Goal: Task Accomplishment & Management: Manage account settings

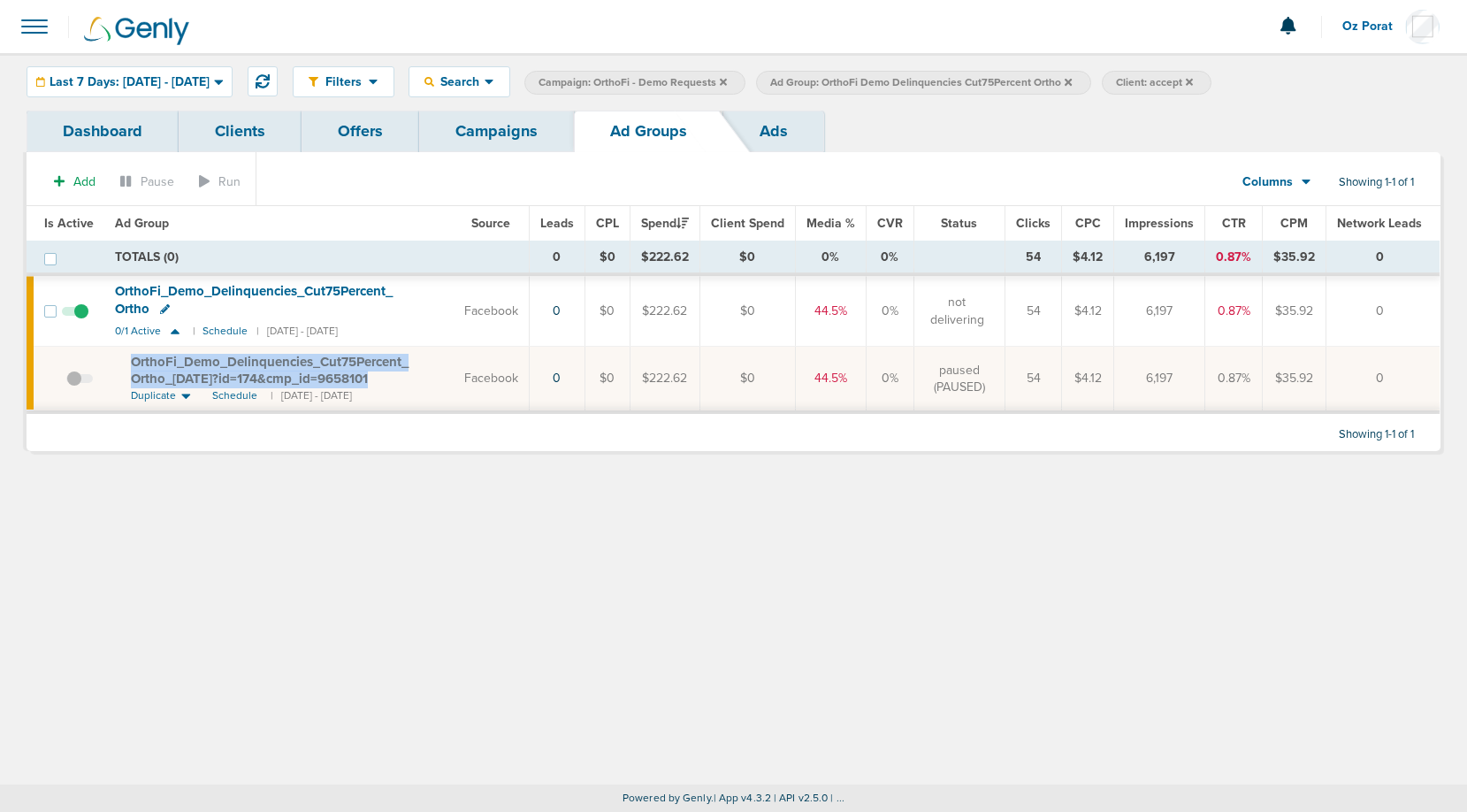
click at [486, 140] on link "Campaigns" at bounding box center [496, 131] width 155 height 41
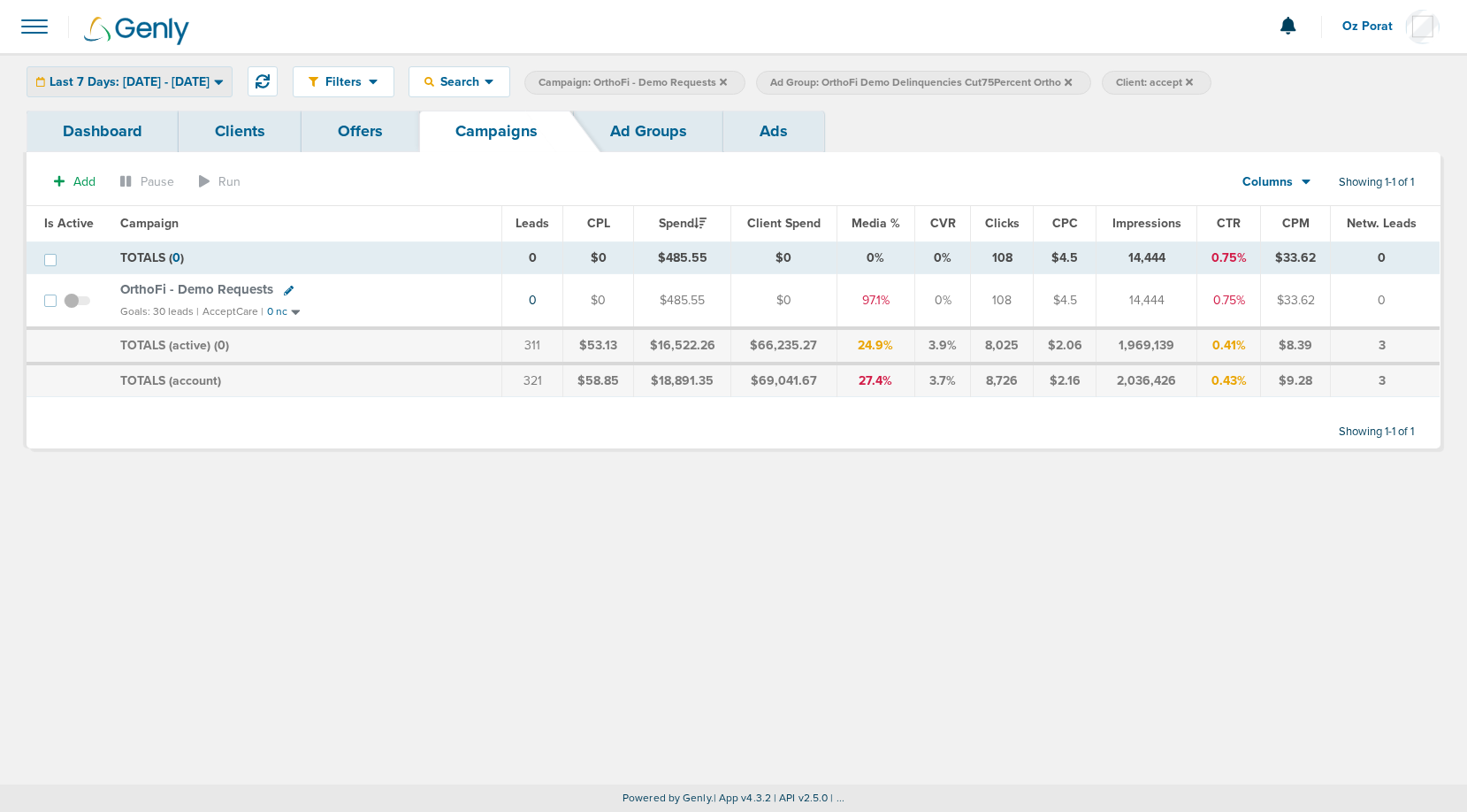
click at [112, 76] on span "Last 7 Days: [DATE] - [DATE]" at bounding box center [130, 82] width 161 height 12
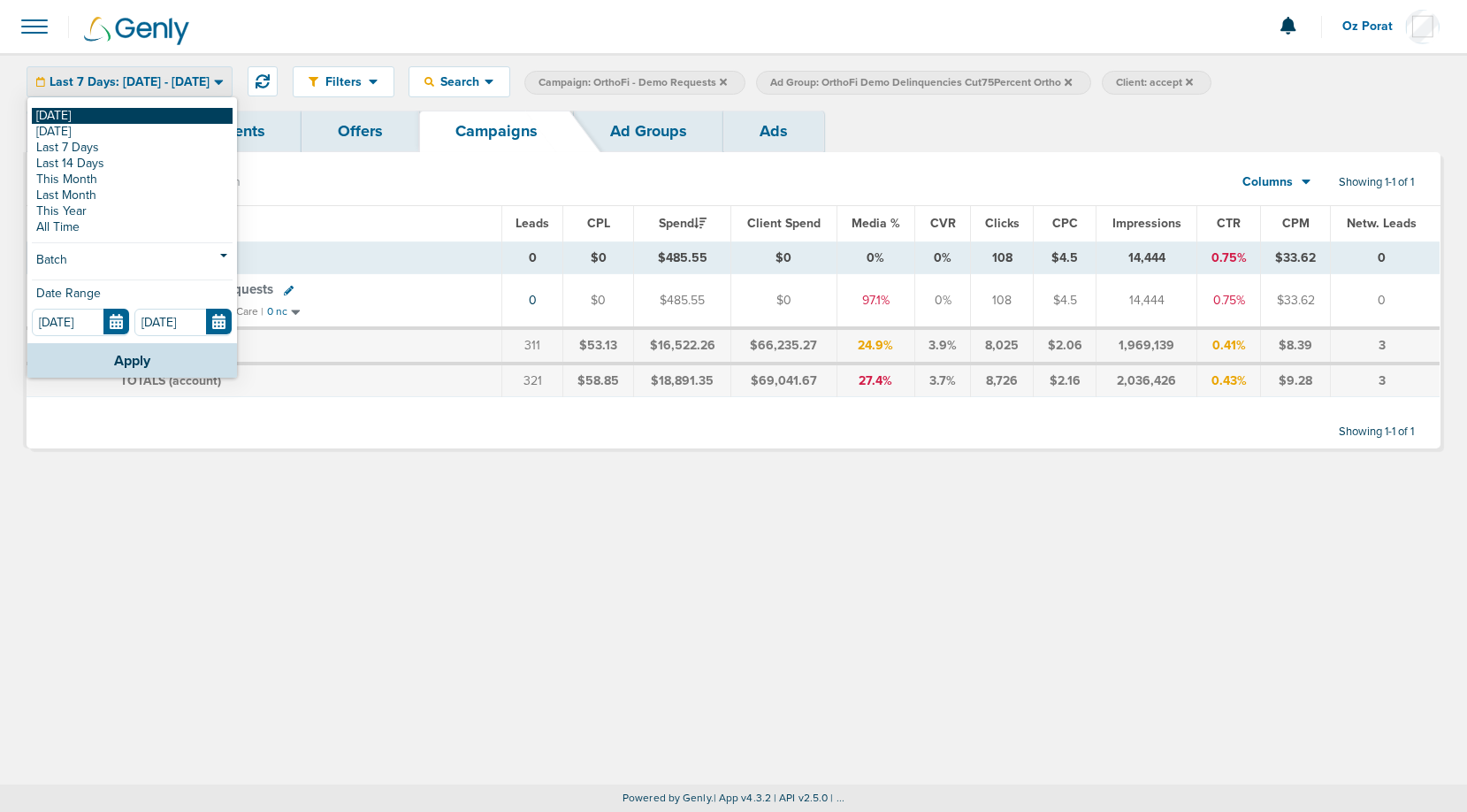
click at [83, 113] on link "[DATE]" at bounding box center [132, 115] width 201 height 16
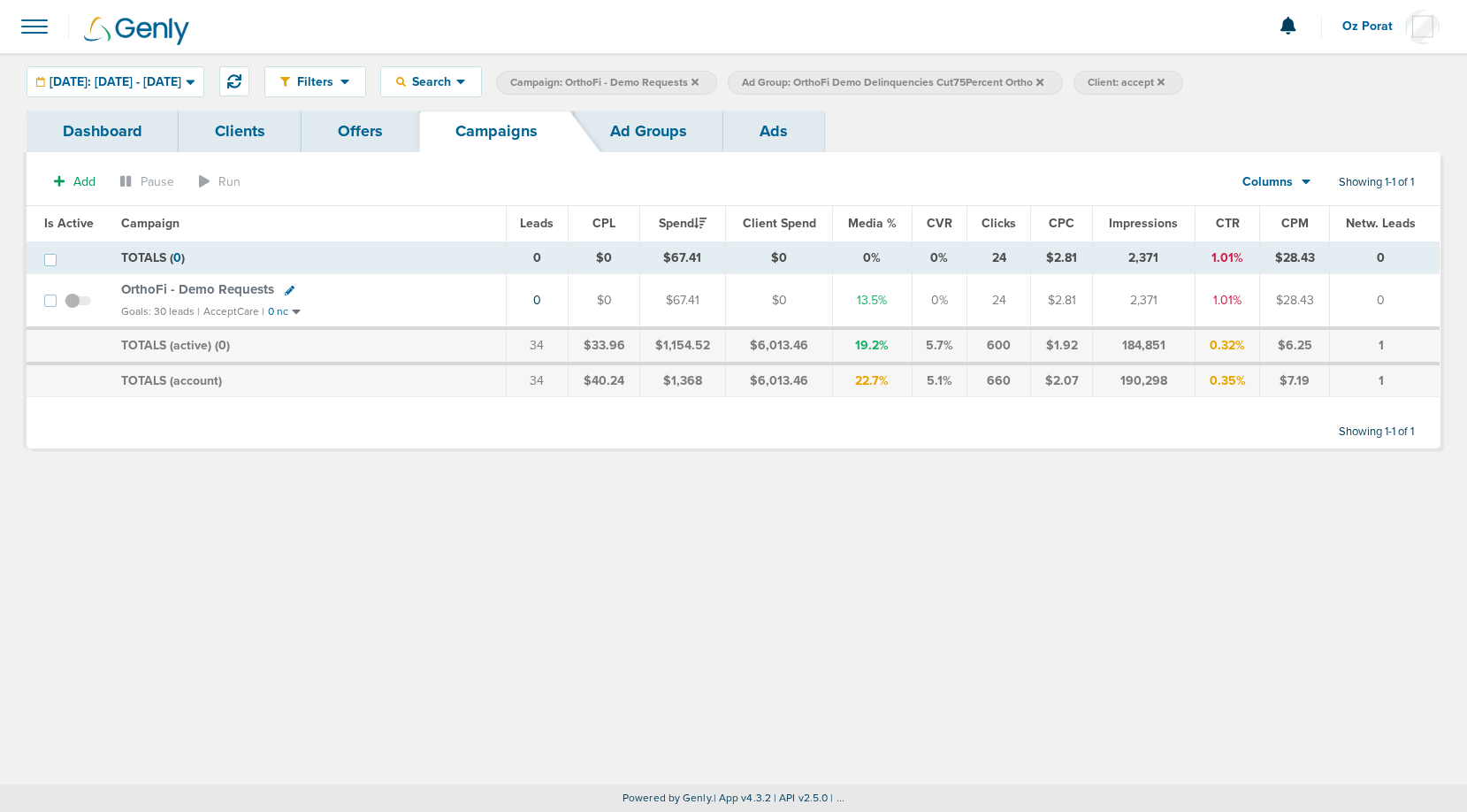
click at [1044, 79] on icon at bounding box center [1039, 81] width 7 height 7
click at [819, 83] on icon at bounding box center [815, 81] width 7 height 7
click at [717, 82] on label "Campaign: OrthoFi - Demo Requests" at bounding box center [607, 83] width 221 height 24
click at [699, 81] on icon at bounding box center [694, 81] width 7 height 7
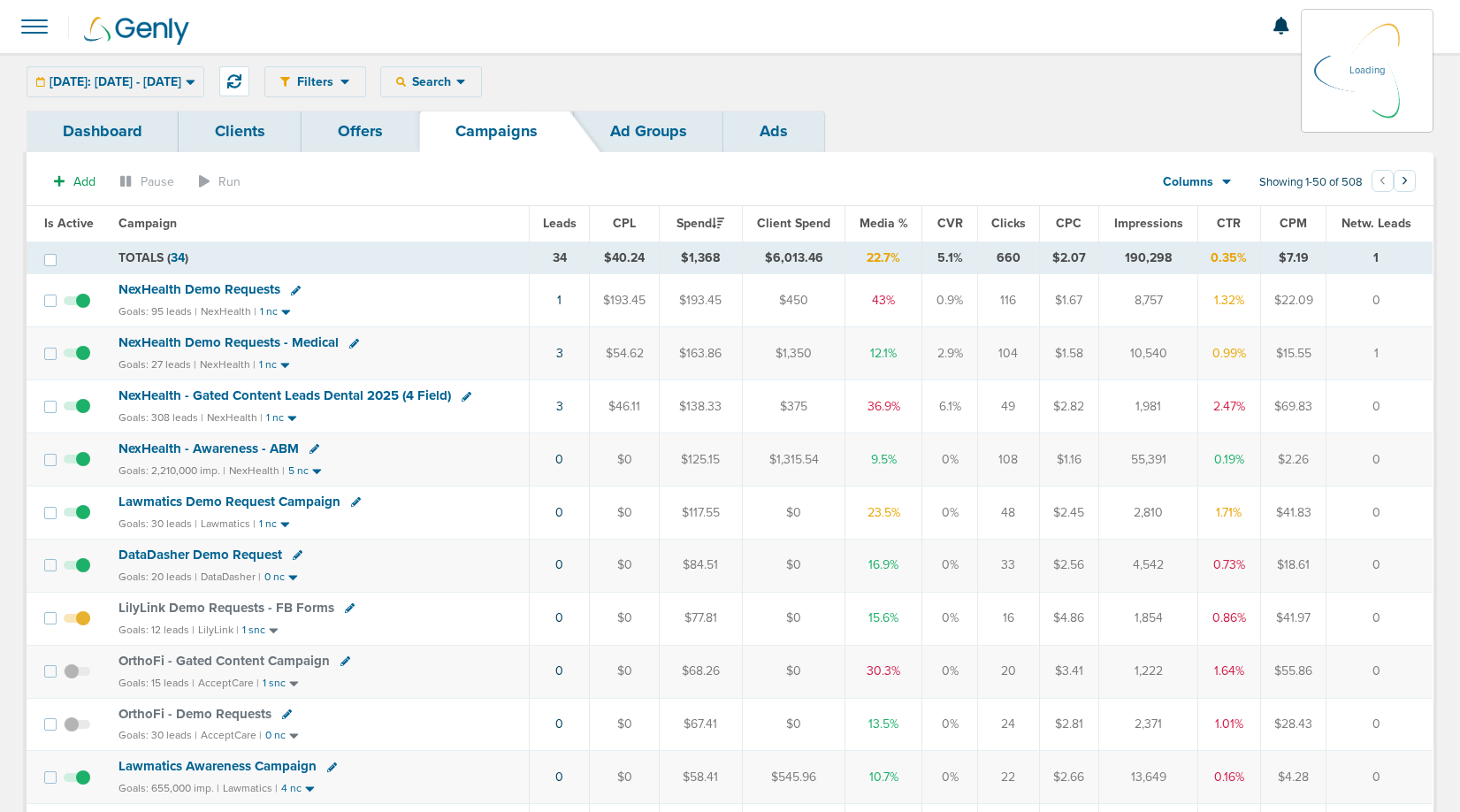
click at [565, 227] on span "Leads" at bounding box center [559, 223] width 34 height 15
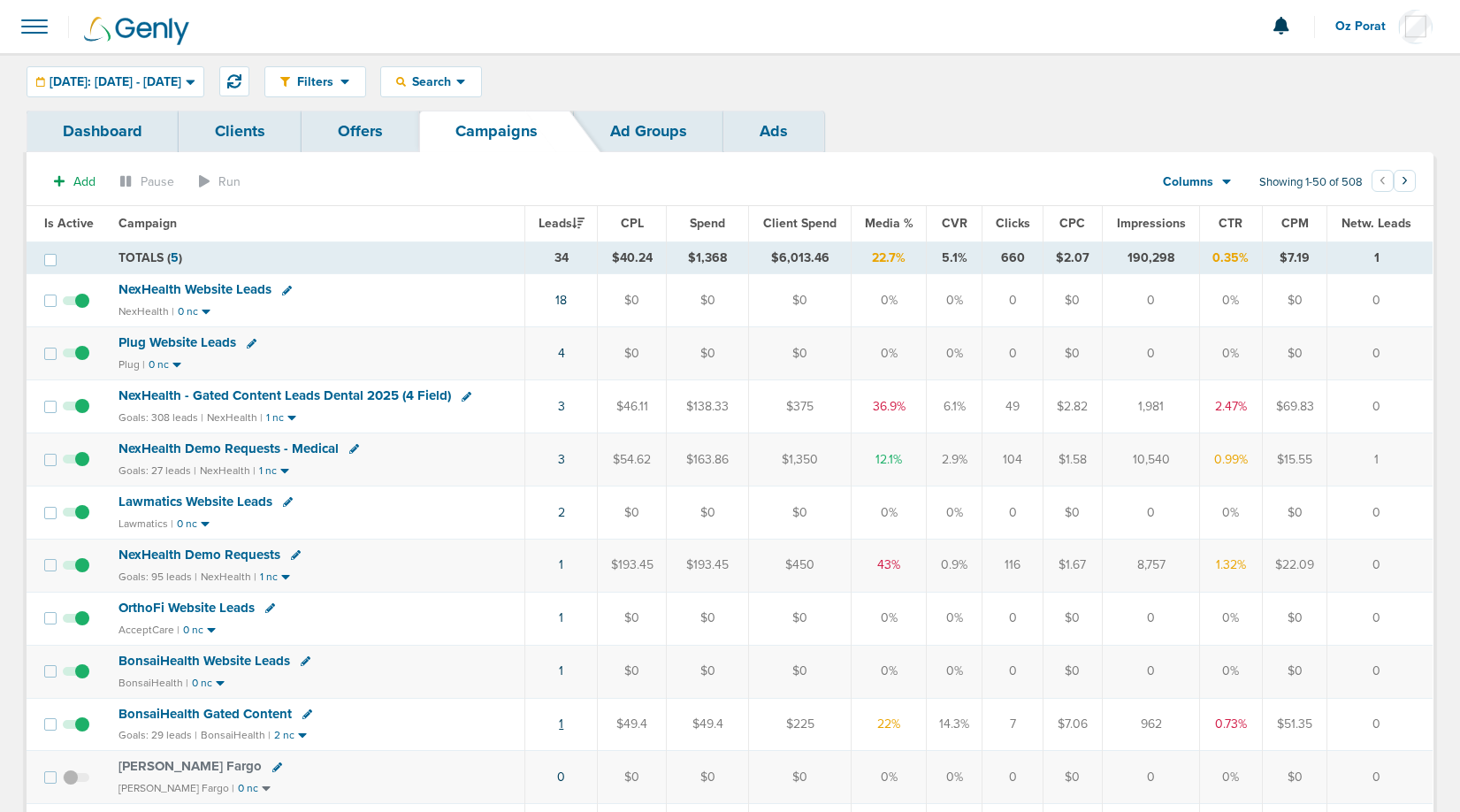
click at [560, 724] on link "1" at bounding box center [560, 724] width 5 height 15
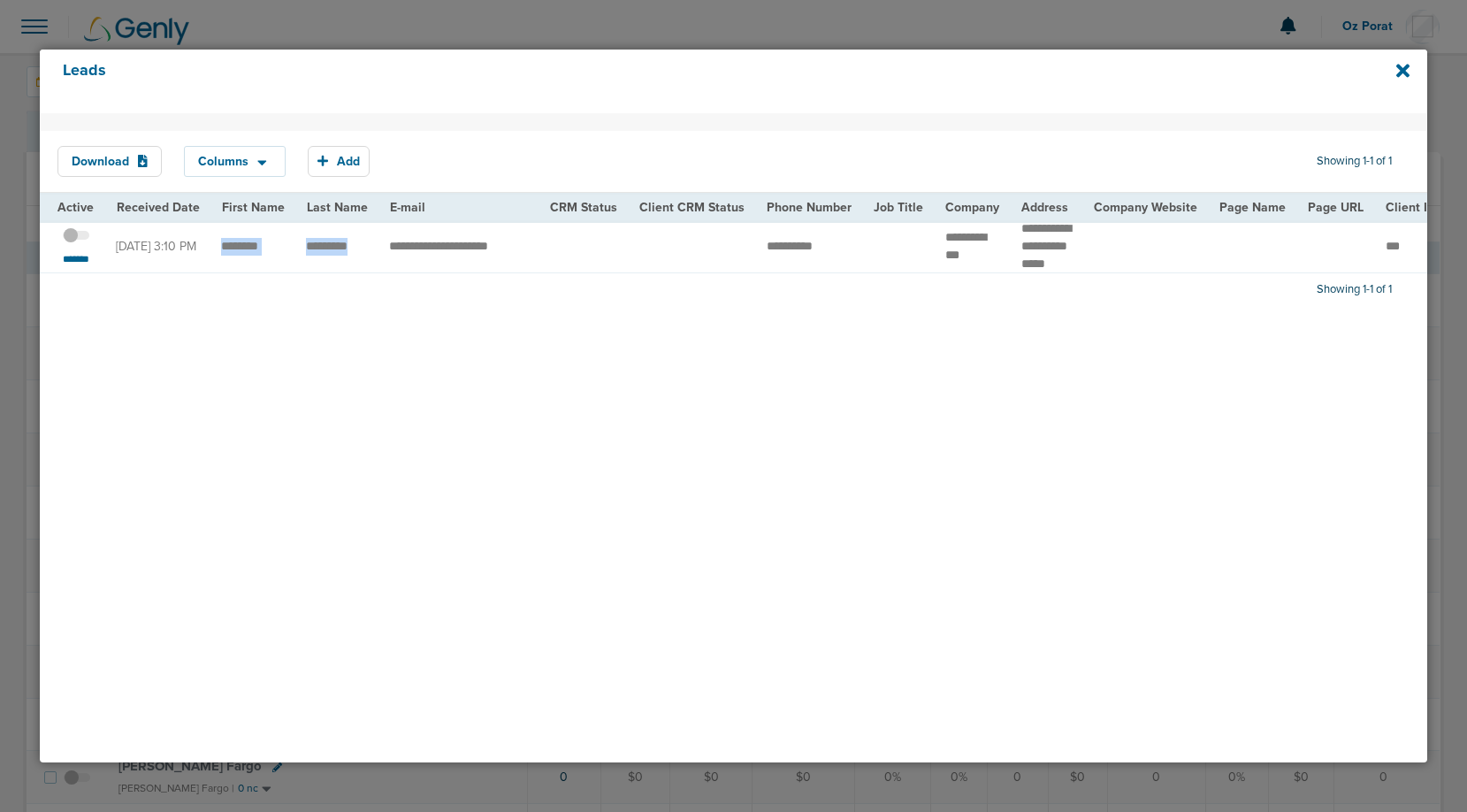
drag, startPoint x: 215, startPoint y: 252, endPoint x: 359, endPoint y: 249, distance: 144.0
click at [472, 254] on td "**********" at bounding box center [459, 246] width 161 height 52
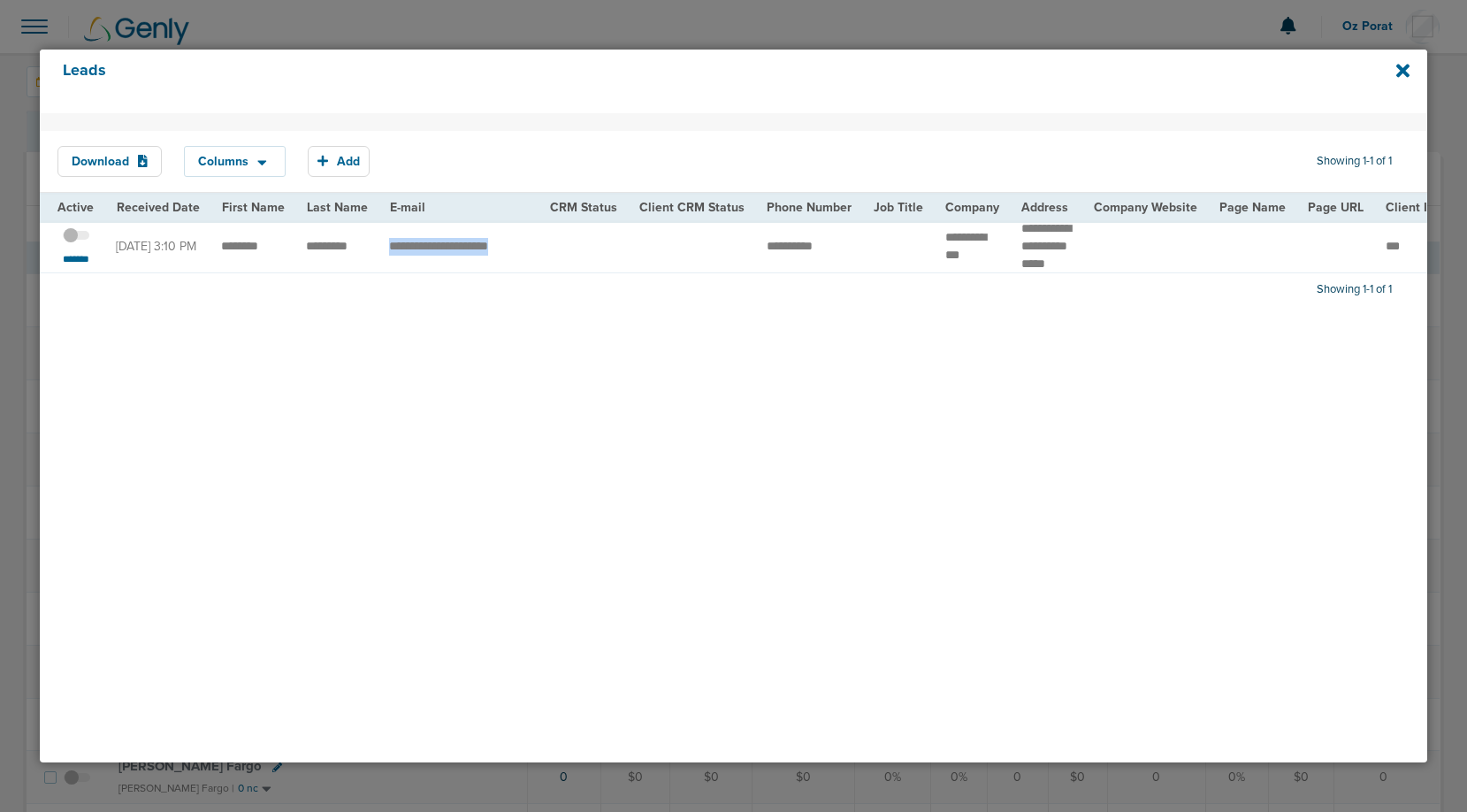
copy tr "**********"
drag, startPoint x: 753, startPoint y: 256, endPoint x: 845, endPoint y: 258, distance: 92.0
click at [845, 258] on td "**********" at bounding box center [809, 246] width 107 height 52
click at [75, 266] on small "*******" at bounding box center [76, 258] width 37 height 14
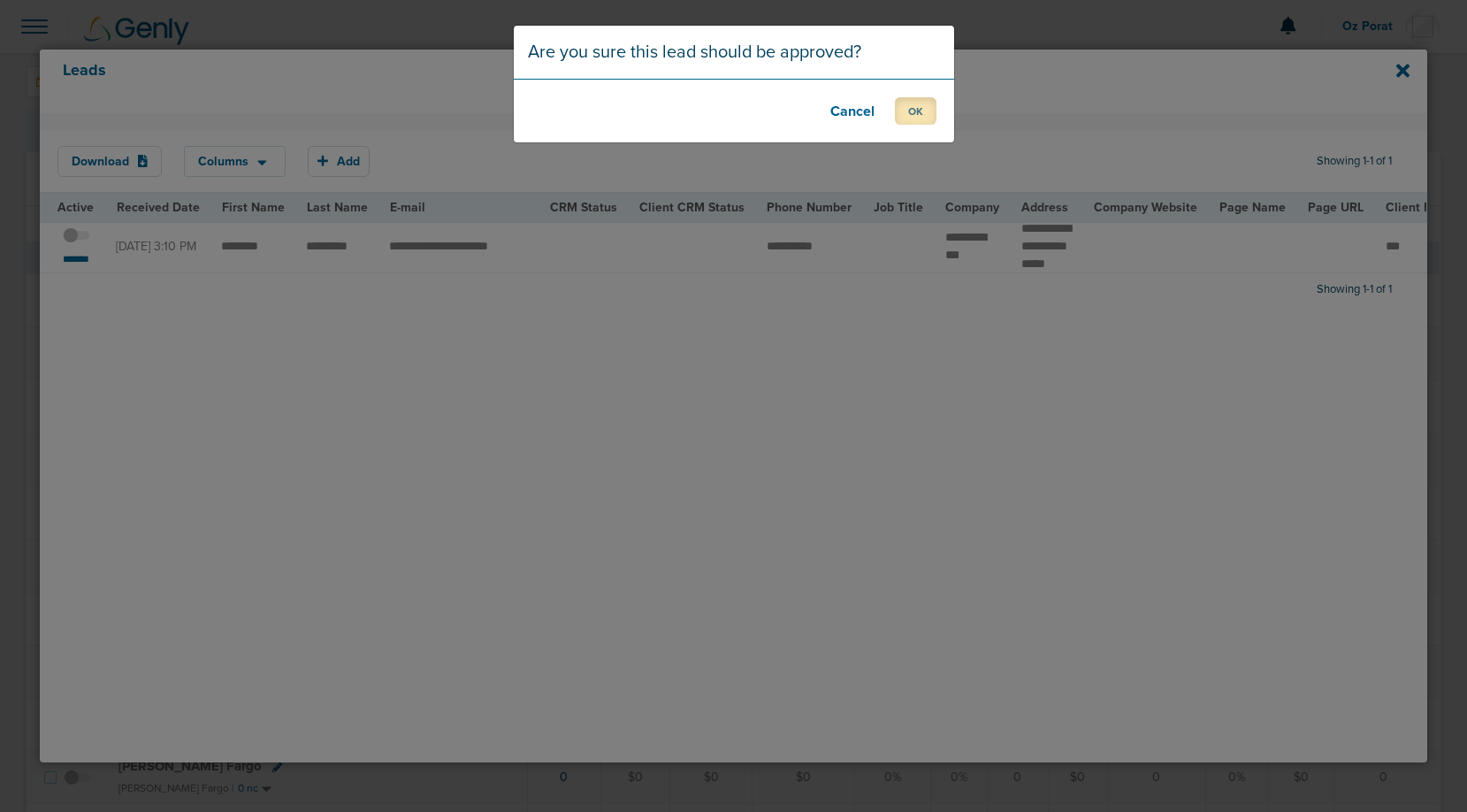
click at [916, 105] on button "OK" at bounding box center [915, 111] width 41 height 28
click at [920, 111] on button "OK" at bounding box center [915, 111] width 41 height 28
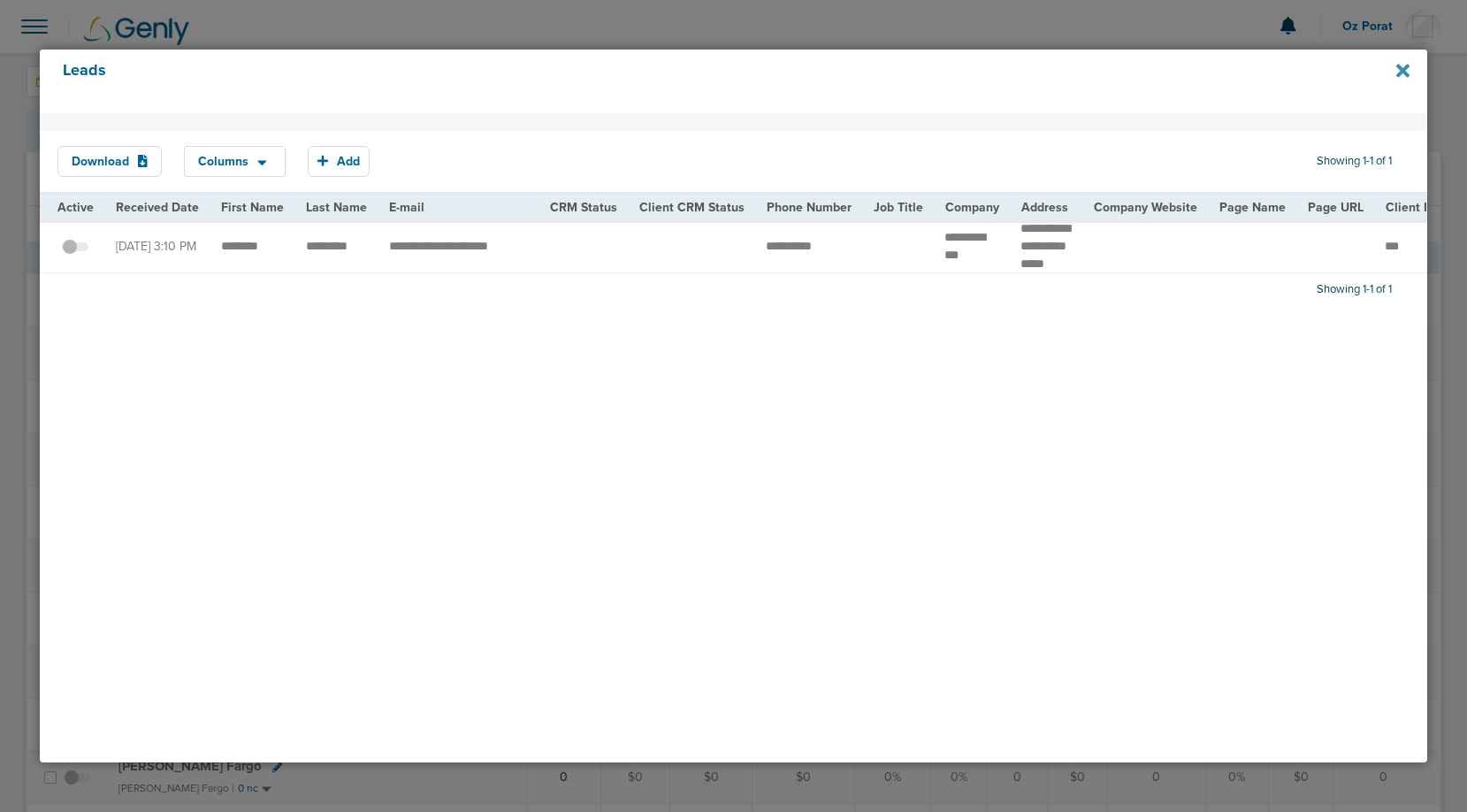
click at [1403, 65] on icon at bounding box center [1404, 70] width 13 height 19
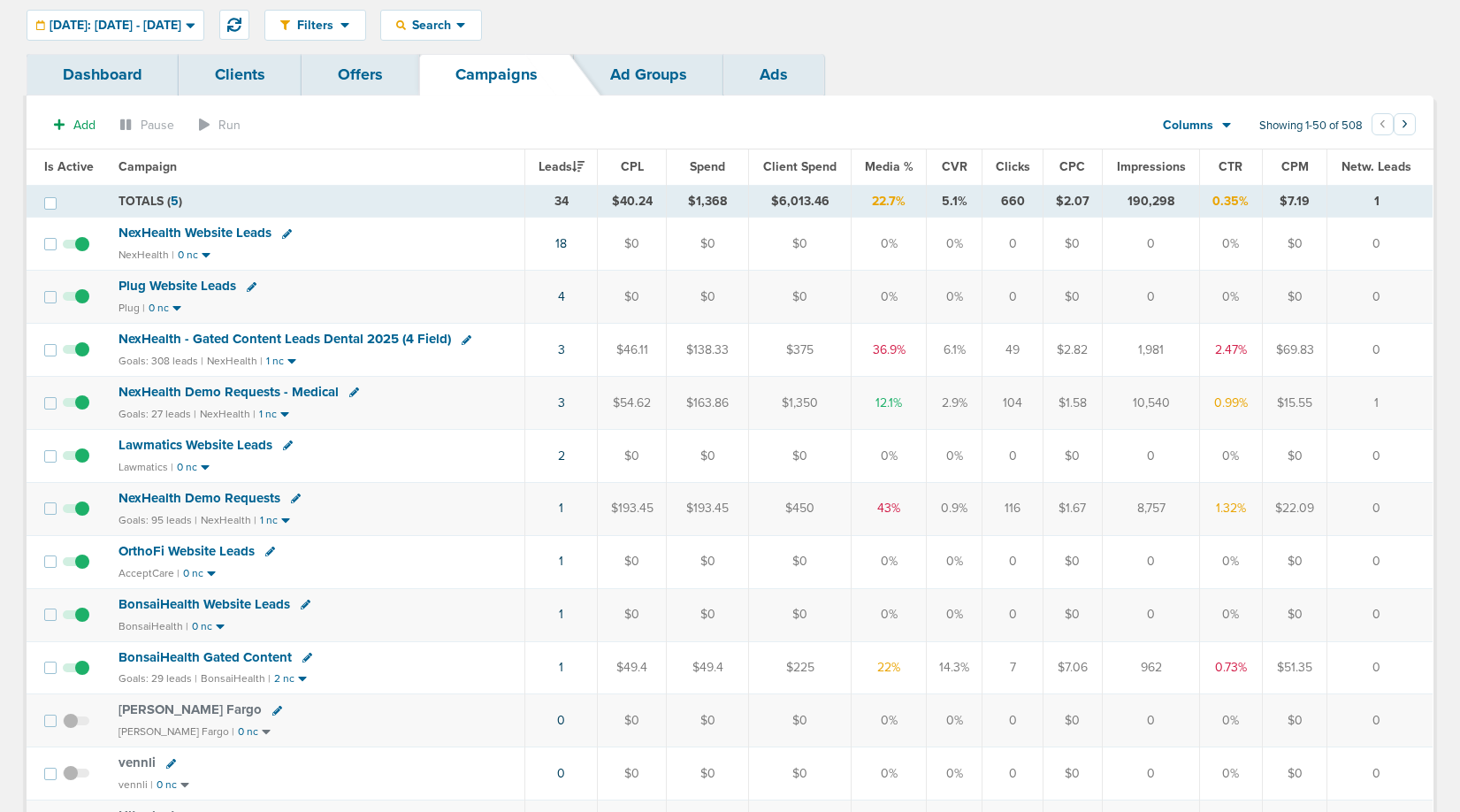
scroll to position [62, 0]
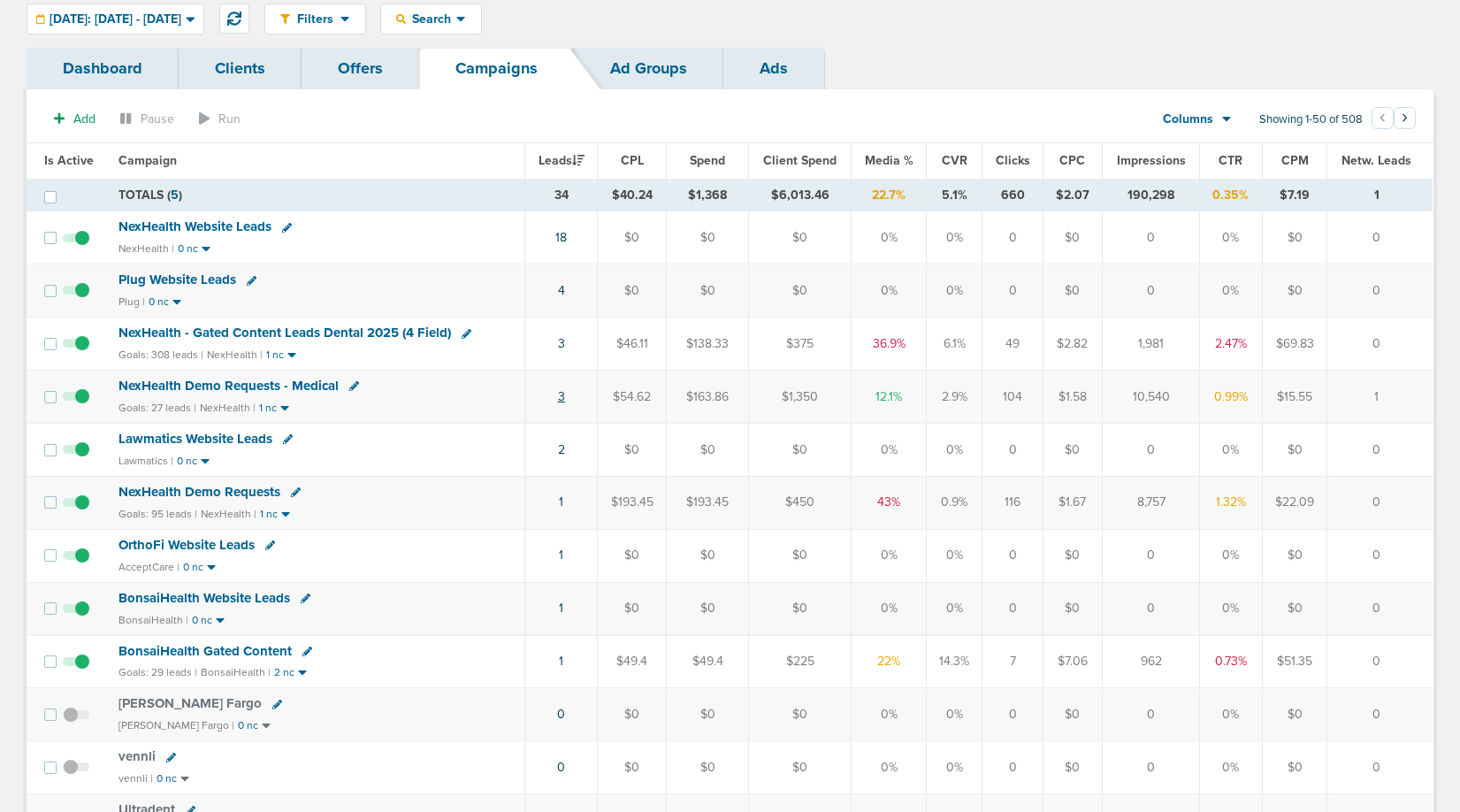
click at [565, 392] on link "3" at bounding box center [560, 397] width 7 height 15
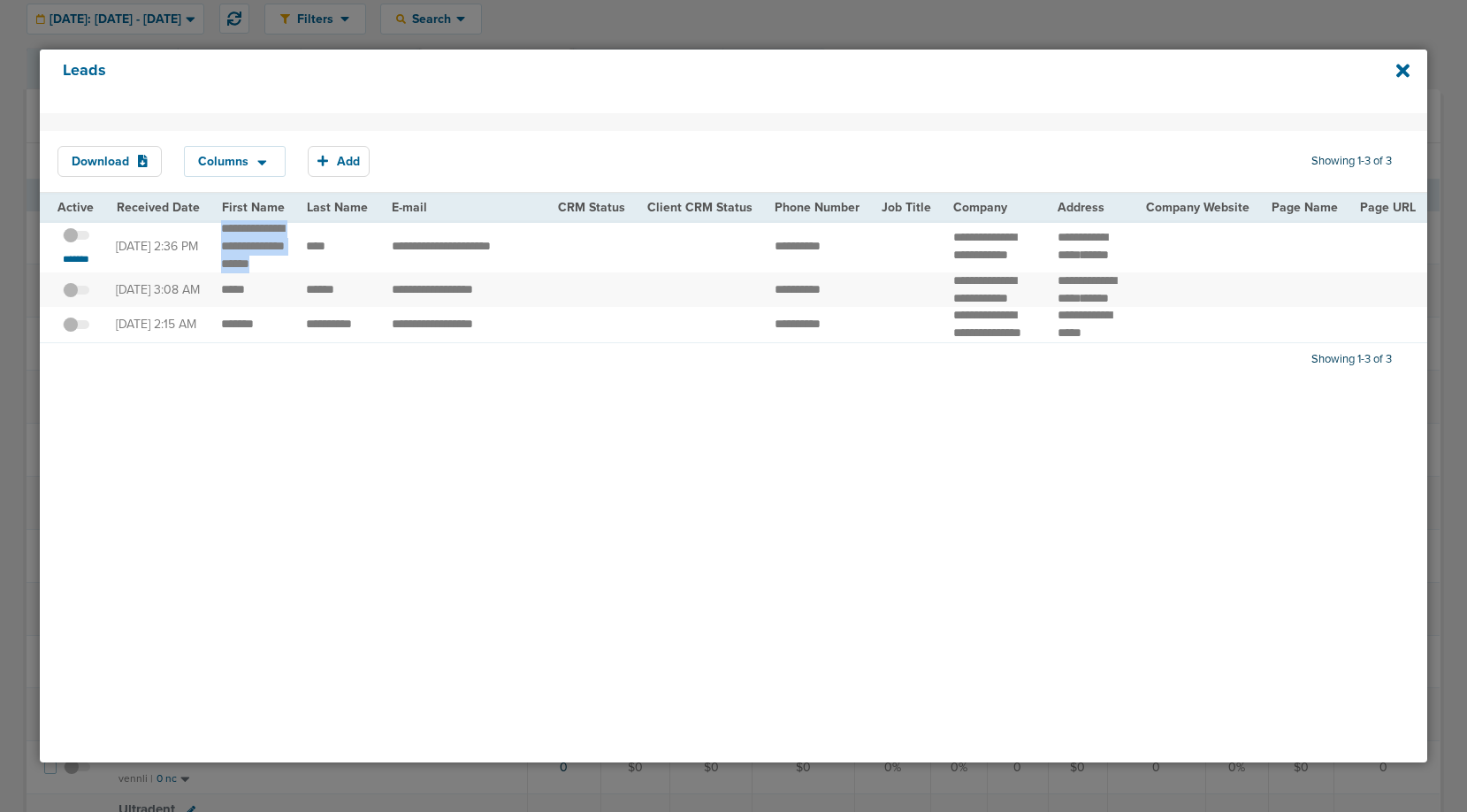
drag, startPoint x: 221, startPoint y: 226, endPoint x: 263, endPoint y: 293, distance: 79.1
click at [263, 272] on td "**********" at bounding box center [253, 246] width 85 height 52
copy td "*********"
click at [67, 244] on span at bounding box center [76, 244] width 27 height 0
click at [76, 237] on input "checkbox" at bounding box center [76, 237] width 0 height 0
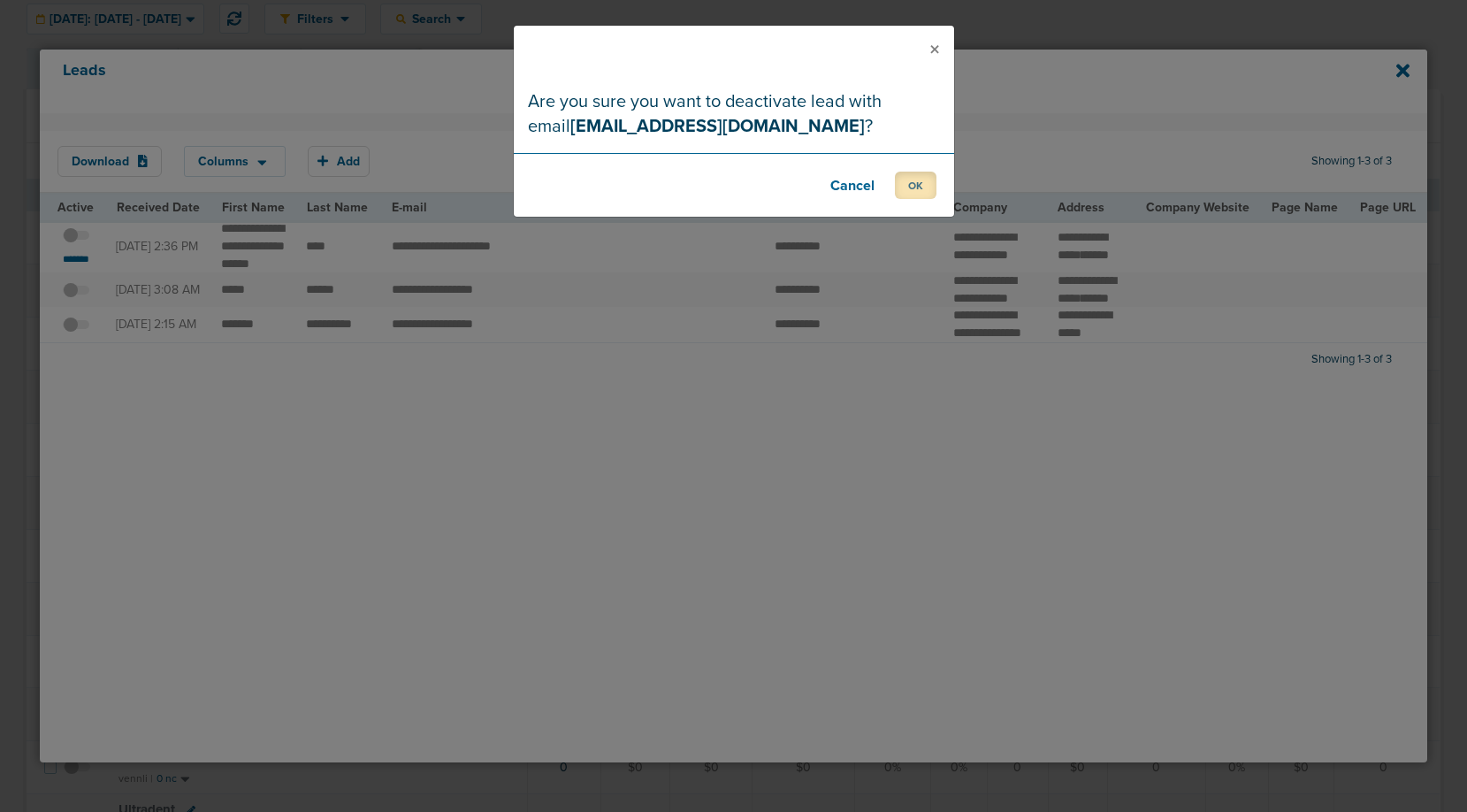
click at [919, 183] on button "OK" at bounding box center [915, 185] width 41 height 28
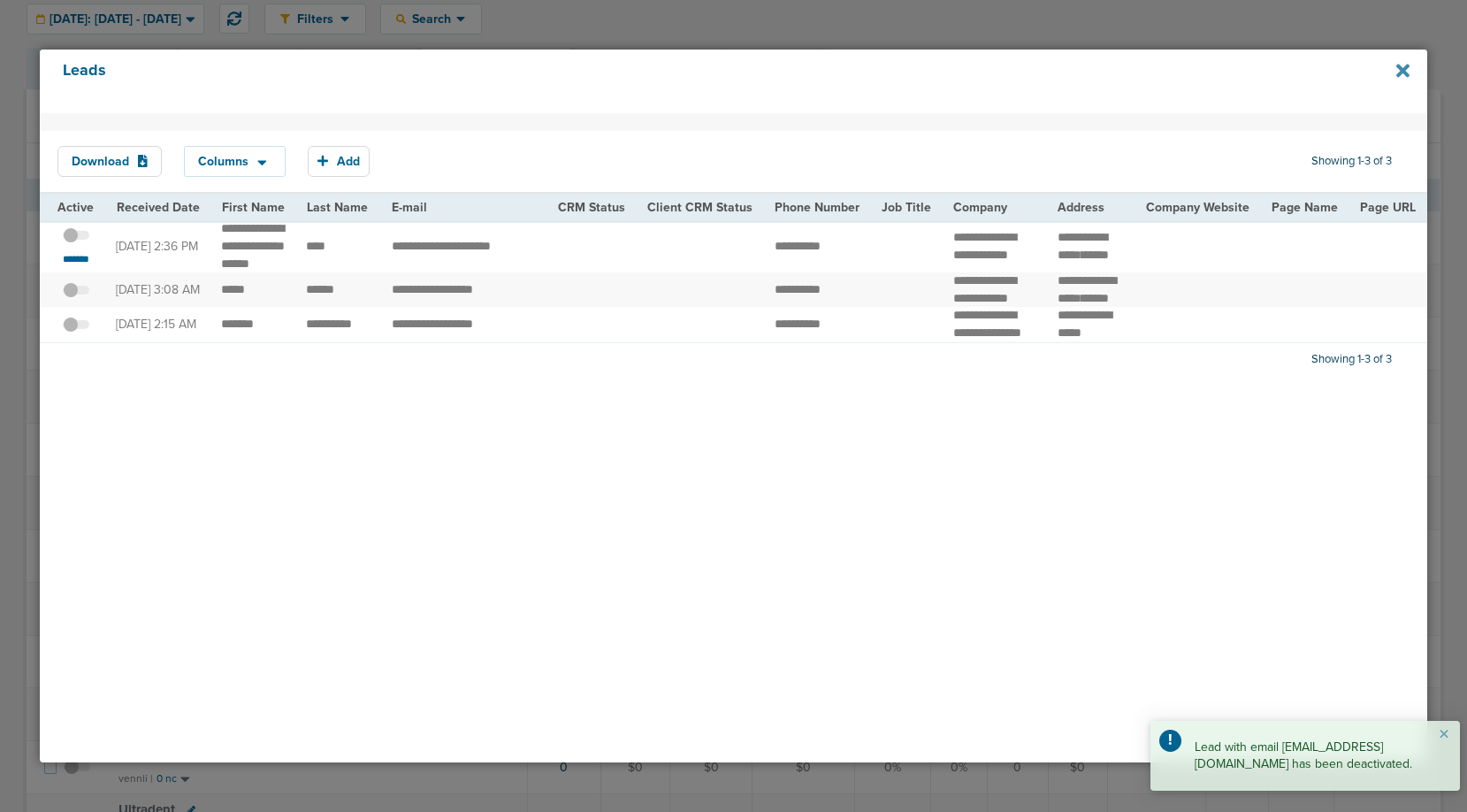
click at [1398, 68] on icon at bounding box center [1404, 70] width 13 height 13
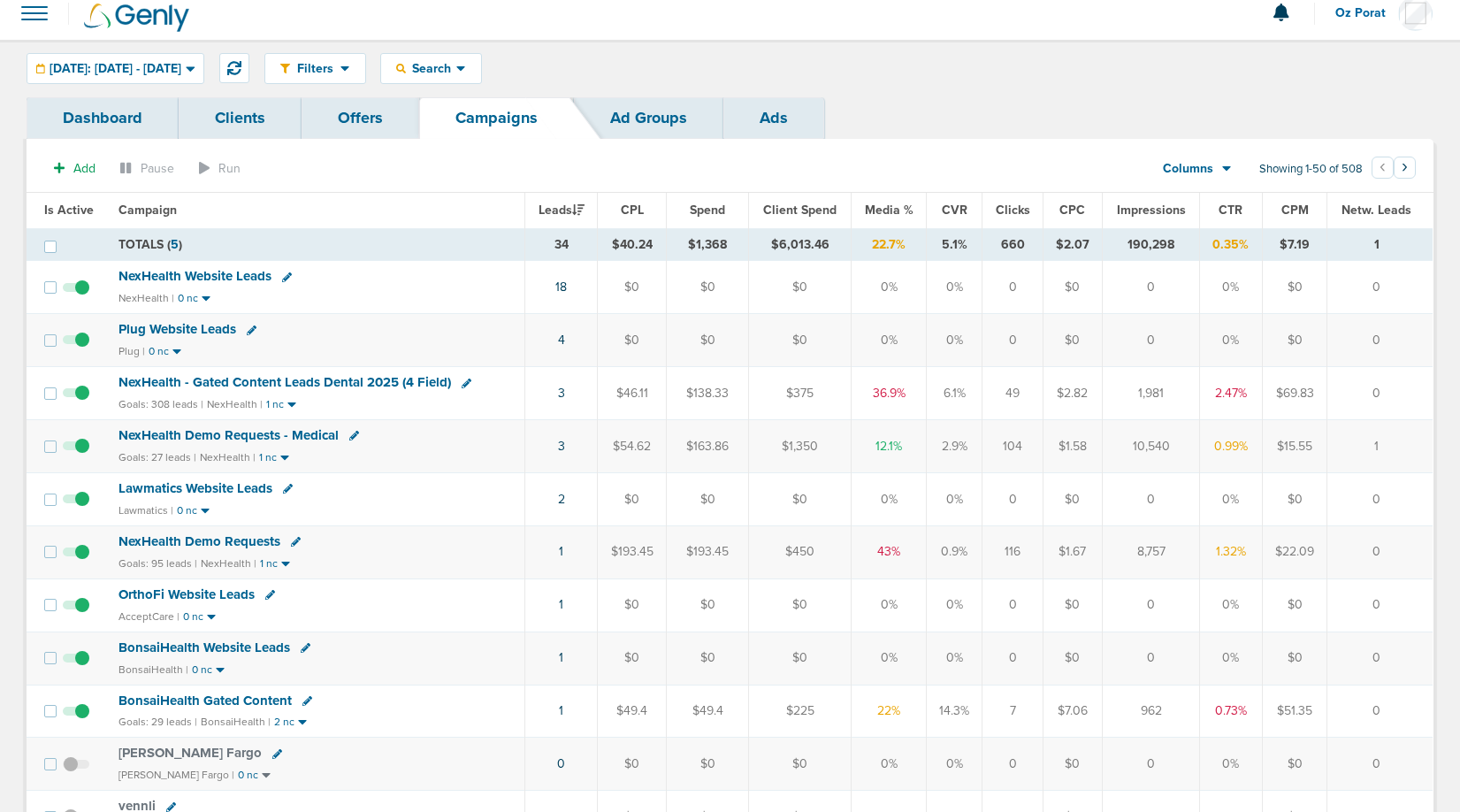
scroll to position [11, 0]
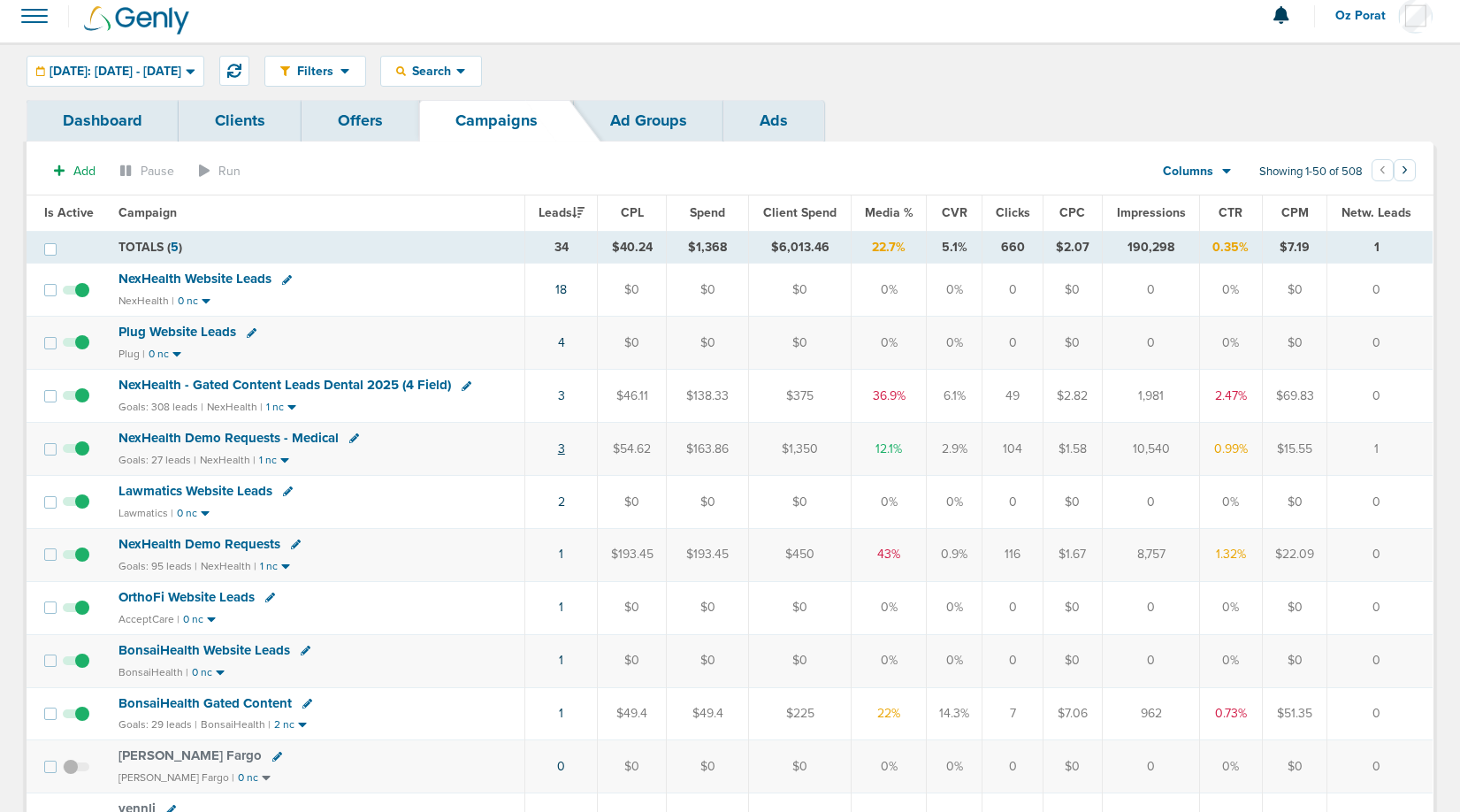
click at [561, 445] on link "3" at bounding box center [560, 449] width 7 height 15
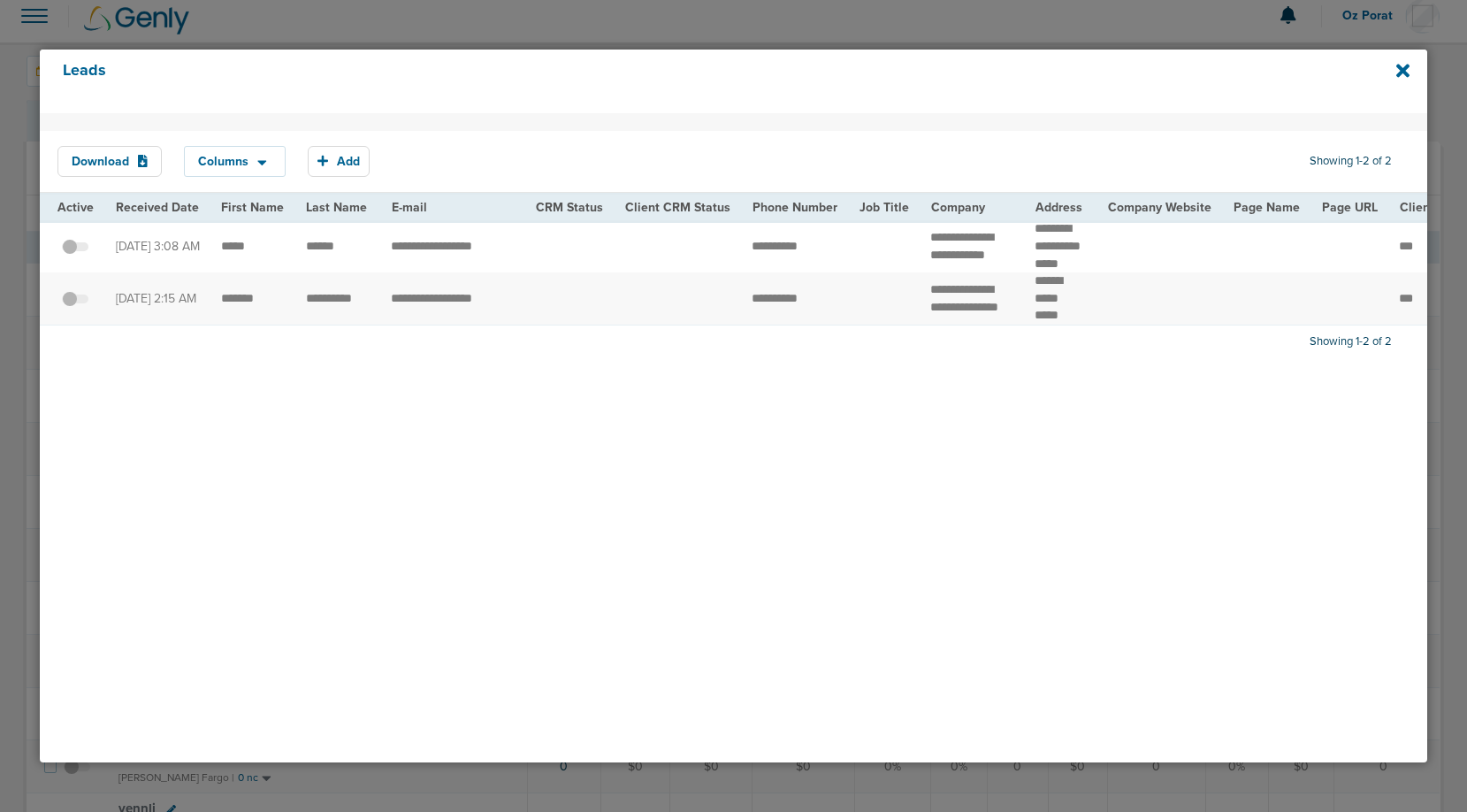
click at [1405, 58] on div "Leads" at bounding box center [733, 82] width 1387 height 63
click at [1405, 67] on icon at bounding box center [1404, 70] width 13 height 13
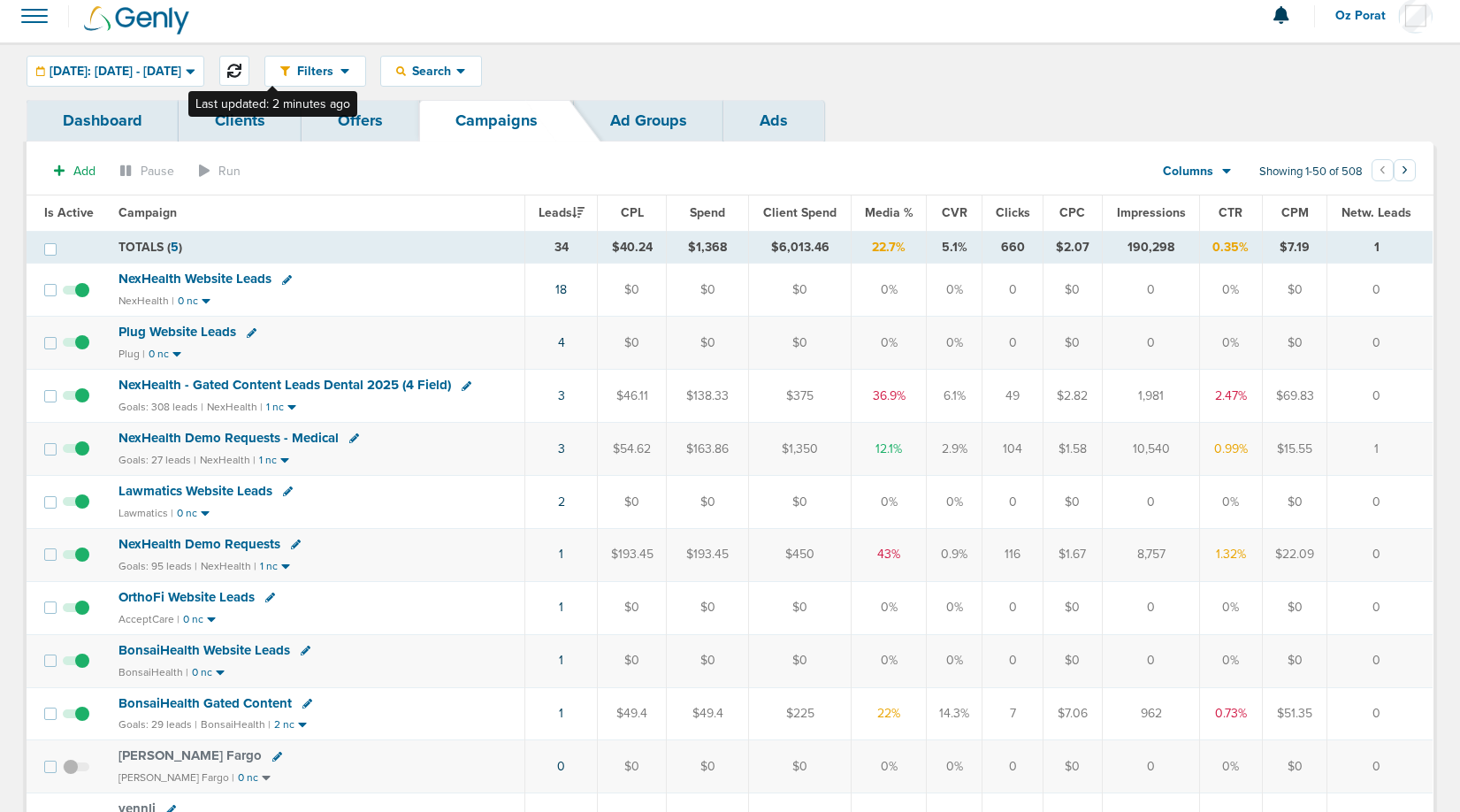
click at [241, 72] on icon at bounding box center [234, 70] width 14 height 14
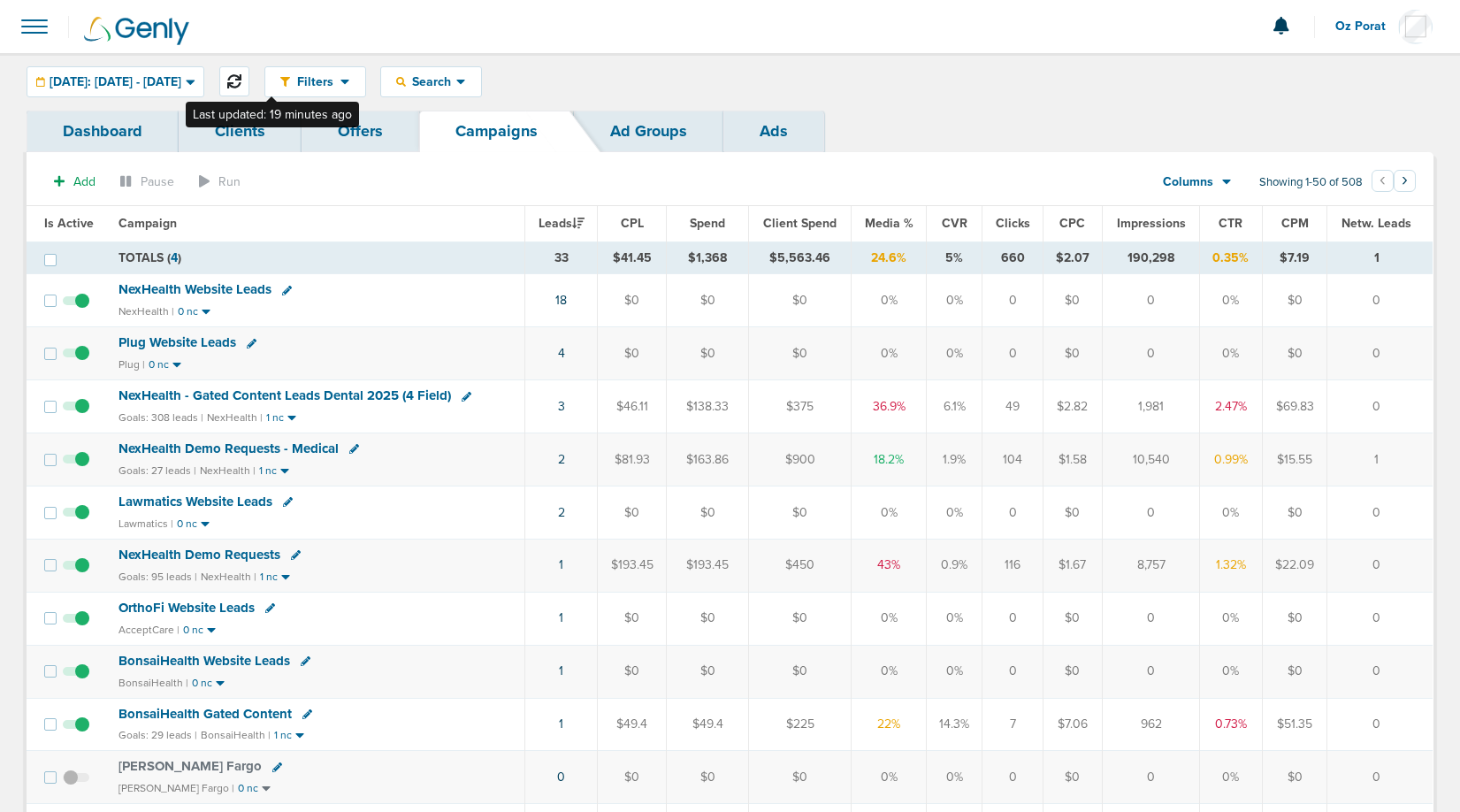
click at [241, 81] on icon at bounding box center [234, 81] width 14 height 14
click at [225, 151] on link "Clients" at bounding box center [240, 131] width 123 height 41
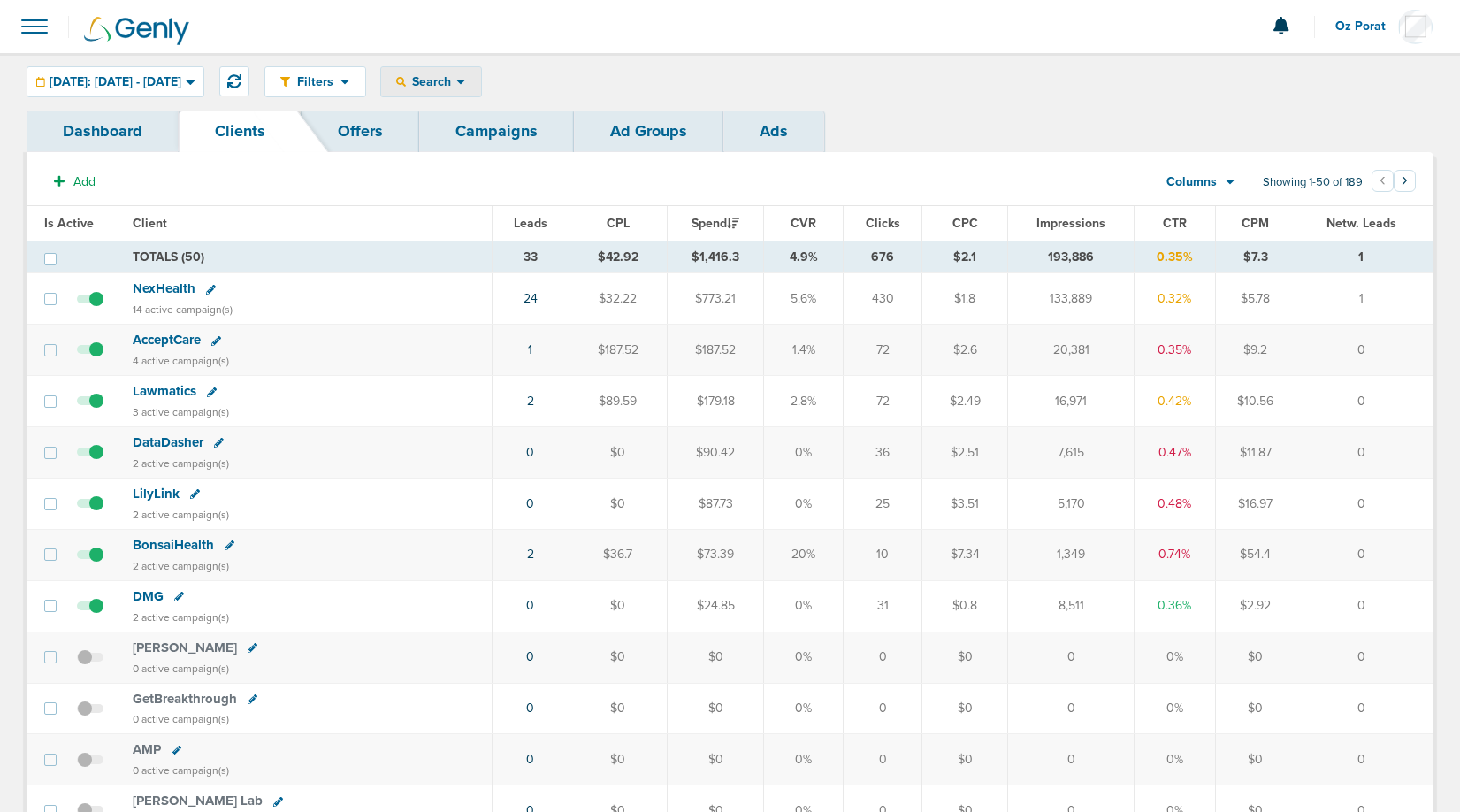
click at [457, 83] on span "Search" at bounding box center [431, 82] width 50 height 15
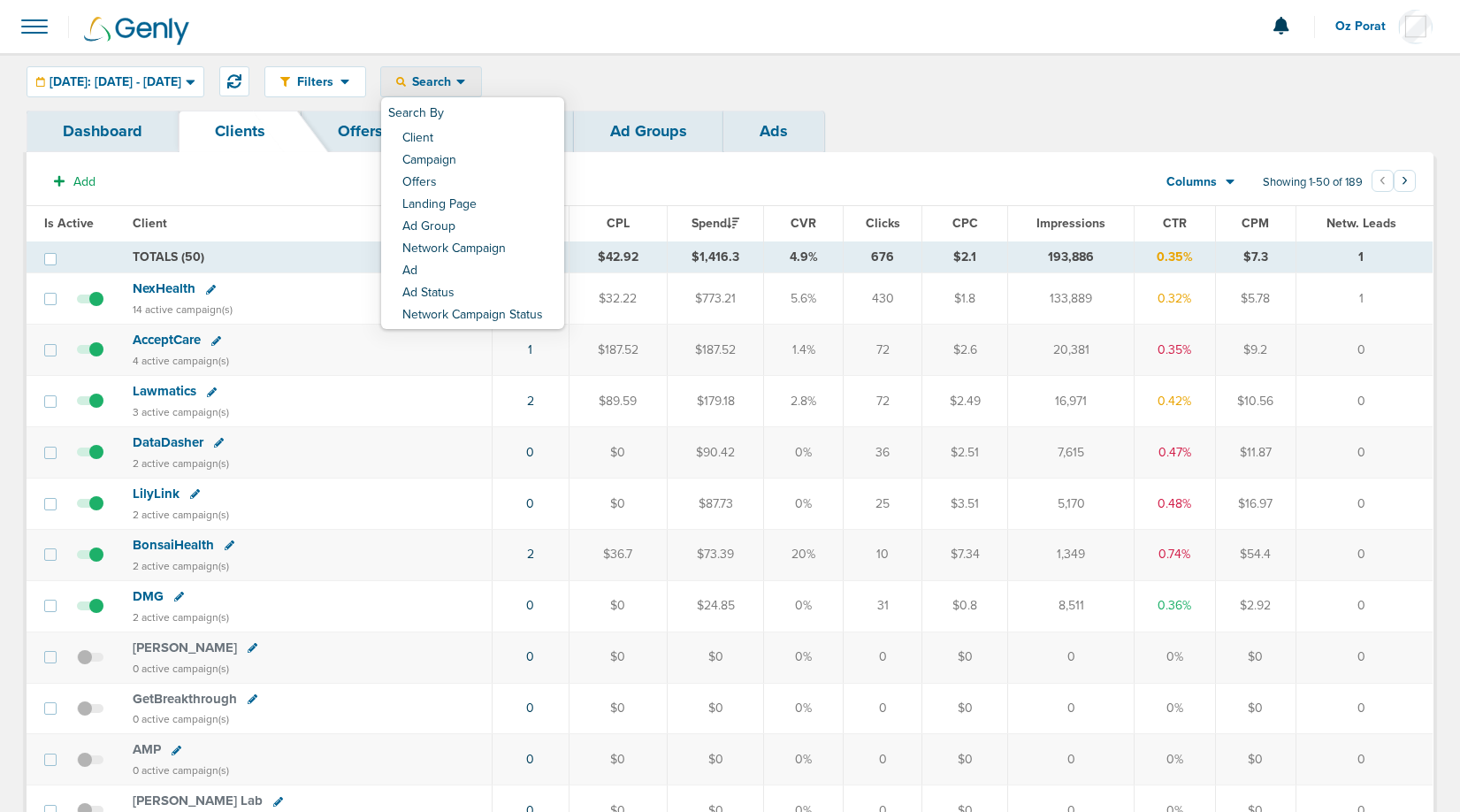
click at [908, 66] on div "Filters Active Only Settings Status Active Inactive Objectives MQL SQL Traffic …" at bounding box center [849, 82] width 1169 height 31
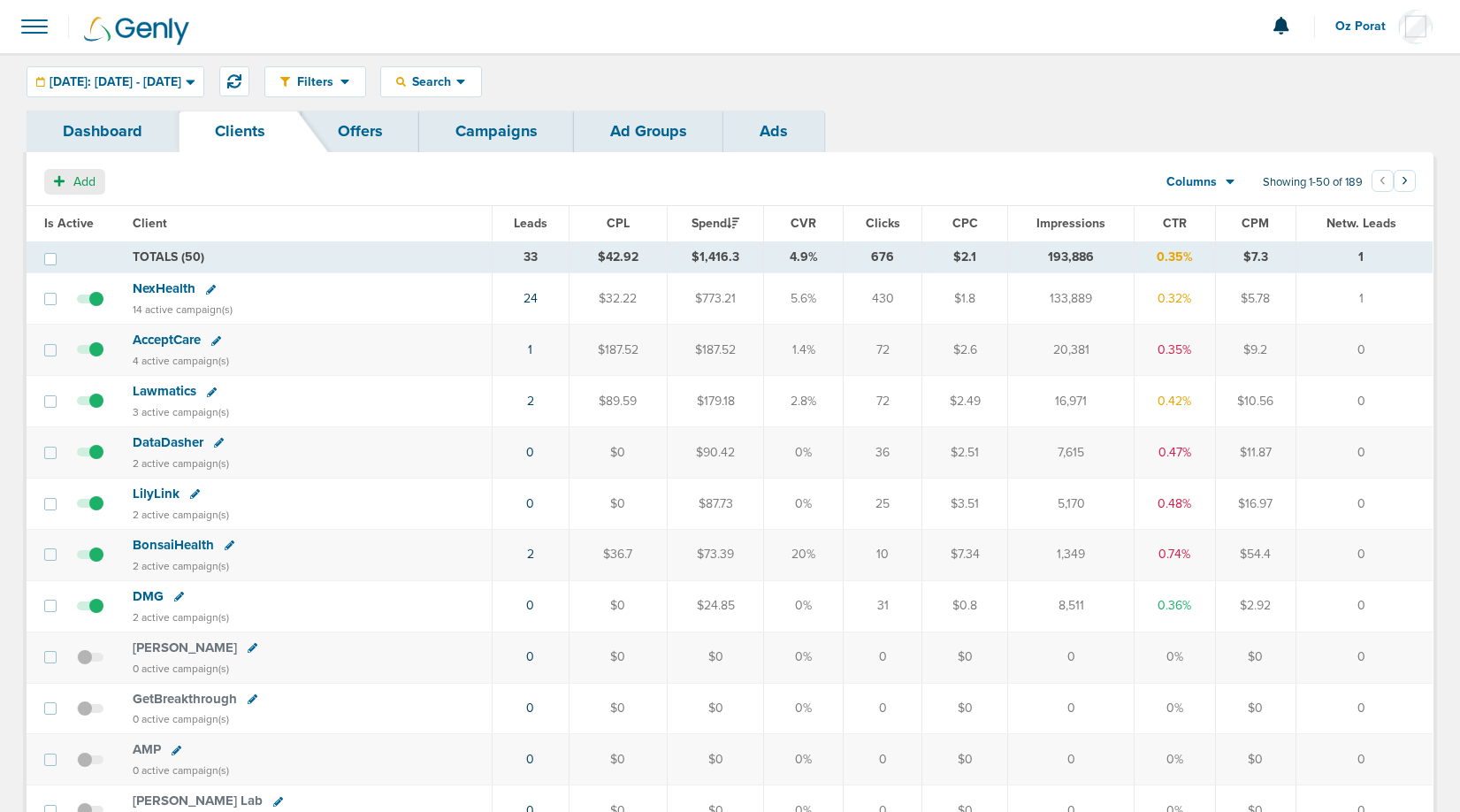
click at [79, 186] on span "Add" at bounding box center [84, 182] width 22 height 15
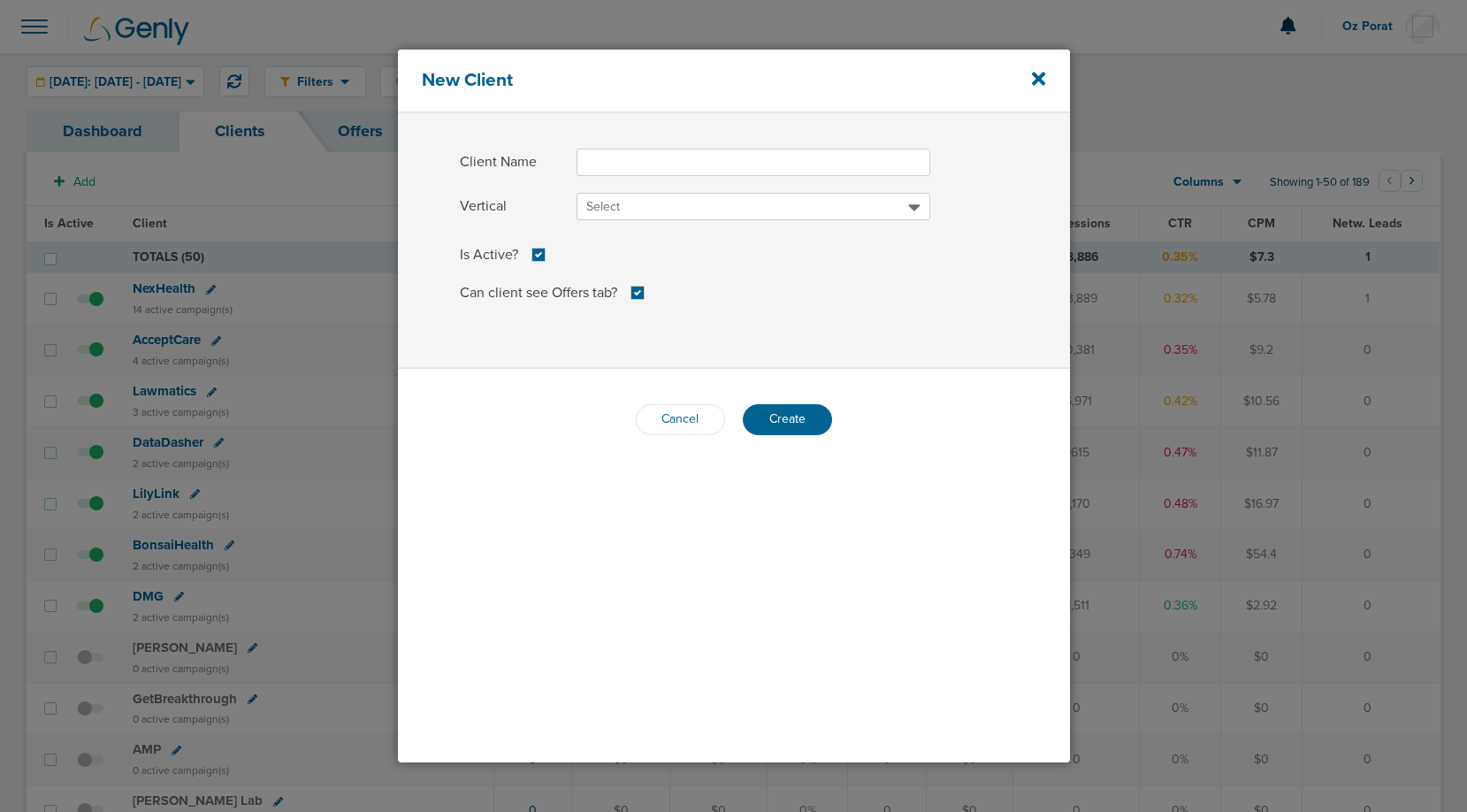
click at [666, 168] on input "Client Name" at bounding box center [754, 162] width 354 height 28
paste input "horizonsurgicalsystems"
drag, startPoint x: 590, startPoint y: 160, endPoint x: 579, endPoint y: 160, distance: 11.0
click at [579, 160] on input "horizonsurgicalsystems" at bounding box center [754, 162] width 354 height 28
click at [628, 164] on input "Horizonsurgicalsystems" at bounding box center [754, 162] width 354 height 28
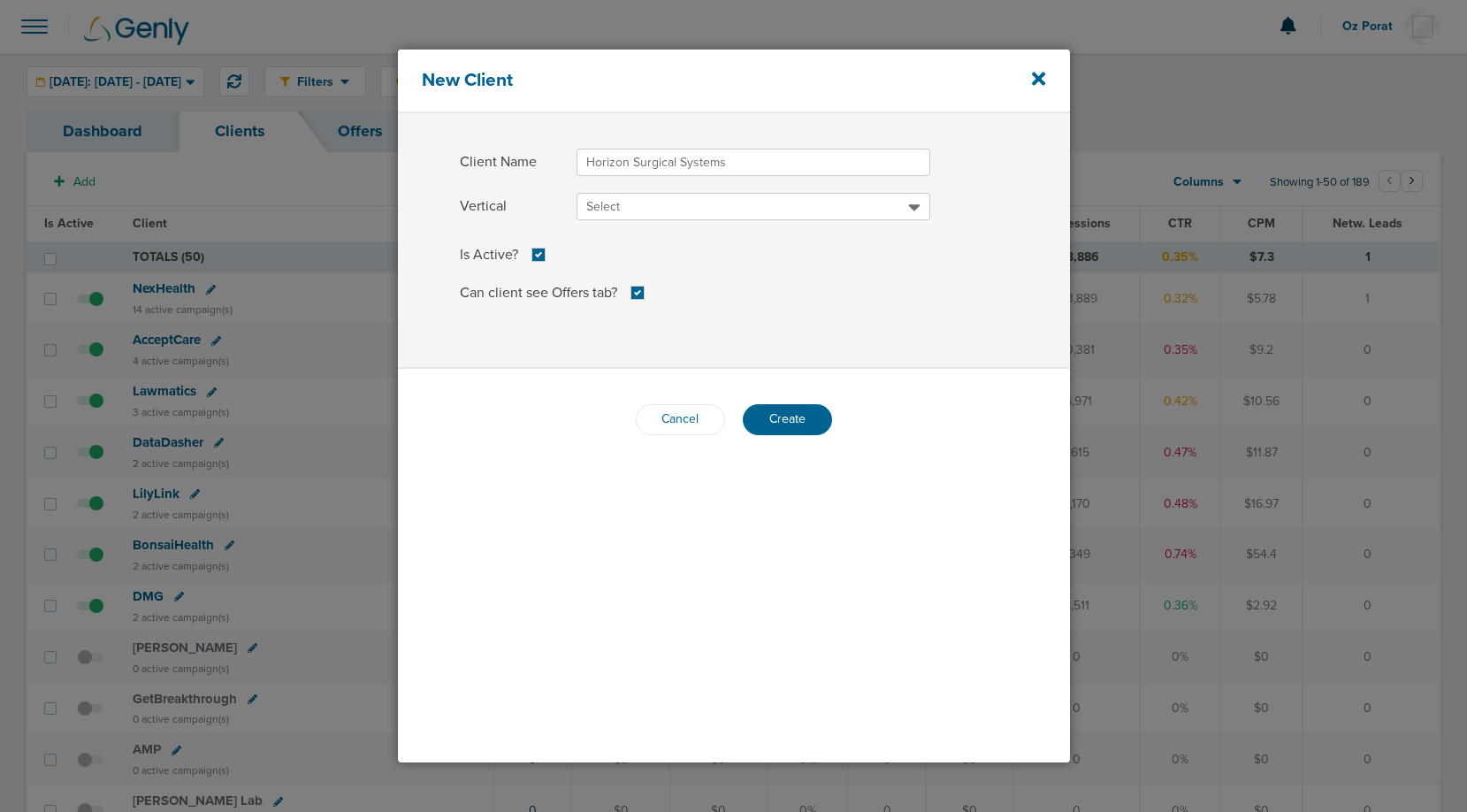
type input "Horizon Surgical Systems"
click at [634, 211] on span "Select" at bounding box center [747, 207] width 322 height 17
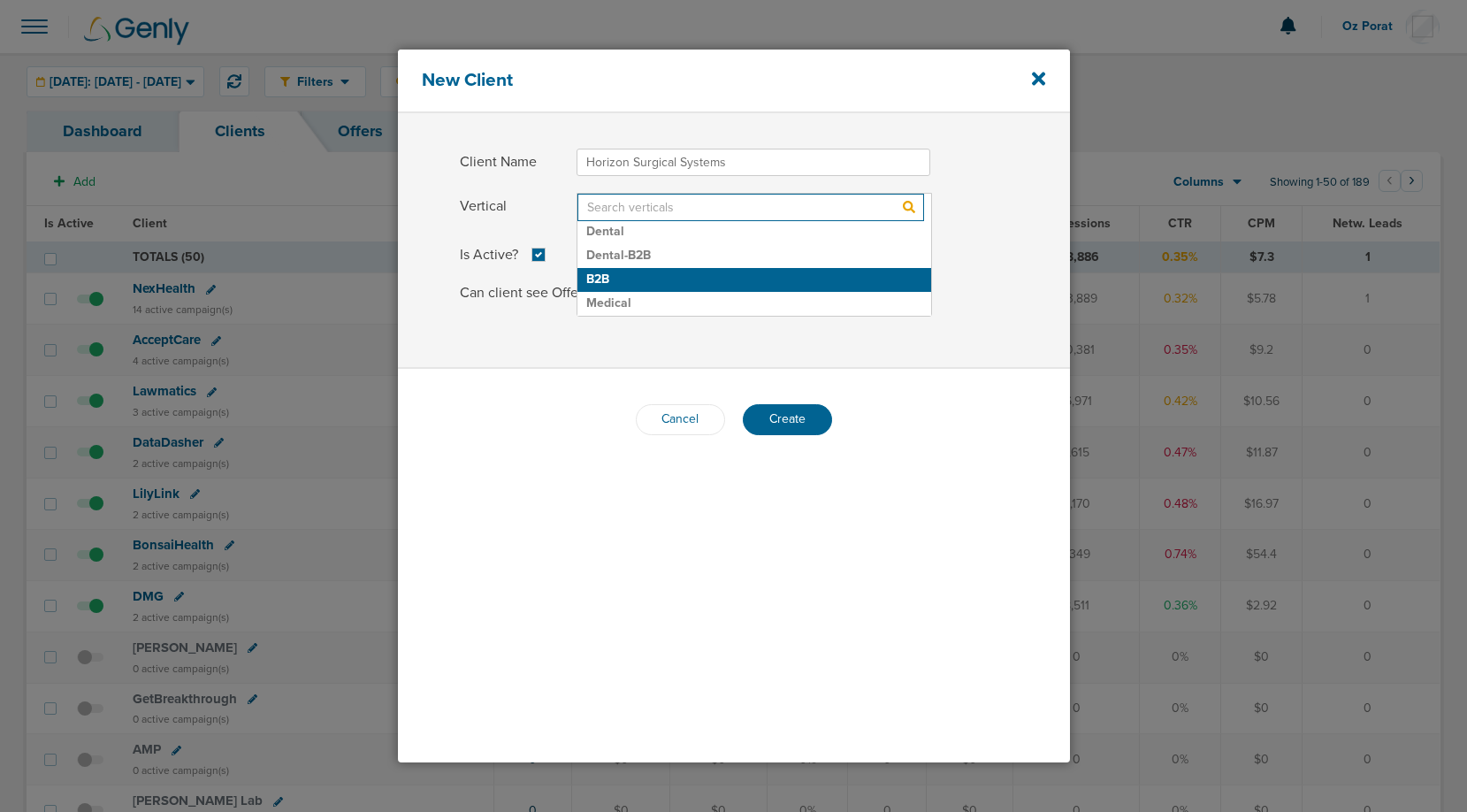
click at [629, 277] on h2 "B2B" at bounding box center [755, 280] width 354 height 24
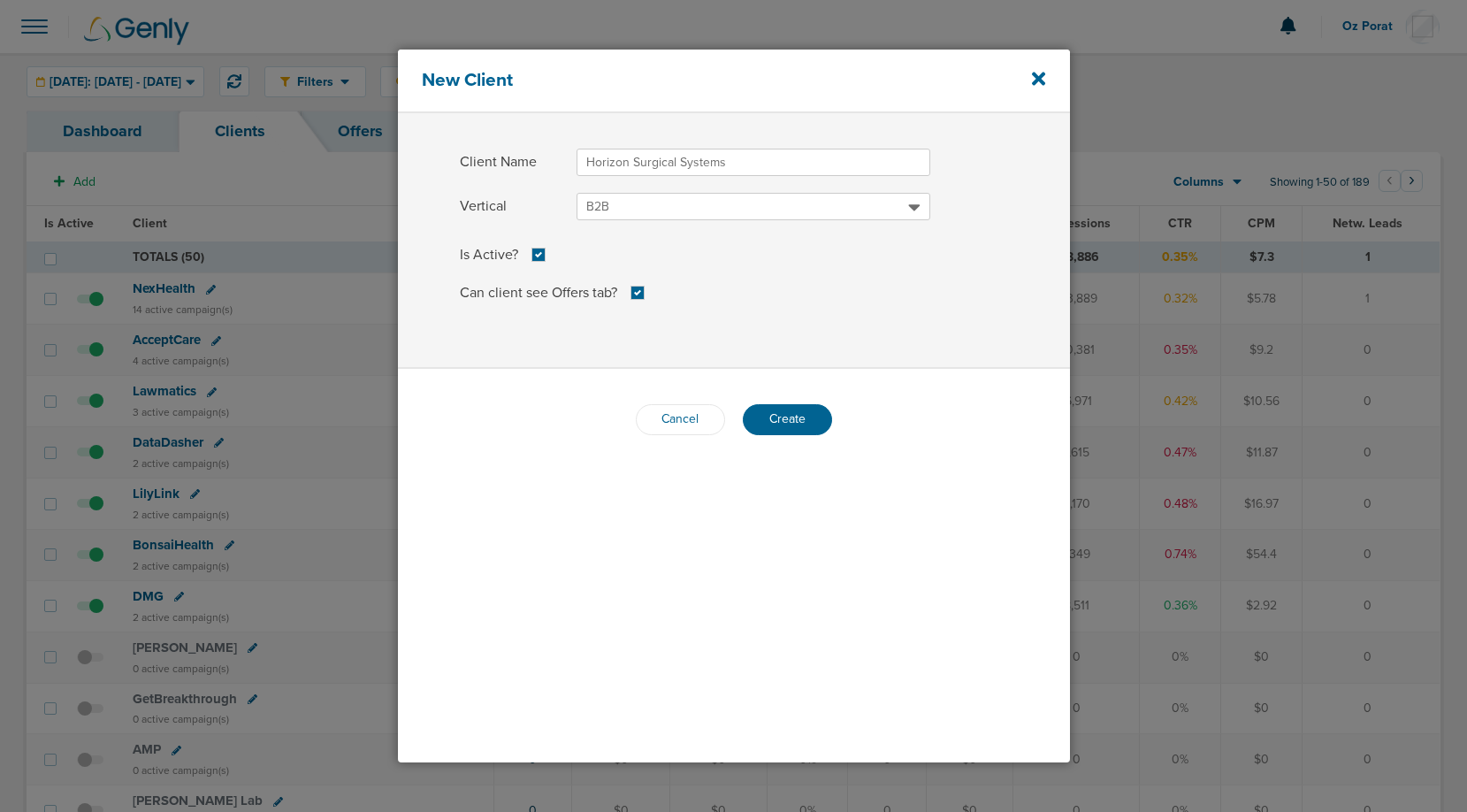
click at [684, 208] on span "B2B" at bounding box center [747, 207] width 322 height 17
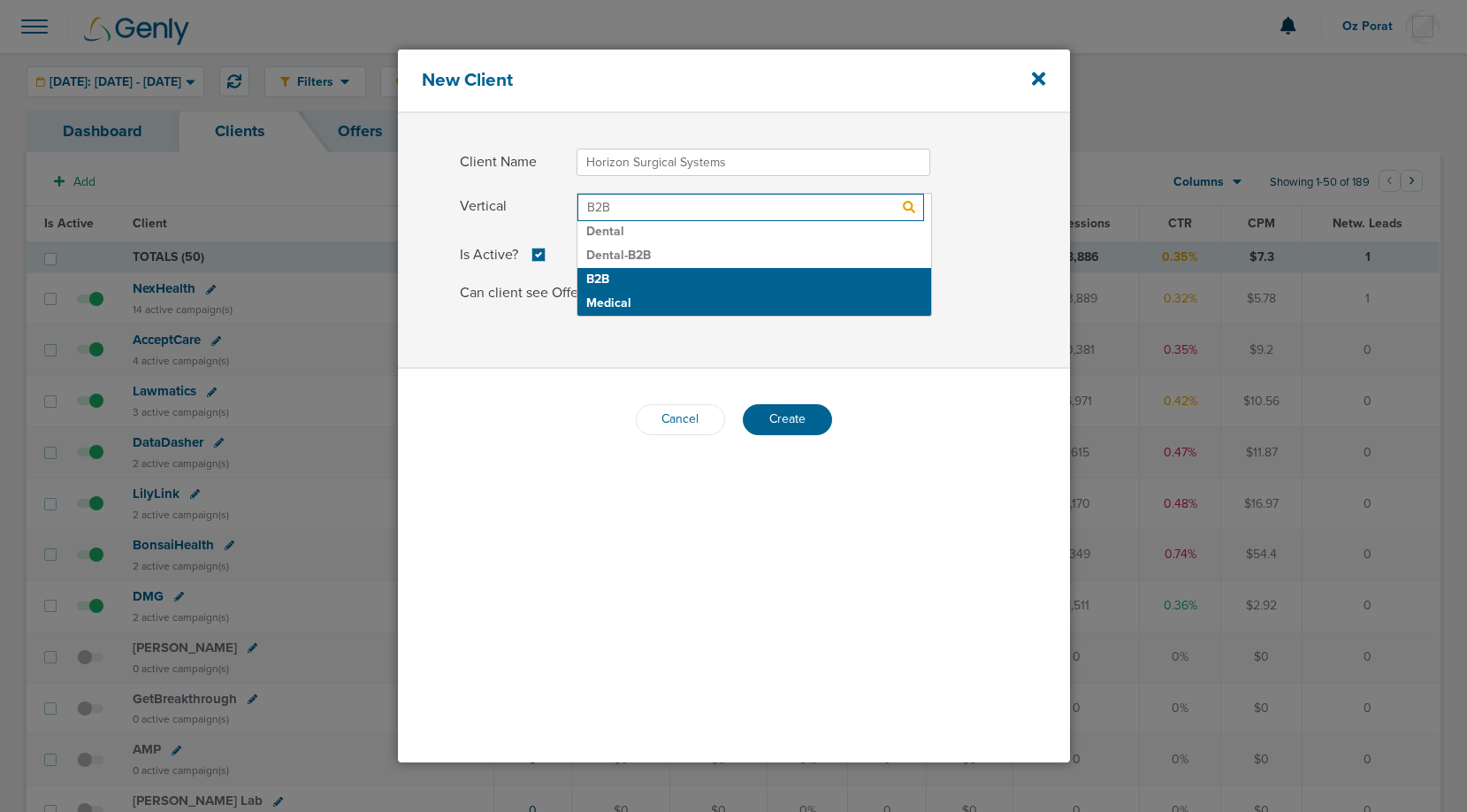
scroll to position [48, 0]
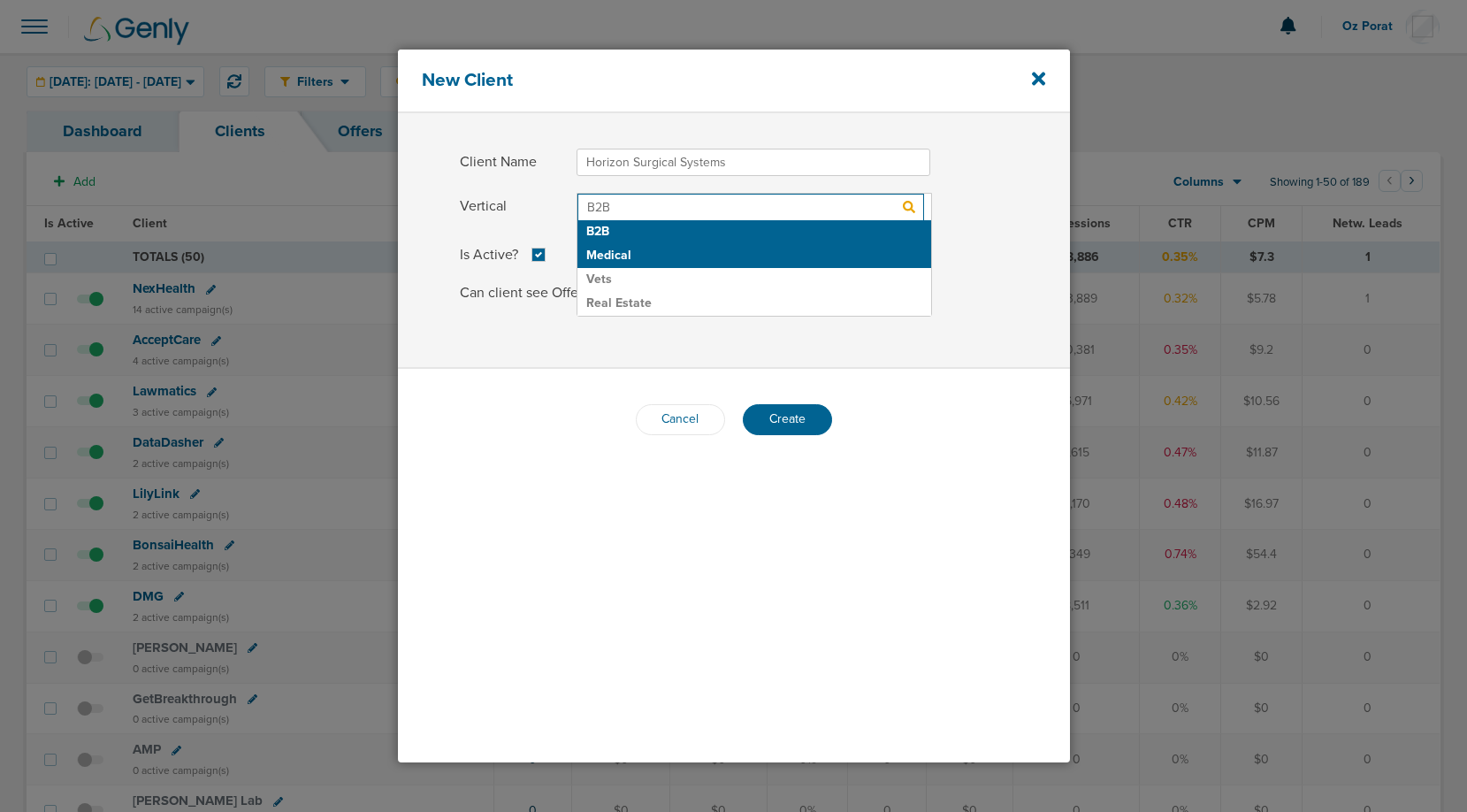
click at [672, 259] on h2 "Medical" at bounding box center [755, 256] width 354 height 24
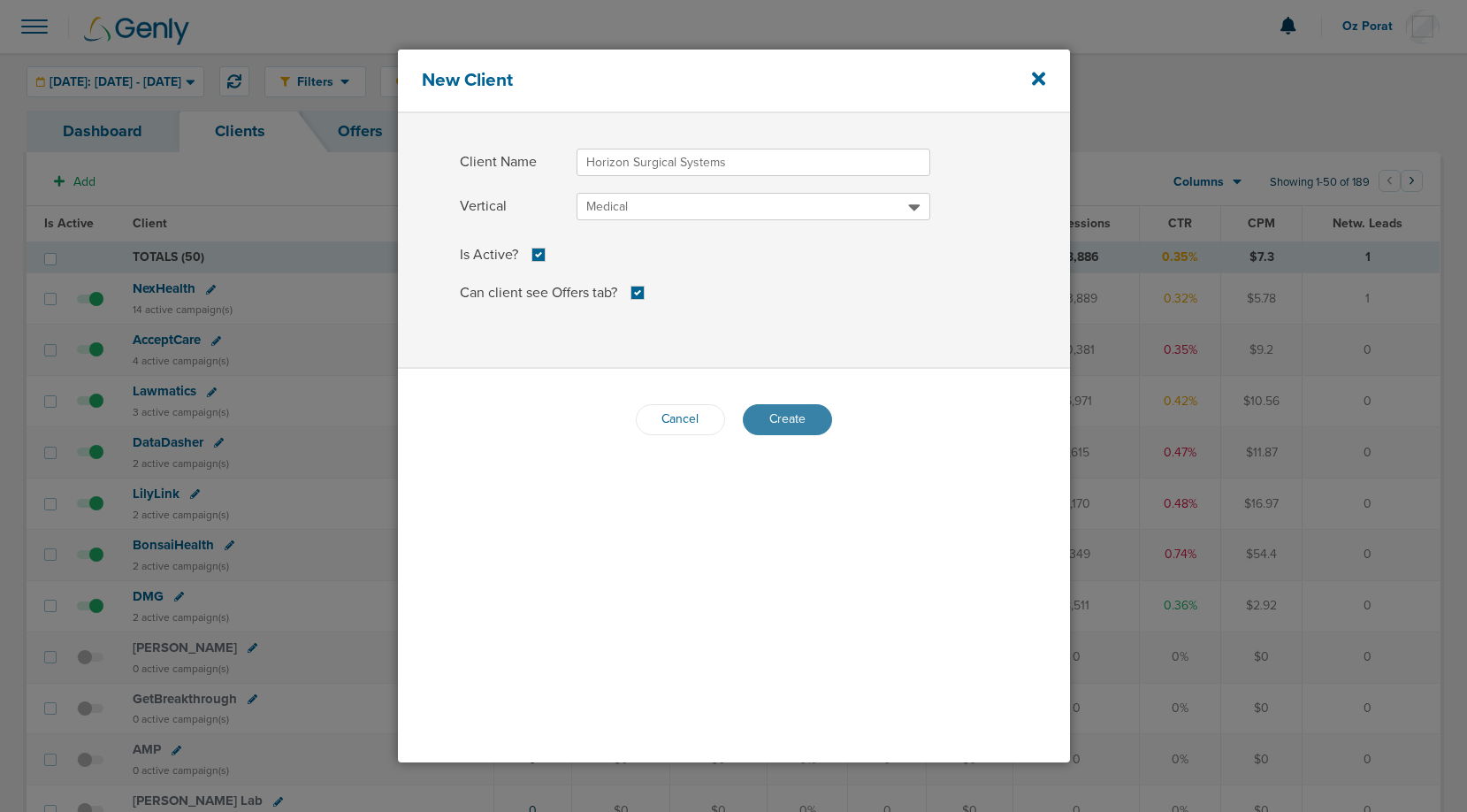
click at [791, 417] on span "Create" at bounding box center [787, 419] width 37 height 15
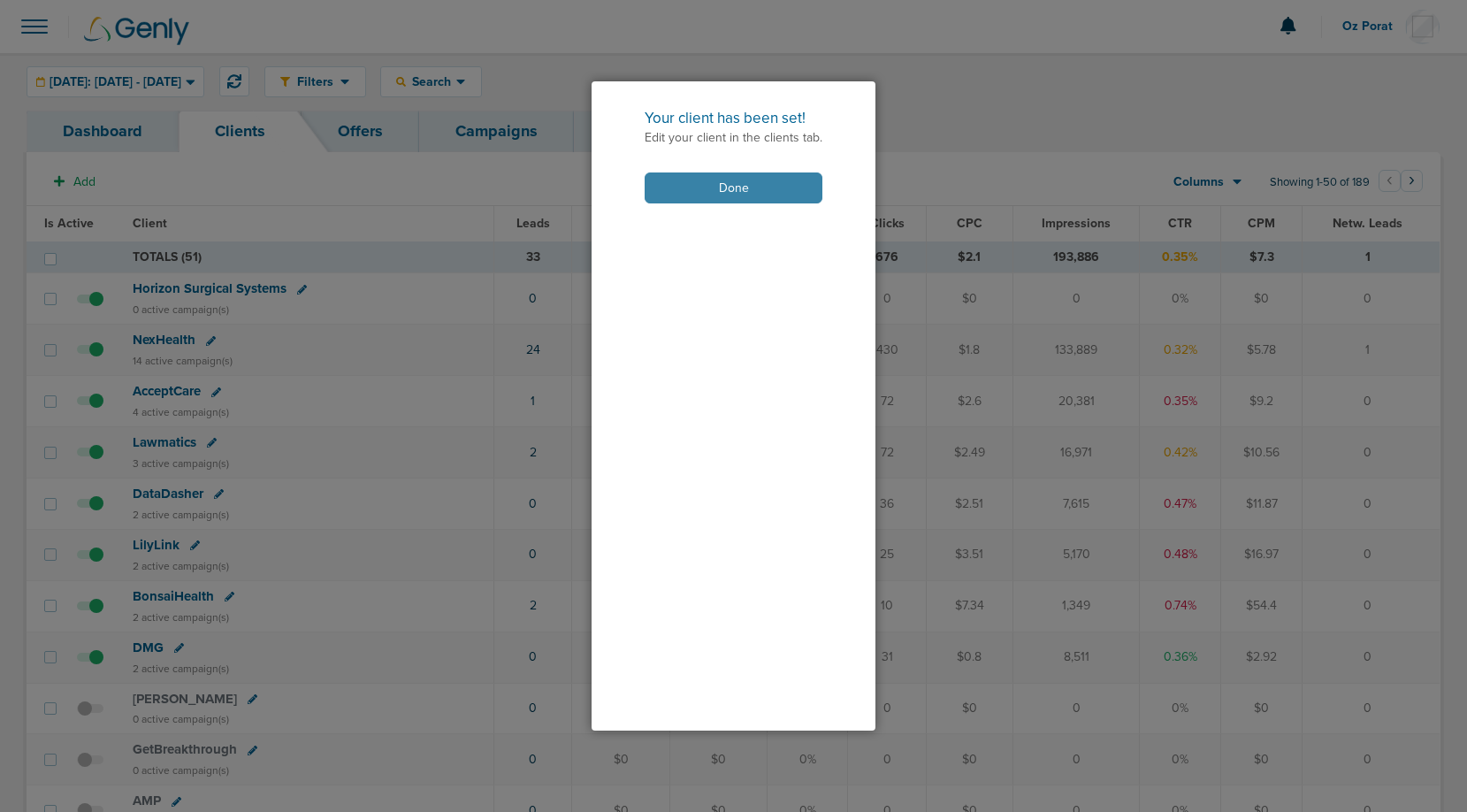
click at [762, 176] on button "Done" at bounding box center [734, 187] width 178 height 31
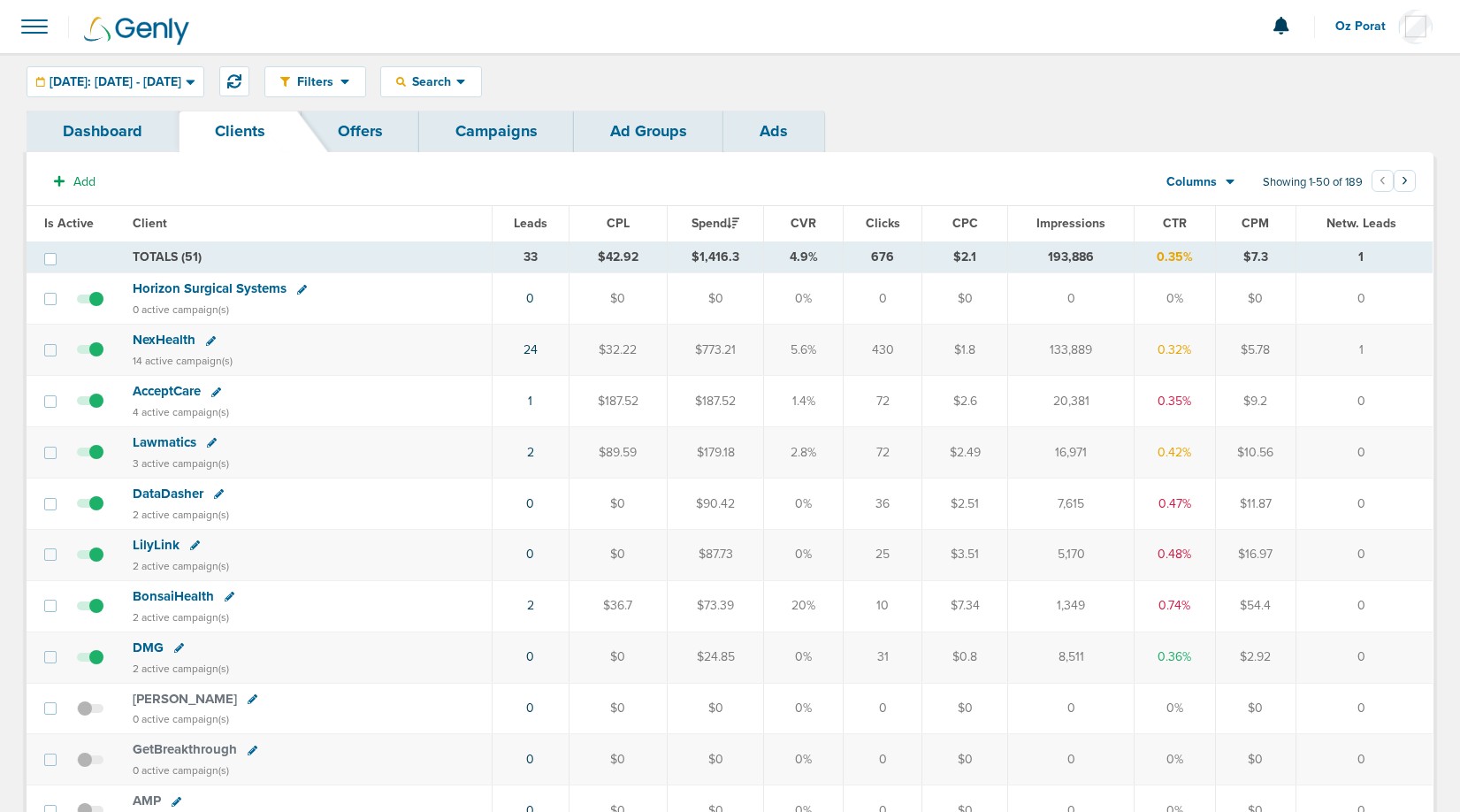
click at [195, 288] on span "Horizon Surgical Systems" at bounding box center [210, 288] width 154 height 16
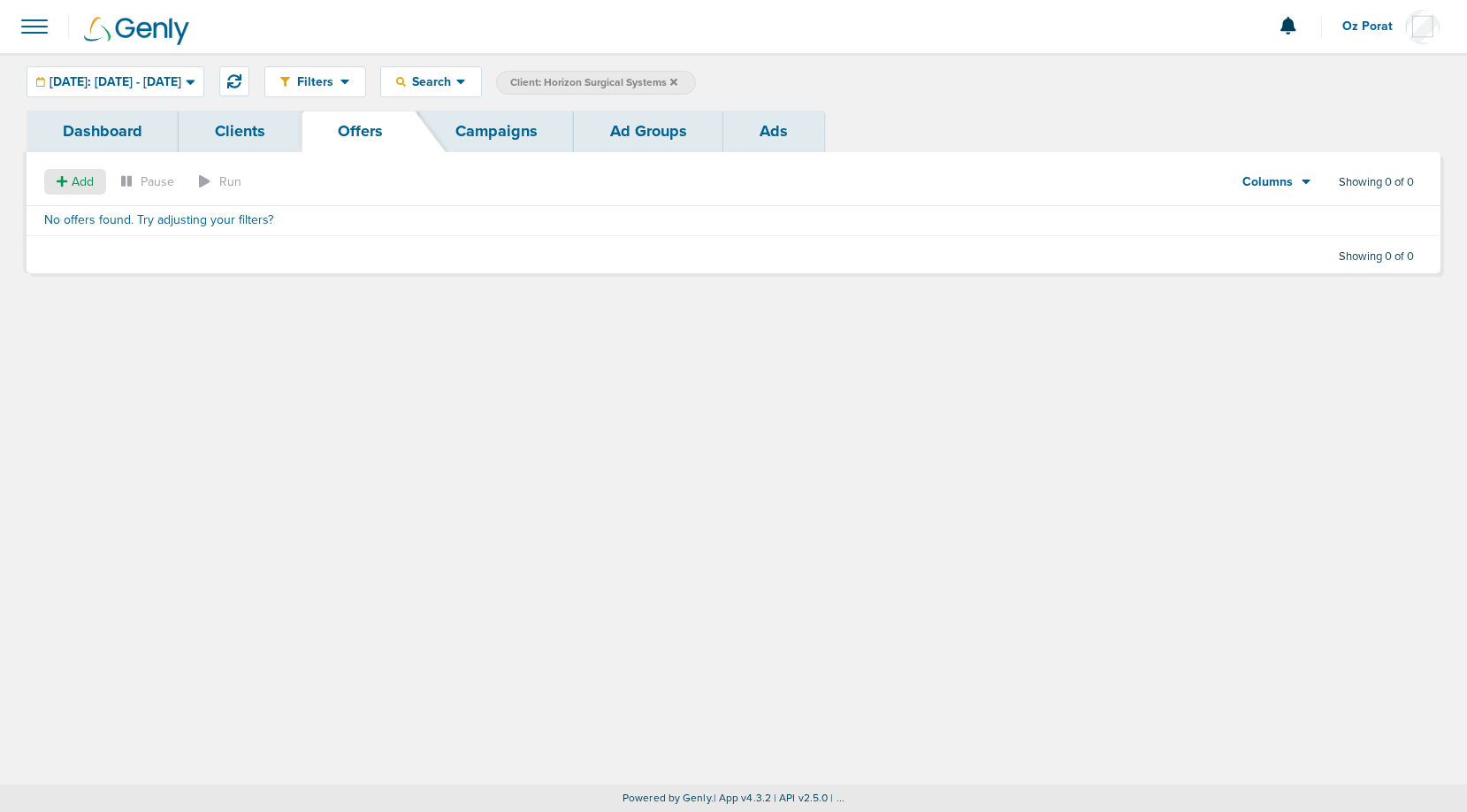
click at [72, 187] on span "Add" at bounding box center [83, 182] width 22 height 15
click at [93, 214] on div "Offer Landing page" at bounding box center [93, 228] width 99 height 53
click at [73, 184] on span "Add" at bounding box center [83, 182] width 22 height 15
click at [65, 216] on span "Offer" at bounding box center [67, 215] width 28 height 15
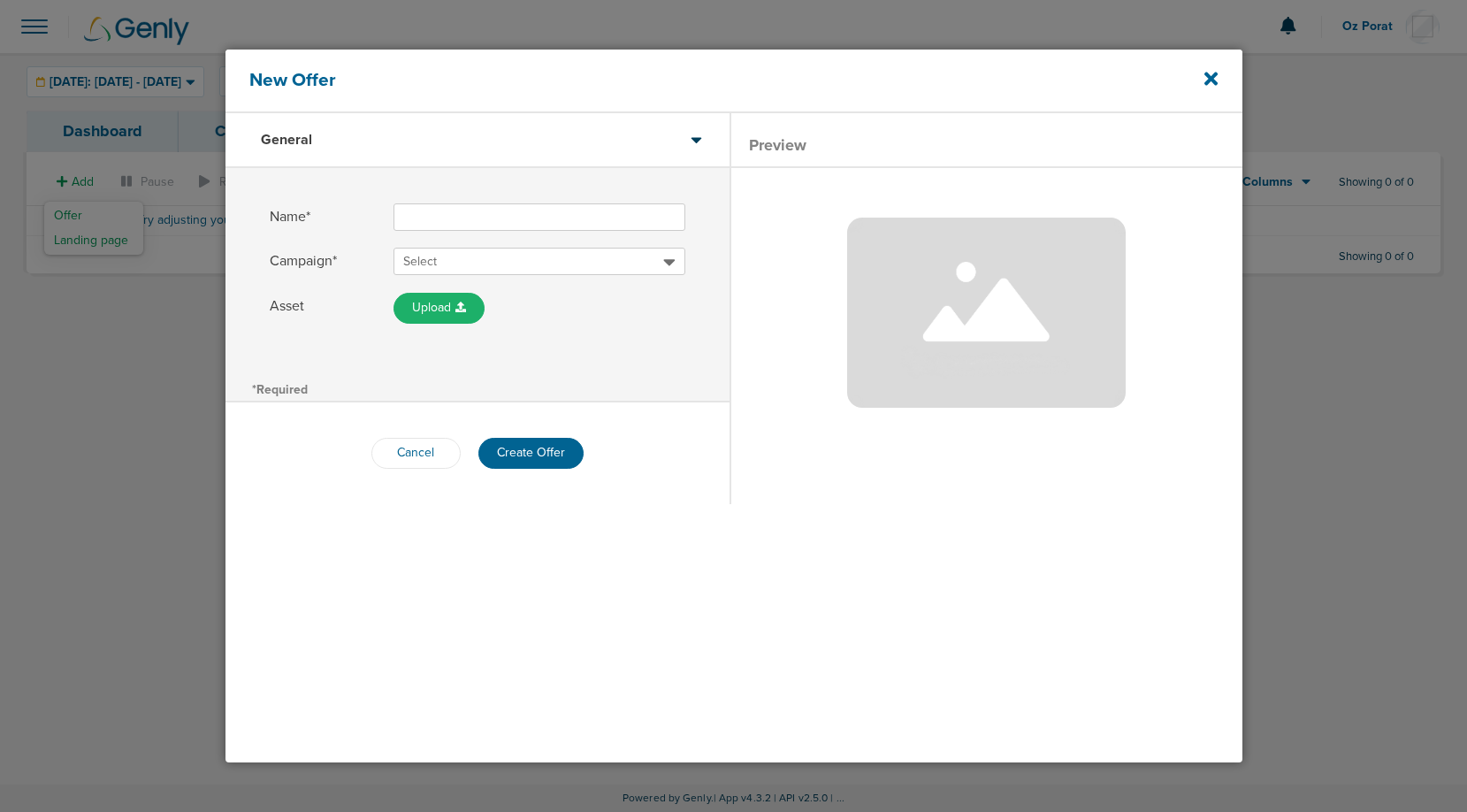
click at [481, 229] on input "Name*" at bounding box center [539, 217] width 292 height 28
type input "Press Release"
click at [507, 269] on span "Select" at bounding box center [533, 261] width 260 height 17
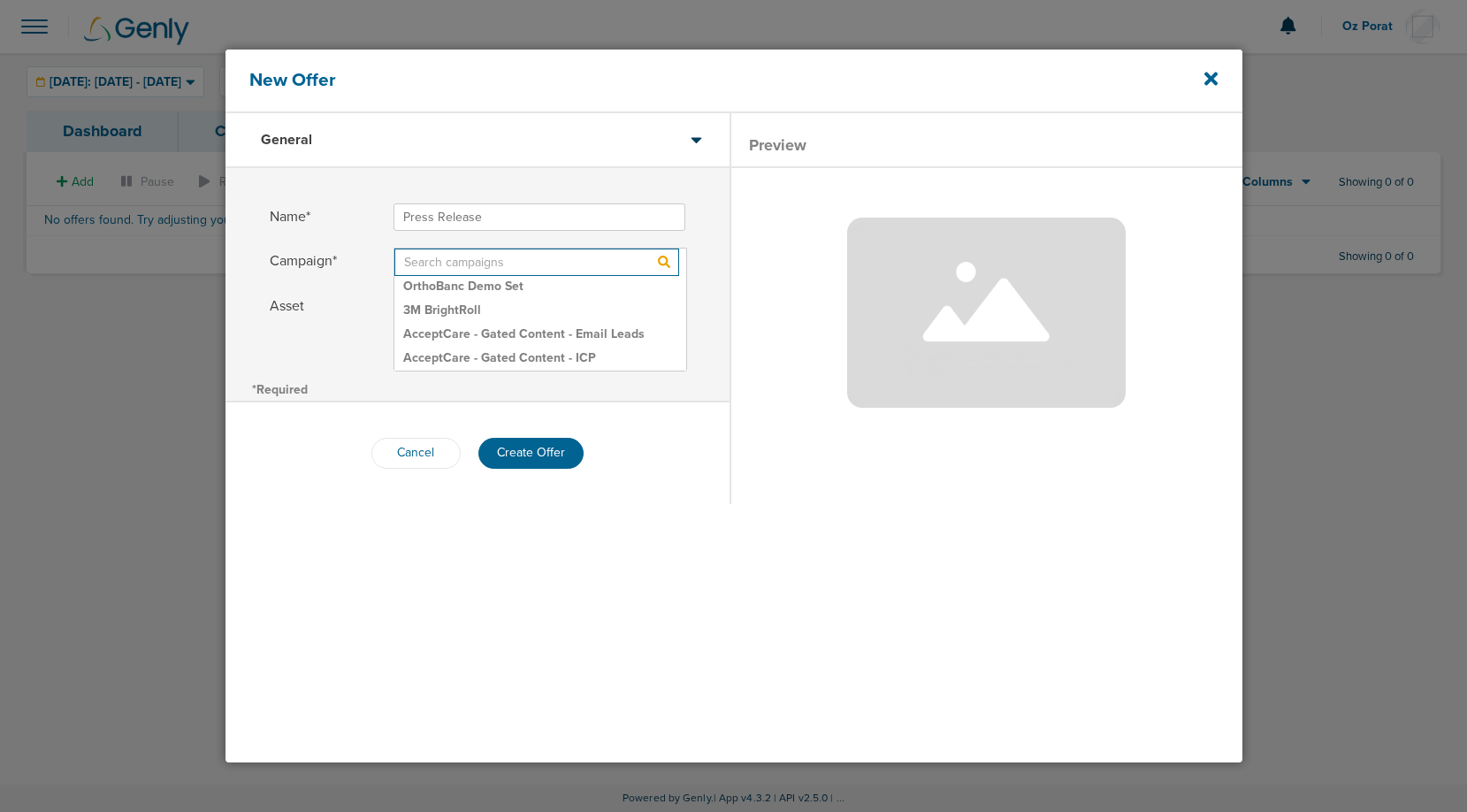
click at [508, 260] on input "Campaign* Select OrthoBanc Demo Set 3M BrightRoll AcceptCare - Gated Content - …" at bounding box center [536, 262] width 285 height 28
click at [724, 488] on div "Cancel Create Offer" at bounding box center [478, 454] width 504 height 102
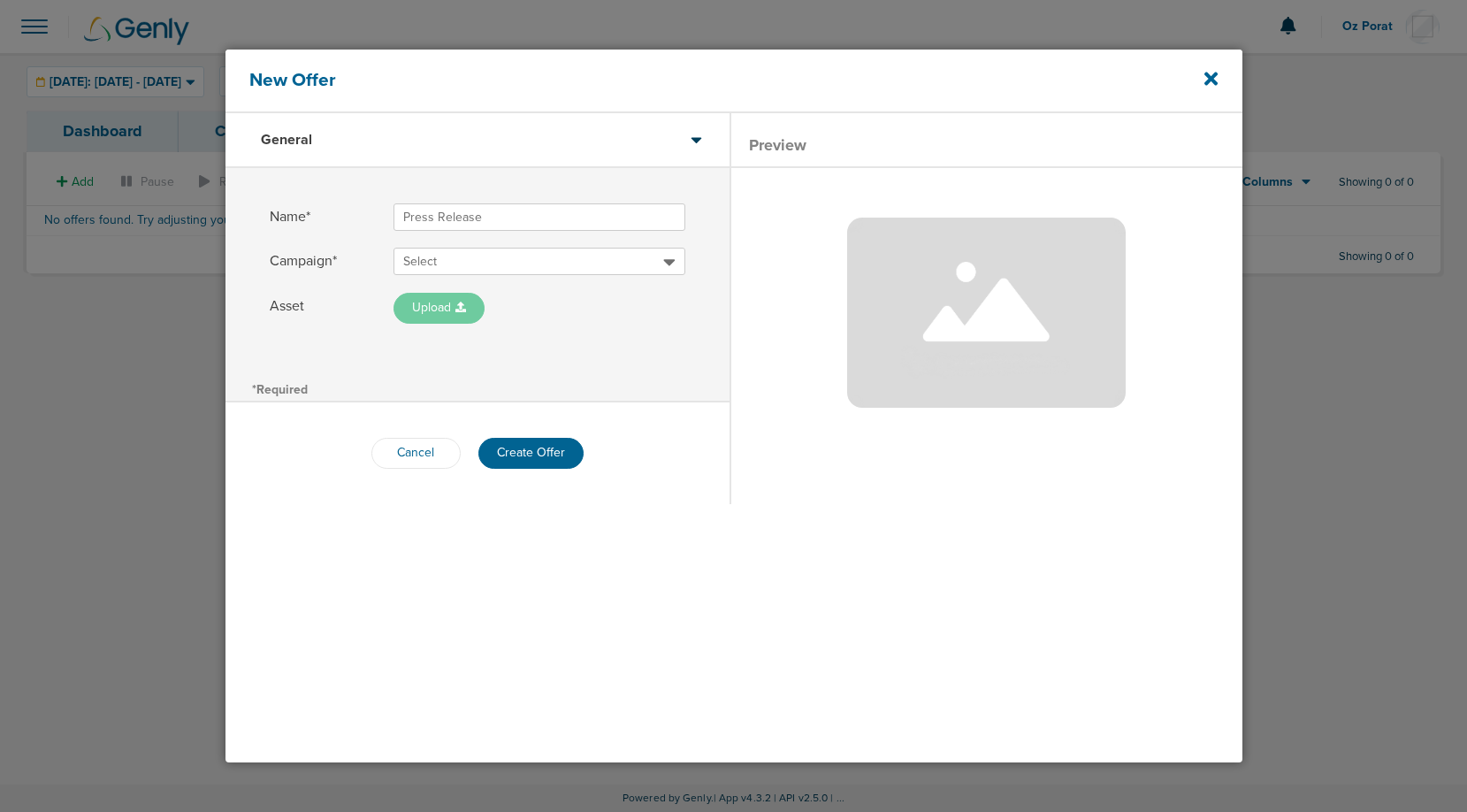
click at [436, 298] on button "Upload" at bounding box center [438, 308] width 91 height 31
click at [460, 360] on link "From Link" at bounding box center [482, 361] width 177 height 22
click at [493, 303] on input "Asset Upload From Computer From Link" at bounding box center [483, 307] width 121 height 28
paste input "[URL][DOMAIN_NAME]"
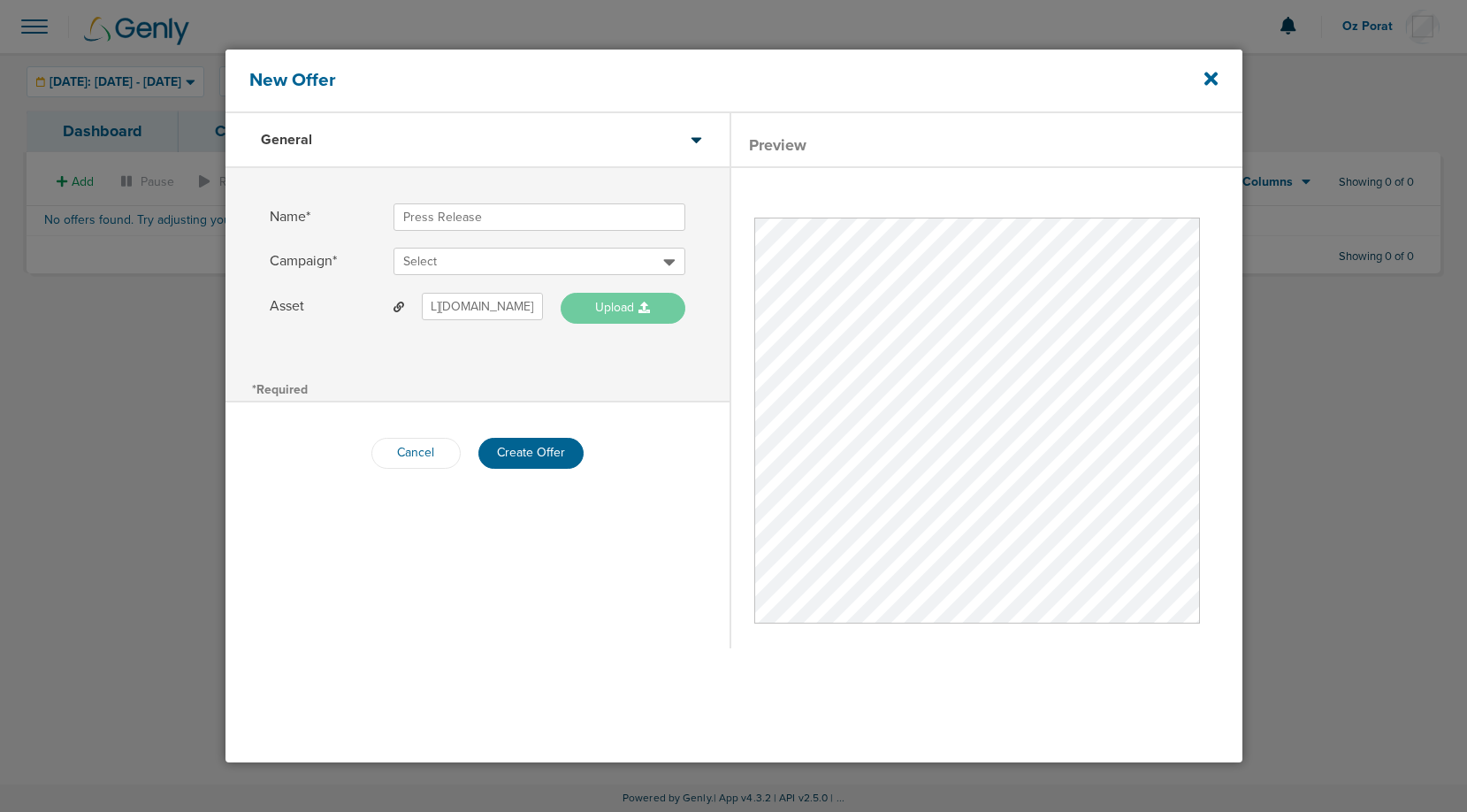
click at [602, 310] on button "Upload" at bounding box center [623, 308] width 125 height 31
type input "[URL][DOMAIN_NAME]"
click at [538, 455] on button "Create Offer" at bounding box center [531, 453] width 105 height 31
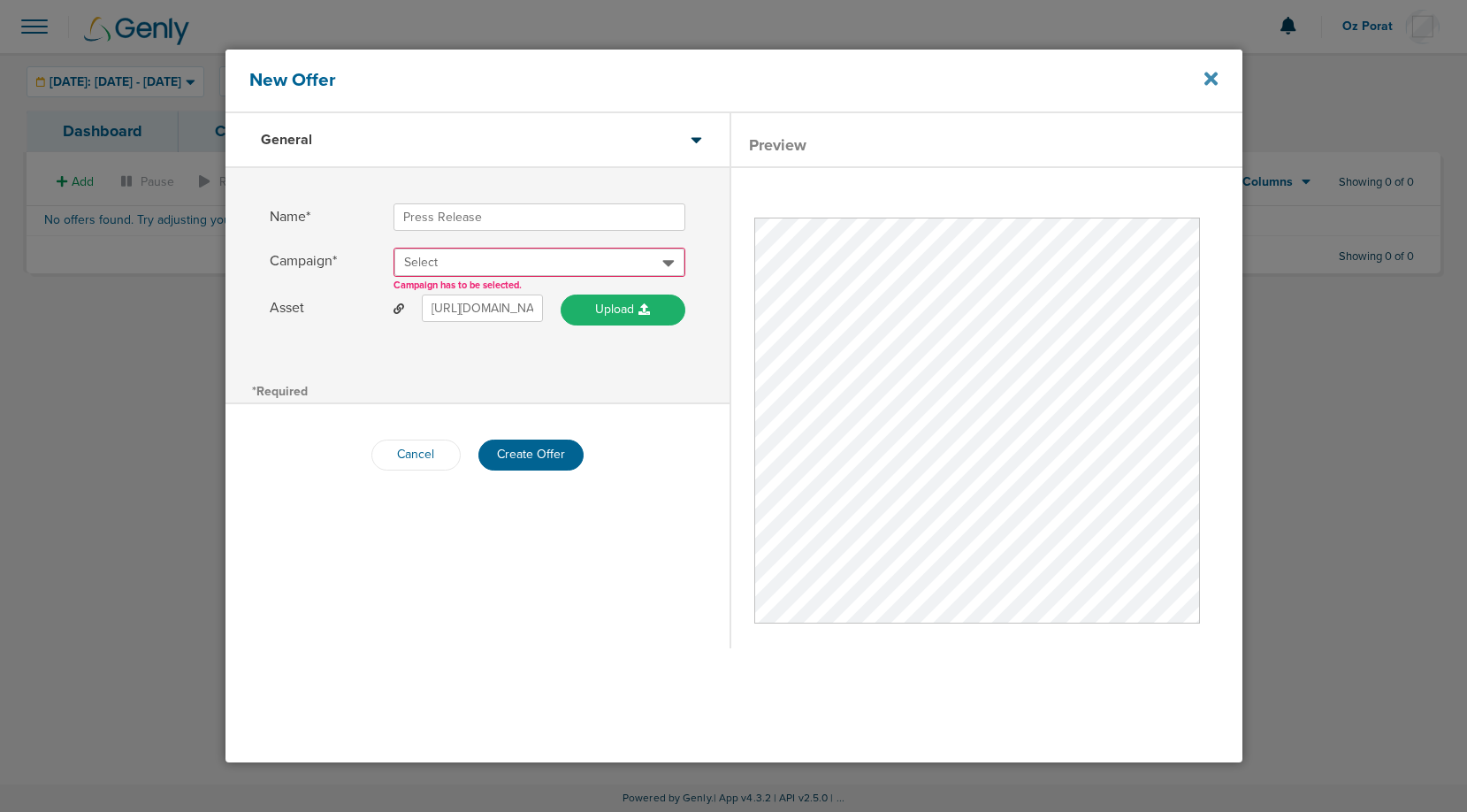
click at [1209, 72] on icon at bounding box center [1211, 79] width 13 height 19
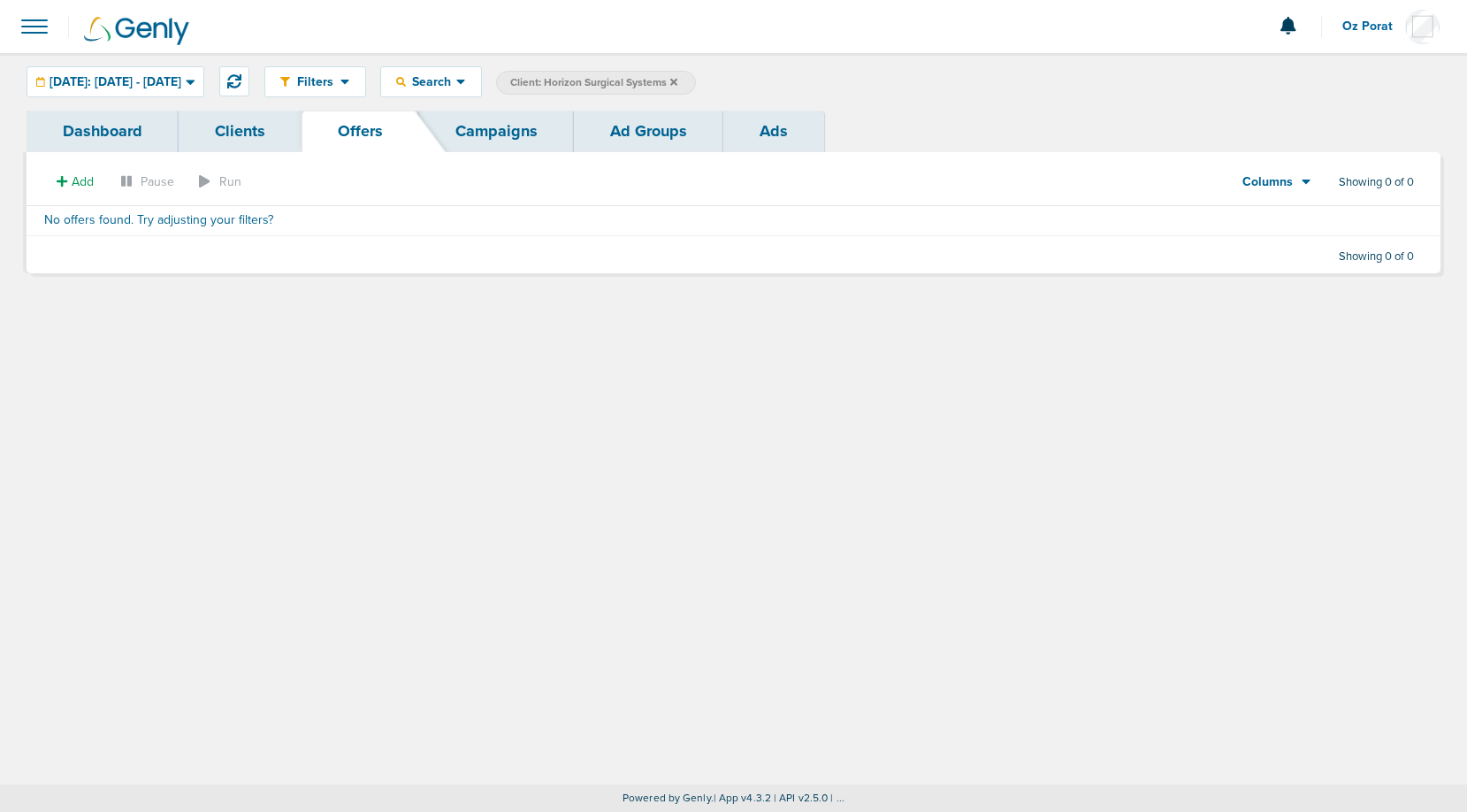
click at [493, 128] on link "Campaigns" at bounding box center [496, 131] width 155 height 41
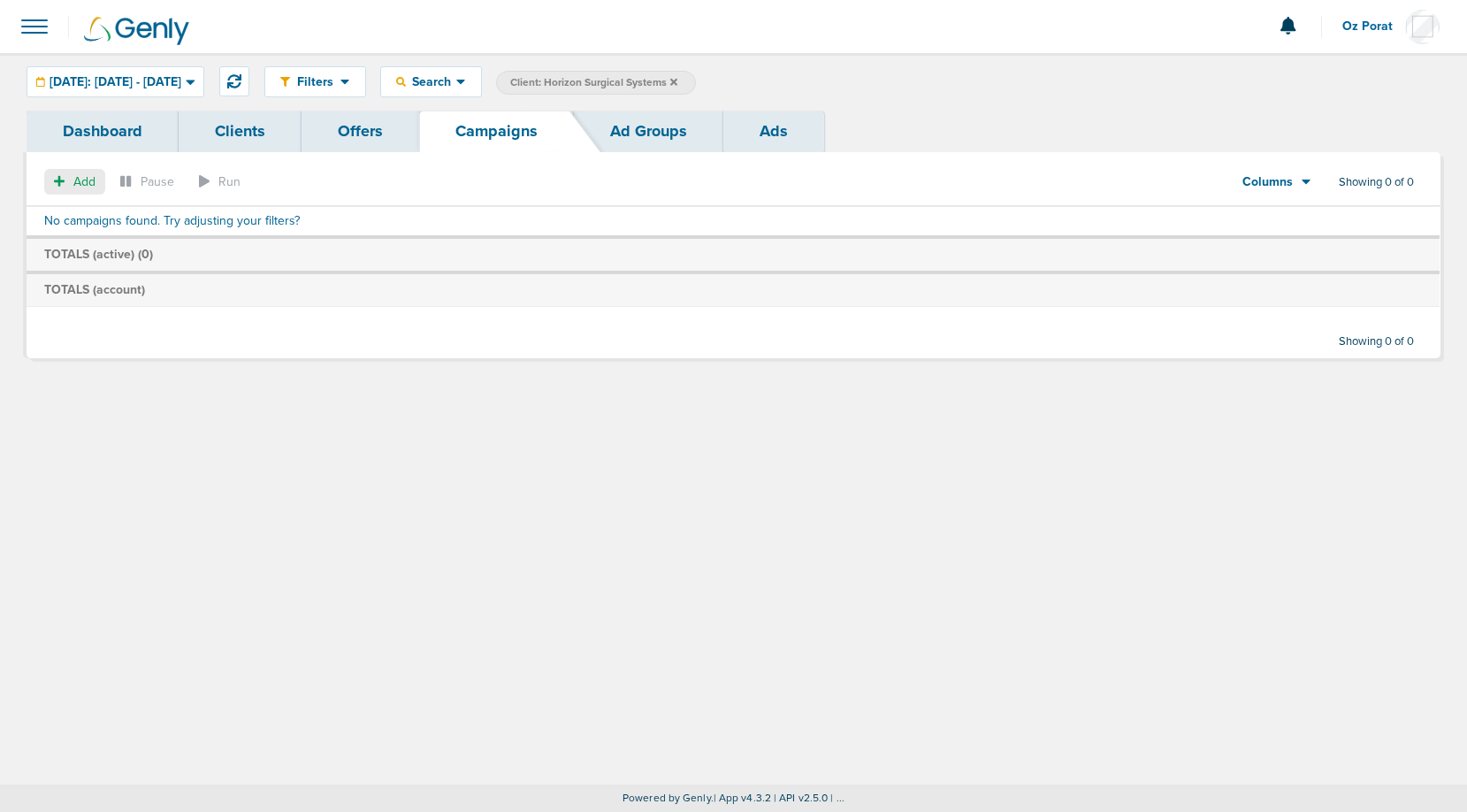
click at [79, 183] on span "Add" at bounding box center [84, 182] width 22 height 15
select select
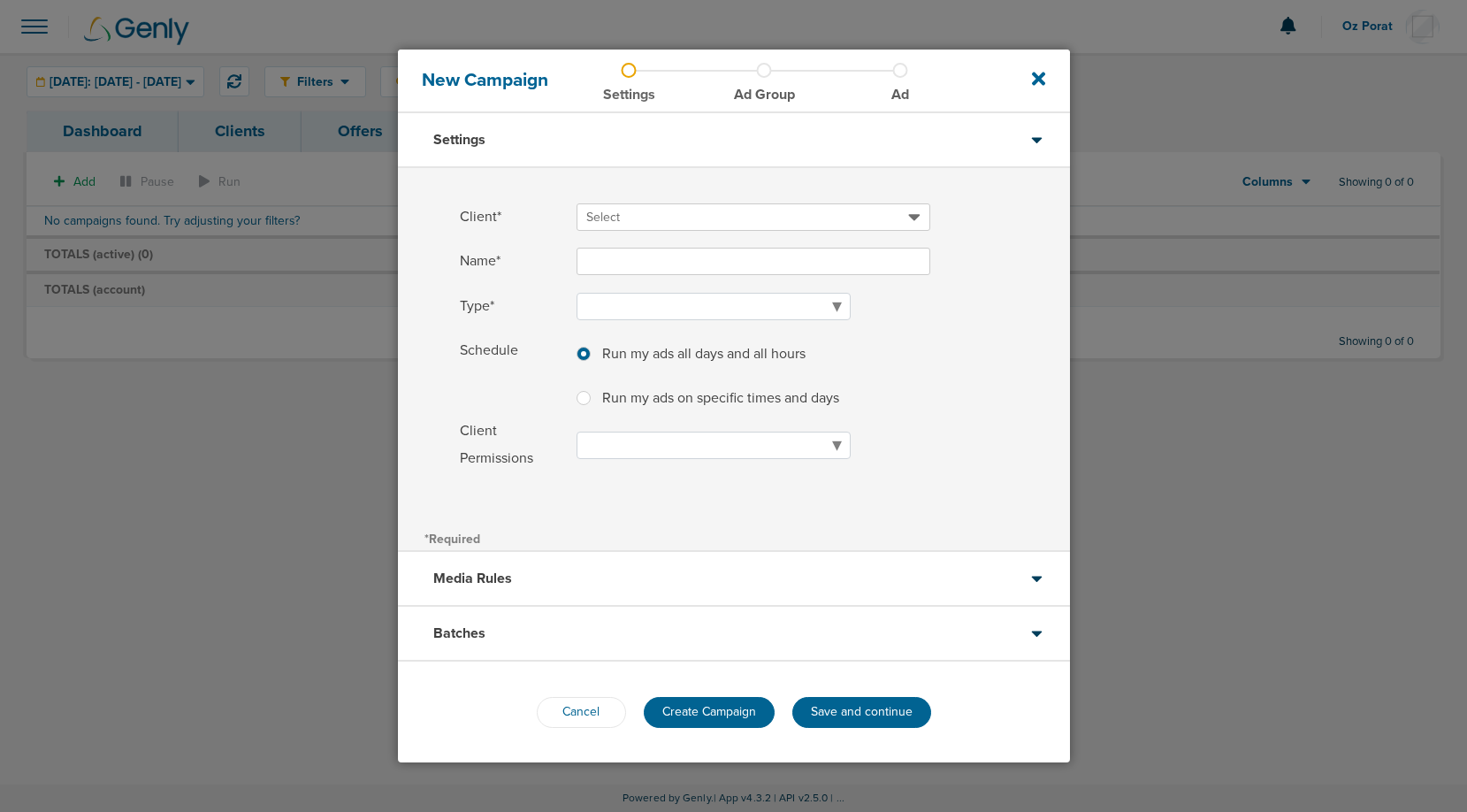
click at [682, 234] on span at bounding box center [823, 239] width 493 height 12
click at [682, 215] on span "Select" at bounding box center [747, 217] width 322 height 17
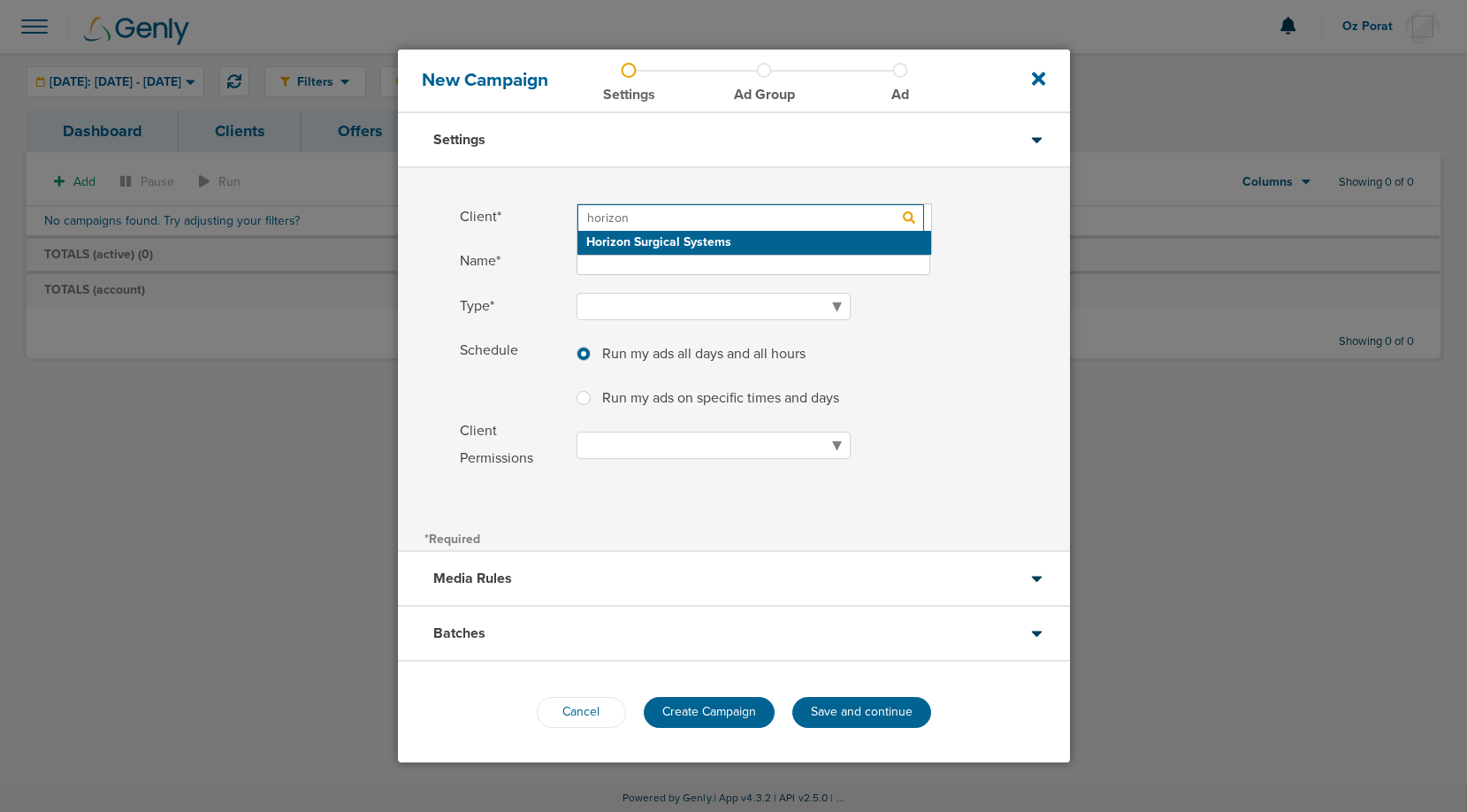
type input "horizon"
click at [640, 249] on h2 "Horizon Surgical Systems" at bounding box center [755, 242] width 354 height 24
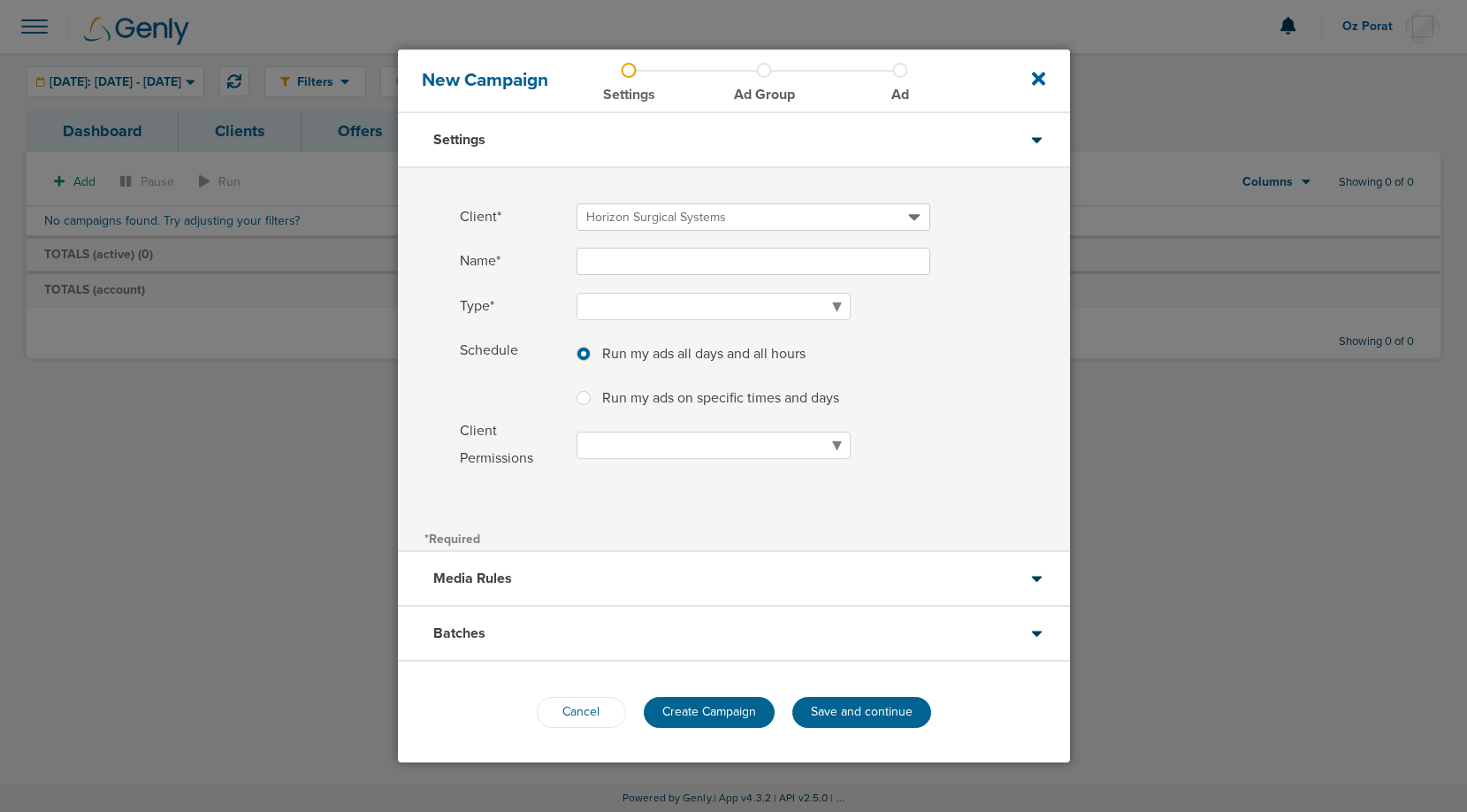
click at [639, 263] on input "Name*" at bounding box center [754, 261] width 354 height 28
type input "Press Release [DATE]"
click at [636, 308] on select "Awareness Traffic Leads Conversions Lead Magnet" at bounding box center [713, 307] width 274 height 28
select select "Awareness"
click at [577, 293] on select "Awareness Traffic Leads Conversions Lead Magnet" at bounding box center [713, 307] width 274 height 28
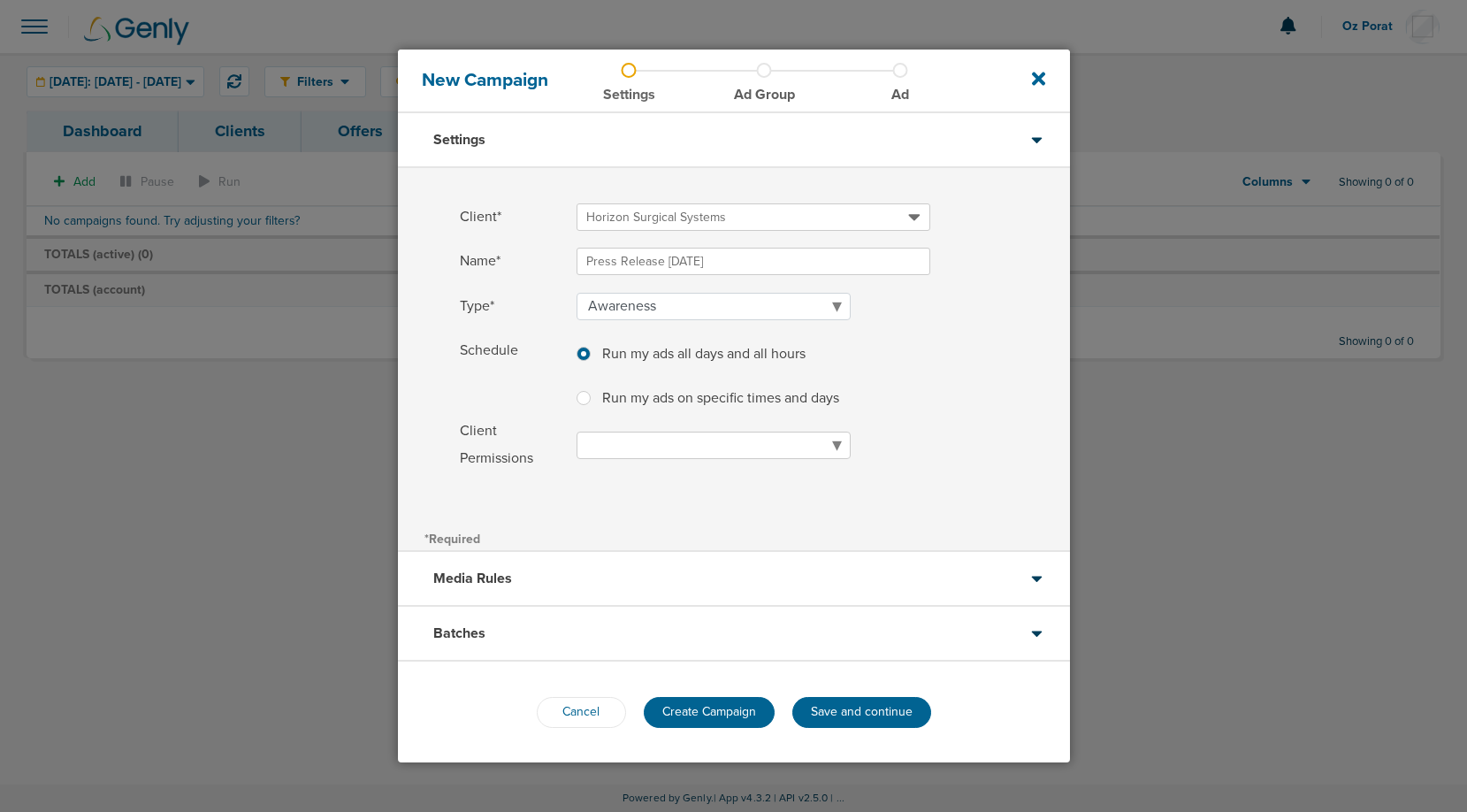
click at [659, 448] on select "Read Only Read Write" at bounding box center [713, 445] width 274 height 28
select select "readWrite"
click at [577, 431] on select "Read Only Read Write" at bounding box center [713, 445] width 274 height 28
click at [642, 575] on div "Media Rules" at bounding box center [734, 578] width 672 height 55
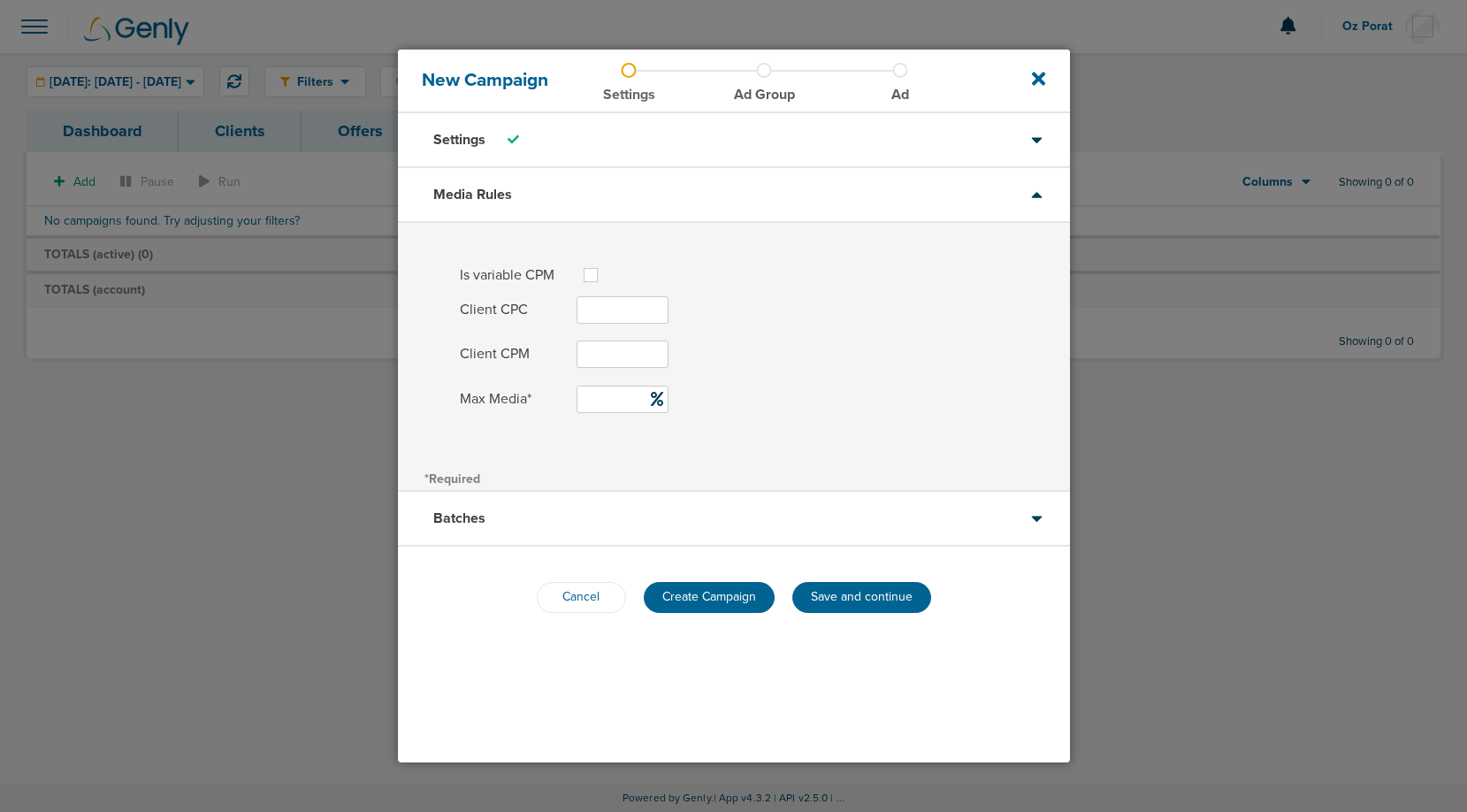
click at [605, 264] on label at bounding box center [605, 264] width 0 height 0
click at [594, 280] on input "Is variable CPM" at bounding box center [590, 273] width 14 height 17
checkbox input "true"
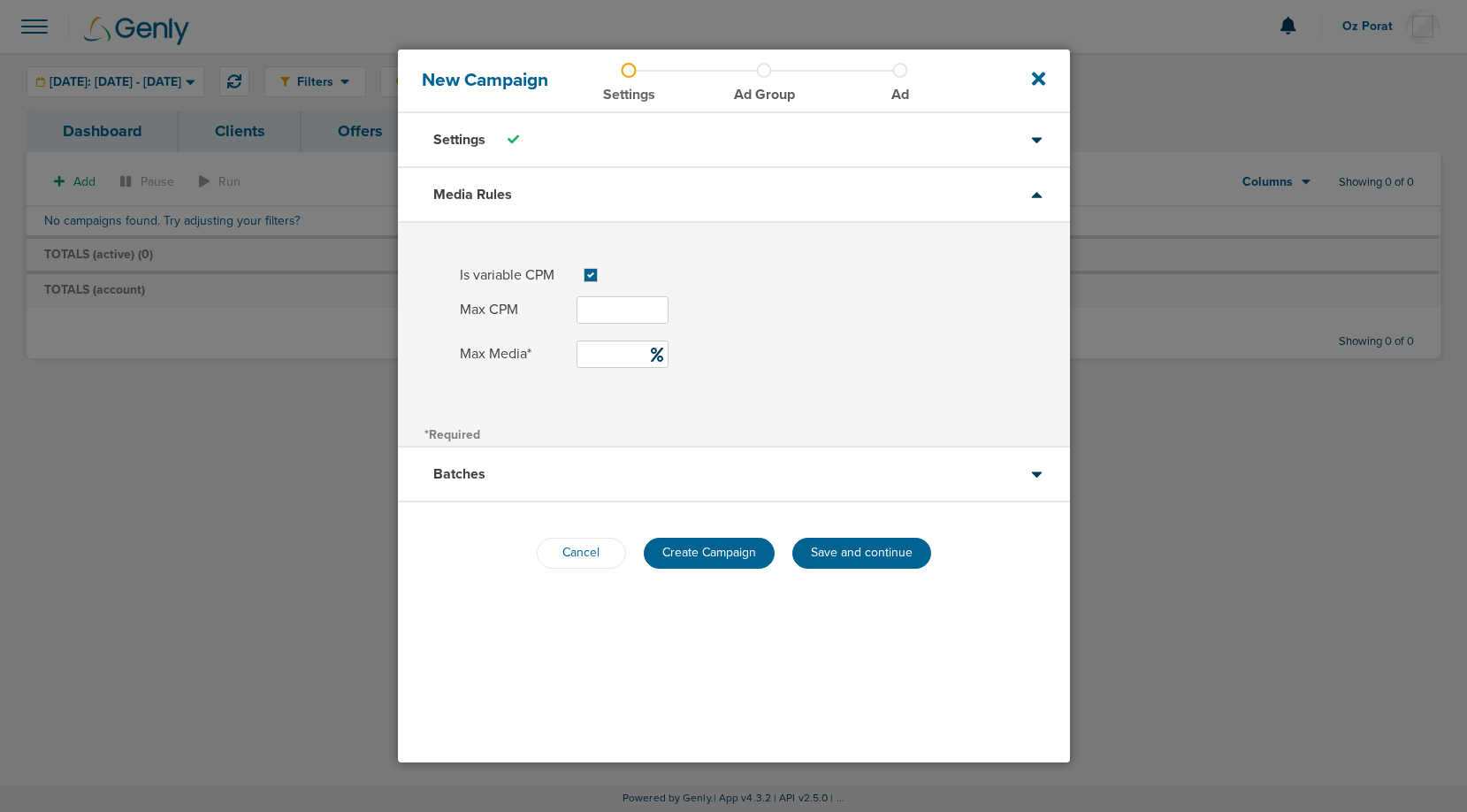
click at [614, 354] on input "Max Media*" at bounding box center [623, 354] width 92 height 28
type input "2"
type input "50"
click at [585, 465] on div "Batches" at bounding box center [734, 474] width 672 height 55
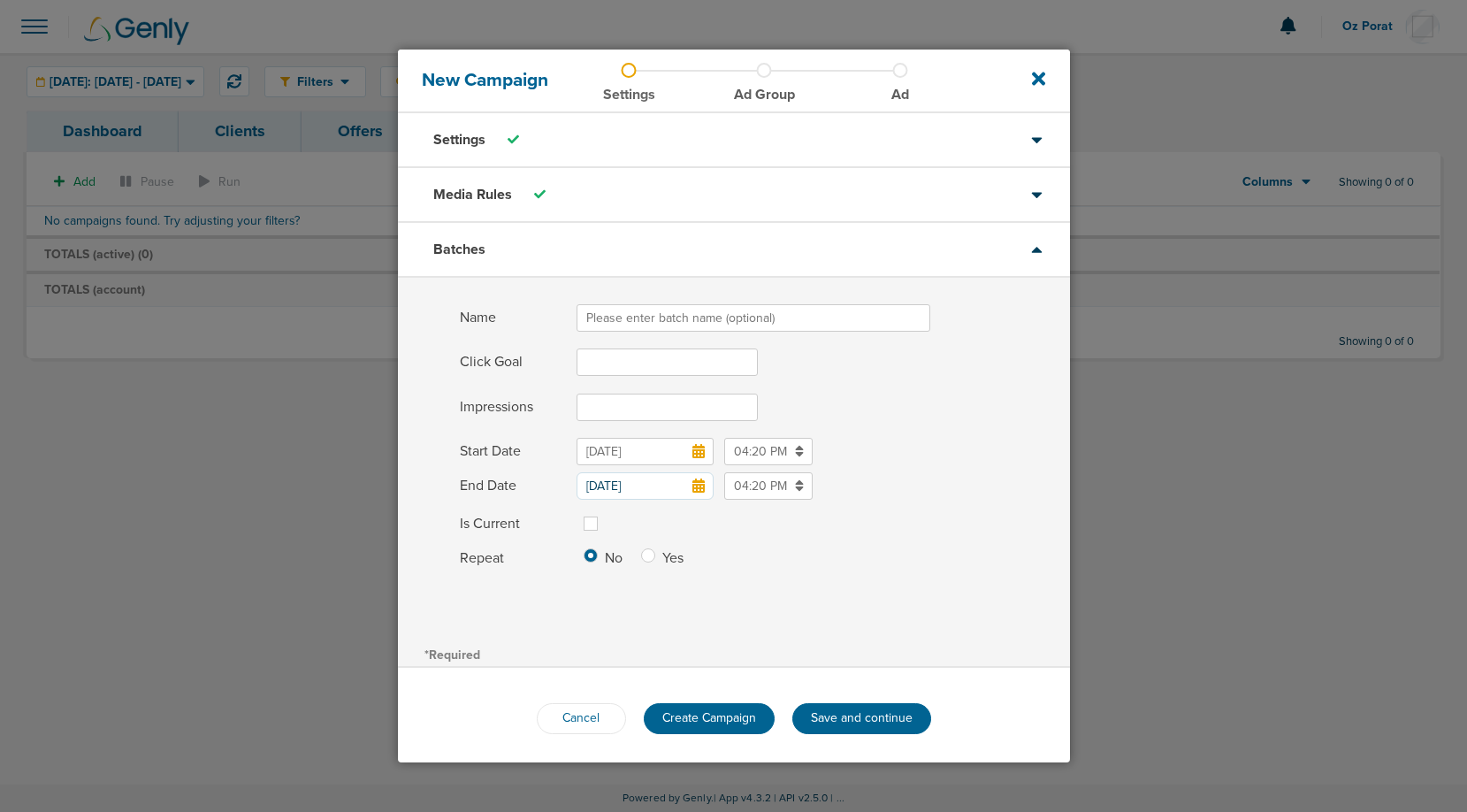
scroll to position [6, 0]
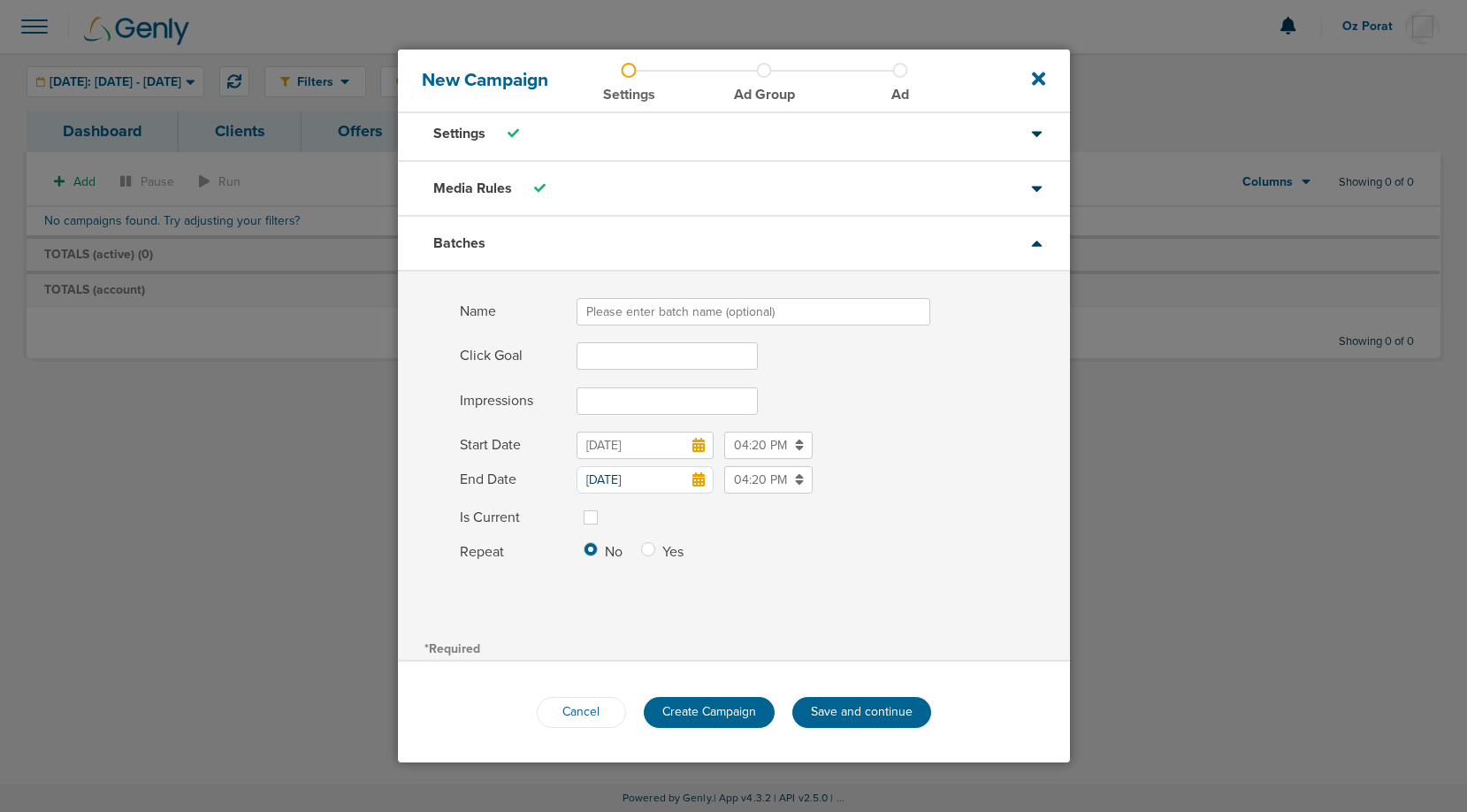
click at [686, 307] on input "Name" at bounding box center [754, 311] width 354 height 28
type input "o"
type input "October"
click at [631, 403] on input "Impressions" at bounding box center [667, 401] width 182 height 28
type input "75000"
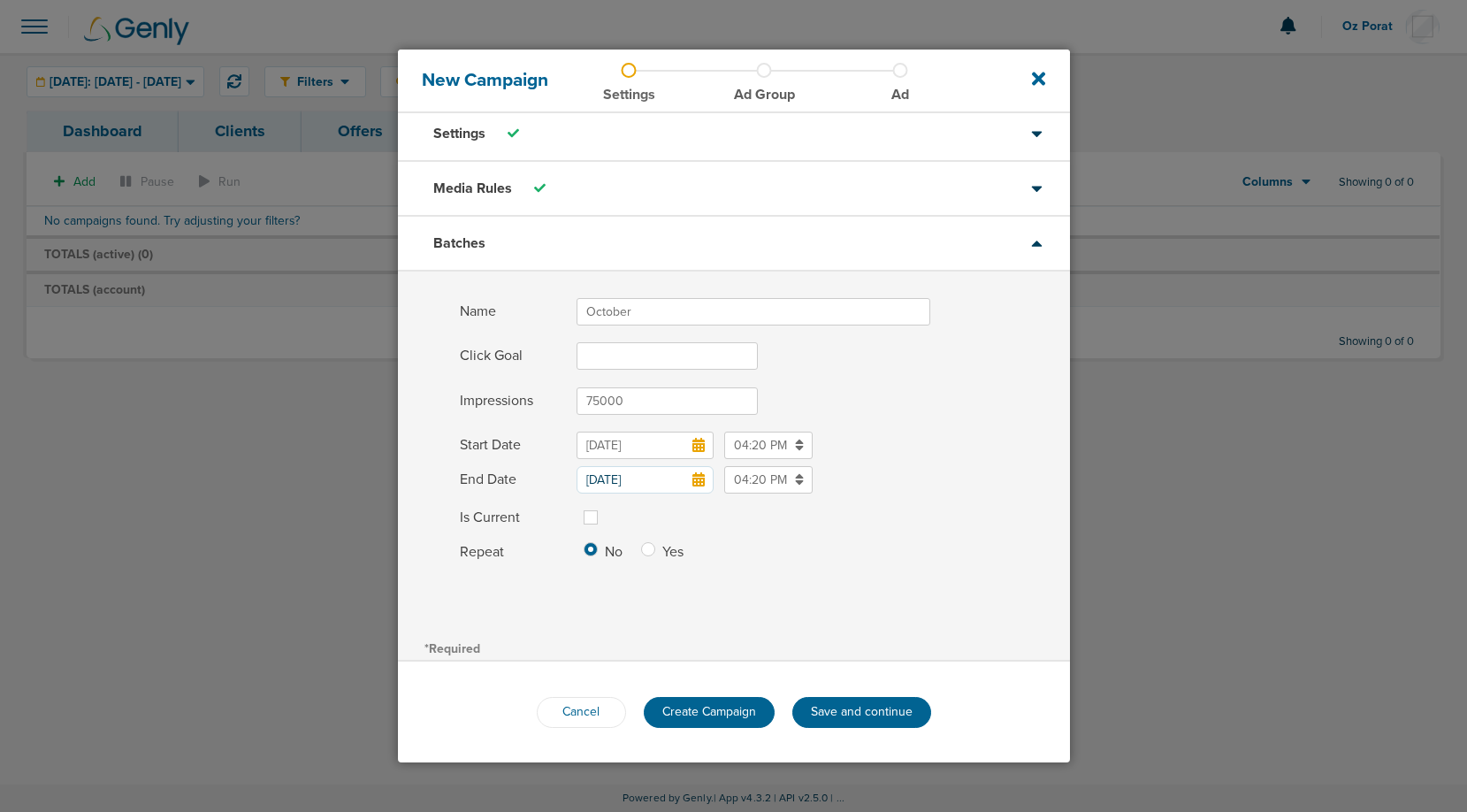
click at [696, 476] on icon at bounding box center [698, 479] width 12 height 14
click at [696, 476] on input "[DATE]" at bounding box center [645, 480] width 137 height 28
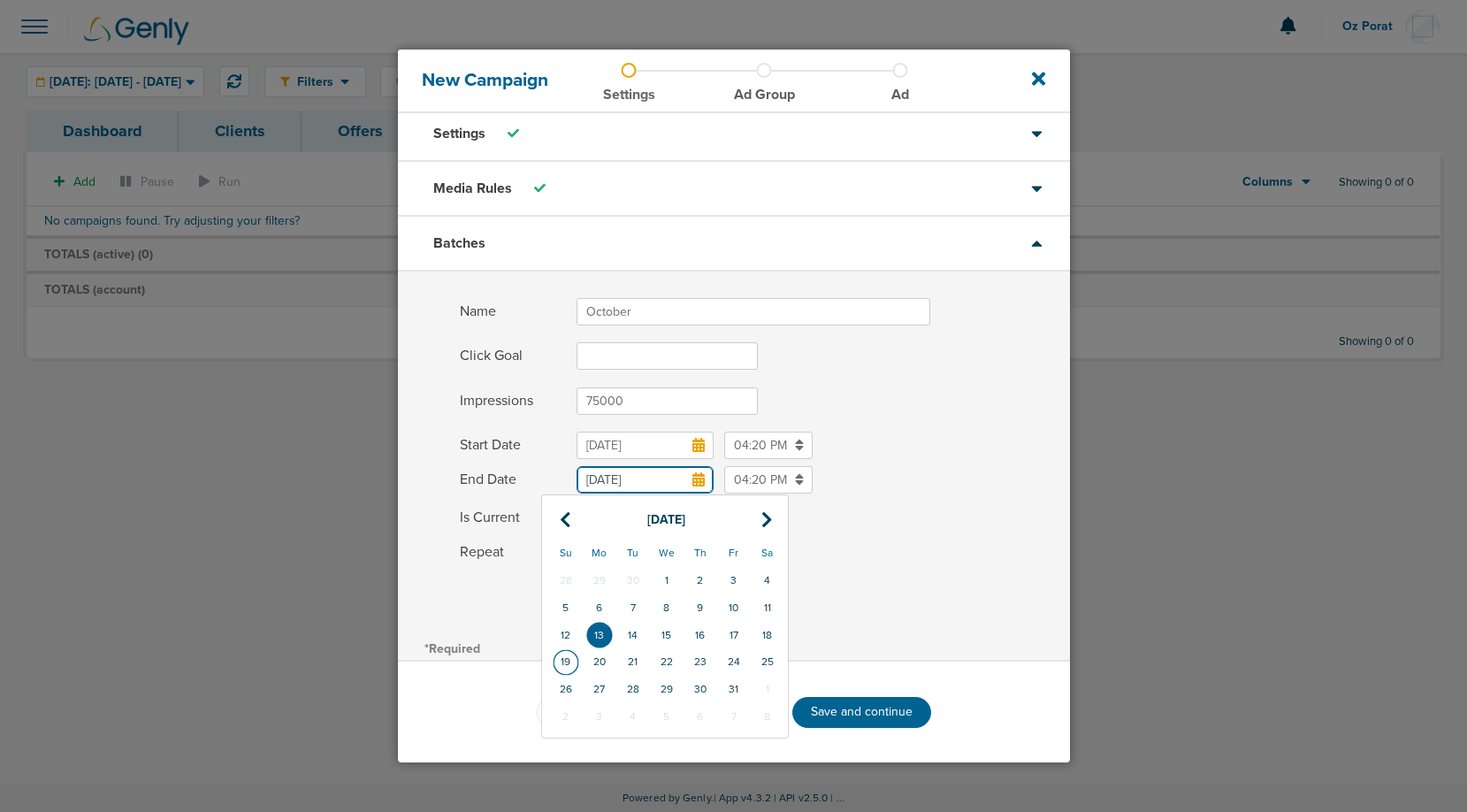
click at [568, 655] on td "19" at bounding box center [565, 661] width 34 height 28
type input "[DATE]"
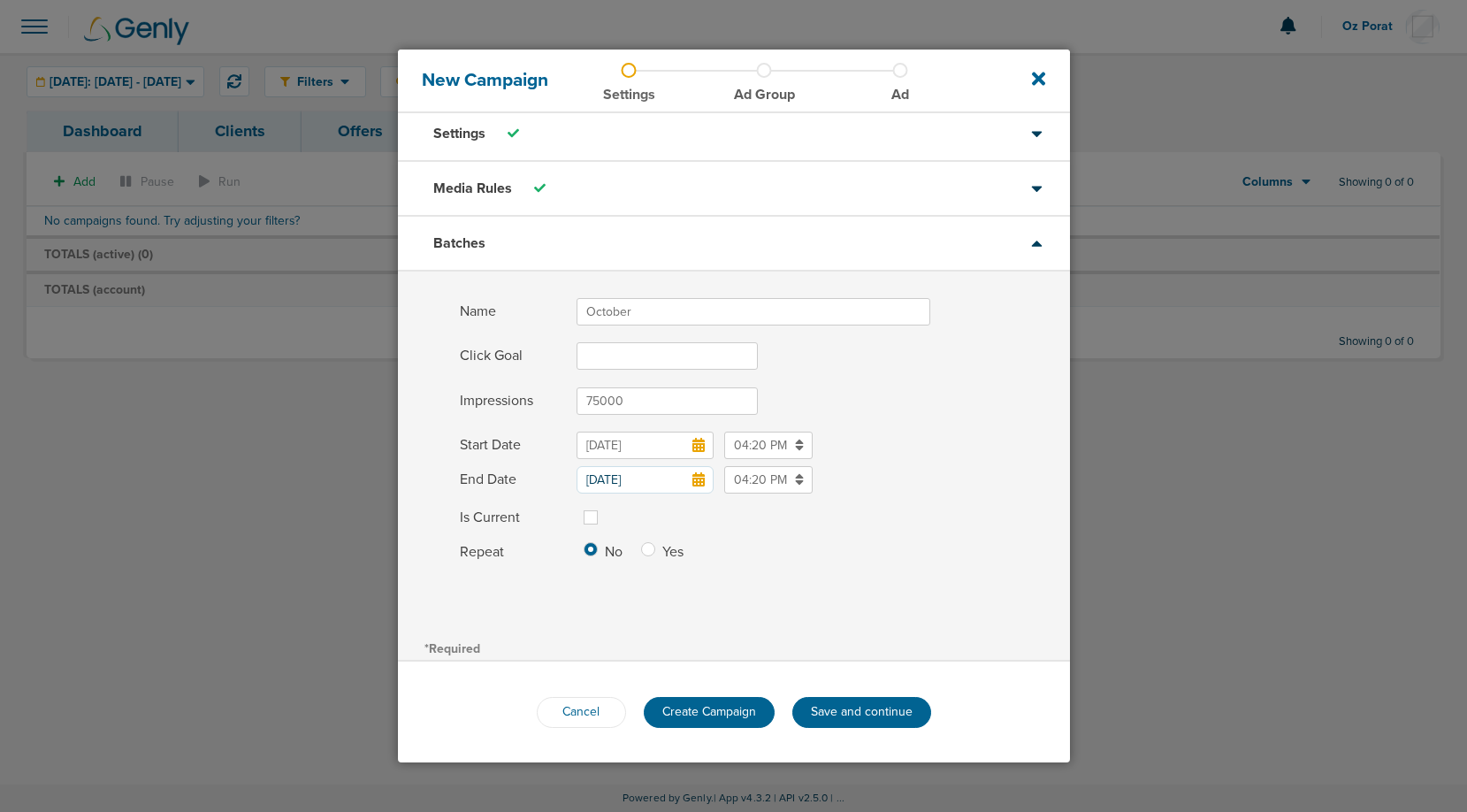
click at [605, 506] on label at bounding box center [605, 506] width 0 height 0
click at [589, 520] on input "Is Current" at bounding box center [590, 515] width 14 height 17
checkbox input "true"
click at [838, 711] on button "Save and continue" at bounding box center [861, 712] width 138 height 31
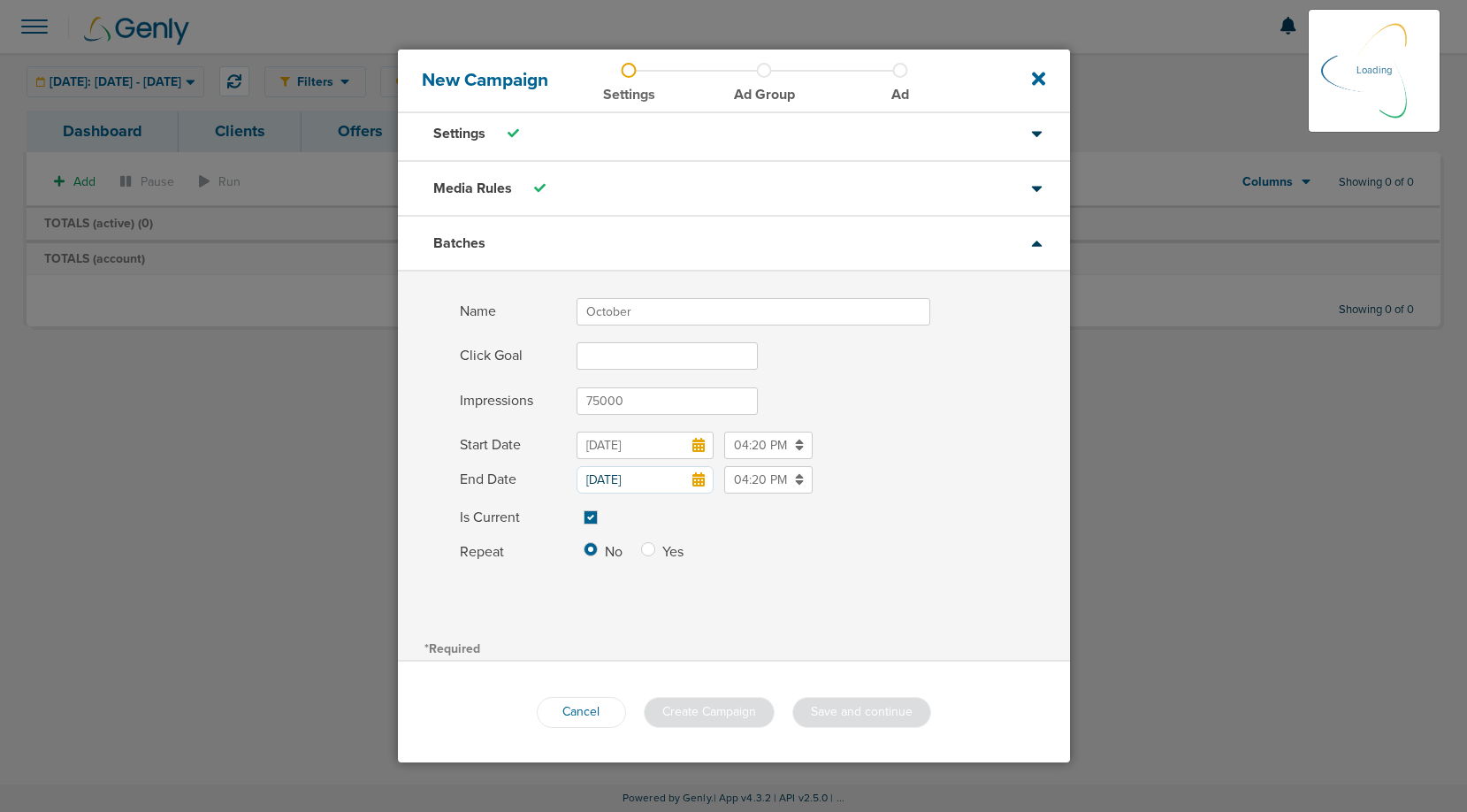
scroll to position [0, 0]
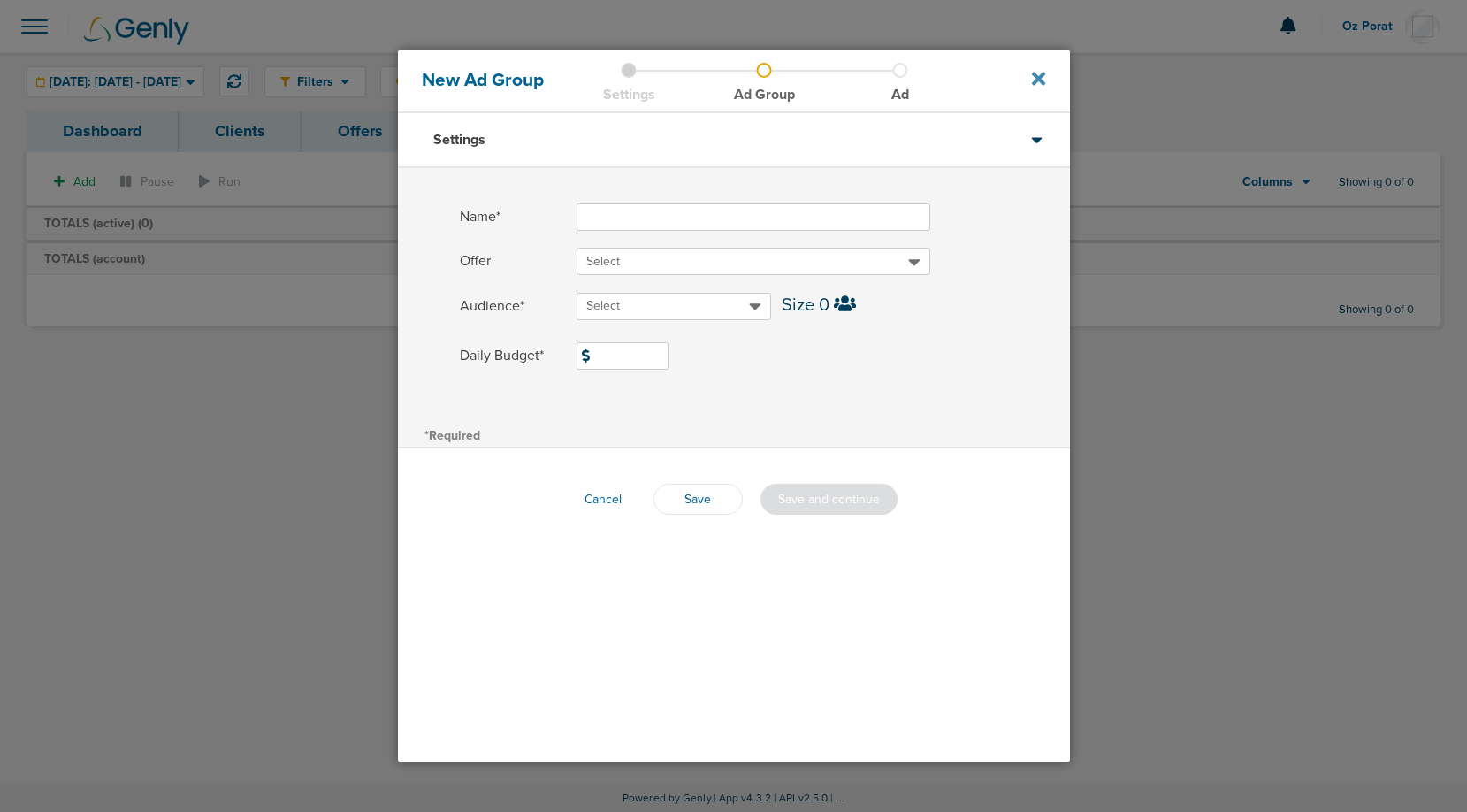
click at [1035, 83] on icon at bounding box center [1039, 79] width 13 height 13
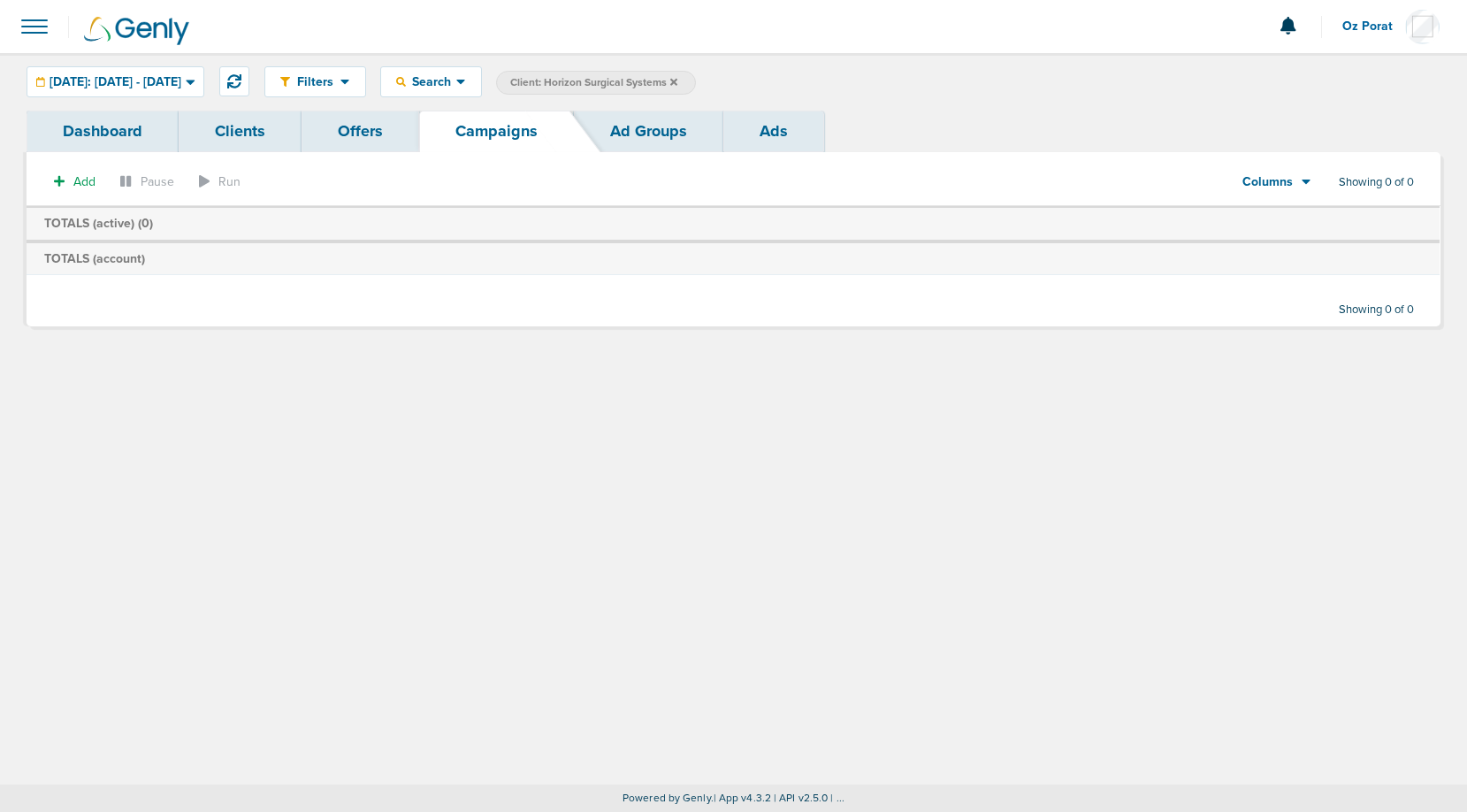
click at [365, 125] on link "Offers" at bounding box center [361, 131] width 117 height 41
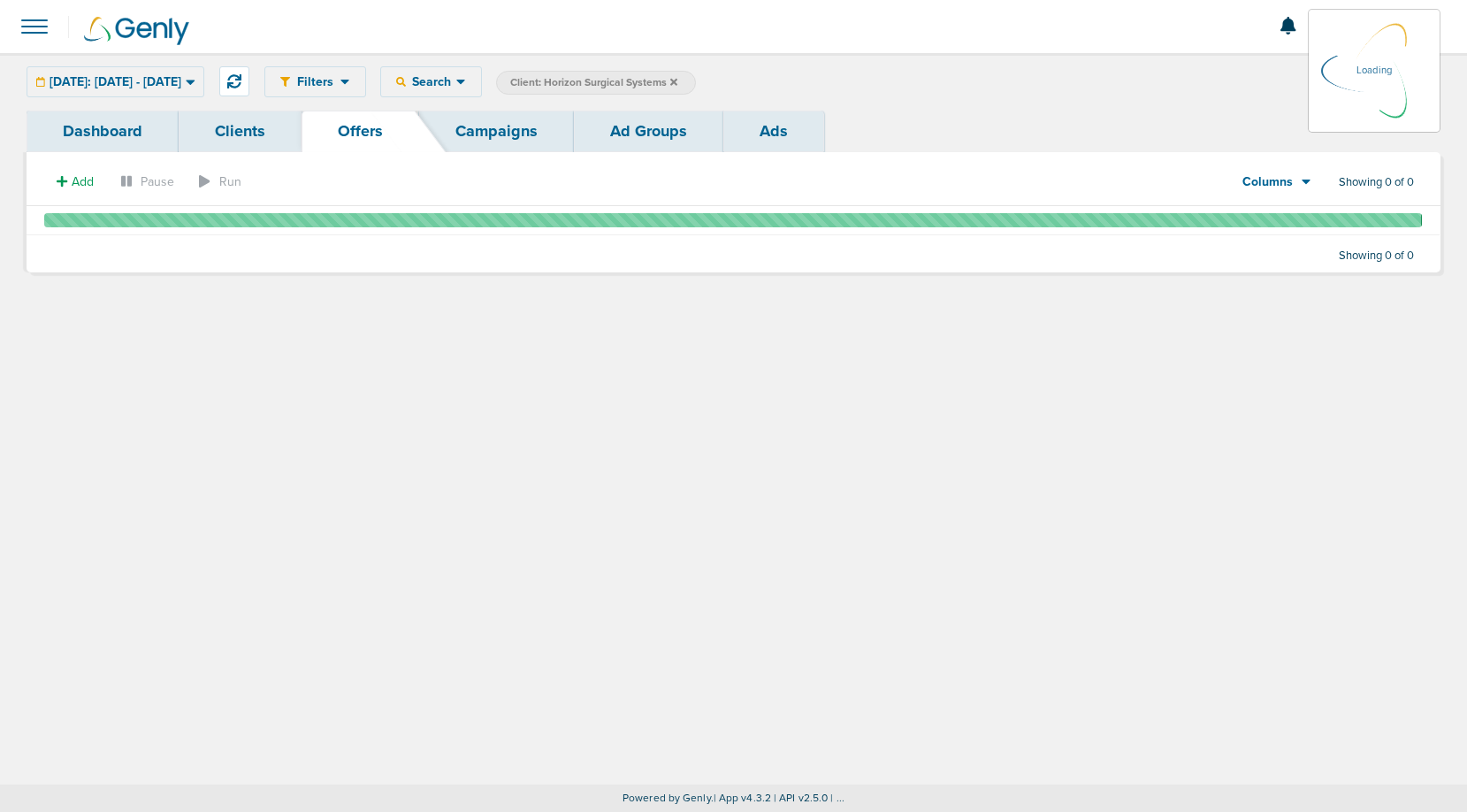
click at [470, 126] on link "Campaigns" at bounding box center [496, 131] width 155 height 41
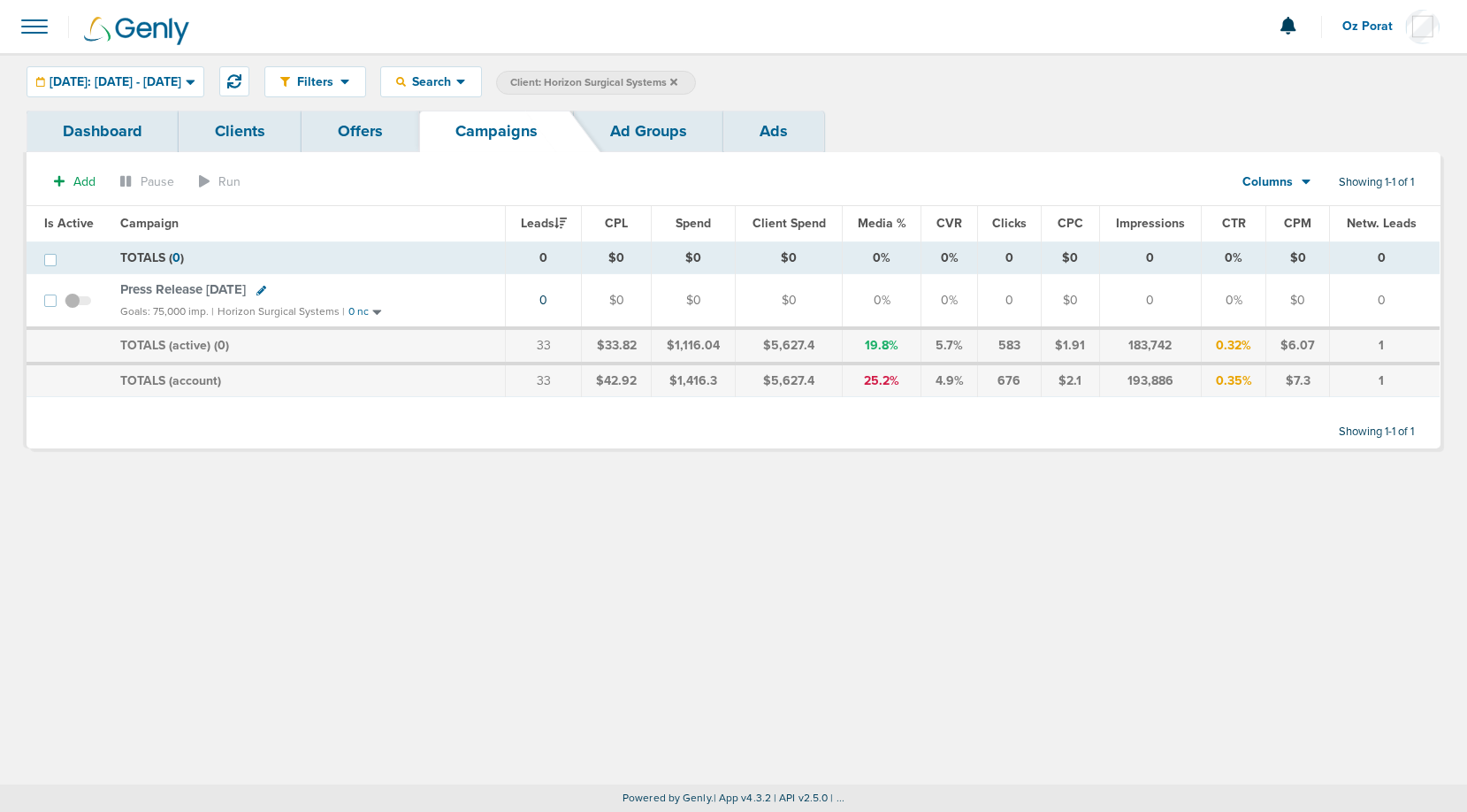
click at [266, 287] on icon at bounding box center [261, 290] width 10 height 10
select select
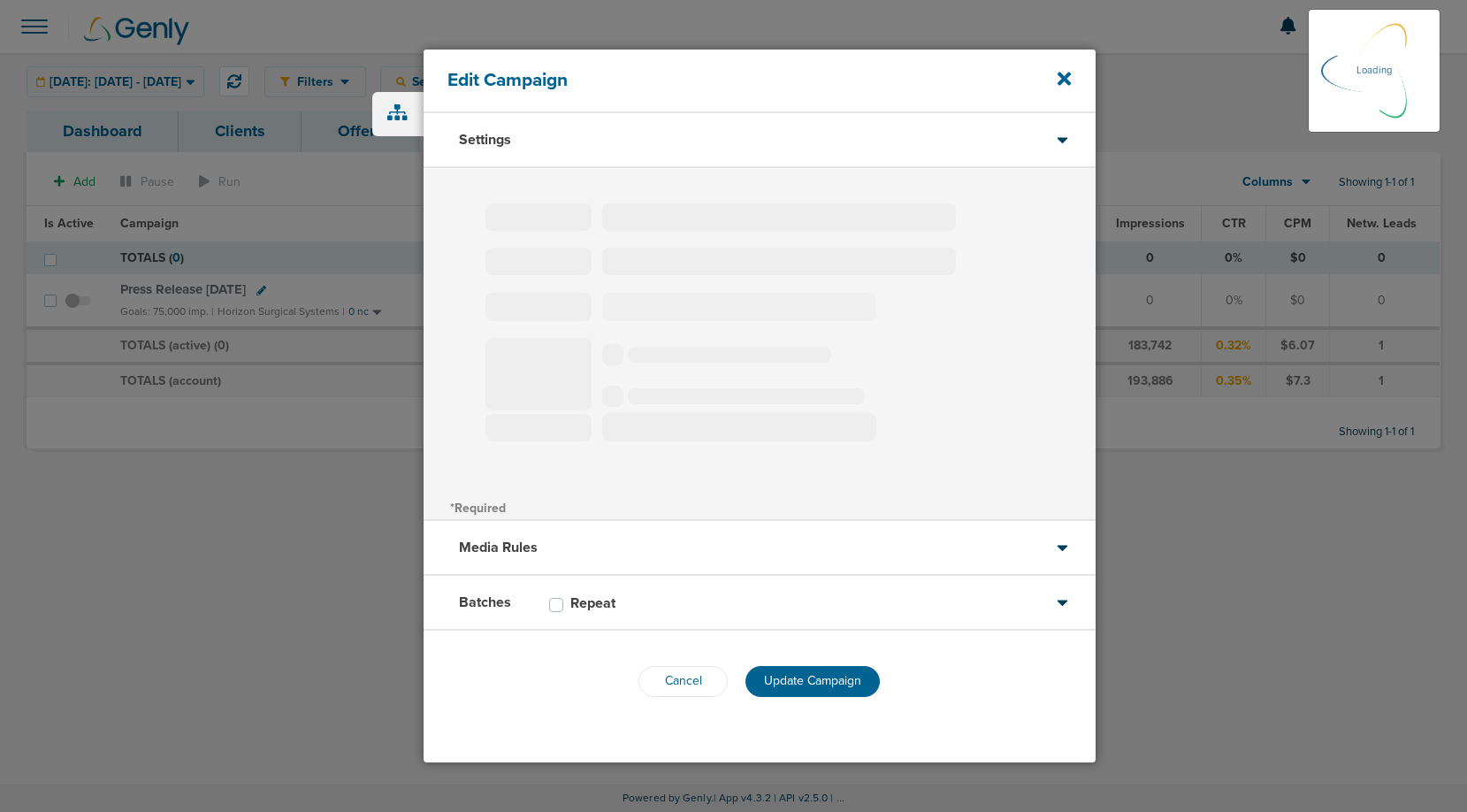
type input "Press Release [DATE]"
select select "Awareness"
radio input "true"
select select "readWrite"
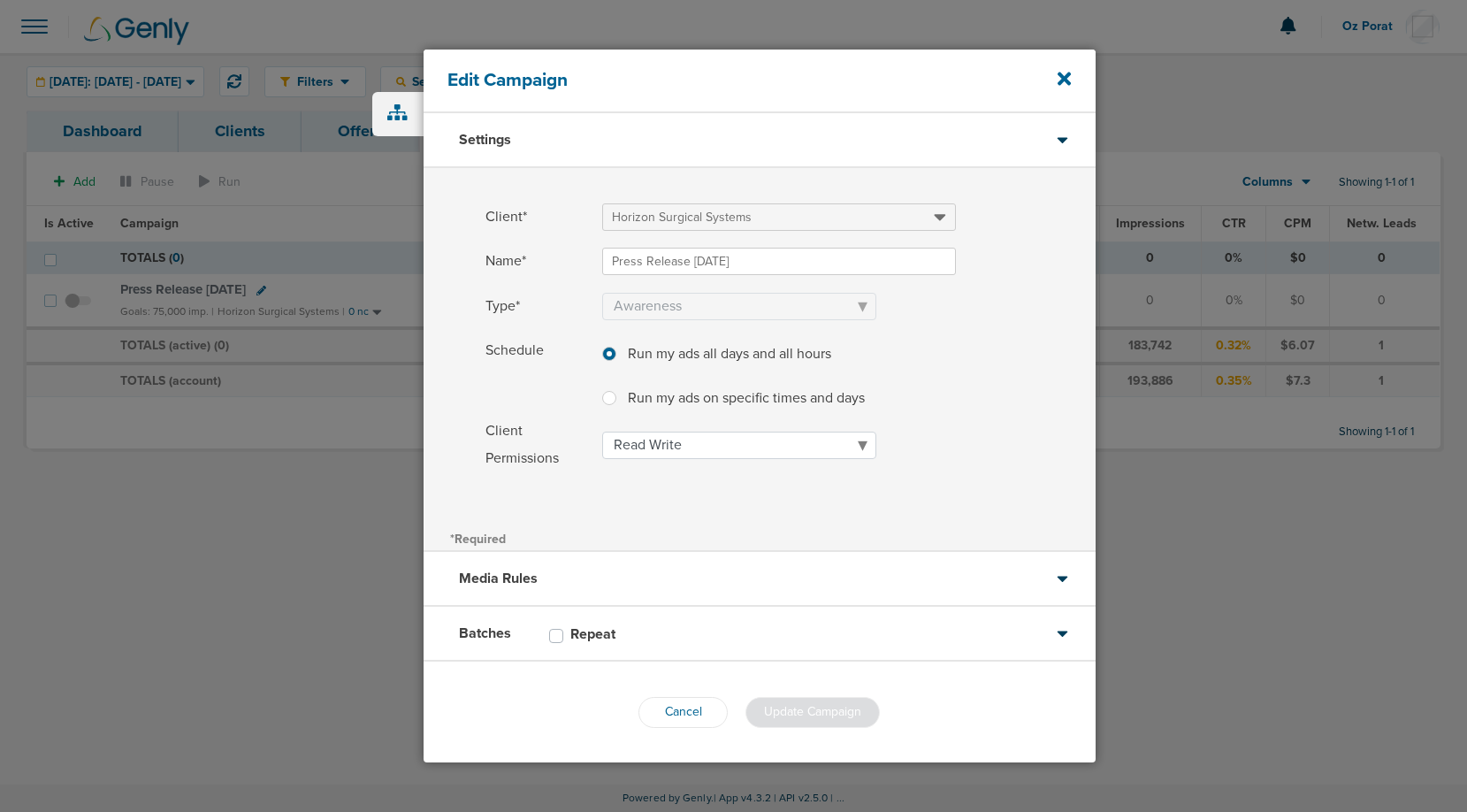
click at [616, 262] on input "Press Release [DATE]" at bounding box center [779, 261] width 354 height 28
type input "Horizon - Press Release [DATE]"
click at [813, 709] on span "Update Campaign" at bounding box center [812, 711] width 97 height 15
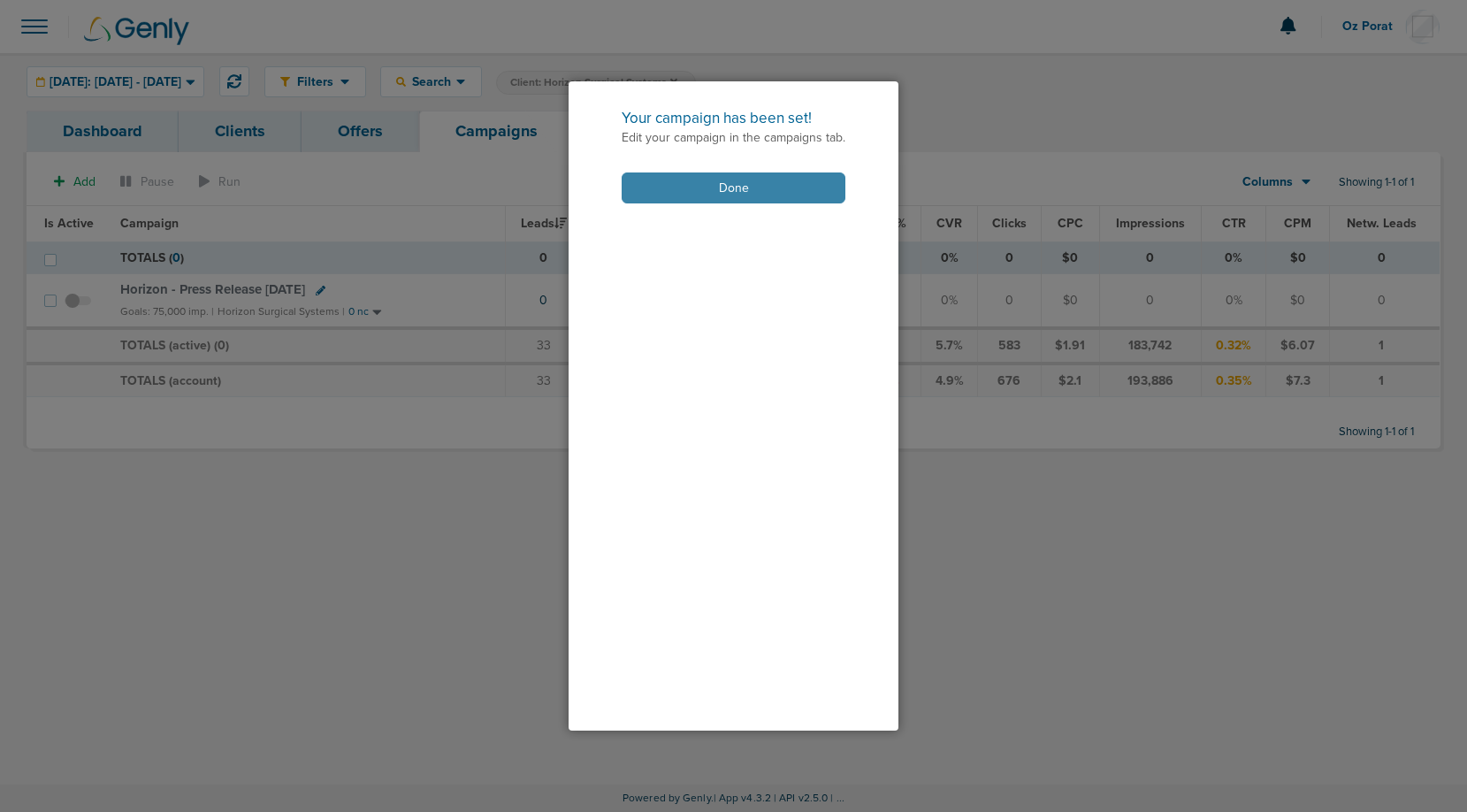
click at [690, 184] on button "Done" at bounding box center [734, 187] width 224 height 31
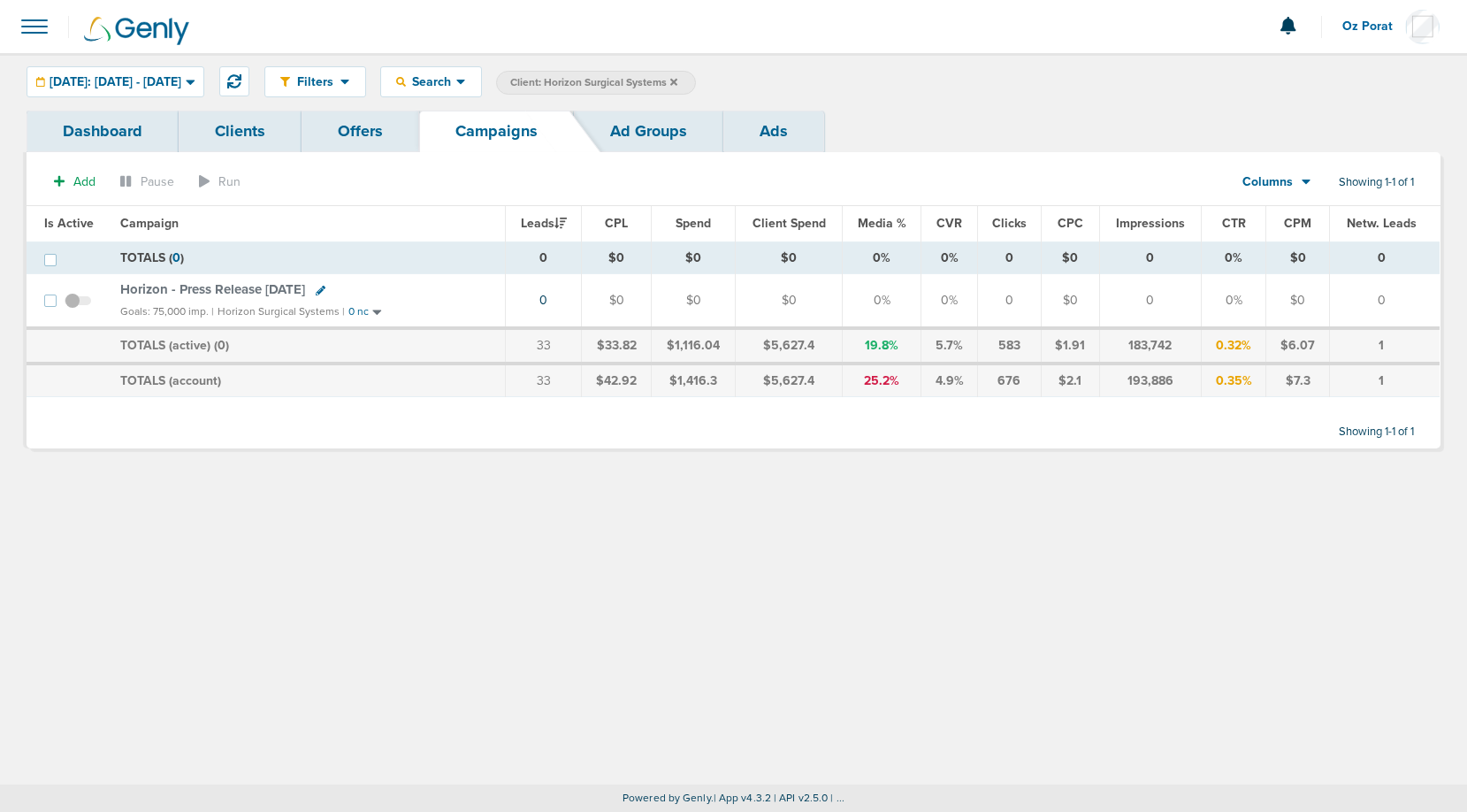
click at [361, 124] on link "Offers" at bounding box center [361, 131] width 117 height 41
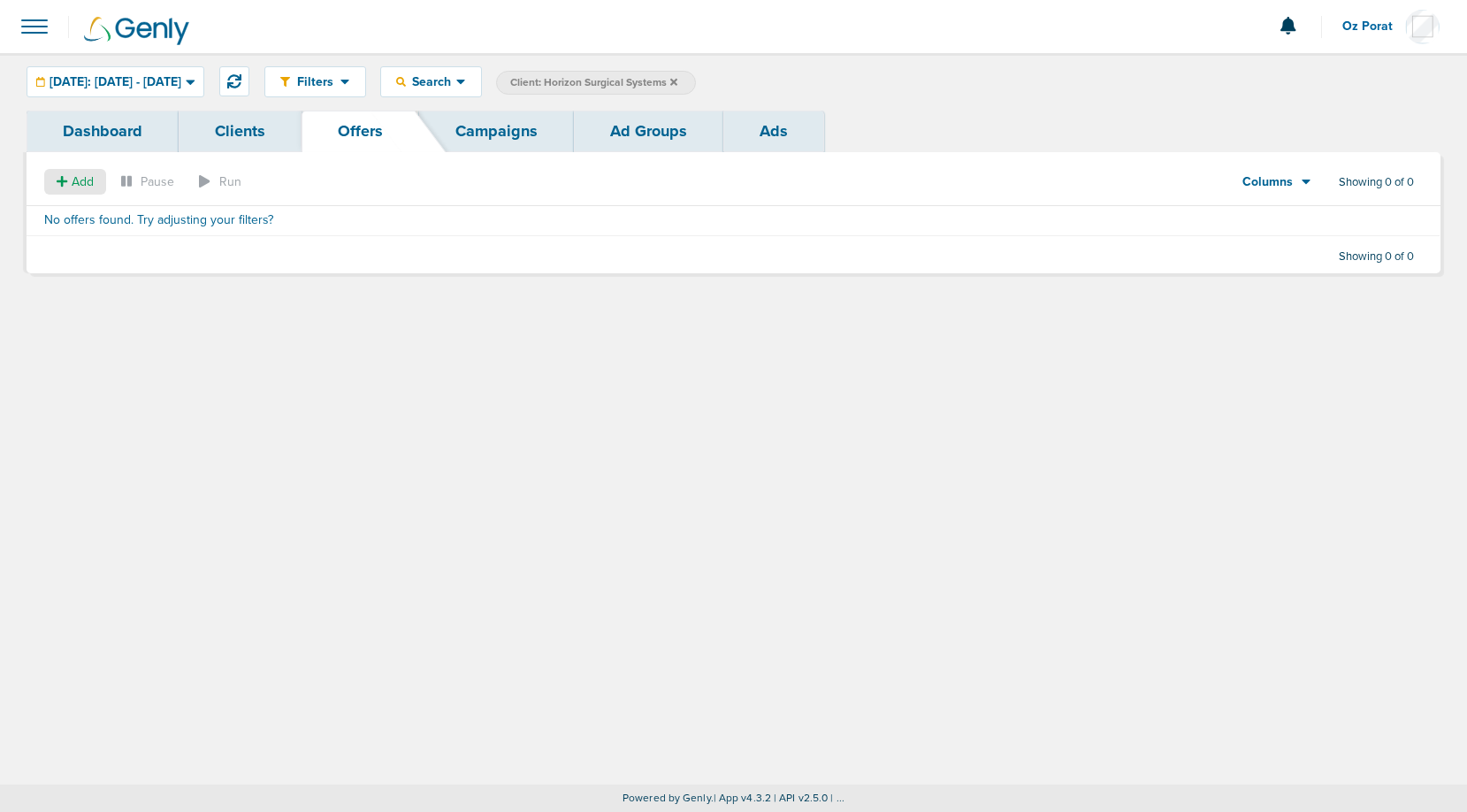
click at [78, 176] on span "Add" at bounding box center [83, 182] width 22 height 15
click at [74, 215] on span "Offer" at bounding box center [67, 215] width 28 height 15
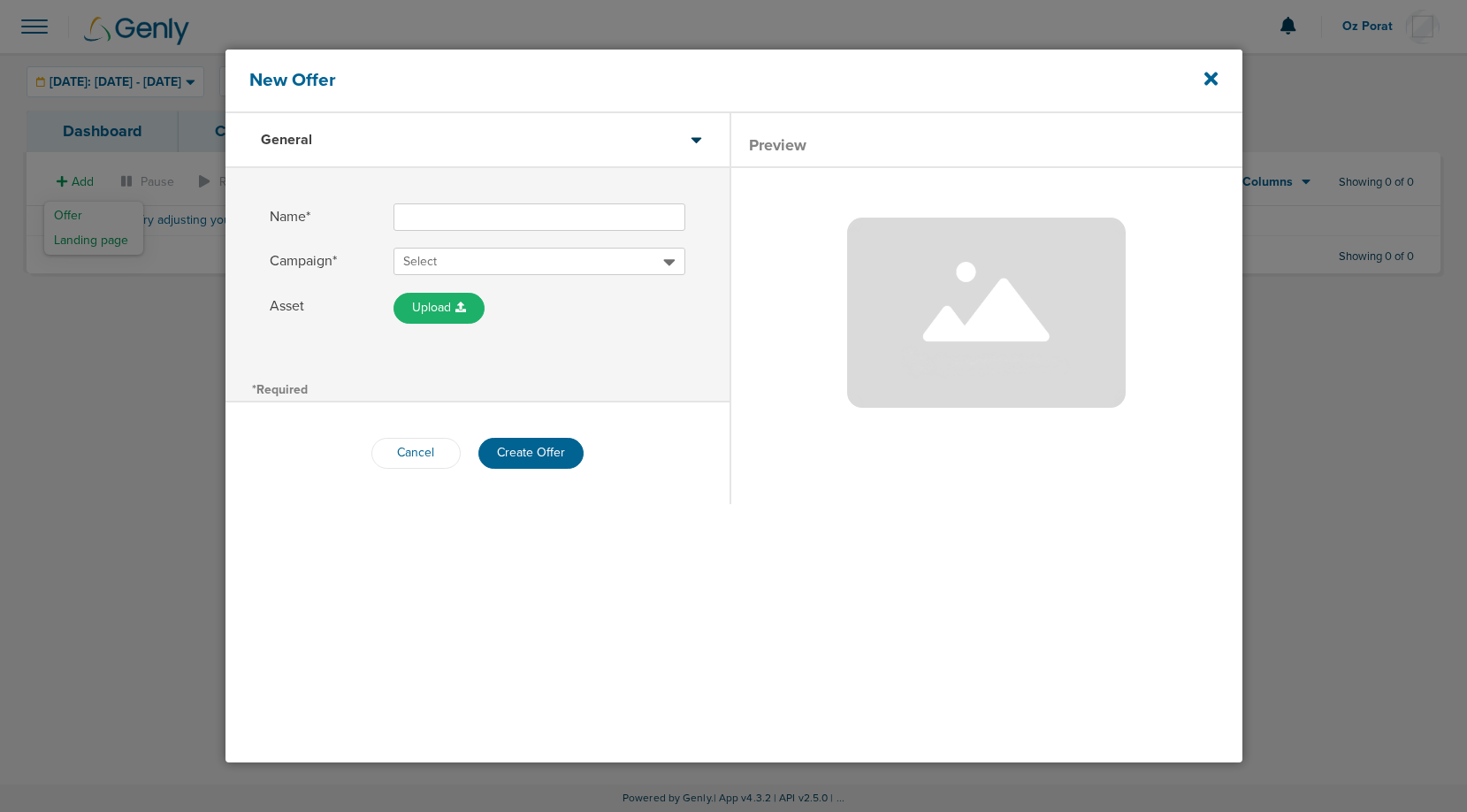
click at [481, 221] on input "Name*" at bounding box center [539, 217] width 292 height 28
type input "Press Release [DATE]"
click at [506, 258] on span "Select" at bounding box center [533, 261] width 260 height 17
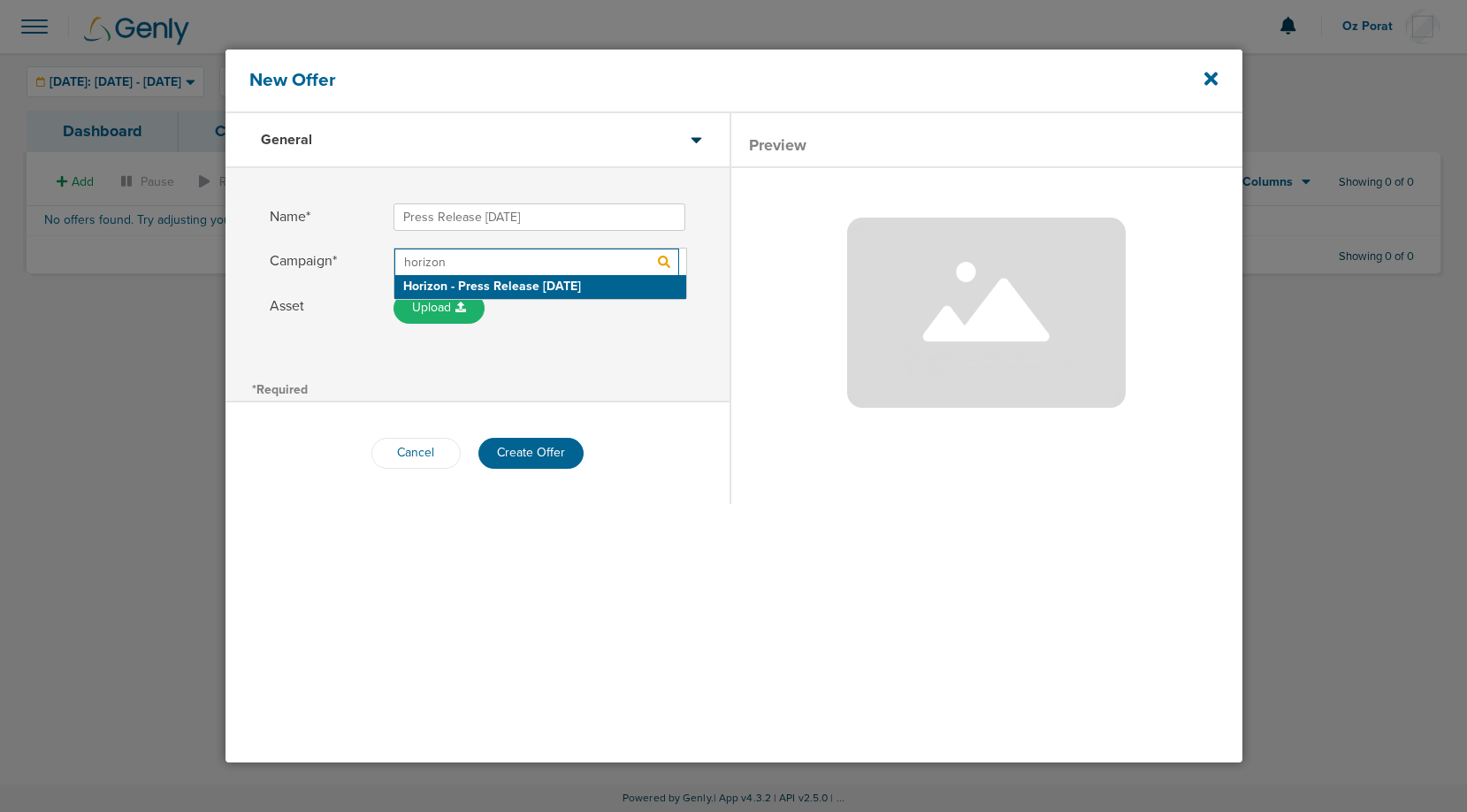
type input "horizon"
click at [487, 282] on h2 "Horizon - Press Release [DATE]" at bounding box center [540, 286] width 292 height 24
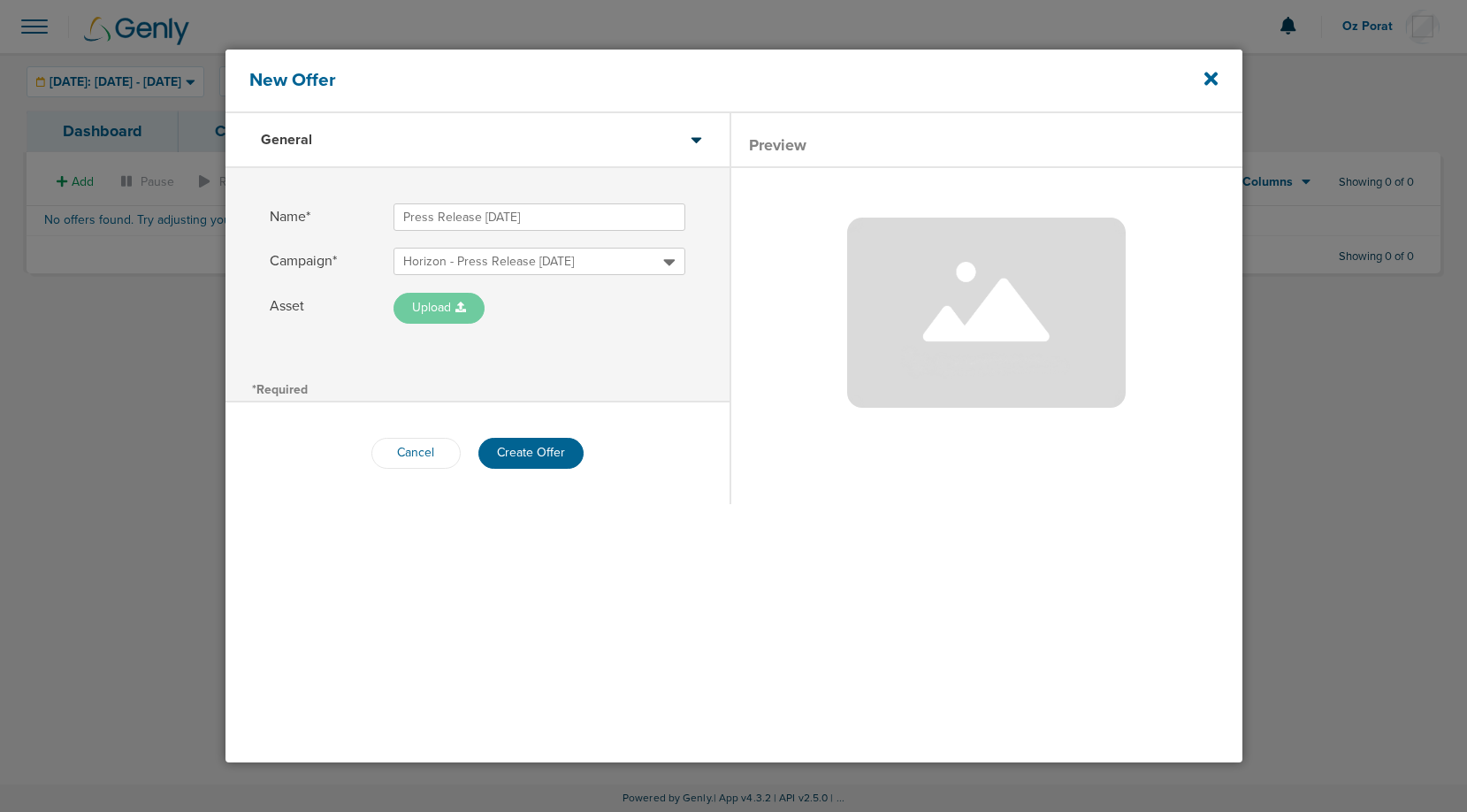
click at [444, 303] on button "Upload" at bounding box center [438, 308] width 91 height 31
click at [455, 362] on link "From Link" at bounding box center [482, 361] width 177 height 22
click at [517, 304] on input "Asset Upload From Computer From Link" at bounding box center [483, 307] width 121 height 28
paste input "[URL][DOMAIN_NAME]"
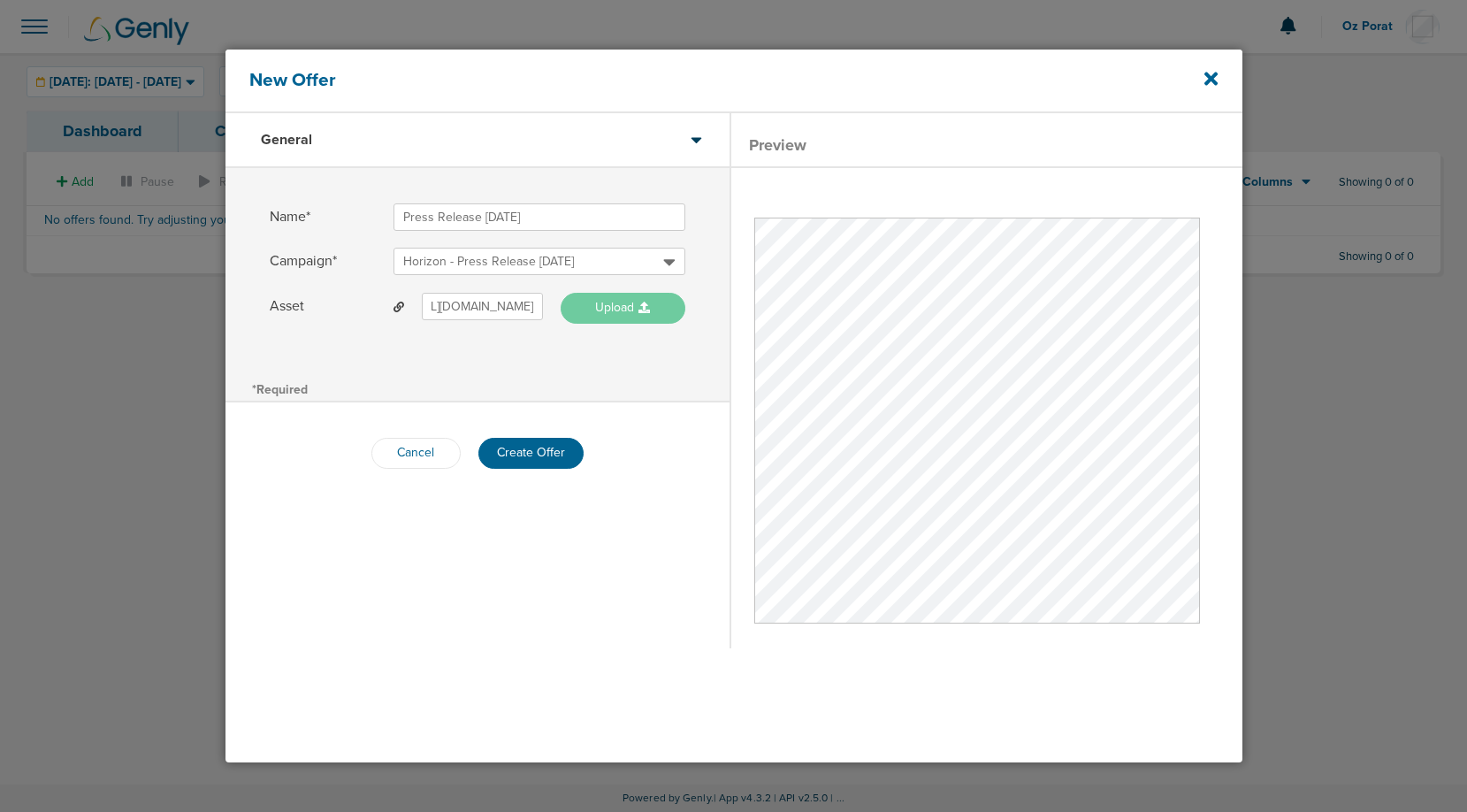
click at [617, 307] on button "Upload" at bounding box center [623, 308] width 125 height 31
type input "[URL][DOMAIN_NAME]"
click at [625, 361] on link "From Link" at bounding box center [649, 361] width 177 height 22
click at [621, 304] on button "Upload" at bounding box center [623, 308] width 125 height 31
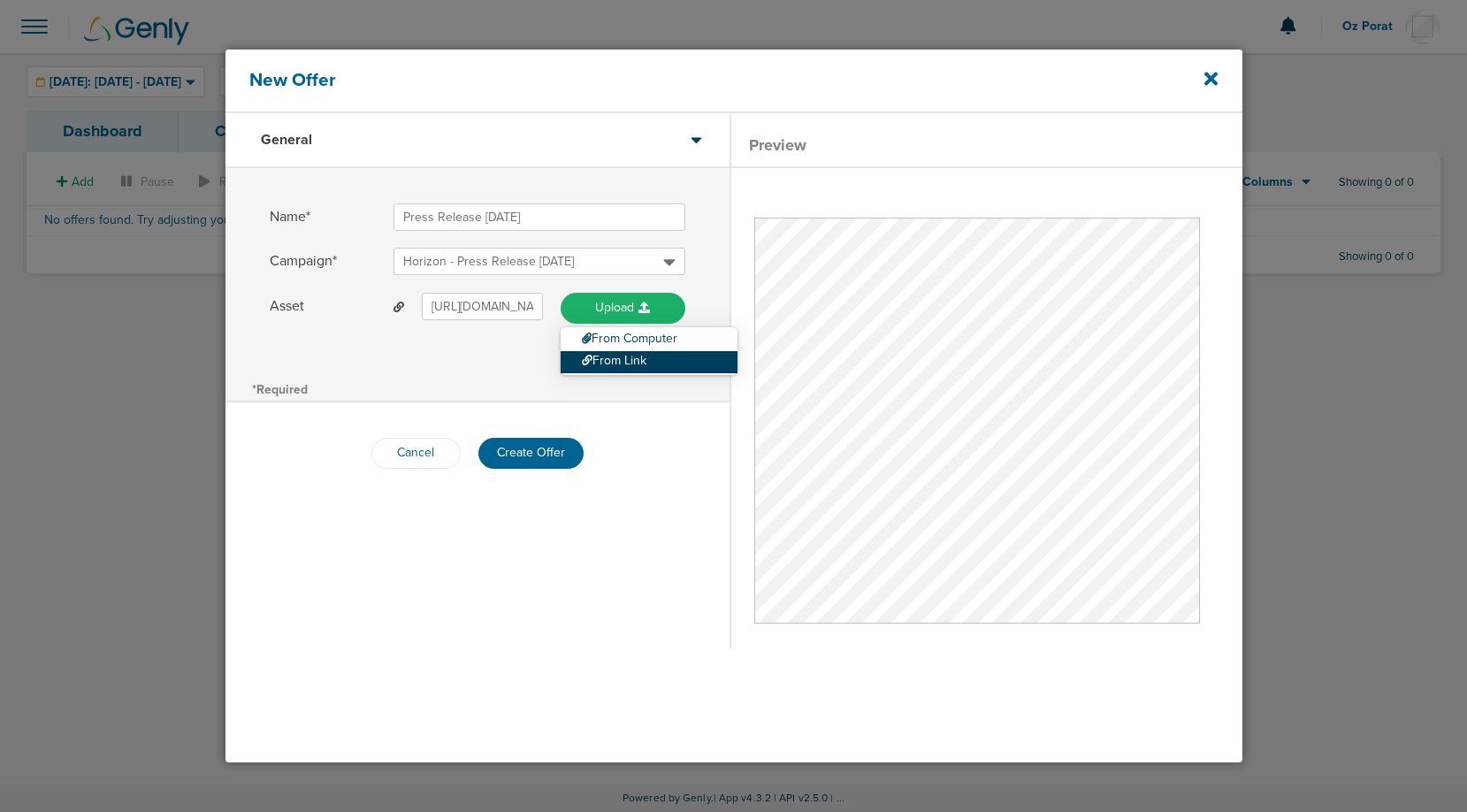
click at [611, 357] on link "From Link" at bounding box center [649, 361] width 177 height 22
click at [532, 451] on button "Create Offer" at bounding box center [531, 453] width 105 height 31
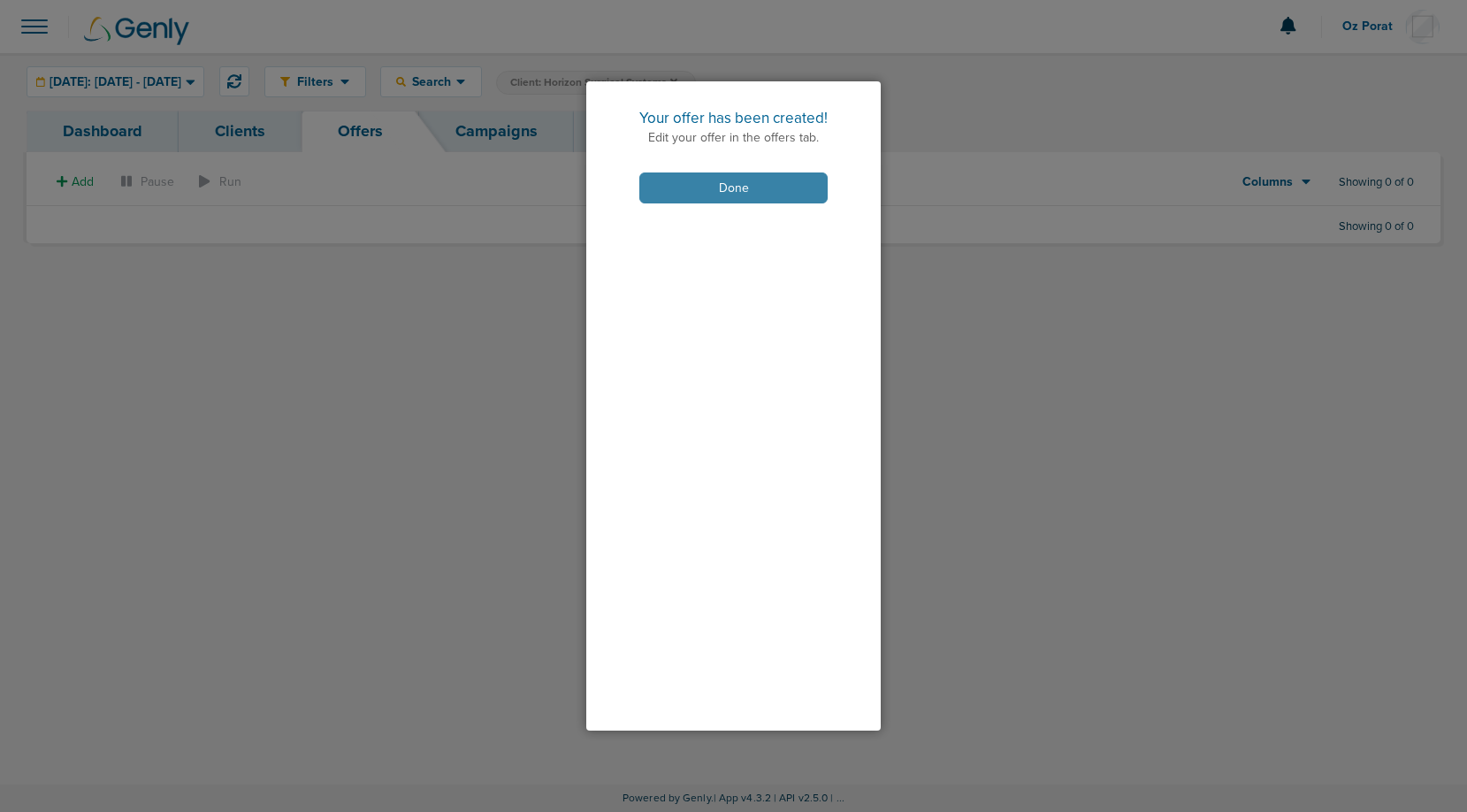
click at [748, 183] on button "Done" at bounding box center [734, 187] width 188 height 31
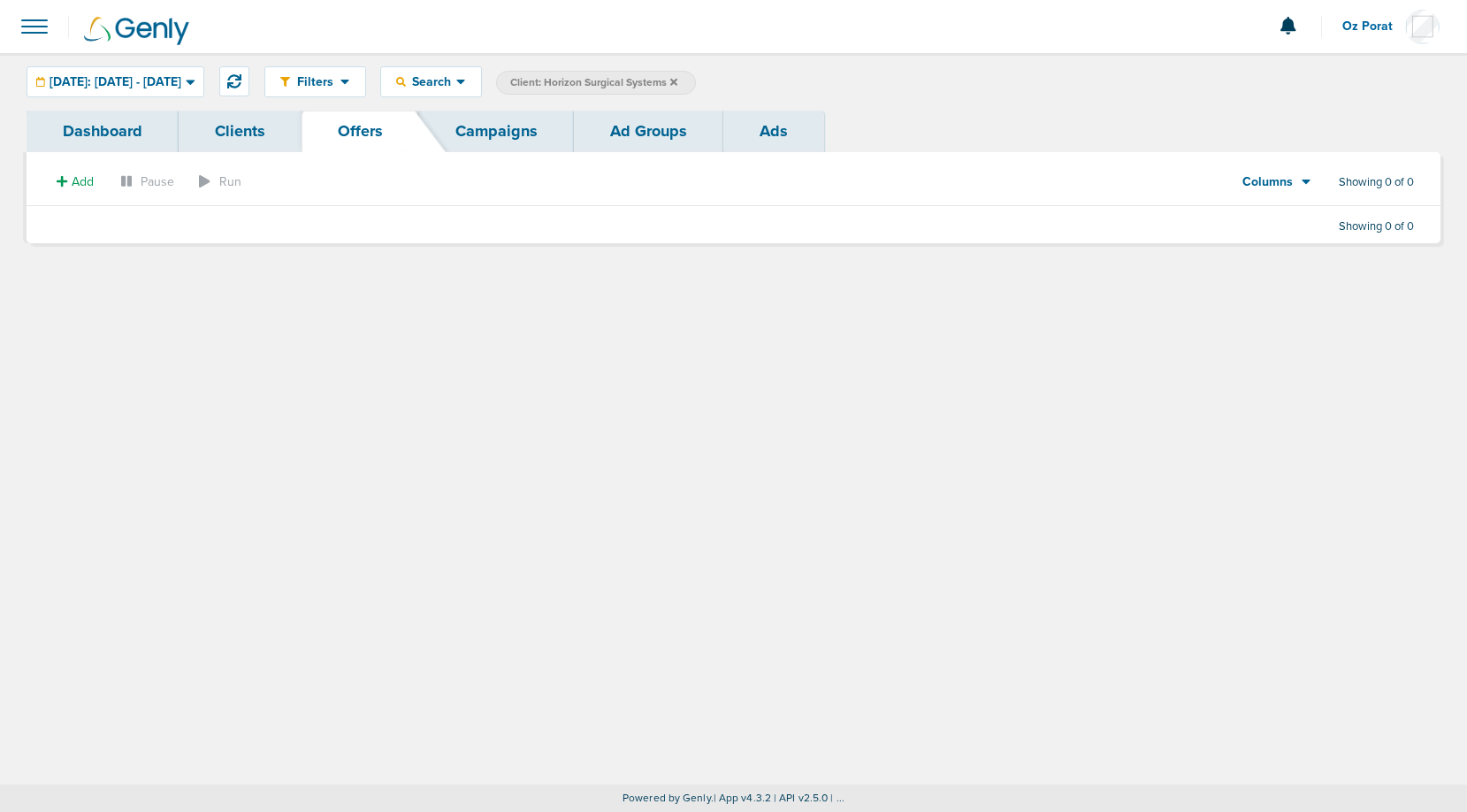
click at [521, 131] on link "Campaigns" at bounding box center [496, 131] width 155 height 41
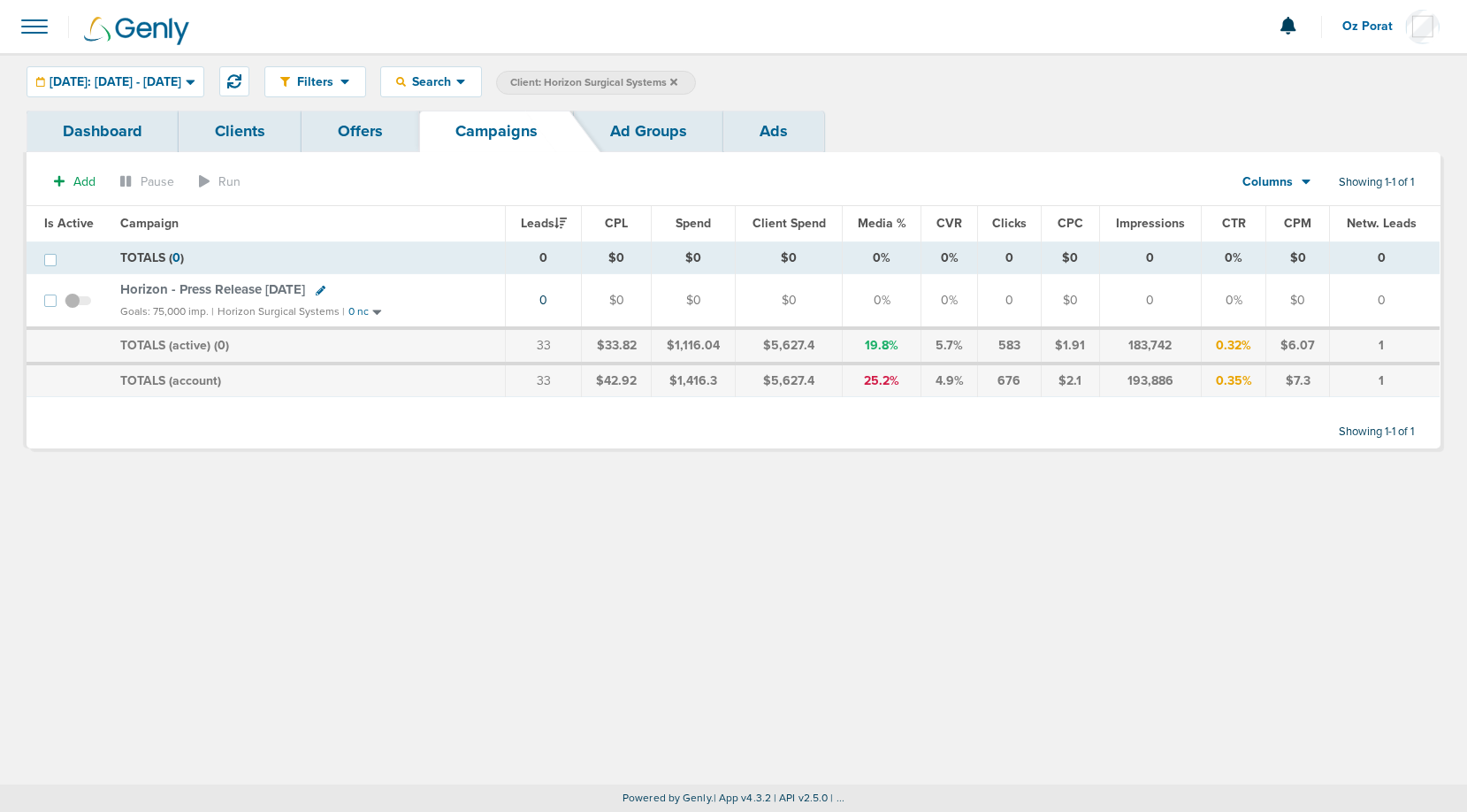
click at [72, 309] on span at bounding box center [78, 309] width 27 height 0
click at [78, 304] on input "checkbox" at bounding box center [78, 304] width 0 height 0
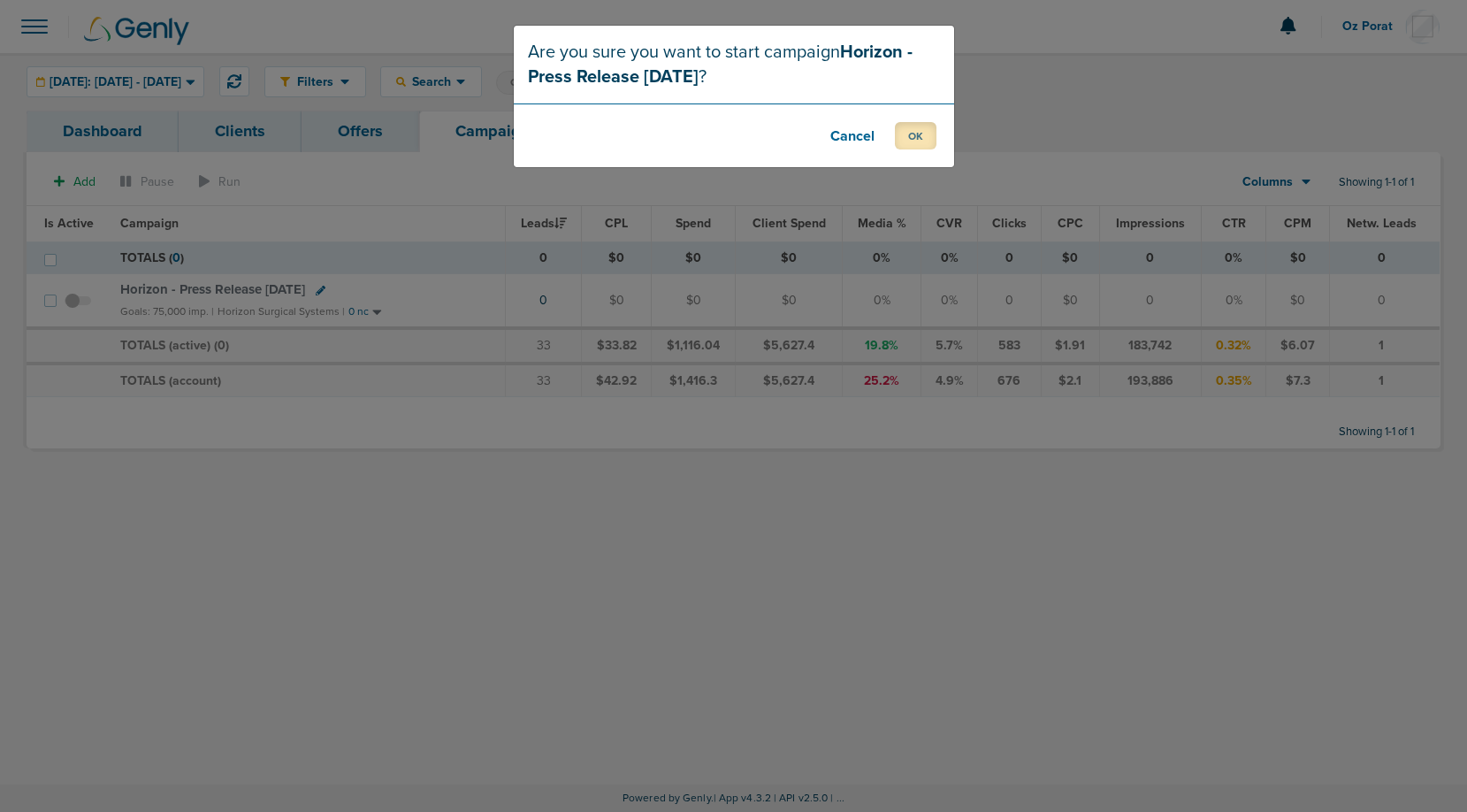
click at [922, 140] on button "OK" at bounding box center [915, 135] width 41 height 28
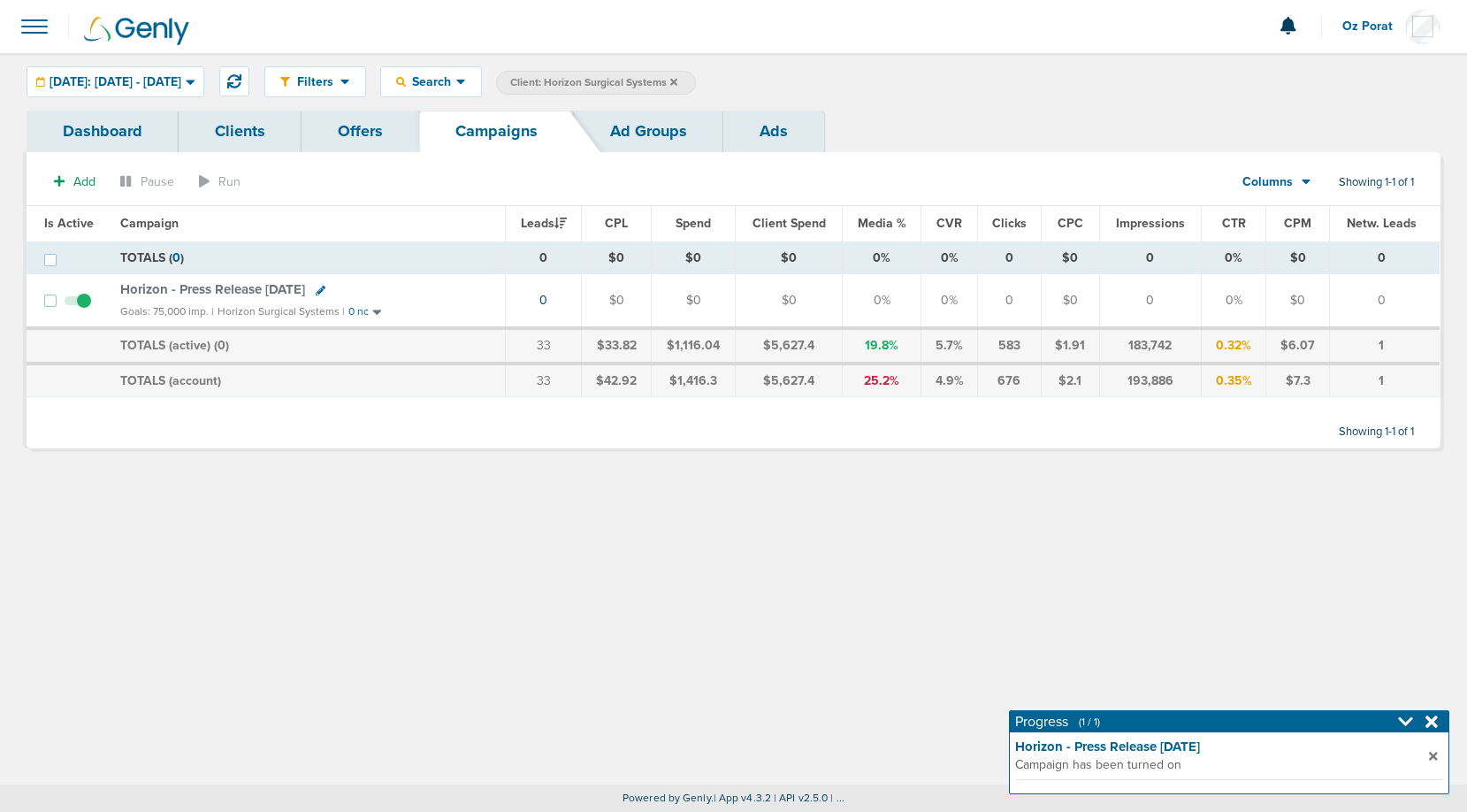
click at [326, 288] on icon at bounding box center [320, 290] width 10 height 10
select select
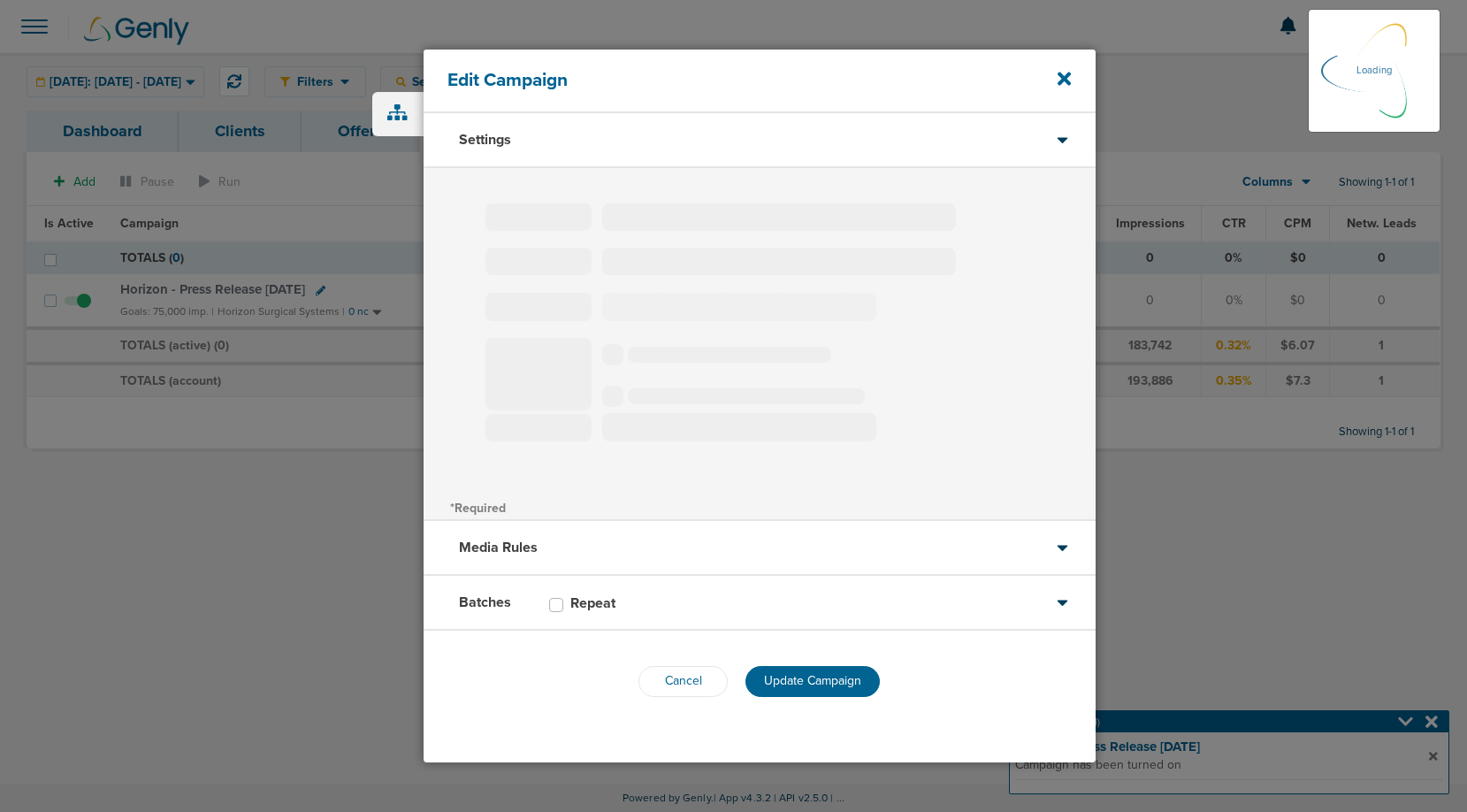
type input "Horizon - Press Release [DATE]"
select select "Awareness"
radio input "true"
select select "readWrite"
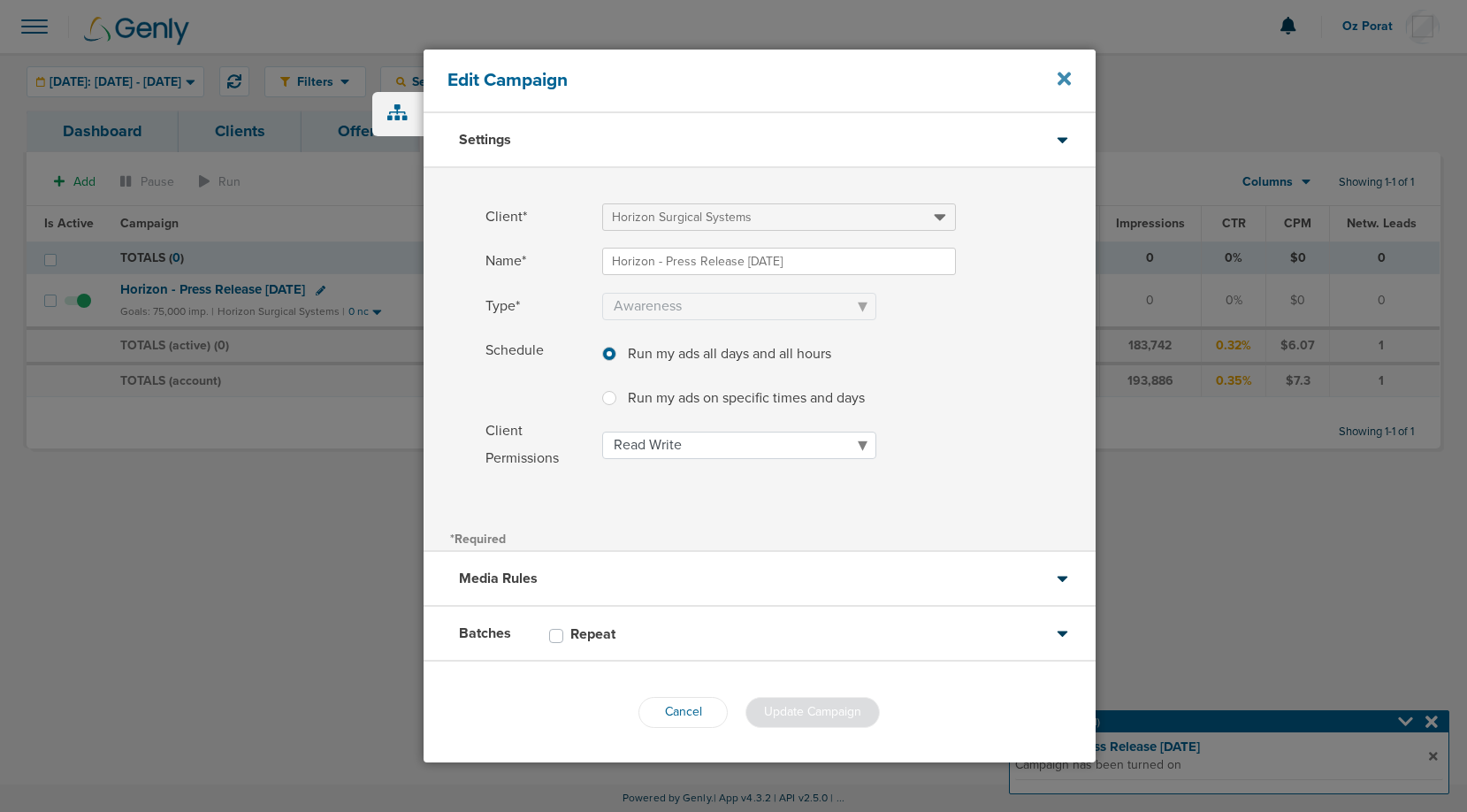
click at [1064, 75] on icon at bounding box center [1064, 79] width 13 height 19
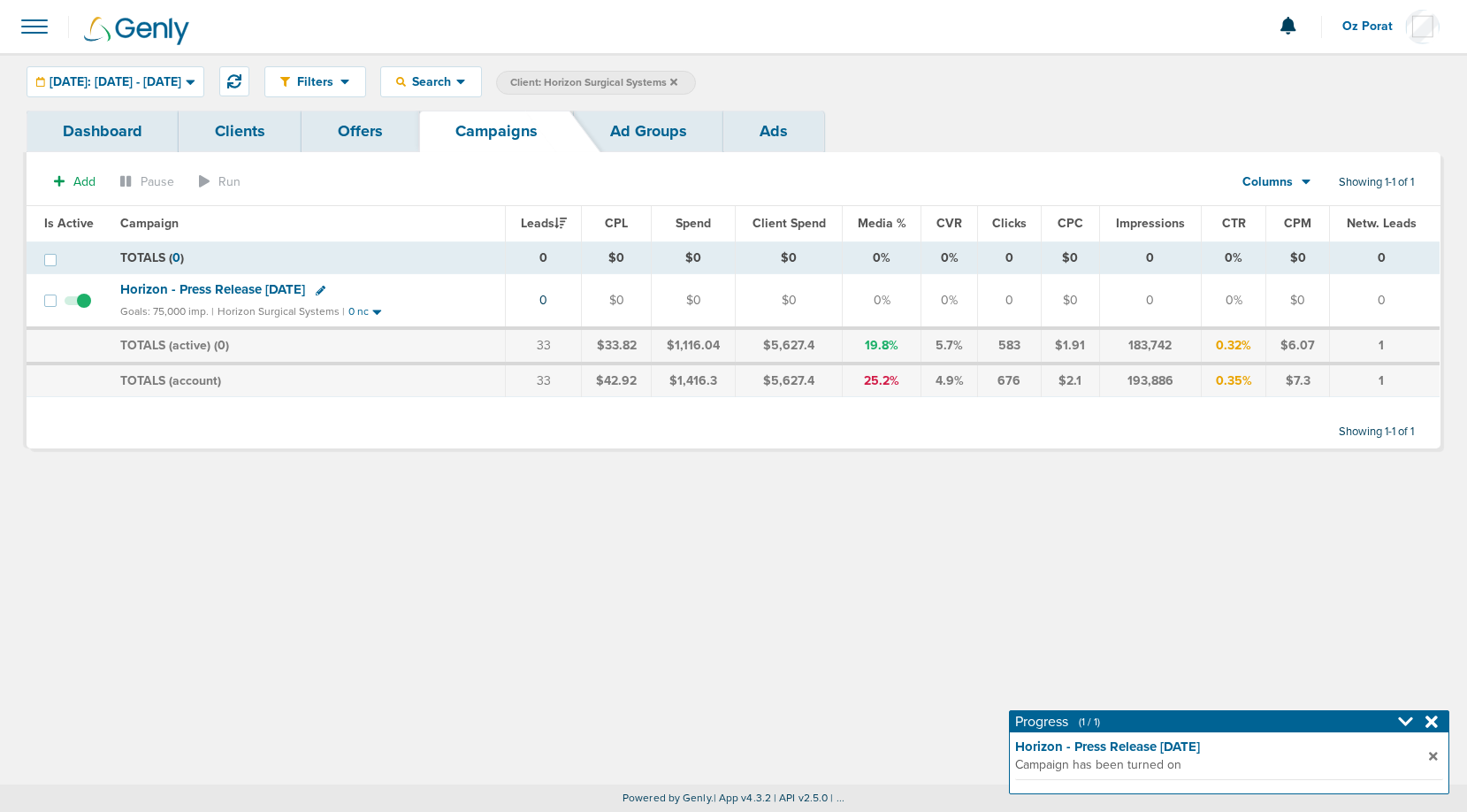
click at [229, 133] on link "Clients" at bounding box center [240, 131] width 123 height 41
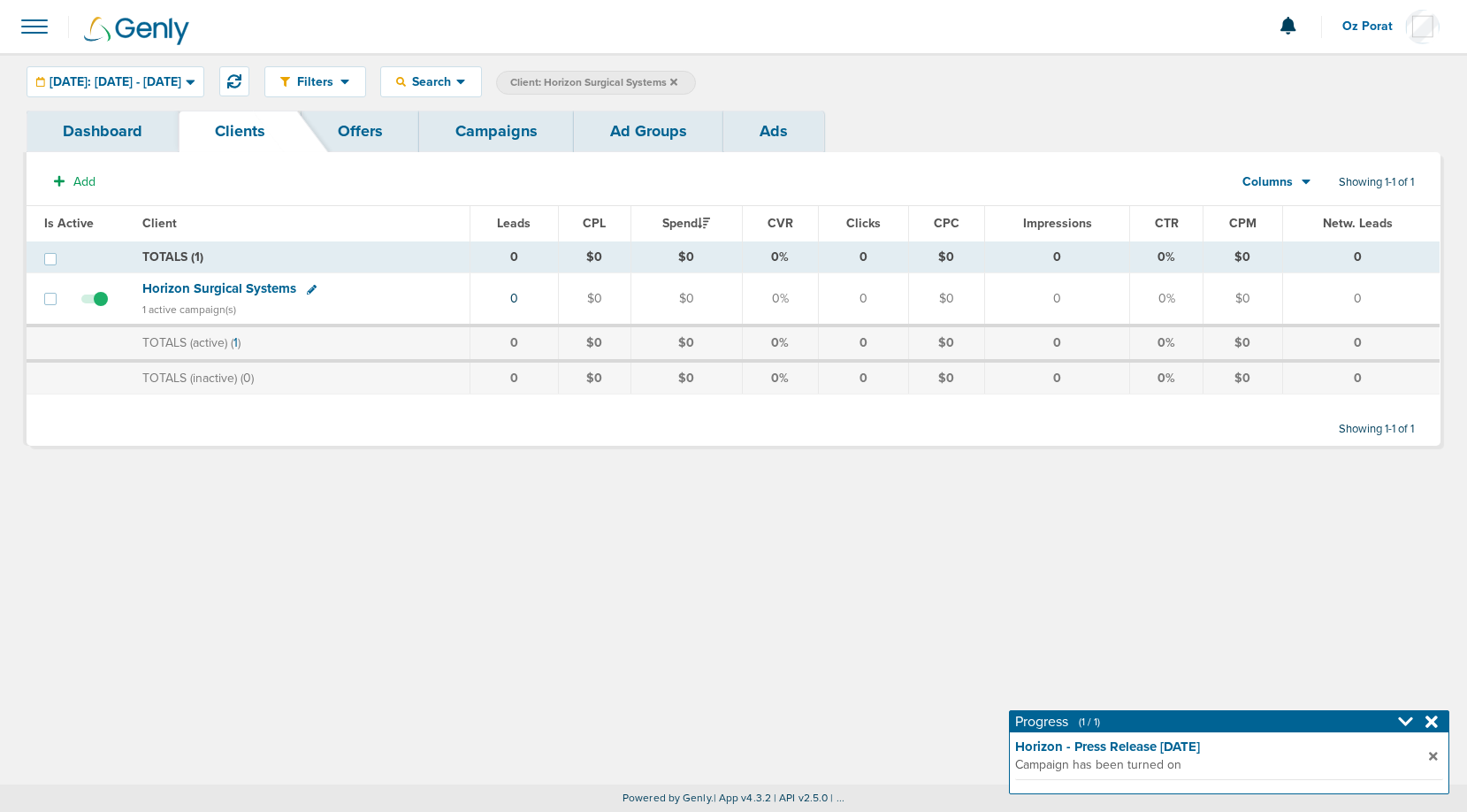
click at [310, 285] on icon at bounding box center [311, 289] width 10 height 10
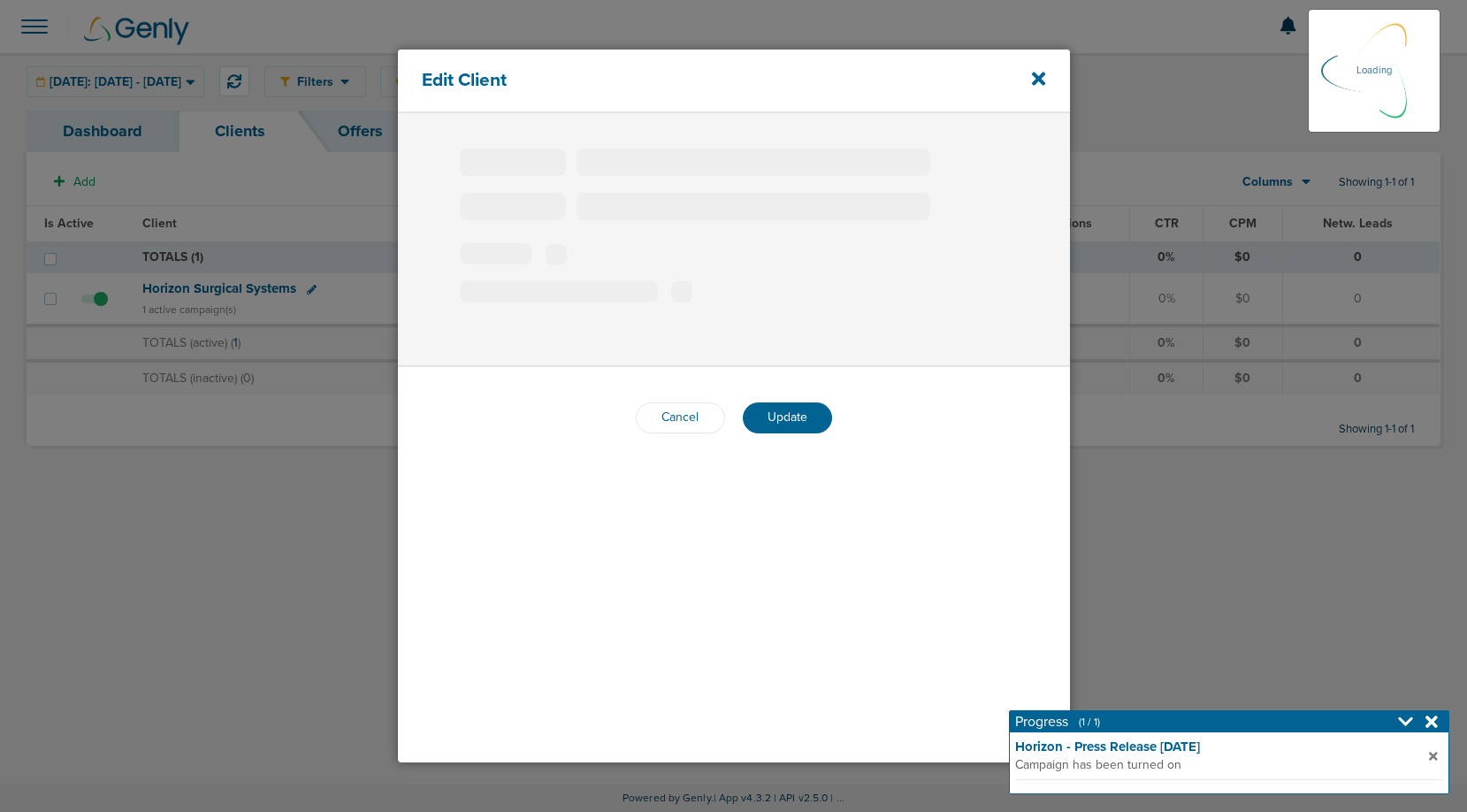
type input "Horizon Surgical Systems"
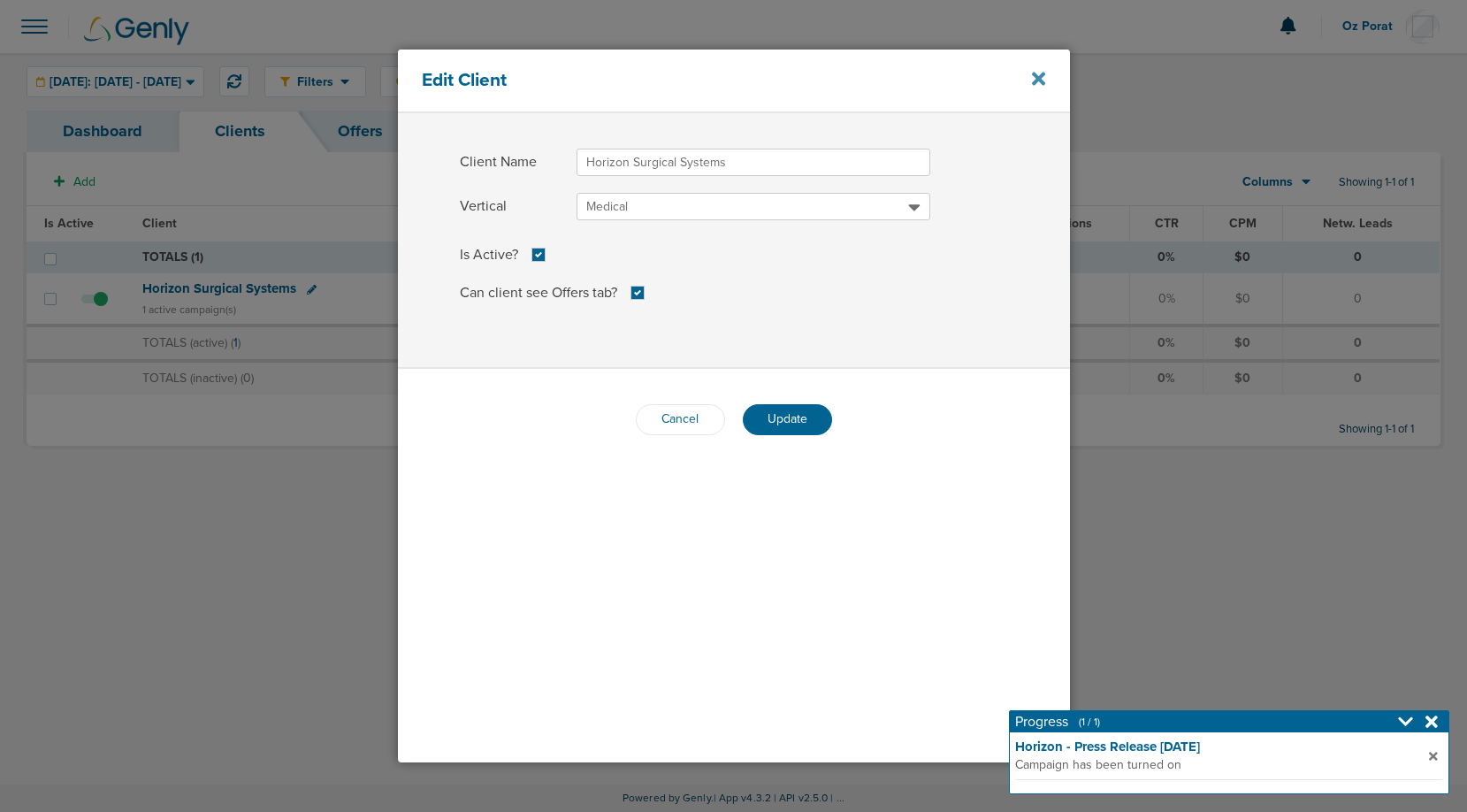
click at [1034, 77] on icon at bounding box center [1039, 79] width 13 height 13
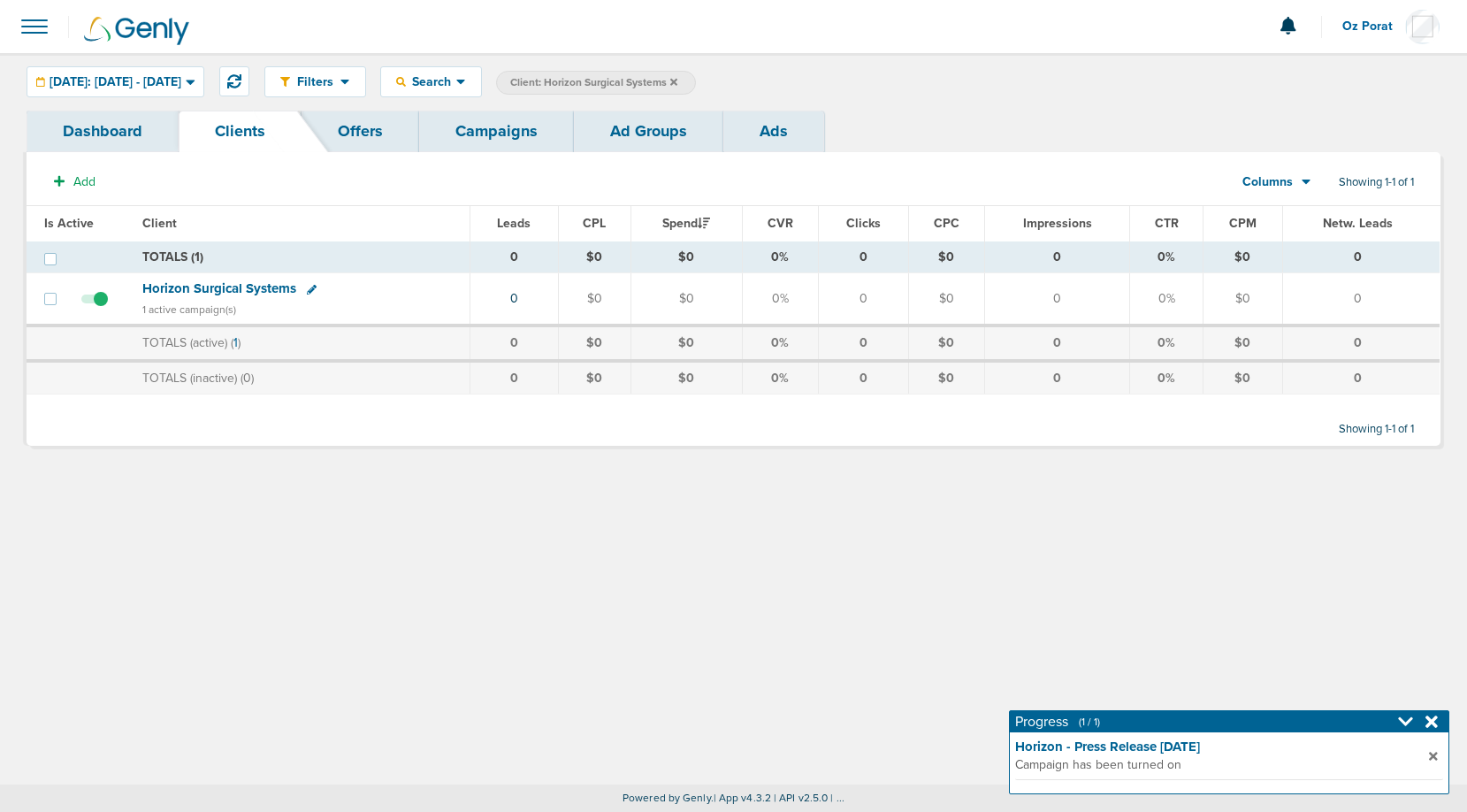
click at [1437, 724] on icon at bounding box center [1431, 721] width 12 height 17
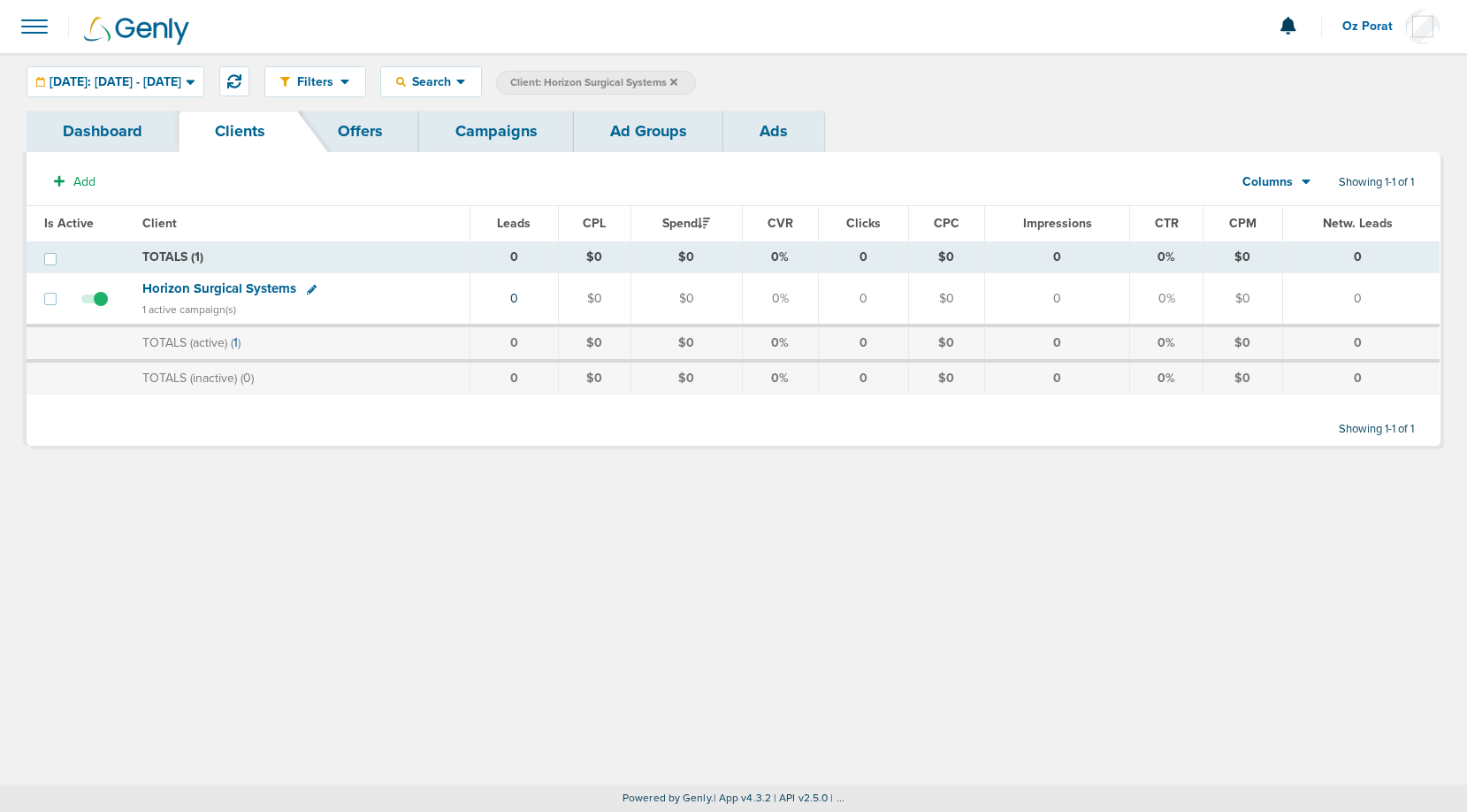
click at [497, 134] on link "Campaigns" at bounding box center [496, 131] width 155 height 41
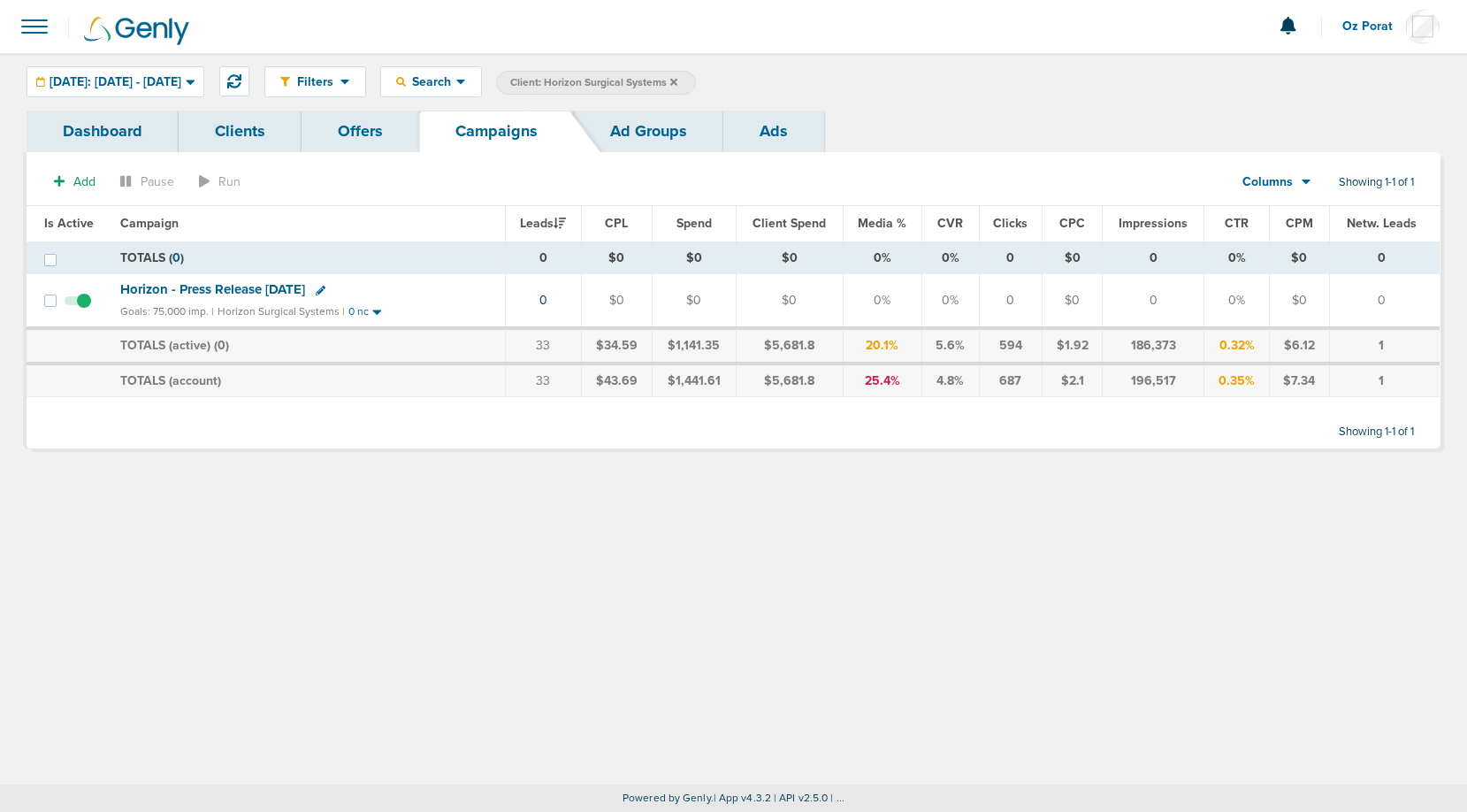
click at [678, 83] on icon at bounding box center [673, 82] width 7 height 11
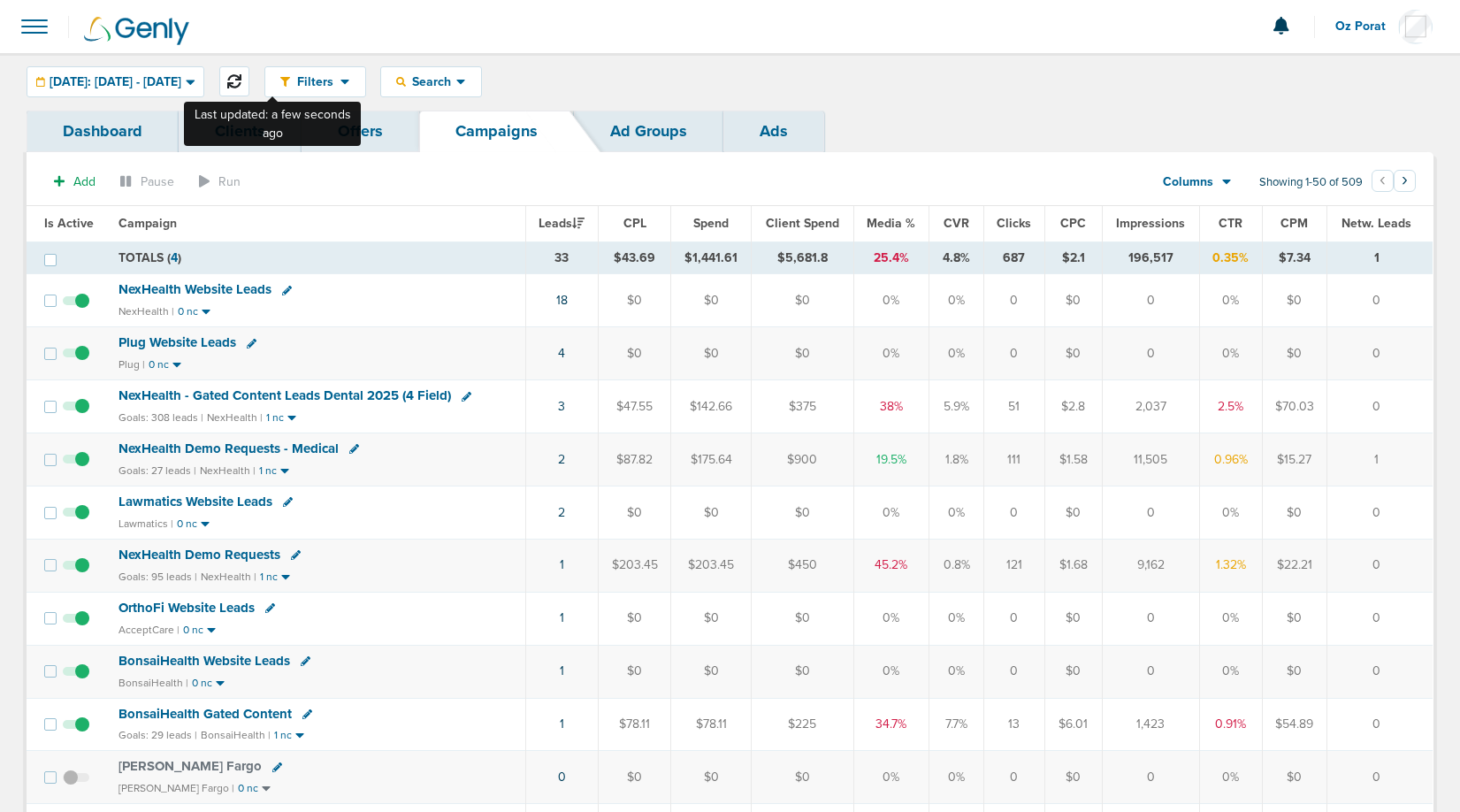
click at [249, 72] on button at bounding box center [234, 81] width 30 height 30
click at [241, 79] on icon at bounding box center [234, 81] width 14 height 14
click at [448, 90] on div "Search" at bounding box center [431, 82] width 100 height 29
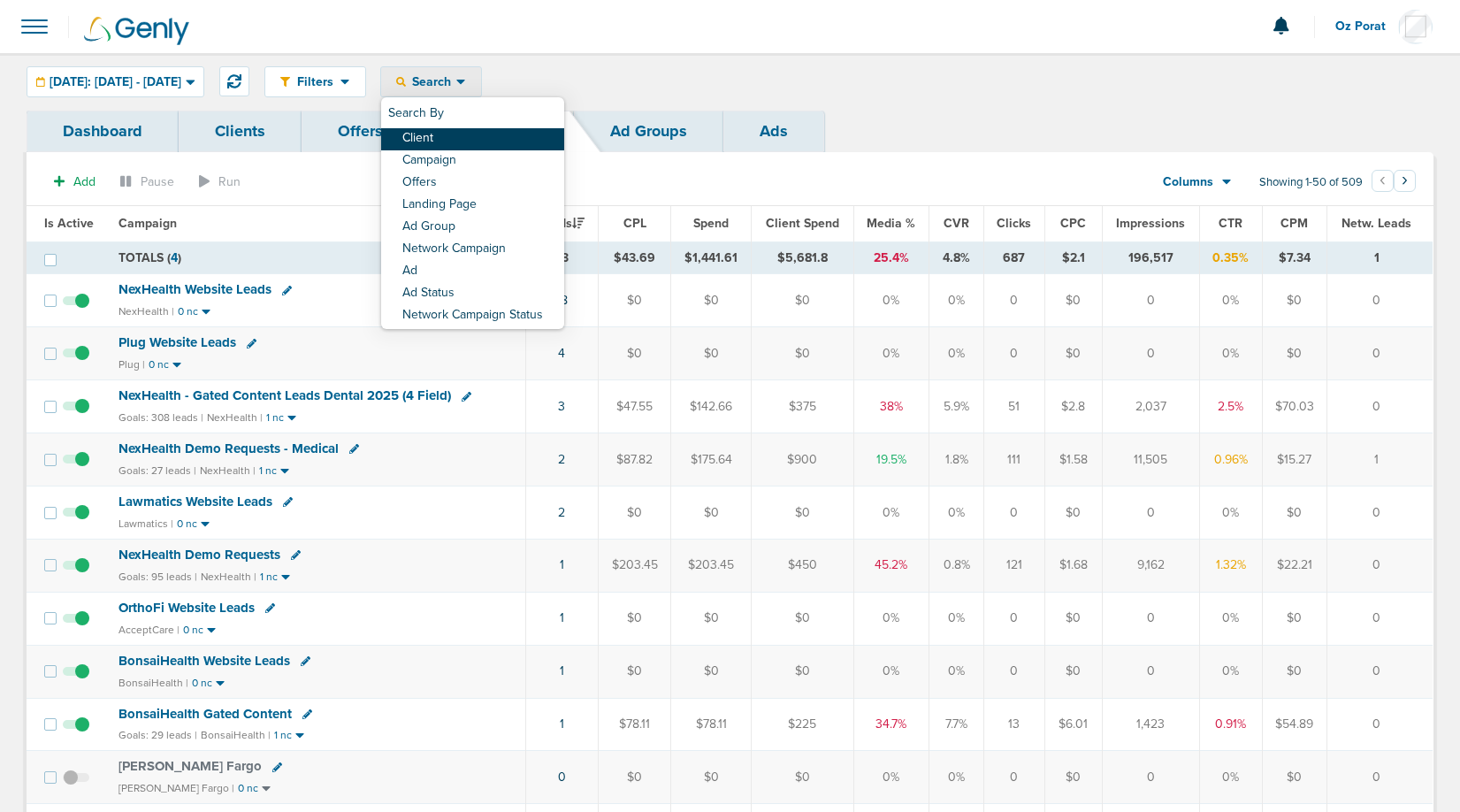
drag, startPoint x: 473, startPoint y: 119, endPoint x: 474, endPoint y: 136, distance: 17.0
click at [474, 136] on div "Search By Client Campaign Offers Landing Page Ad Group Network Campaign Ad Ad S…" at bounding box center [472, 212] width 183 height 232
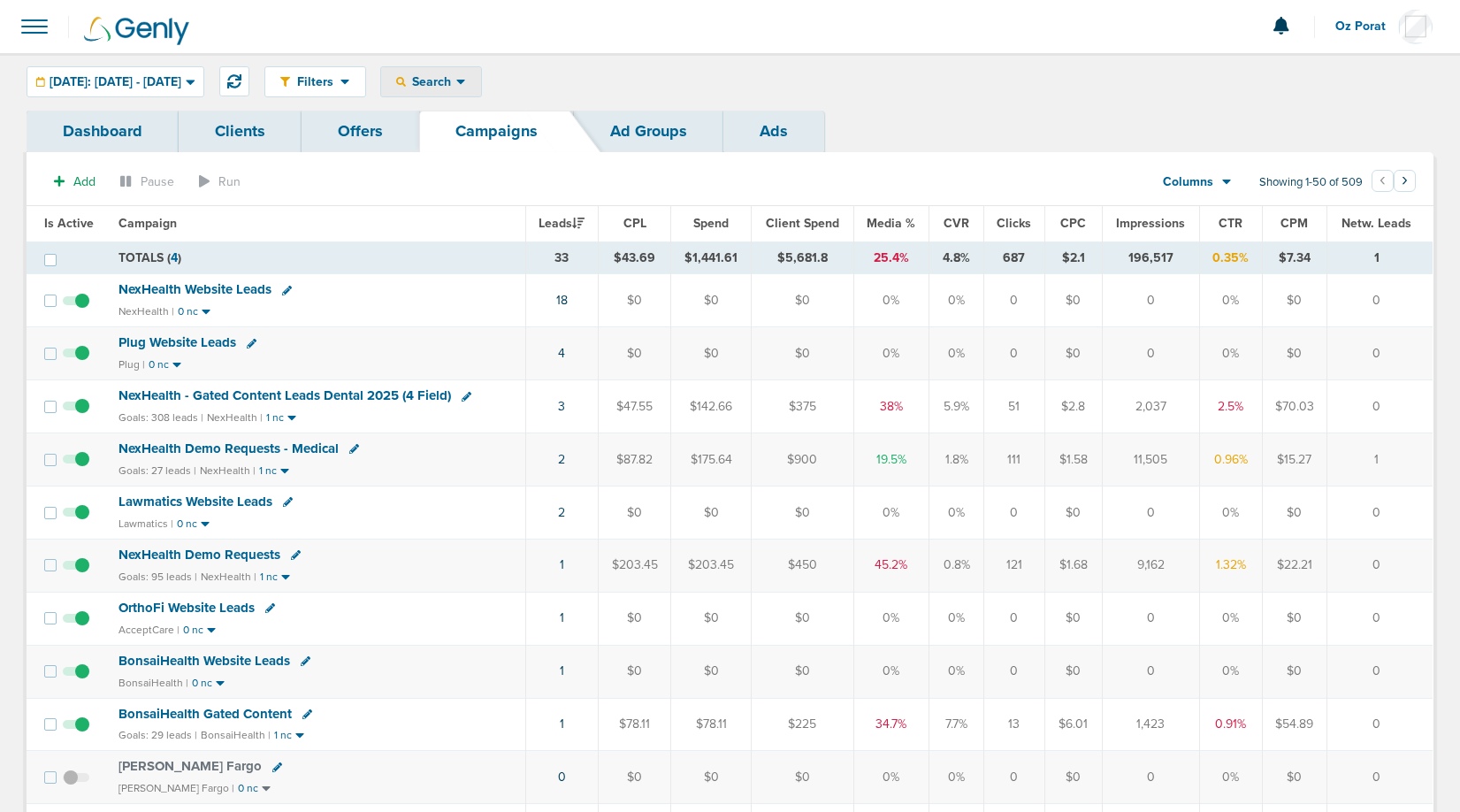
click at [457, 88] on span "Search" at bounding box center [431, 82] width 50 height 15
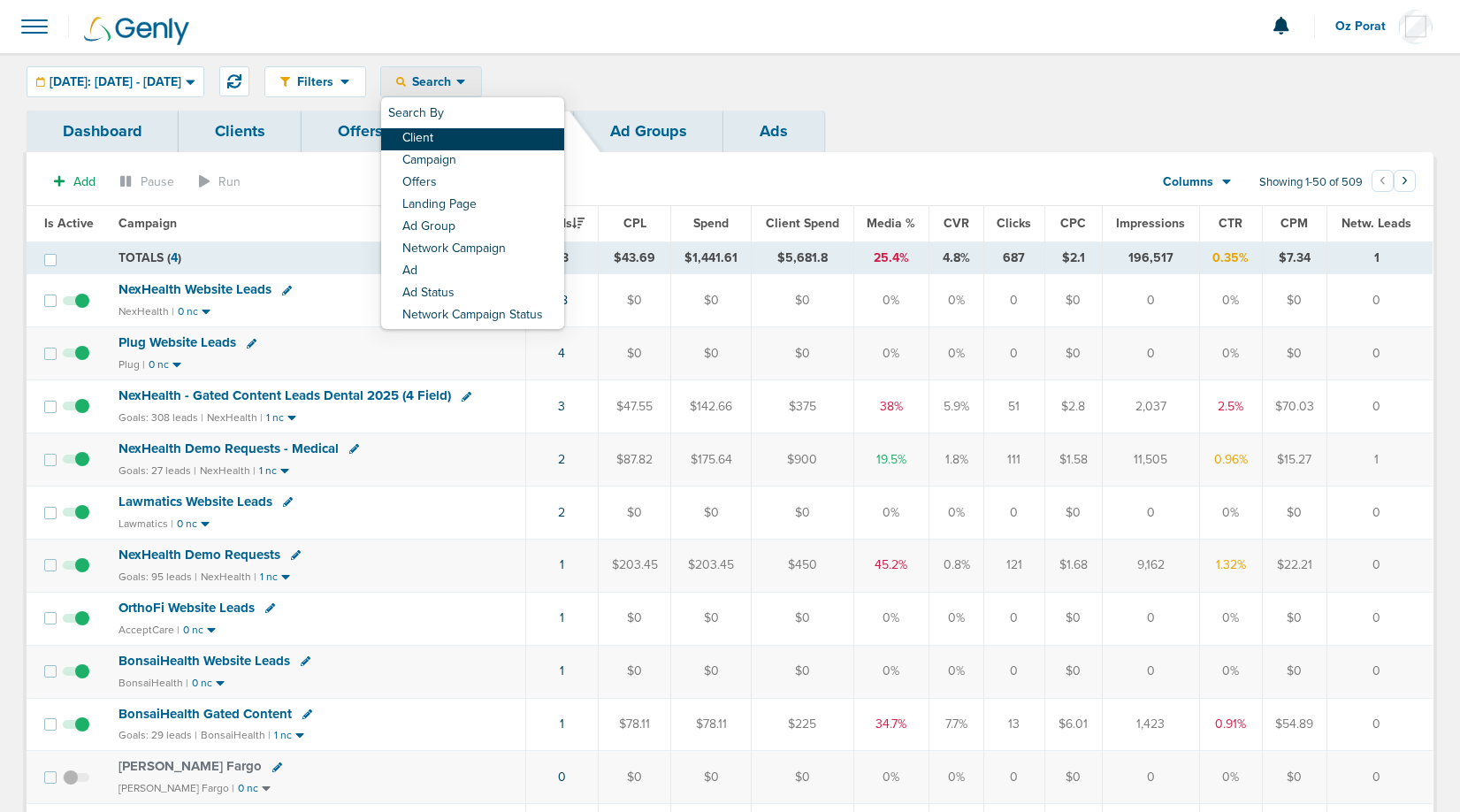
click at [481, 140] on link "Client" at bounding box center [472, 138] width 183 height 22
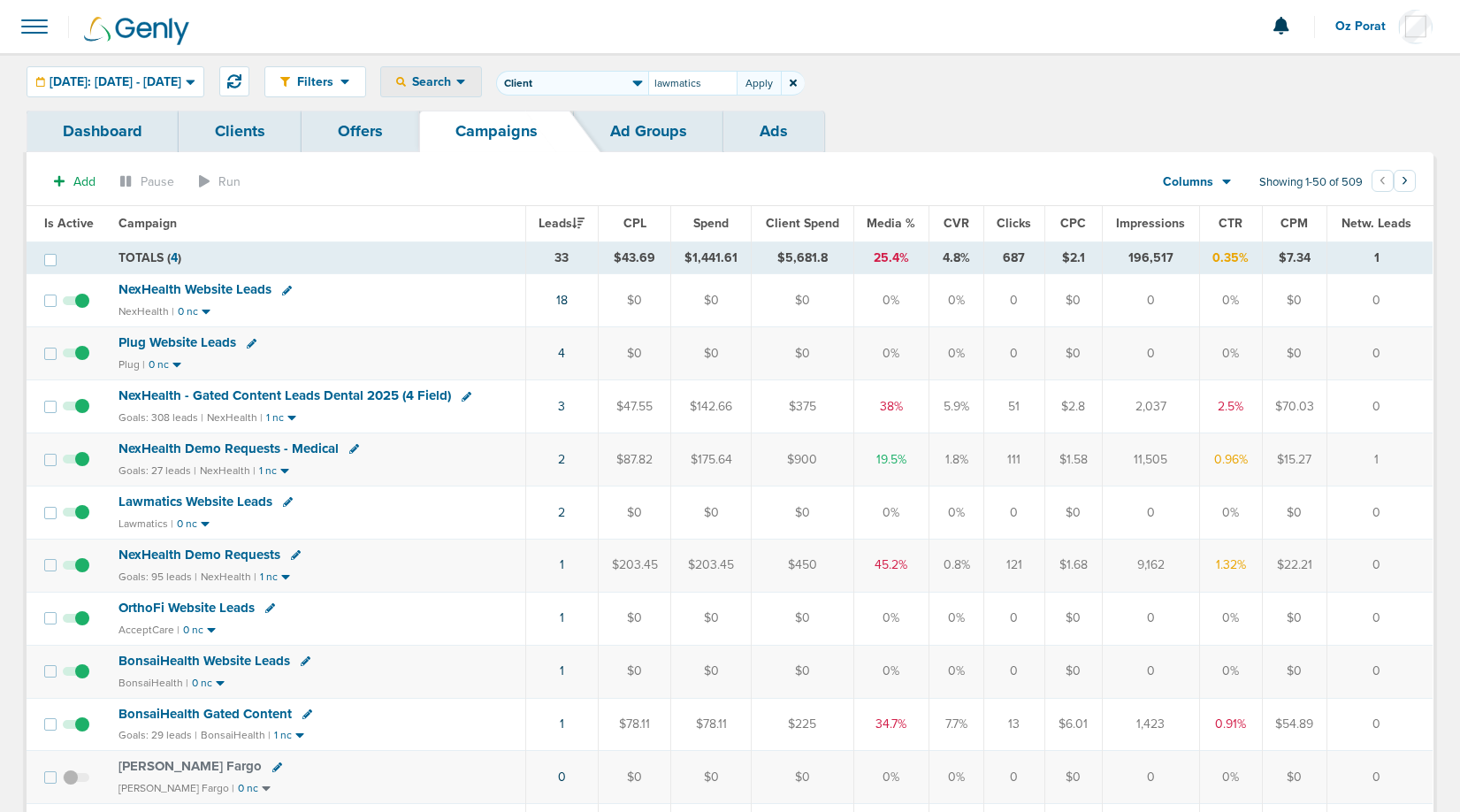
type input "lawmatics"
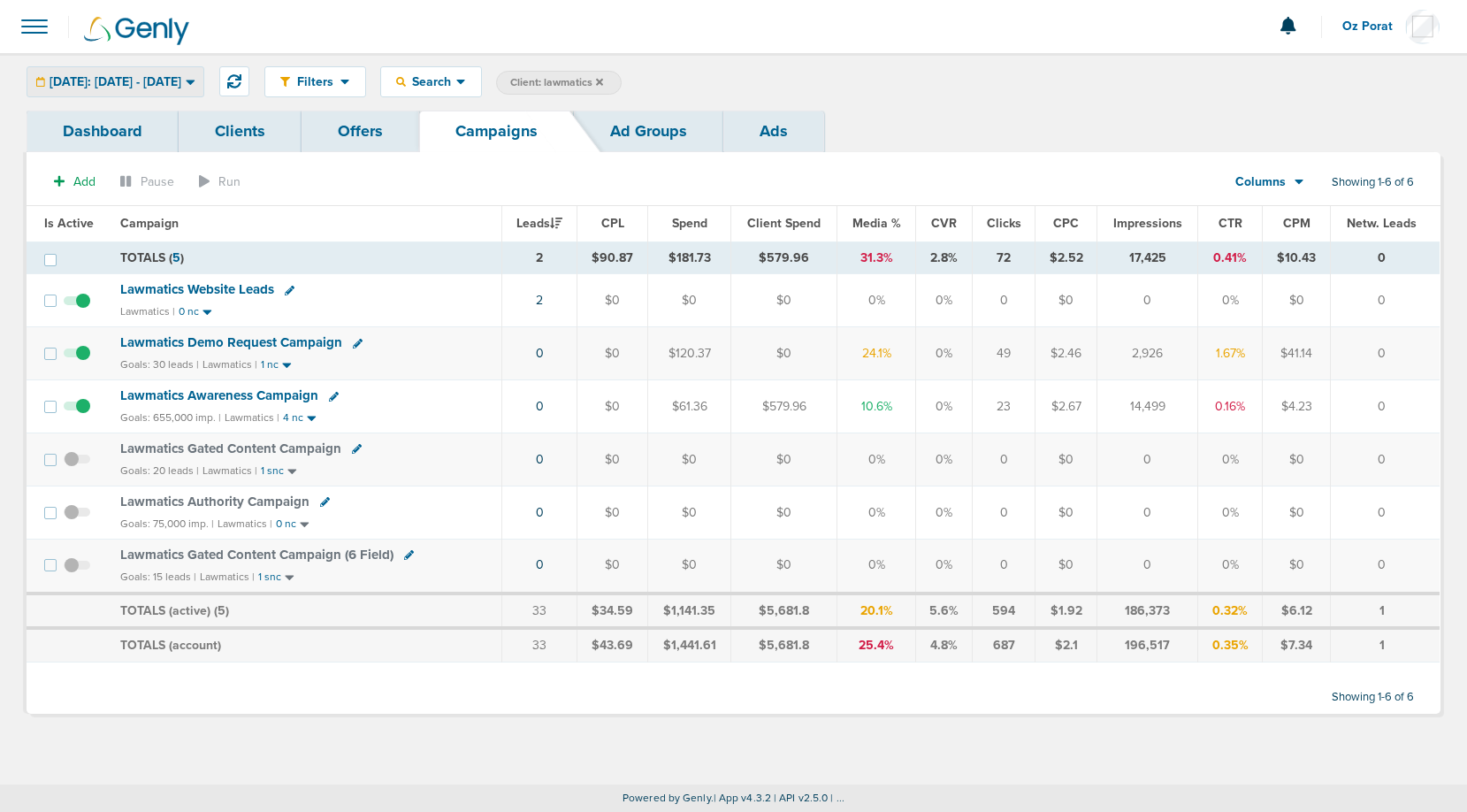
click at [116, 81] on span "[DATE]: [DATE] - [DATE]" at bounding box center [115, 82] width 132 height 12
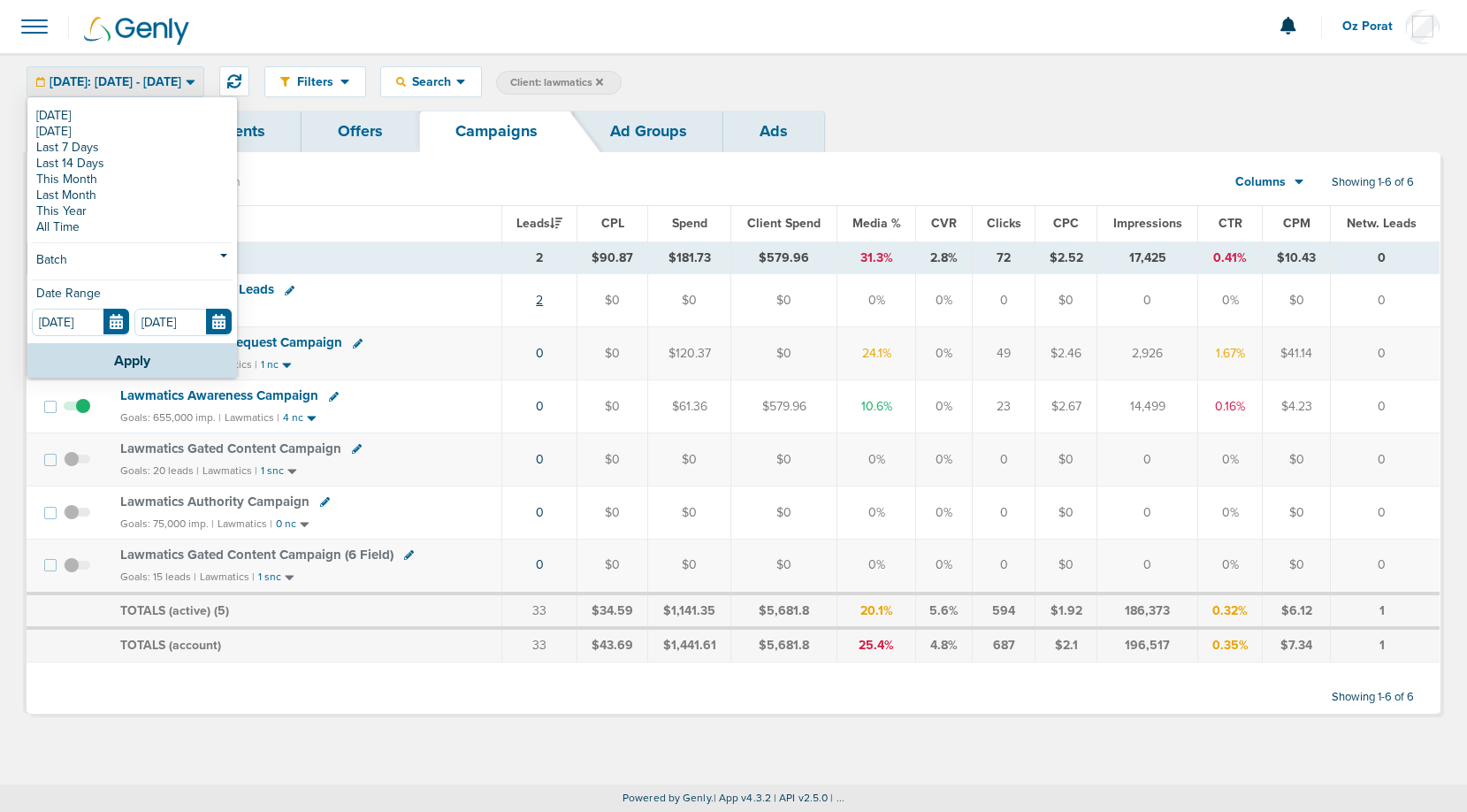
click at [543, 299] on link "2" at bounding box center [538, 301] width 7 height 15
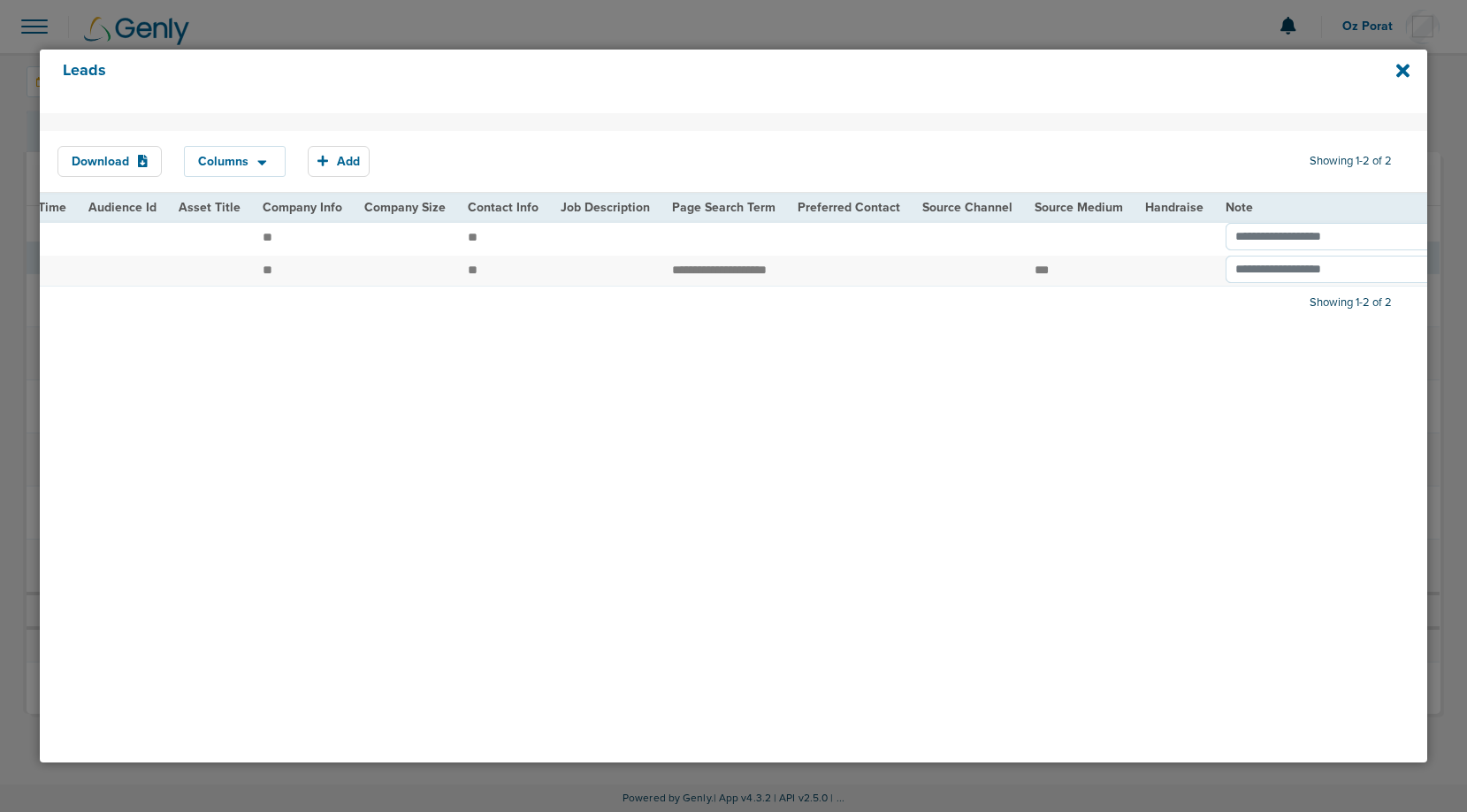
scroll to position [0, 2098]
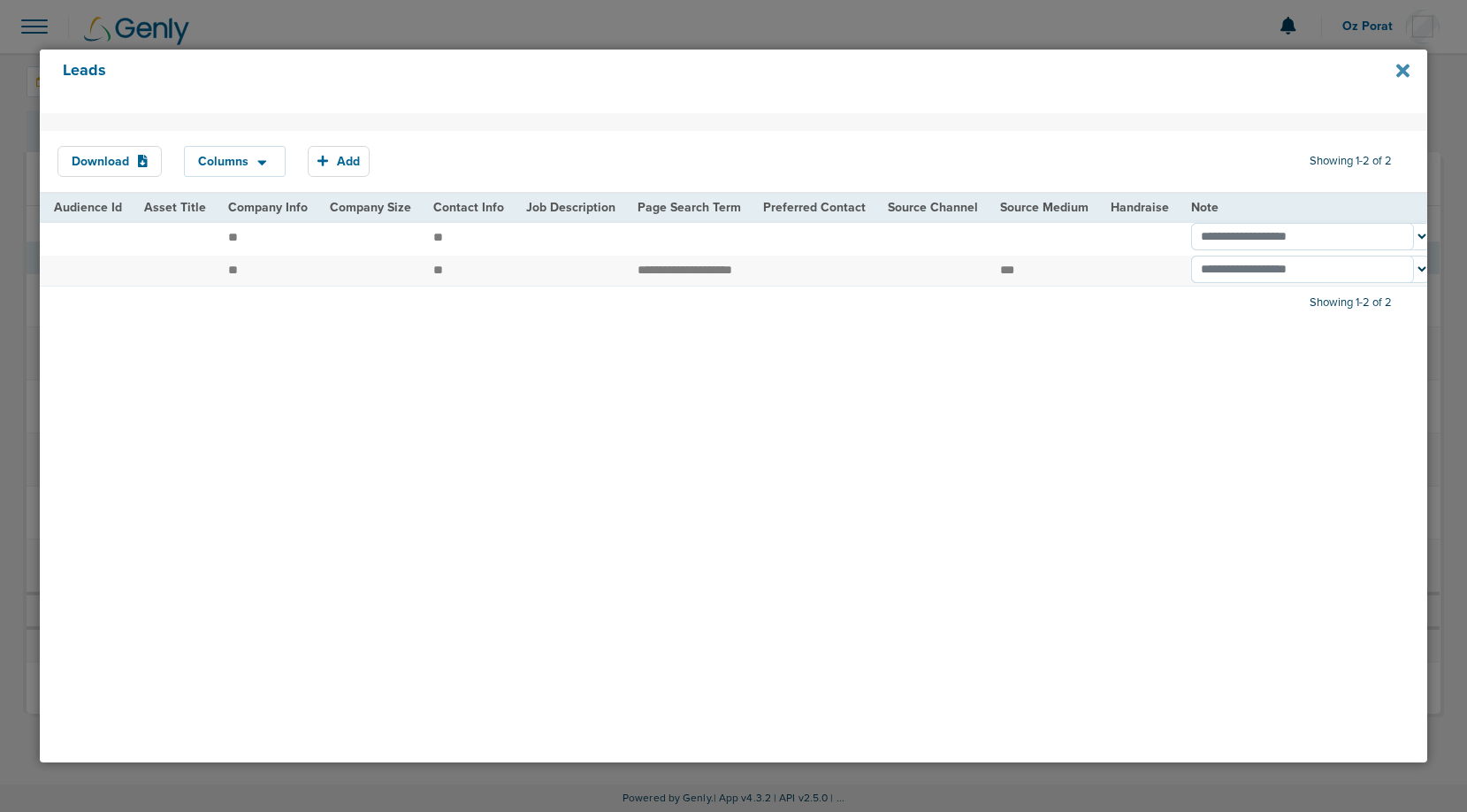
click at [1398, 68] on icon at bounding box center [1404, 70] width 13 height 13
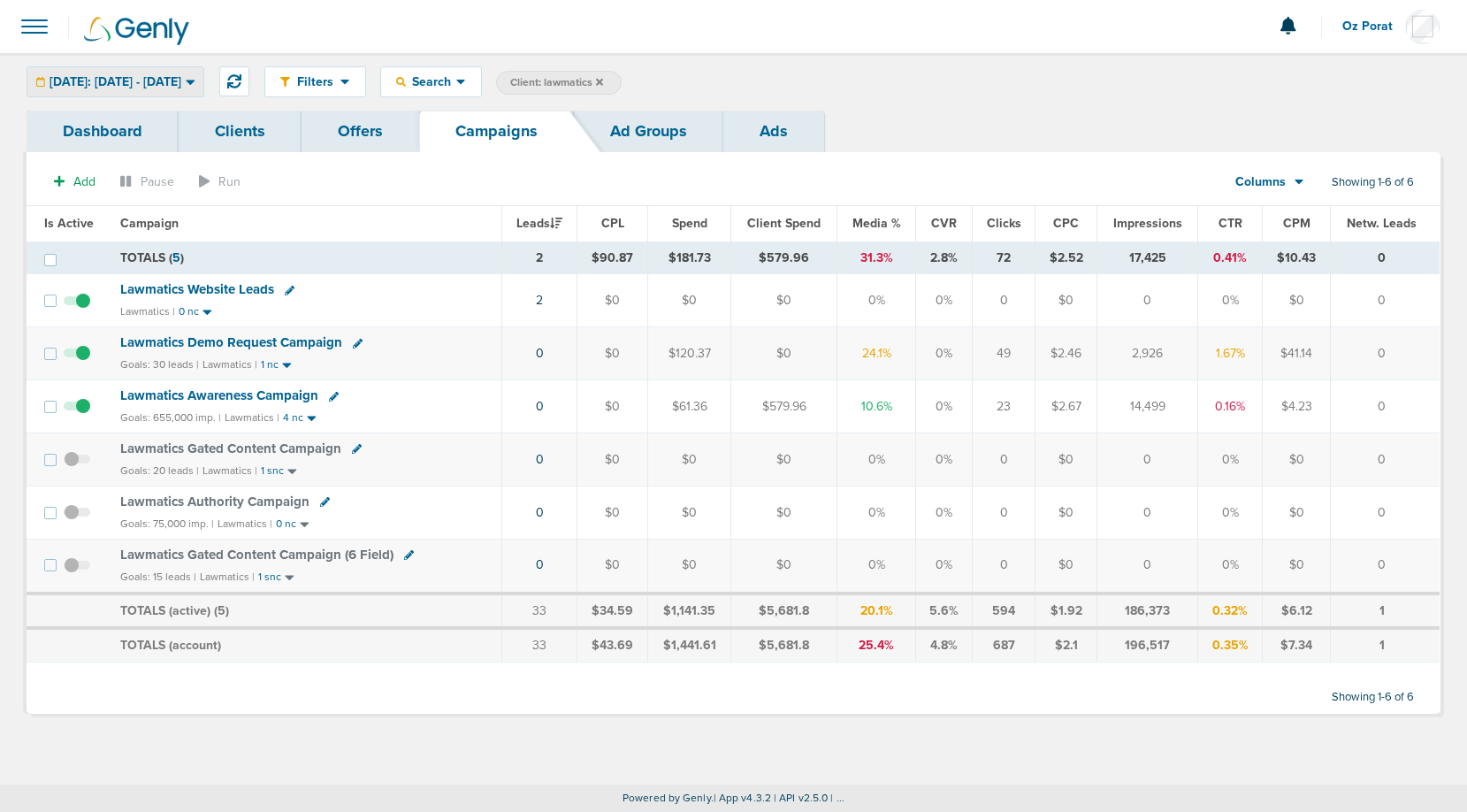
click at [182, 85] on span "[DATE]: [DATE] - [DATE]" at bounding box center [115, 82] width 132 height 12
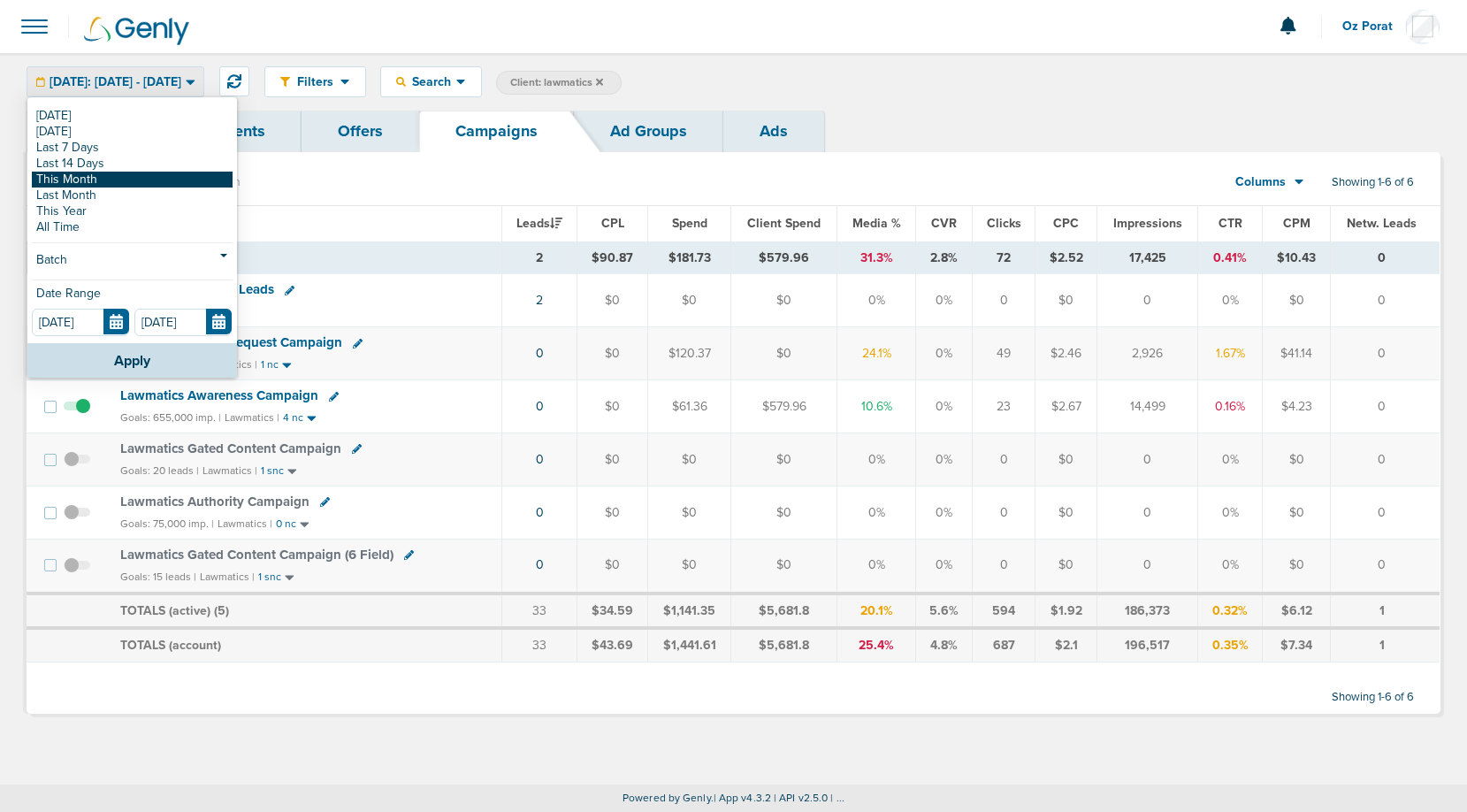
click at [149, 176] on link "This Month" at bounding box center [132, 179] width 201 height 16
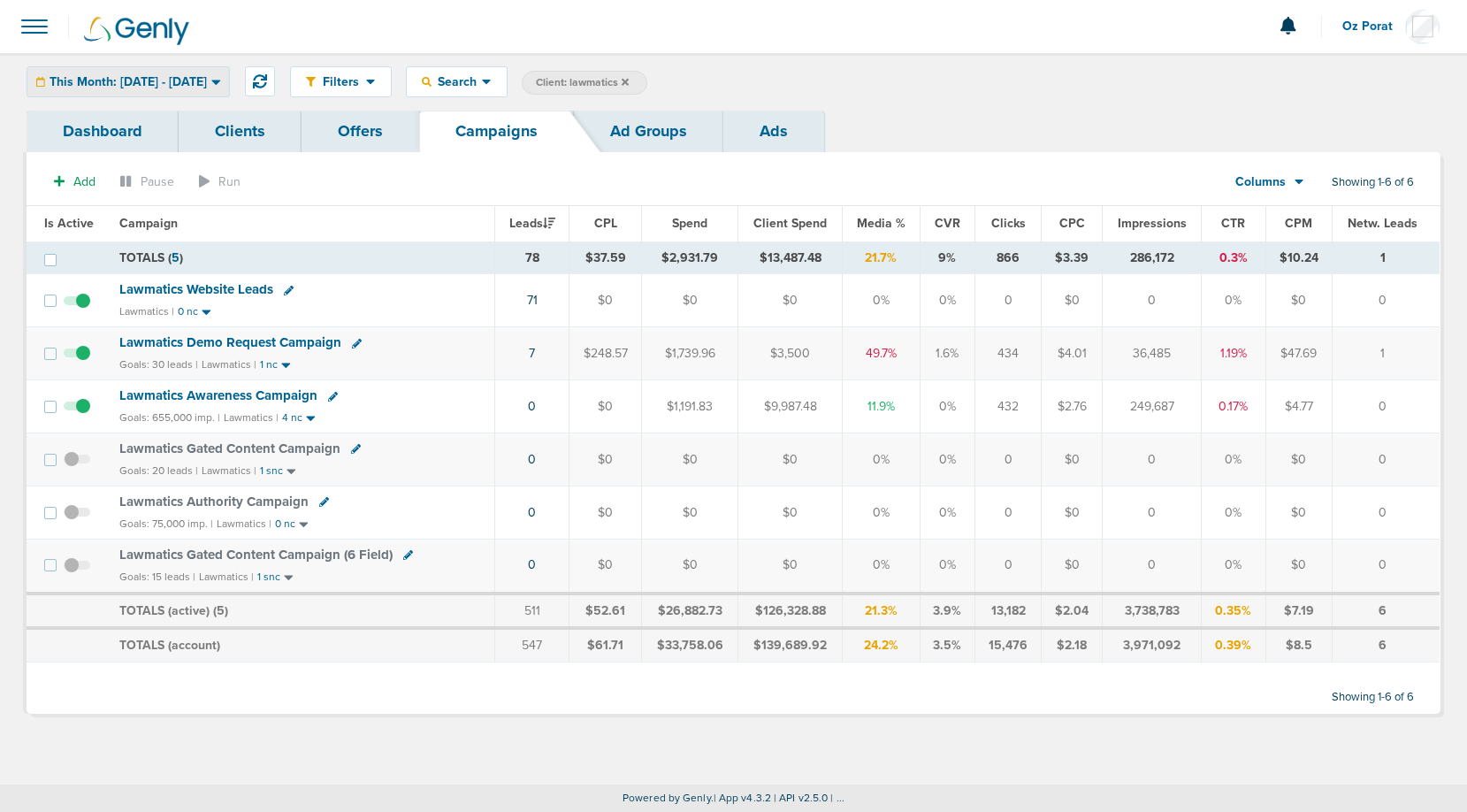
click at [207, 85] on span "This Month: [DATE] - [DATE]" at bounding box center [129, 82] width 158 height 12
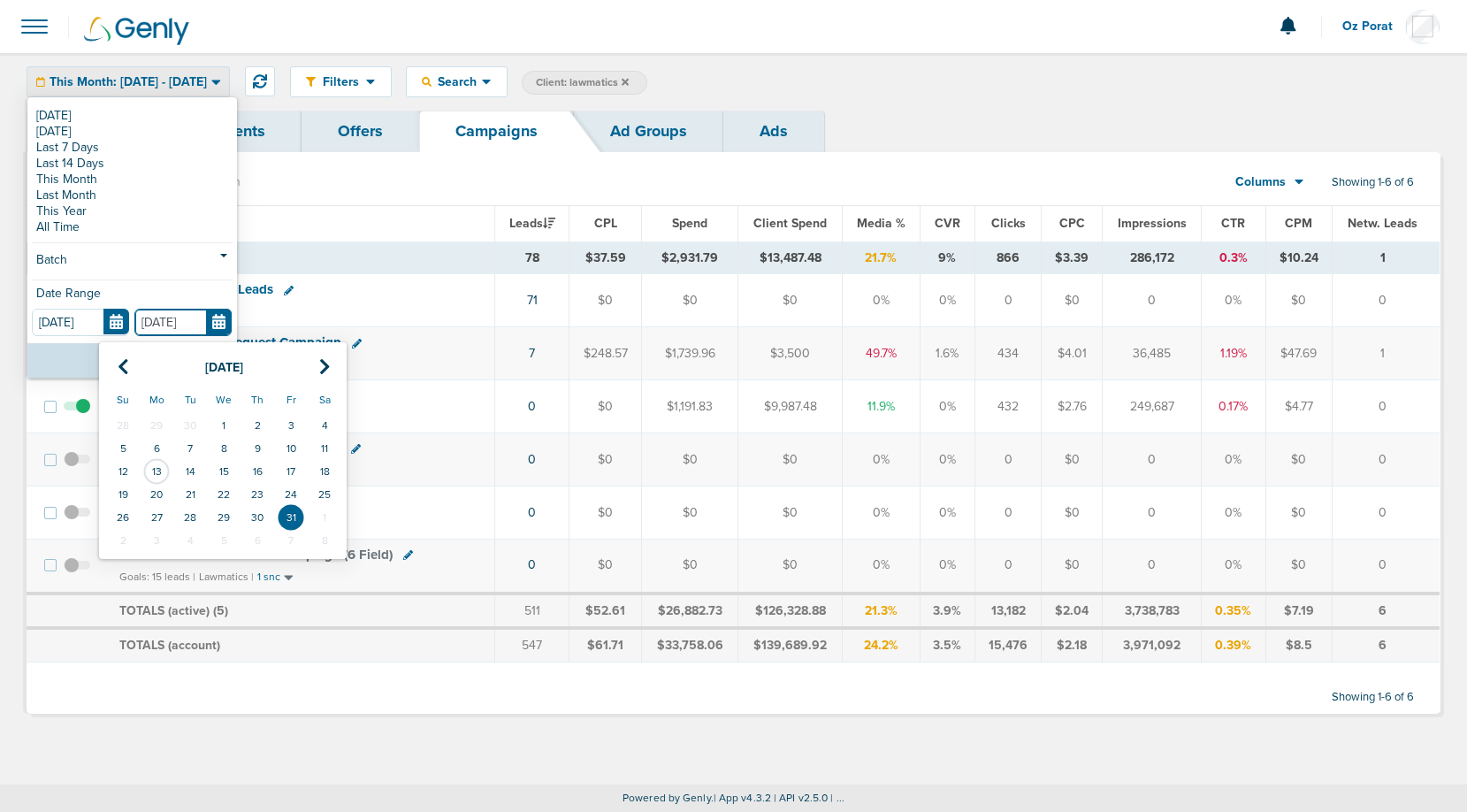
click at [215, 324] on input "[DATE]" at bounding box center [183, 322] width 97 height 28
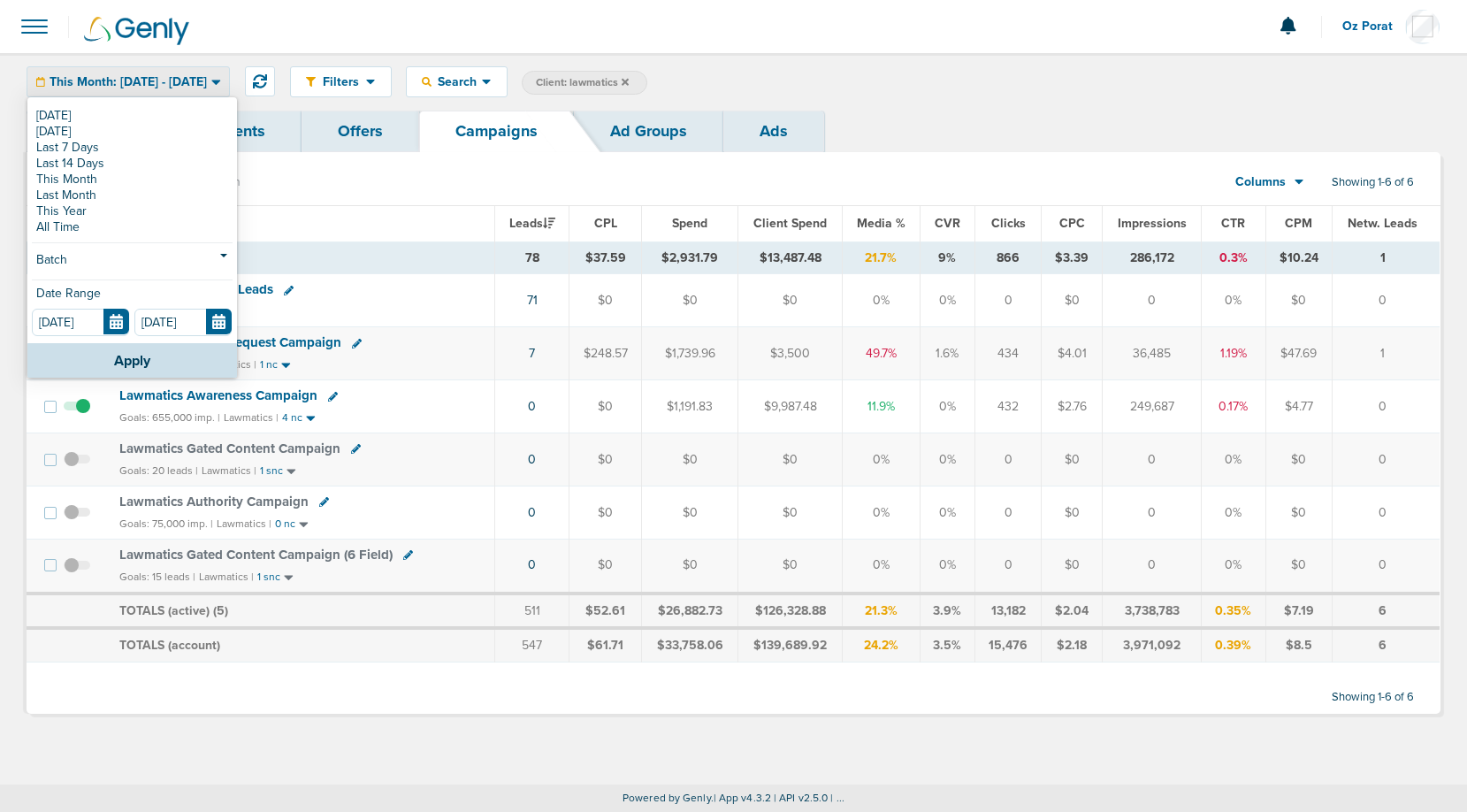
click at [981, 61] on div "Filters Active Only Settings Status Active Inactive Objectives MQL SQL Traffic …" at bounding box center [734, 82] width 1467 height 58
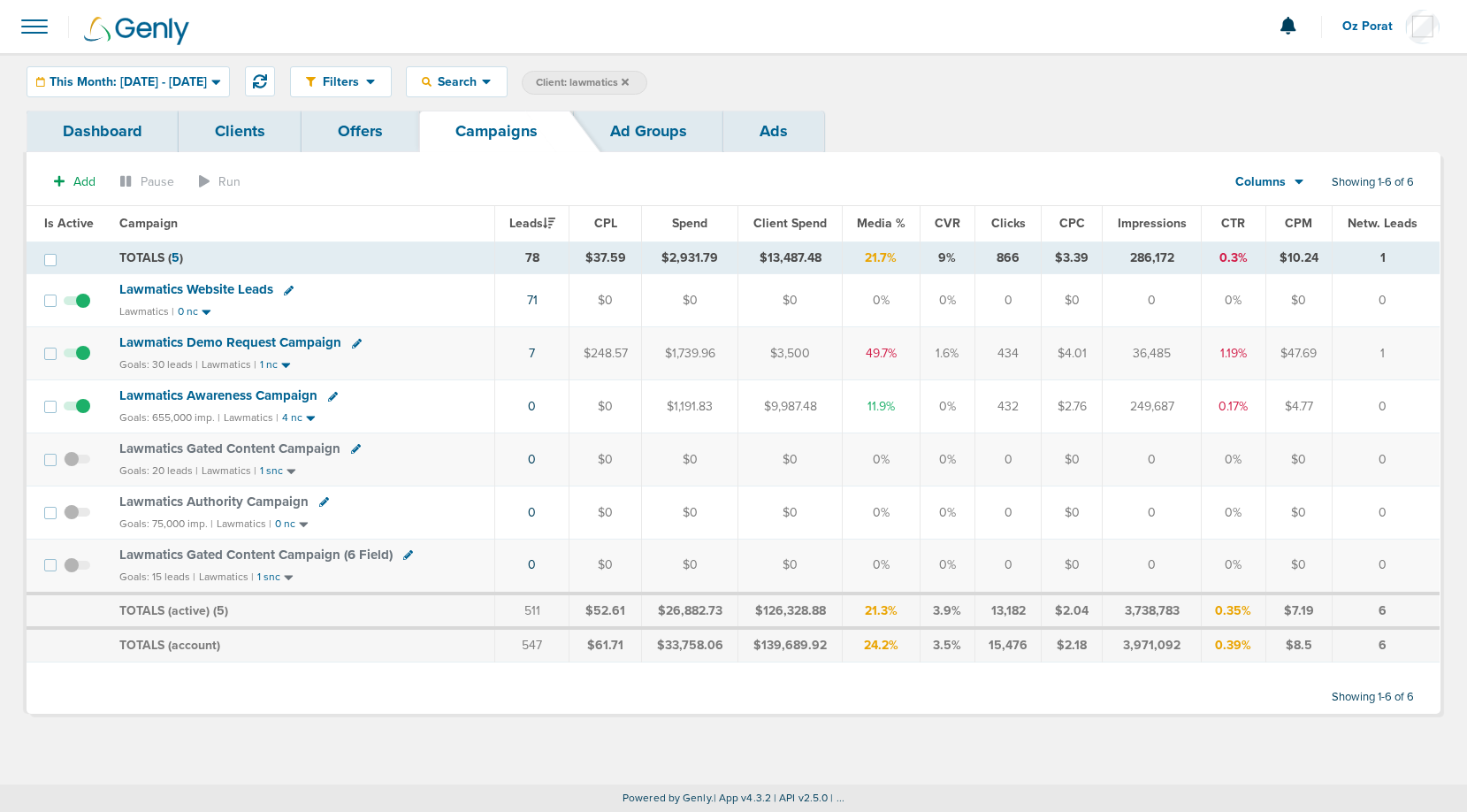
click at [211, 286] on span "Lawmatics Website Leads" at bounding box center [196, 289] width 154 height 16
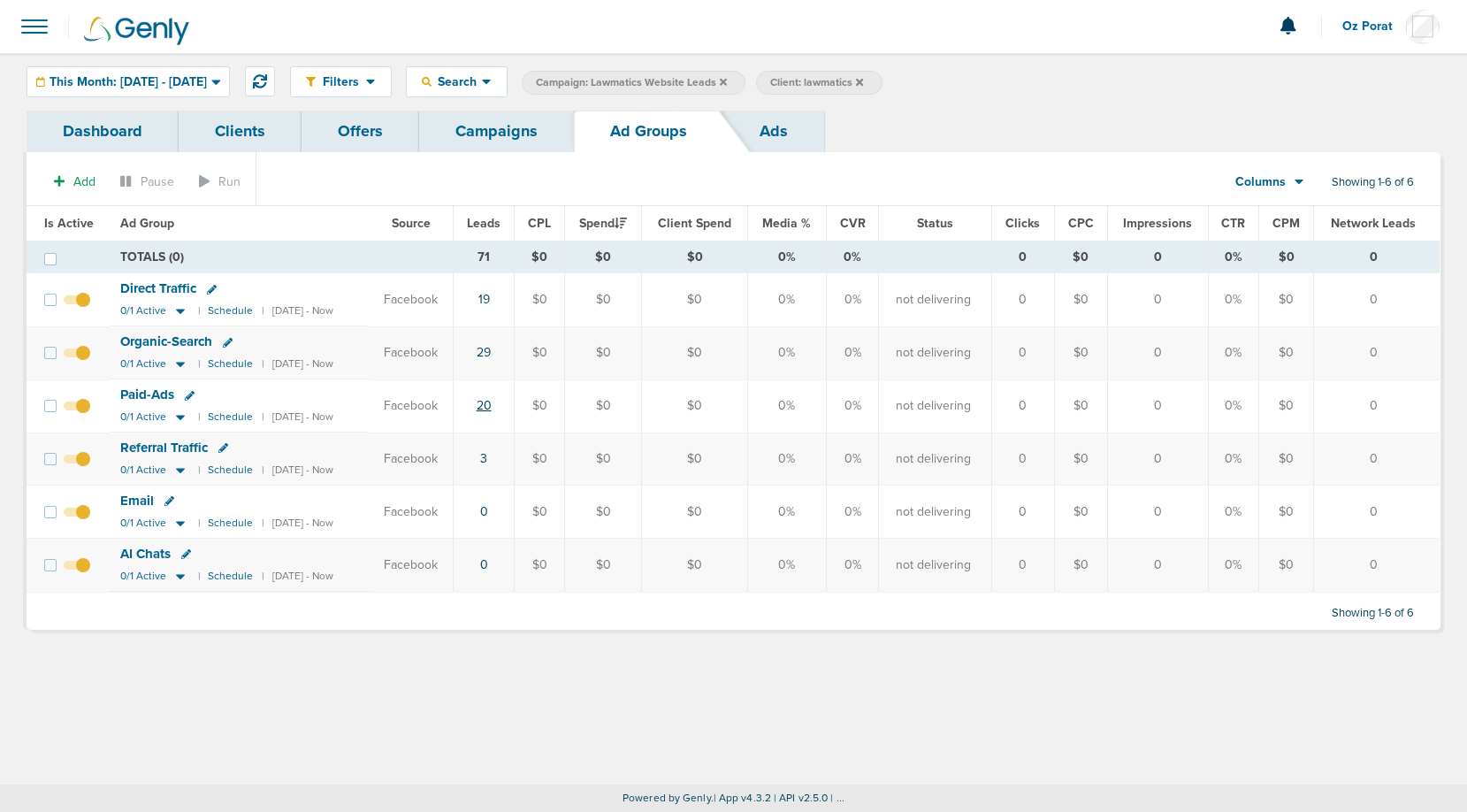
click at [491, 403] on link "20" at bounding box center [485, 406] width 15 height 15
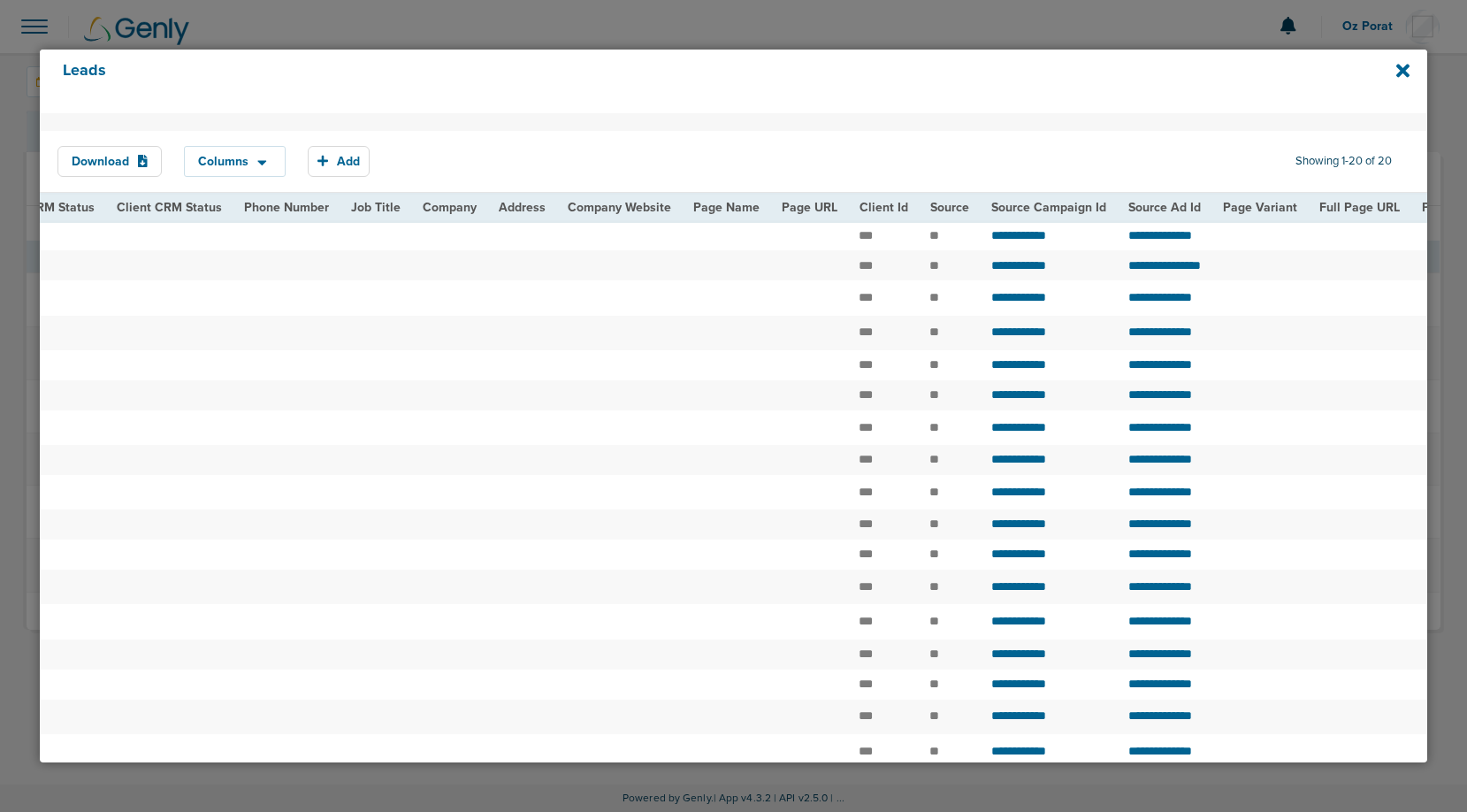
scroll to position [0, 1093]
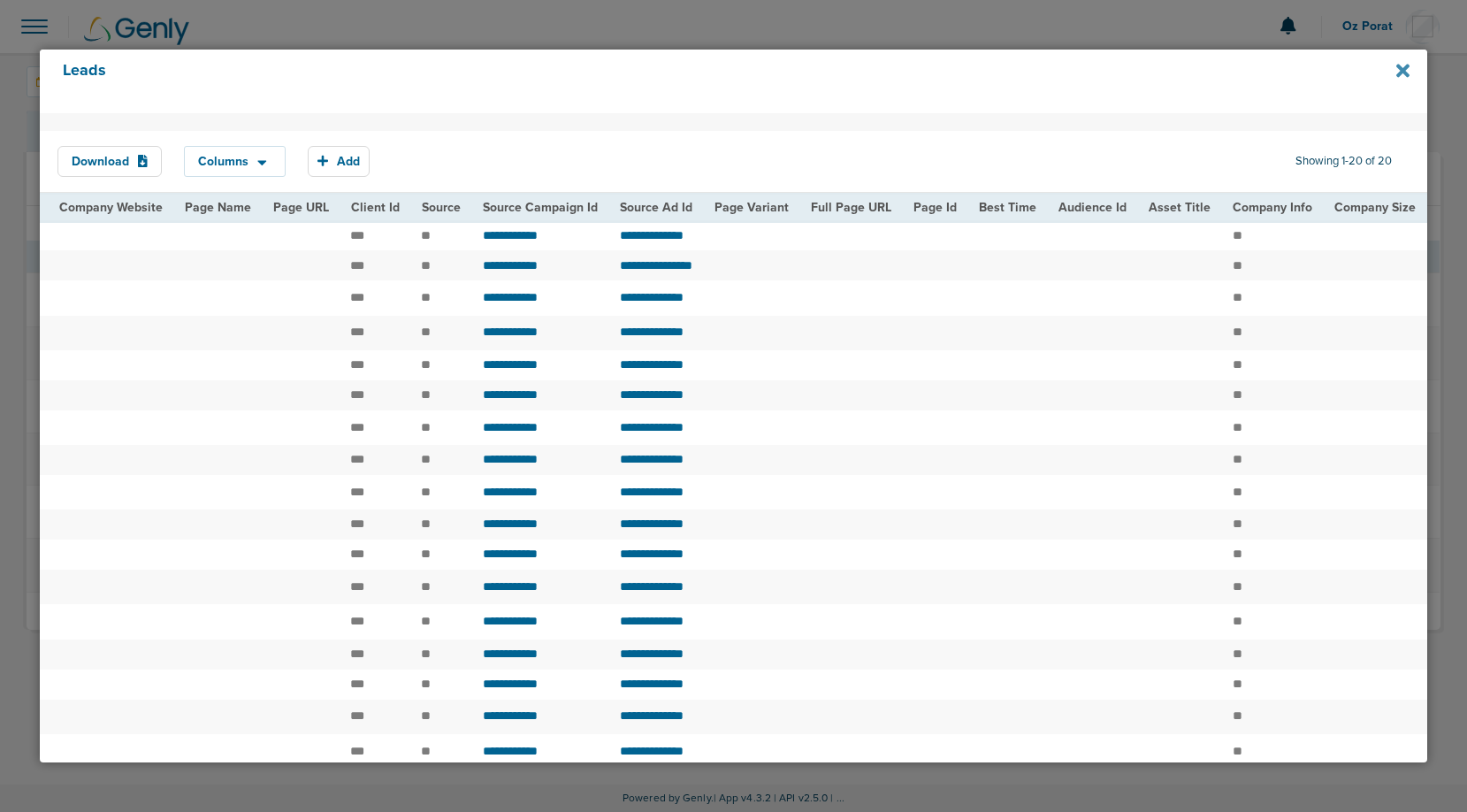
click at [1398, 72] on icon at bounding box center [1404, 70] width 13 height 19
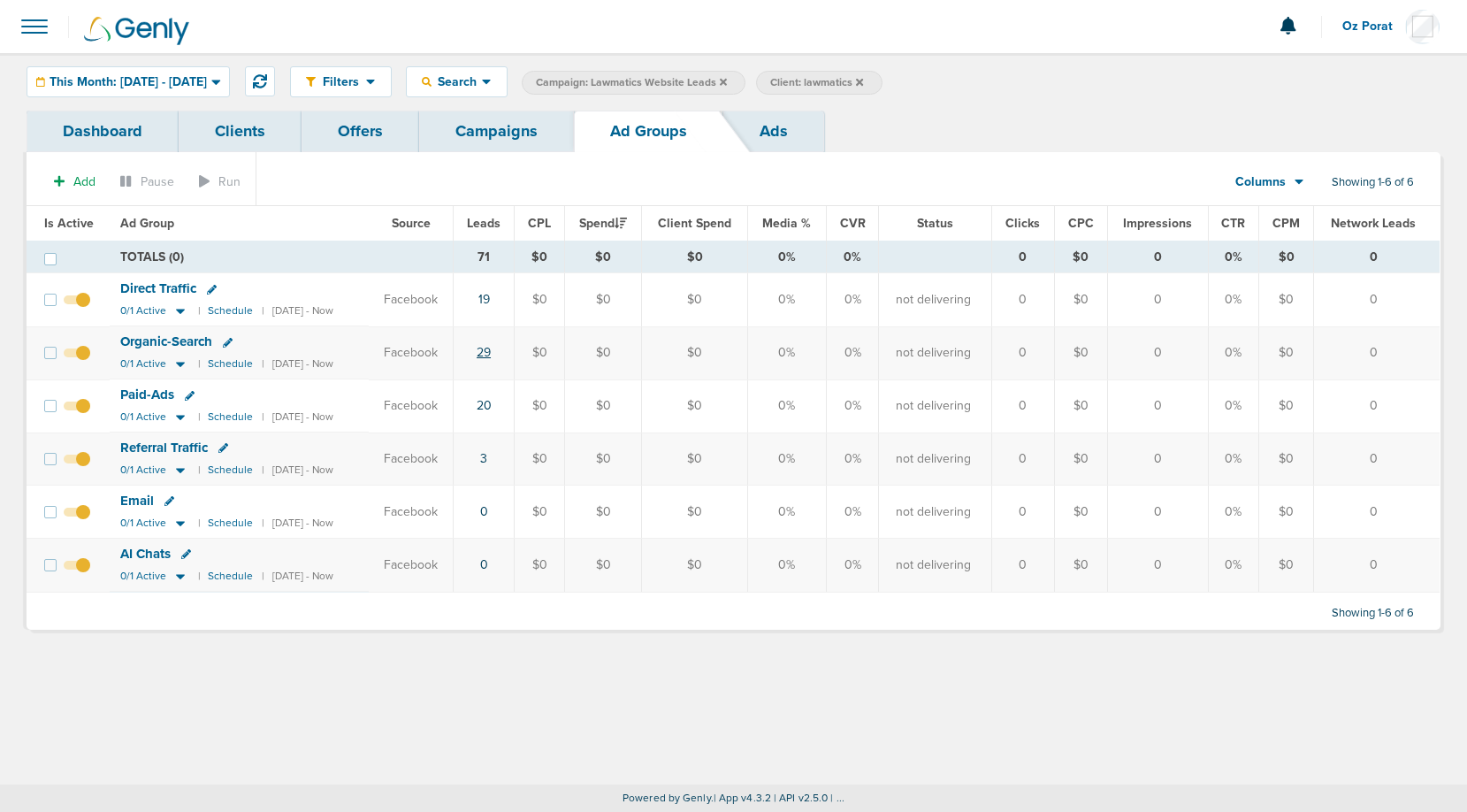
click at [491, 350] on link "29" at bounding box center [484, 353] width 14 height 15
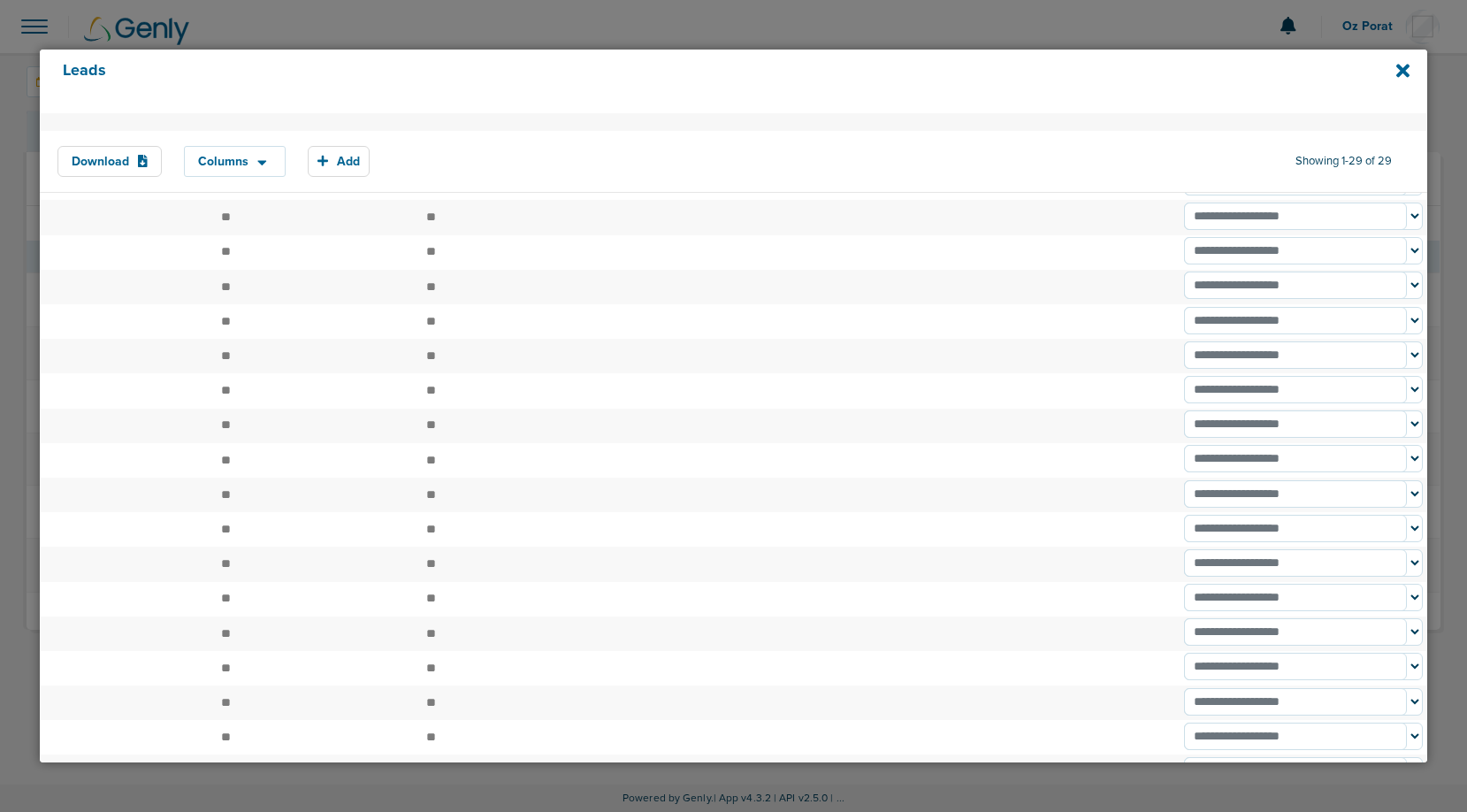
scroll to position [503, 0]
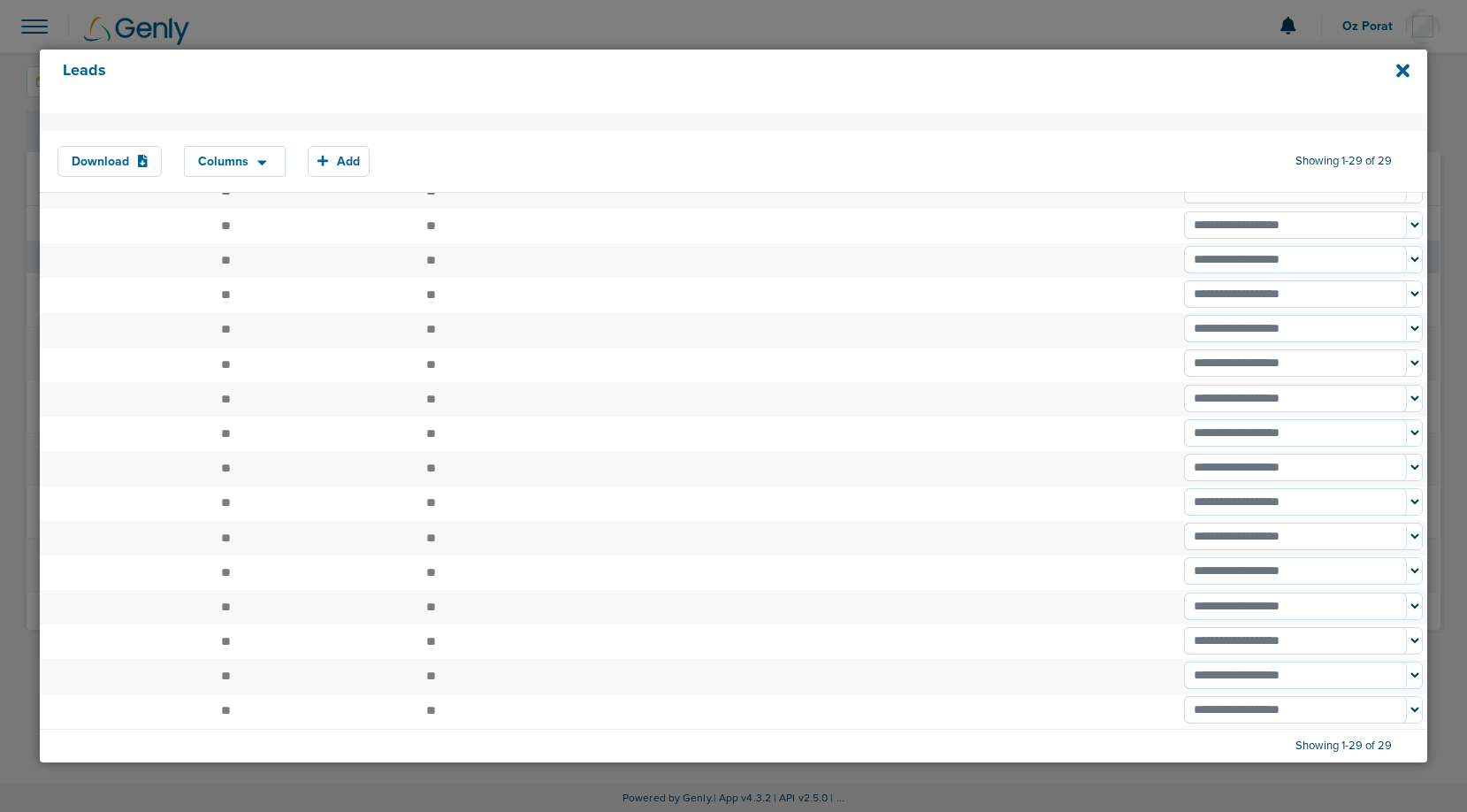
click at [1395, 73] on div "Leads" at bounding box center [733, 82] width 1387 height 63
click at [1399, 72] on icon at bounding box center [1404, 70] width 13 height 13
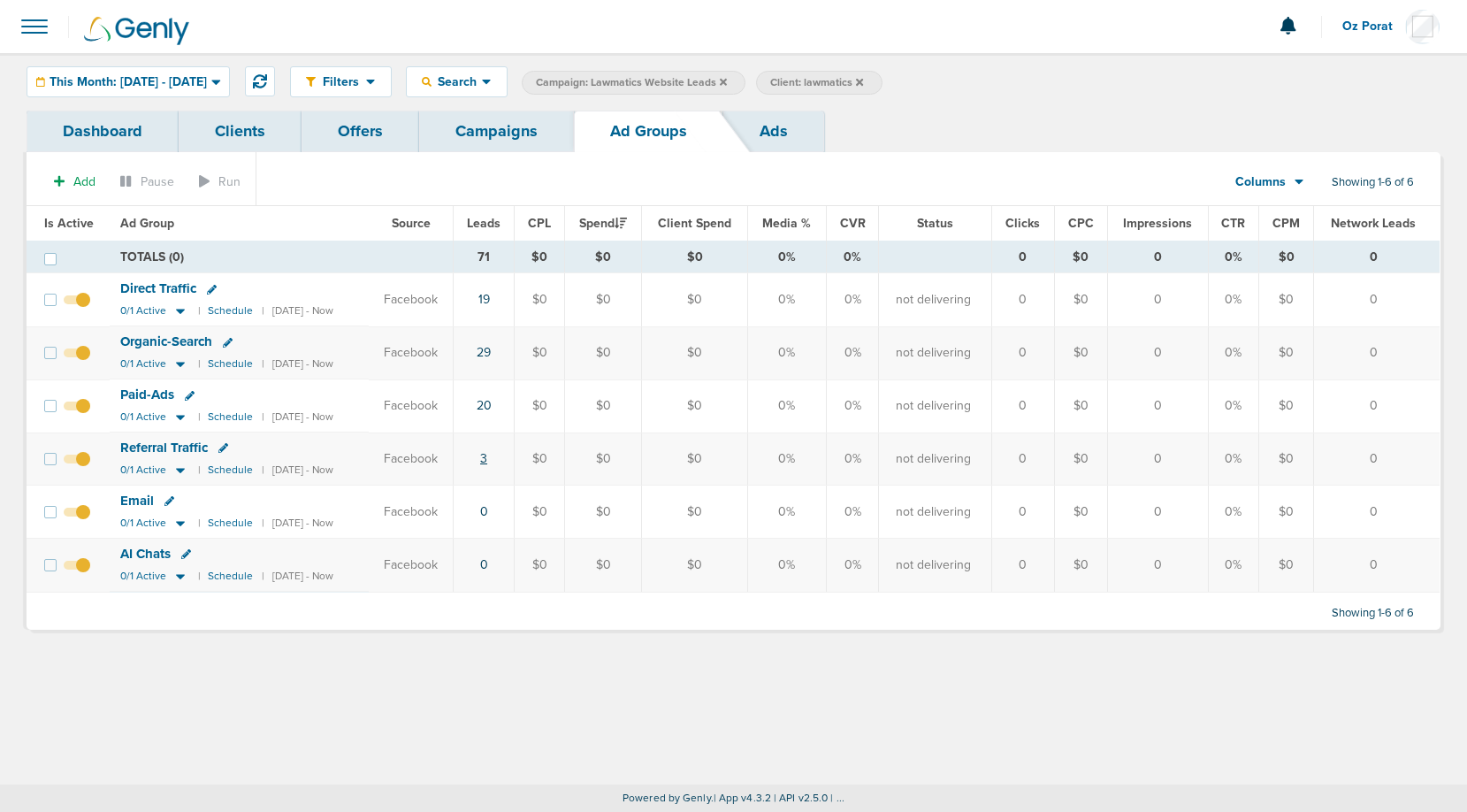
click at [487, 458] on link "3" at bounding box center [484, 458] width 7 height 15
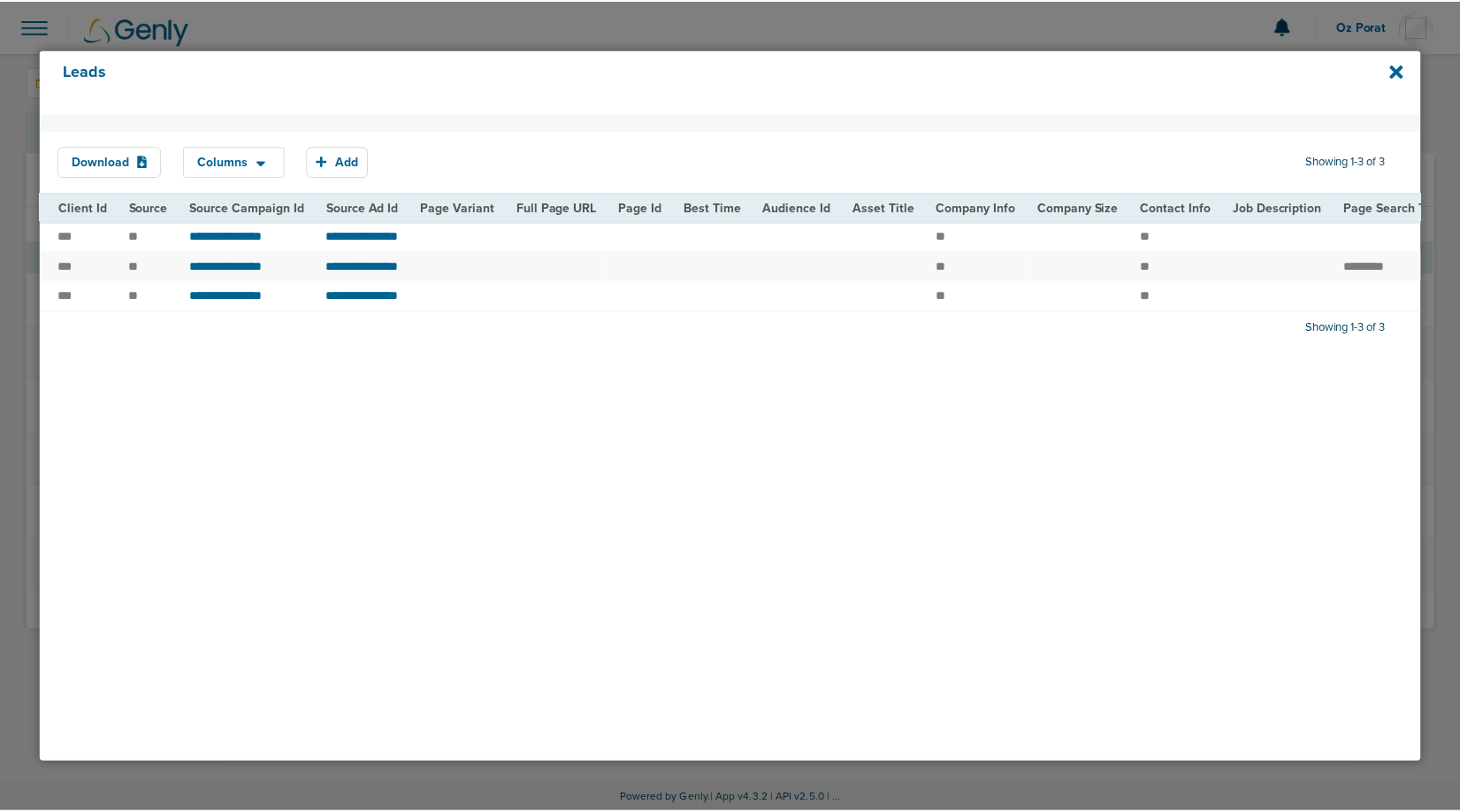
scroll to position [0, 2003]
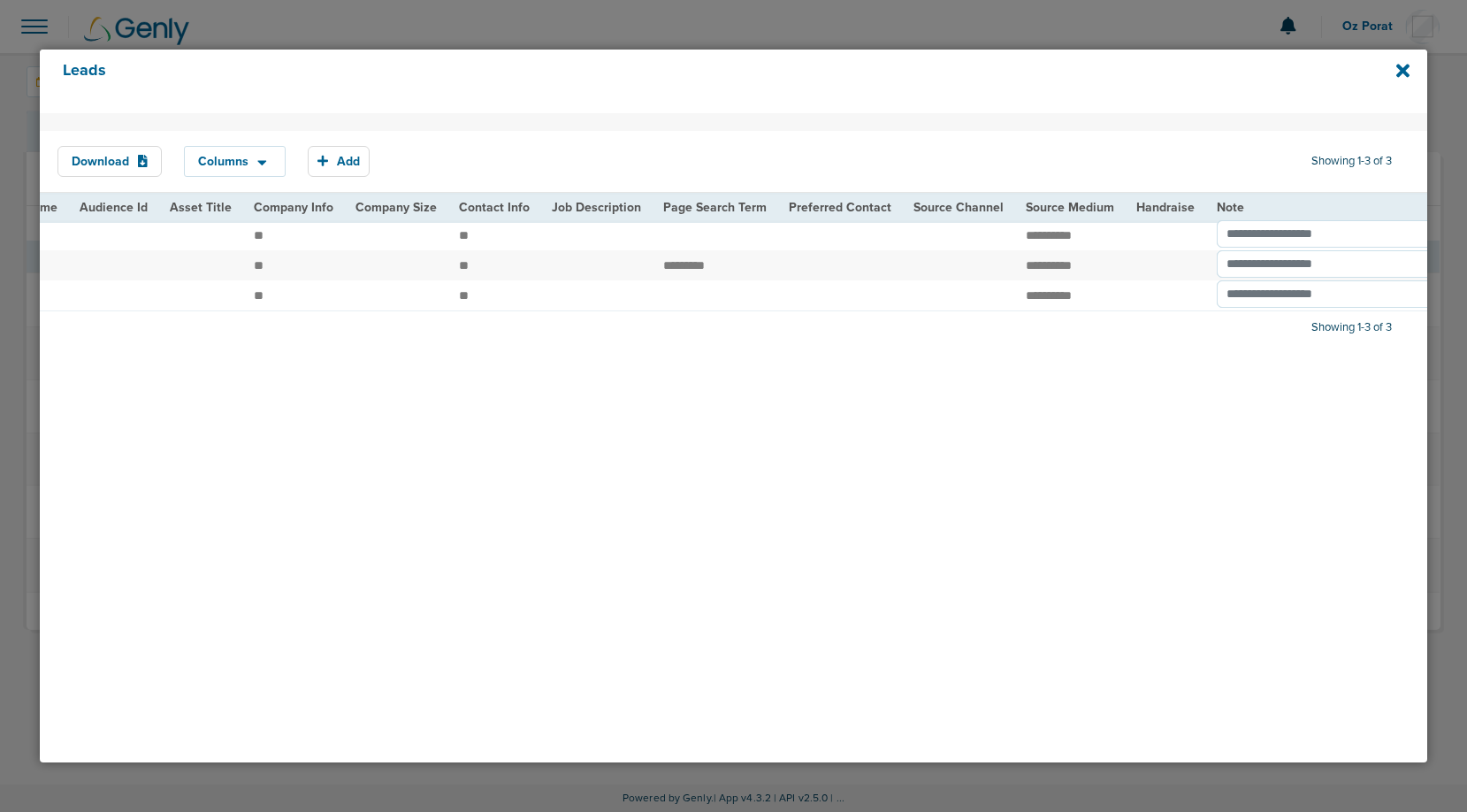
click at [943, 434] on div "Download Columns Analytics DeepScribe NexHealth Save selections Reset to defaul…" at bounding box center [733, 437] width 1387 height 649
click at [1398, 81] on div "Leads" at bounding box center [733, 82] width 1387 height 63
click at [1400, 75] on icon at bounding box center [1404, 70] width 13 height 19
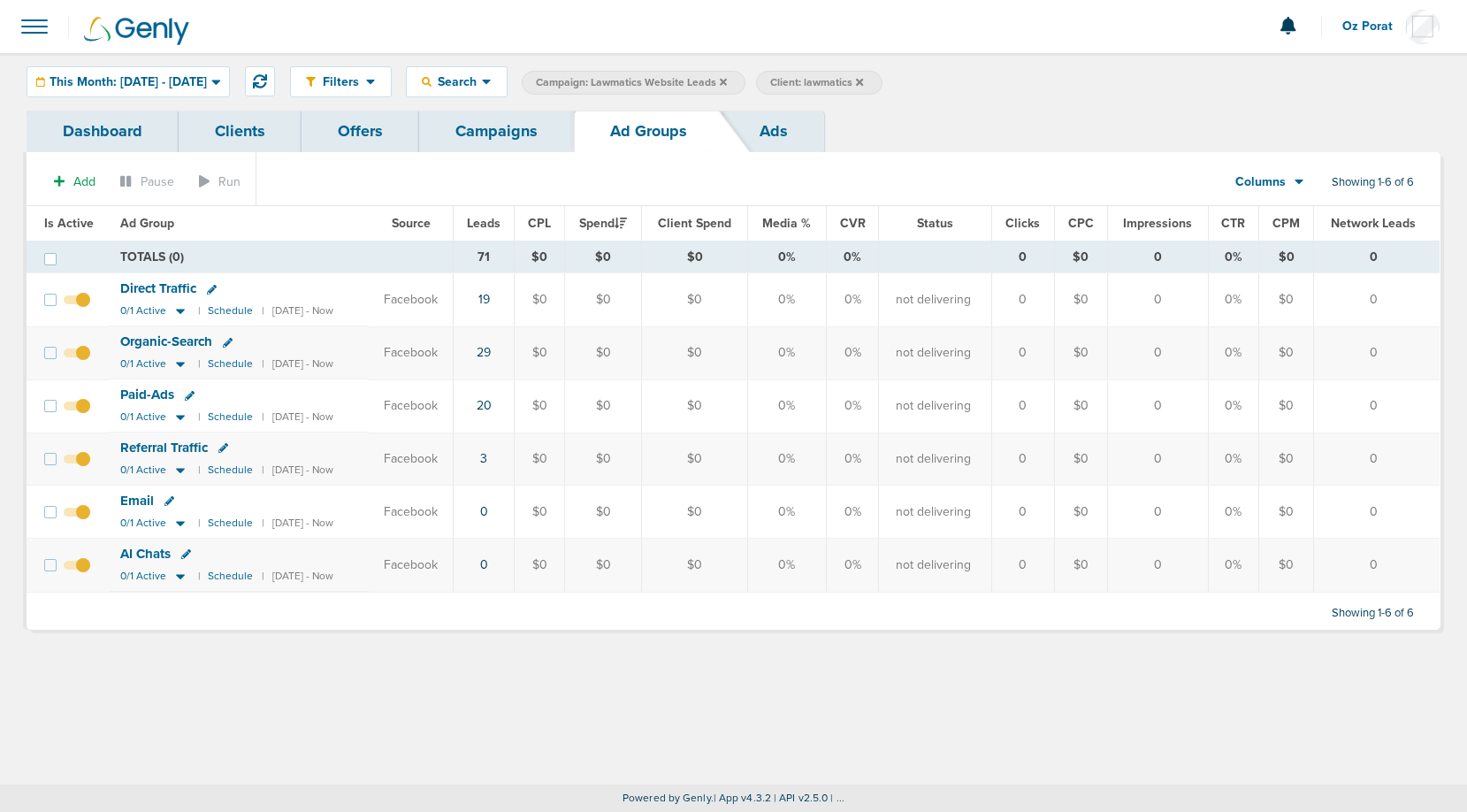
click at [1286, 183] on div "Columns" at bounding box center [1259, 182] width 78 height 17
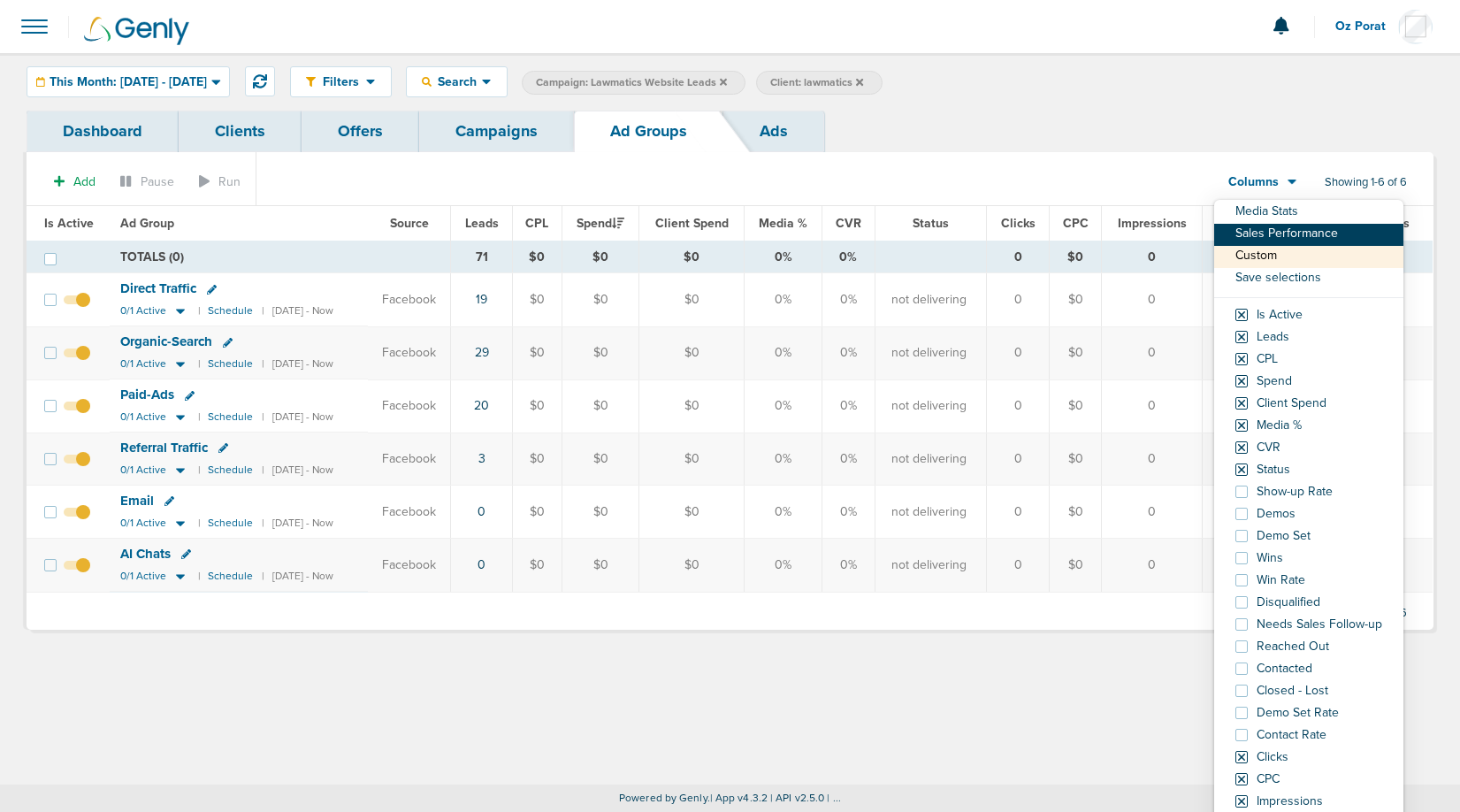
click at [1278, 231] on link "Sales Performance" at bounding box center [1308, 234] width 189 height 22
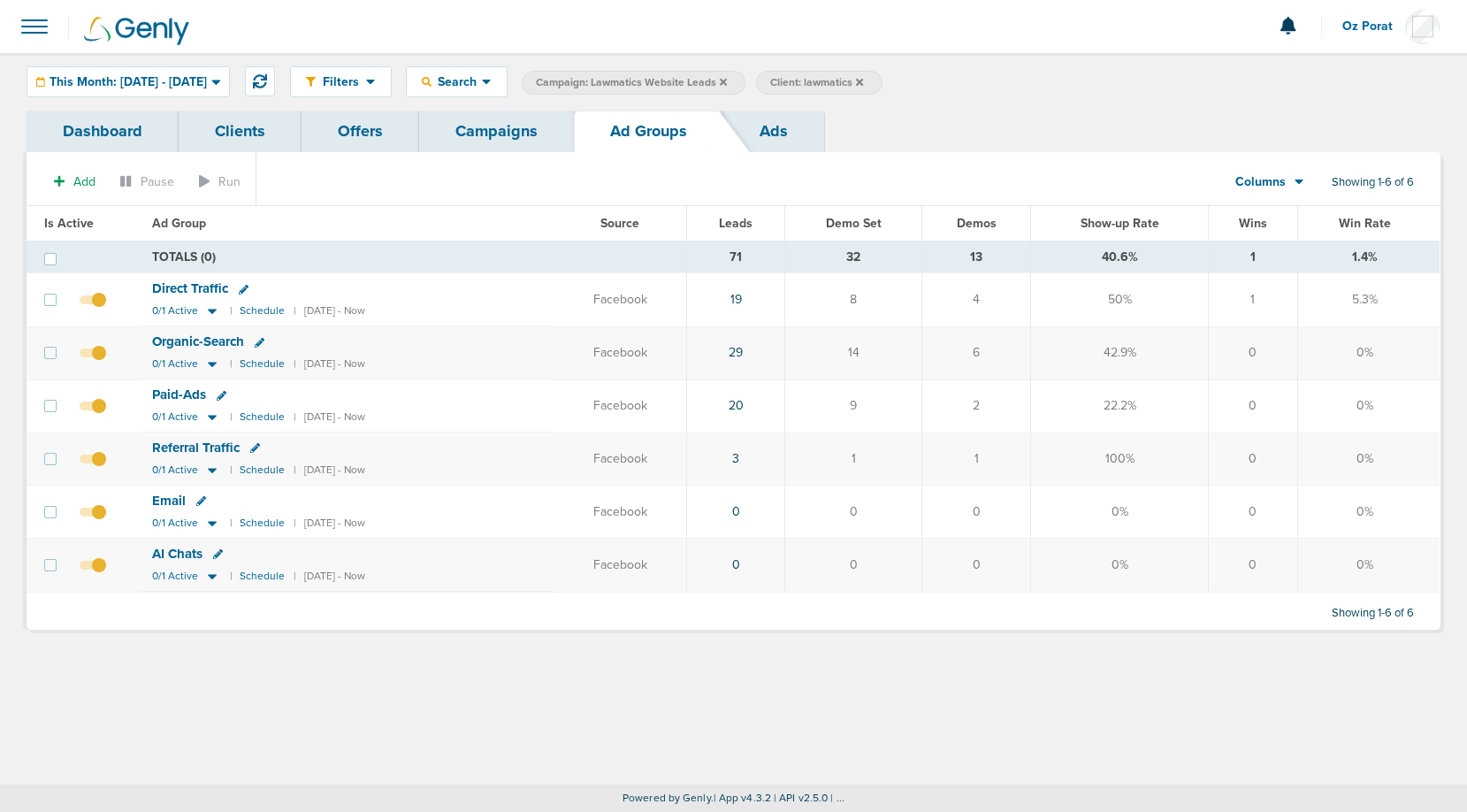
click at [999, 259] on td "13" at bounding box center [977, 257] width 109 height 32
click at [490, 133] on link "Campaigns" at bounding box center [496, 131] width 155 height 41
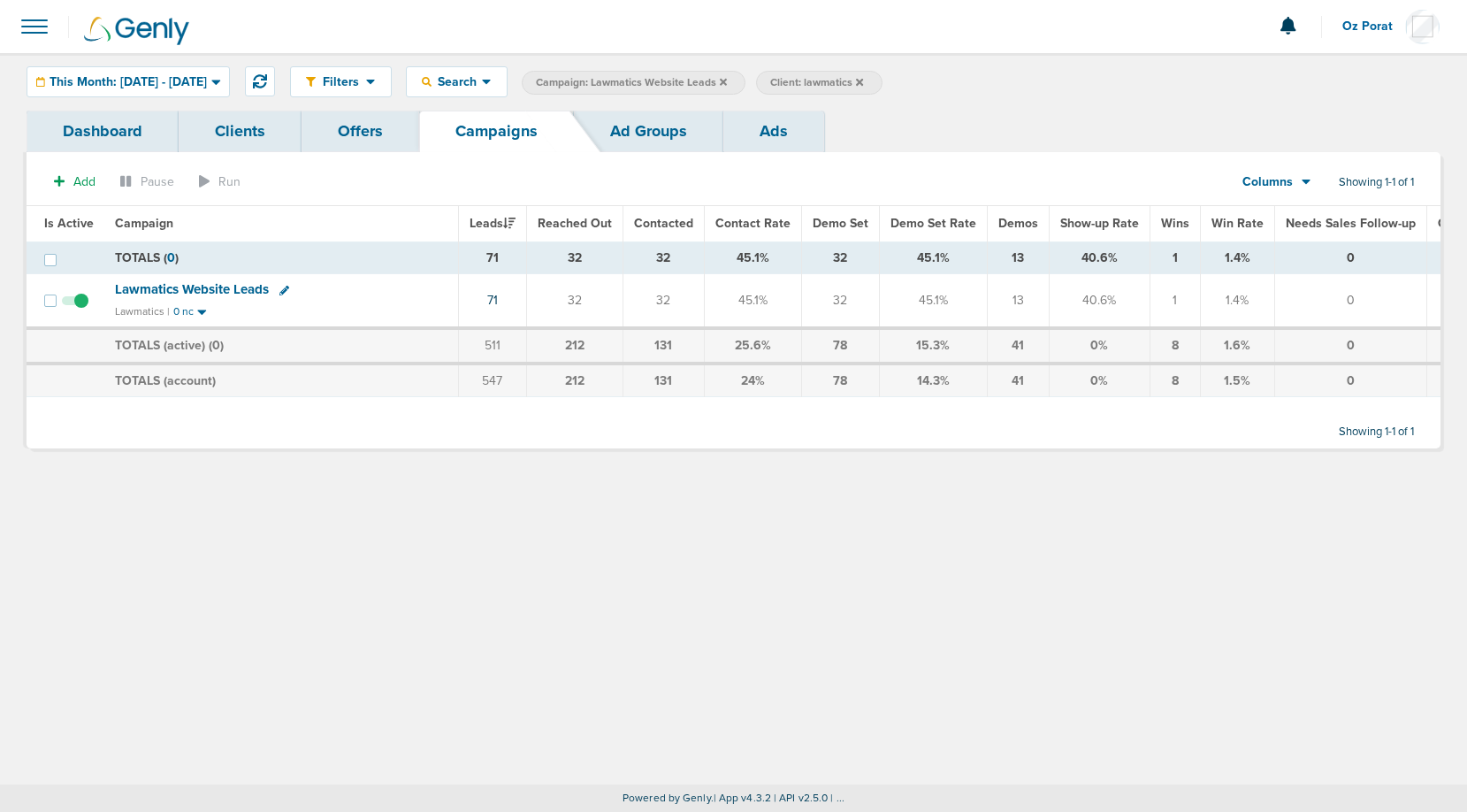
click at [863, 83] on icon at bounding box center [859, 81] width 7 height 7
click at [727, 82] on icon at bounding box center [723, 82] width 7 height 11
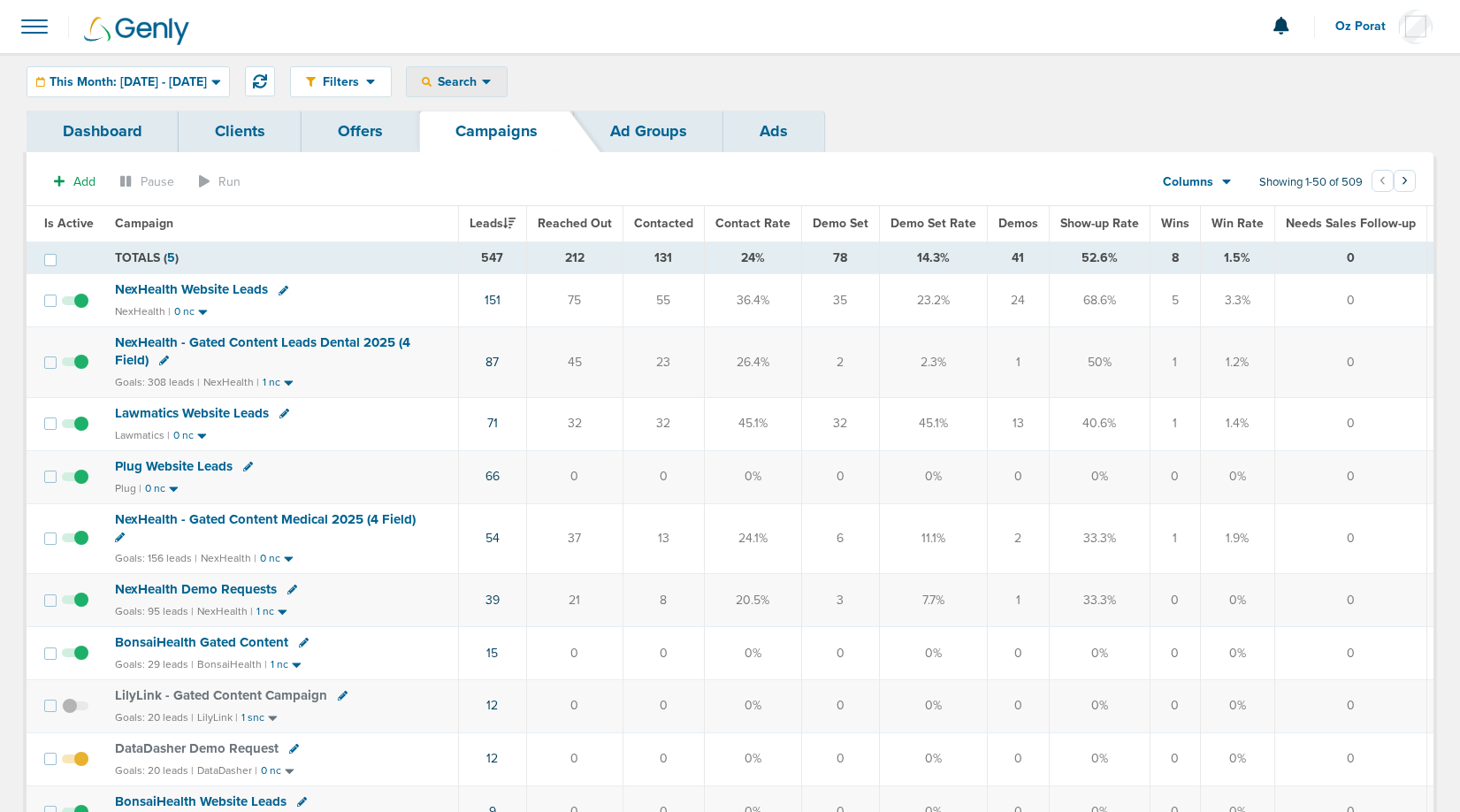
click at [482, 80] on span "Search" at bounding box center [457, 82] width 50 height 15
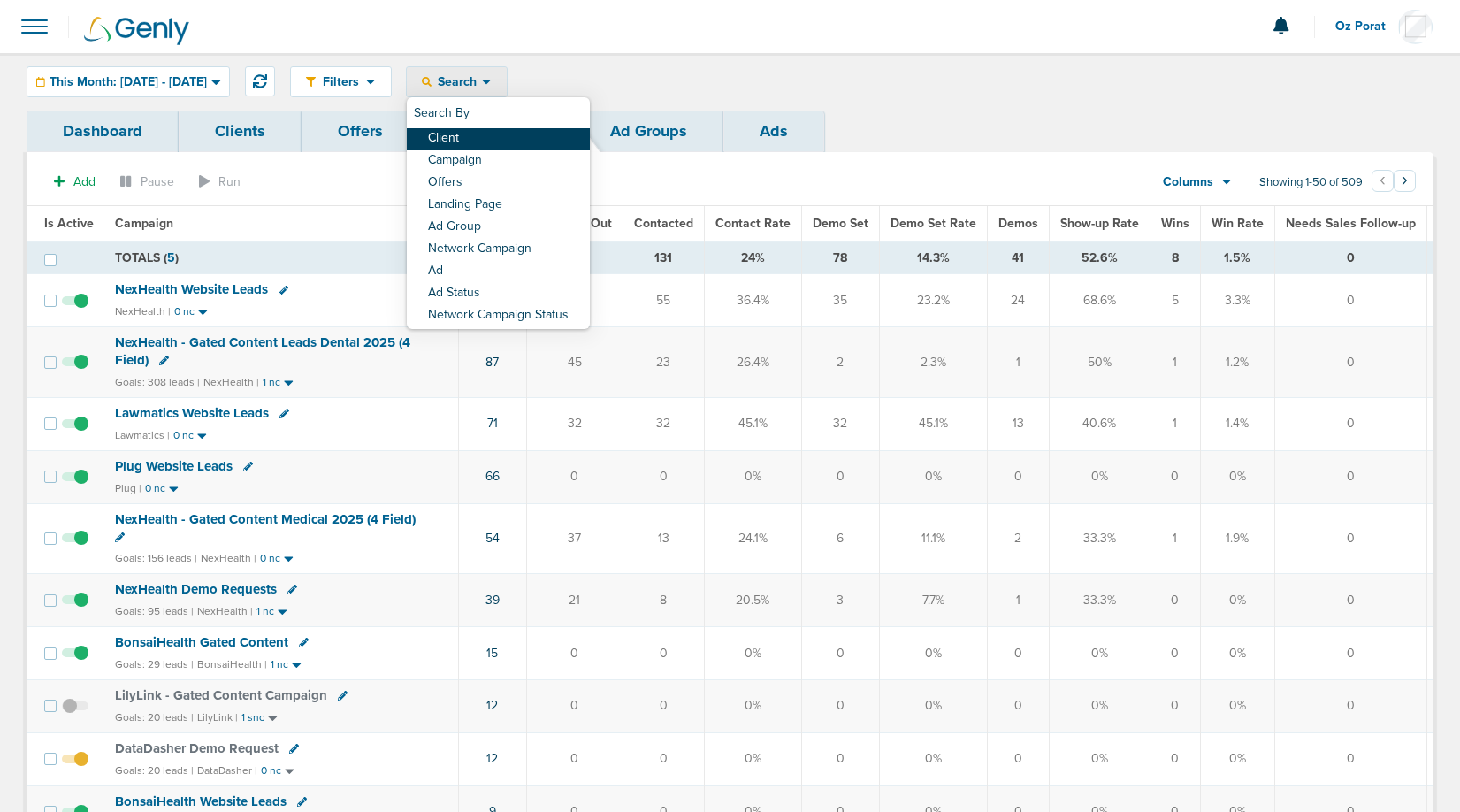
click at [501, 132] on link "Client" at bounding box center [498, 138] width 183 height 22
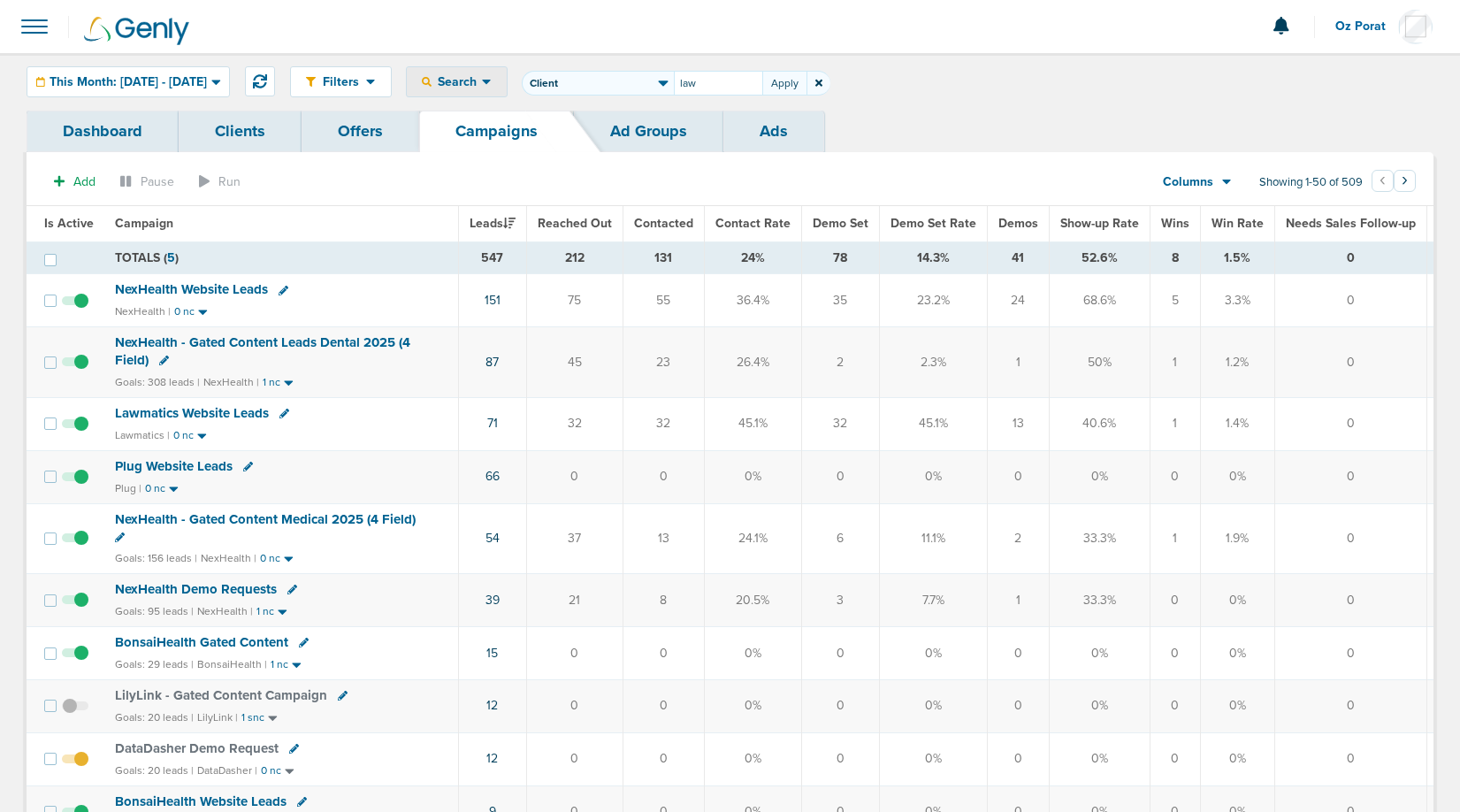
type input "law"
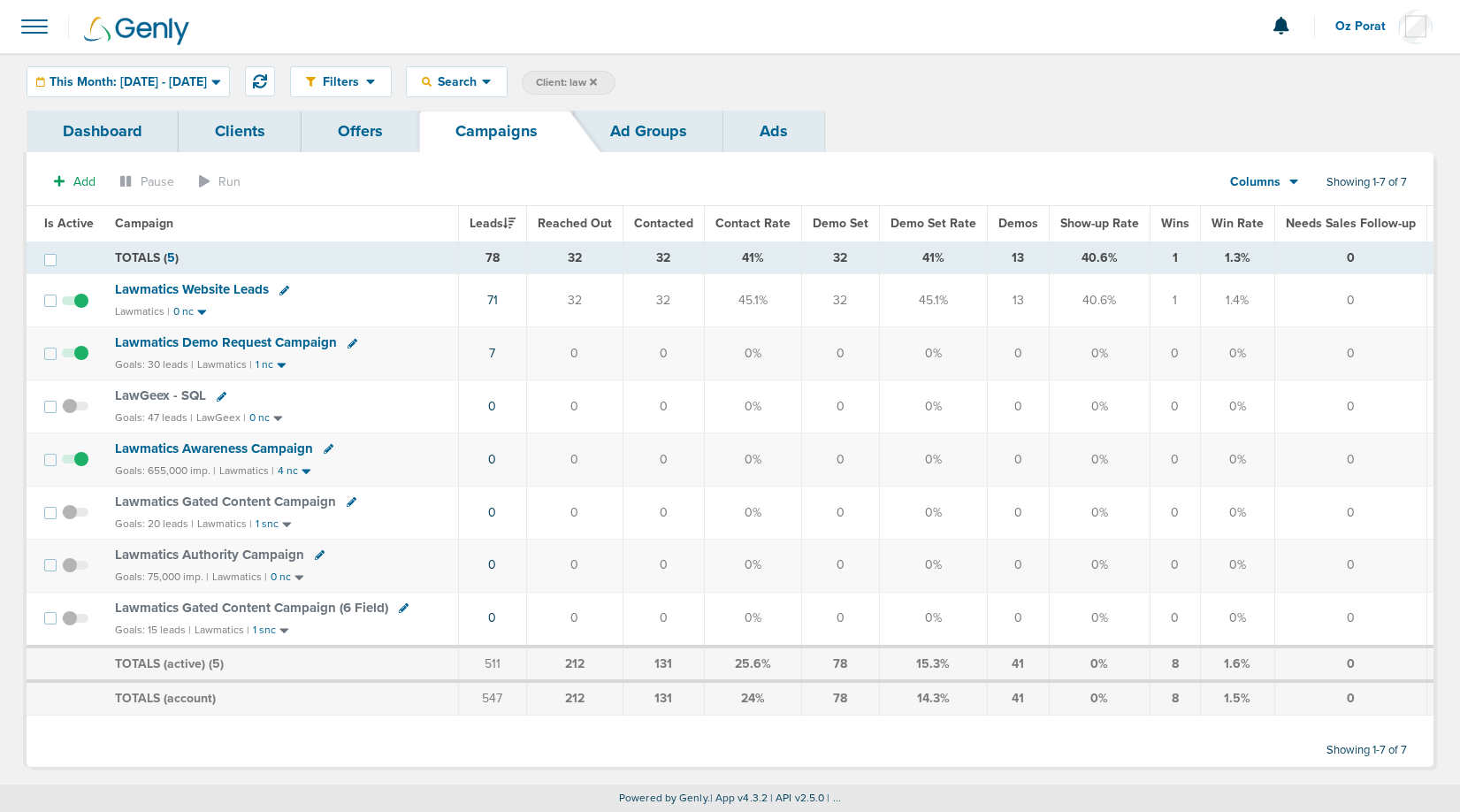
click at [1271, 173] on span "Columns" at bounding box center [1255, 182] width 50 height 17
click at [1265, 207] on link "Media Stats" at bounding box center [1304, 212] width 177 height 22
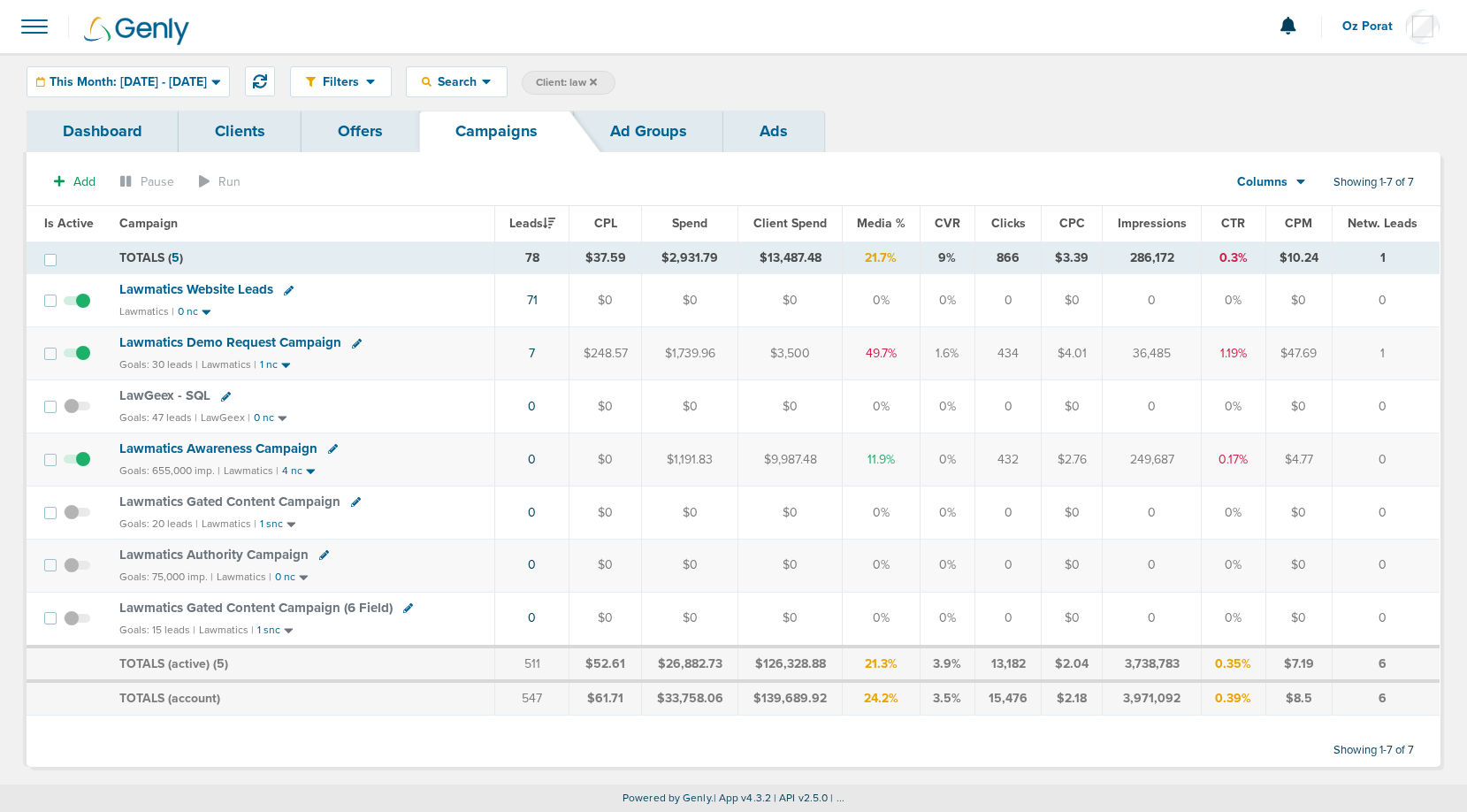
click at [694, 220] on span "Spend" at bounding box center [689, 223] width 36 height 15
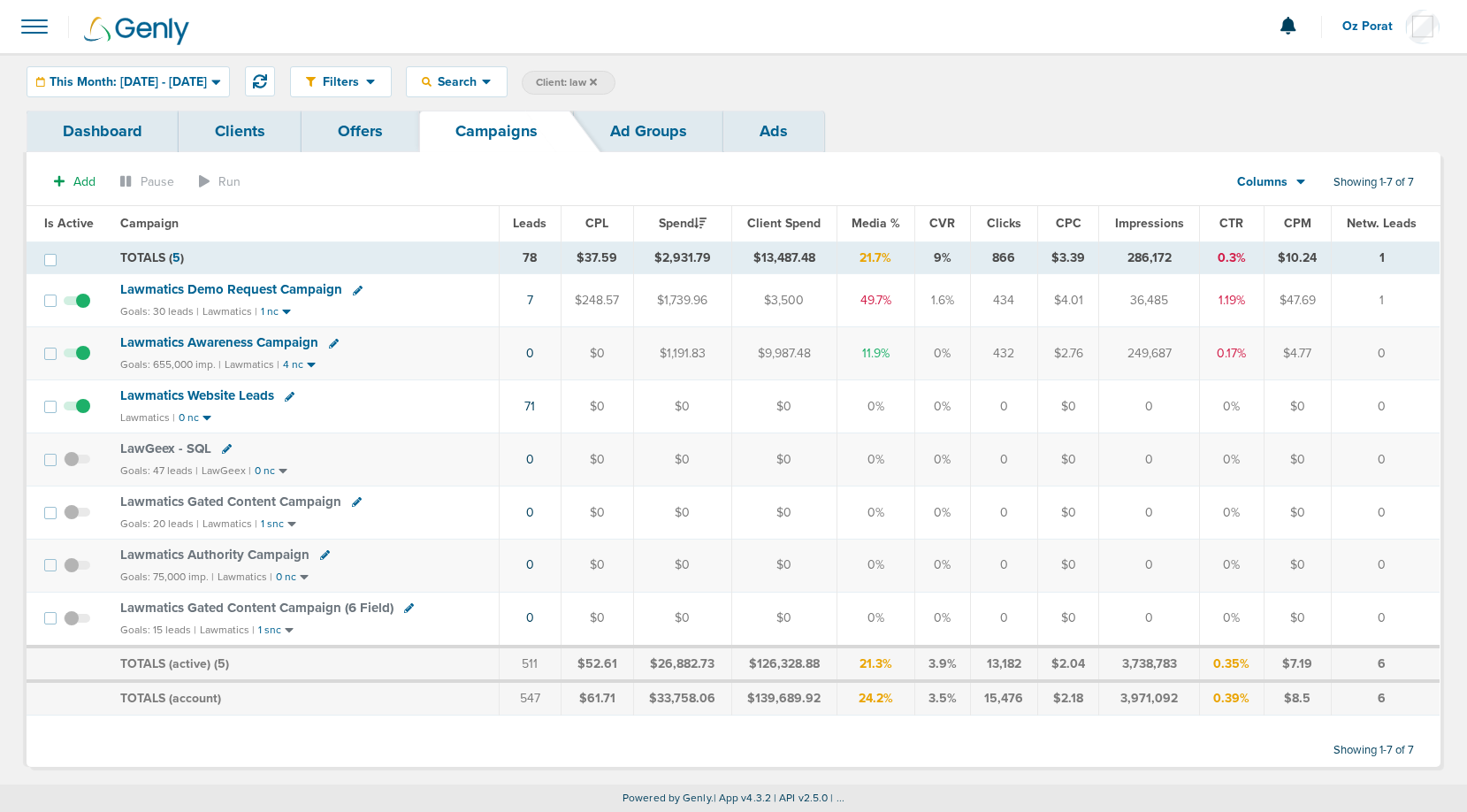
click at [266, 338] on span "Lawmatics Awareness Campaign" at bounding box center [219, 342] width 198 height 16
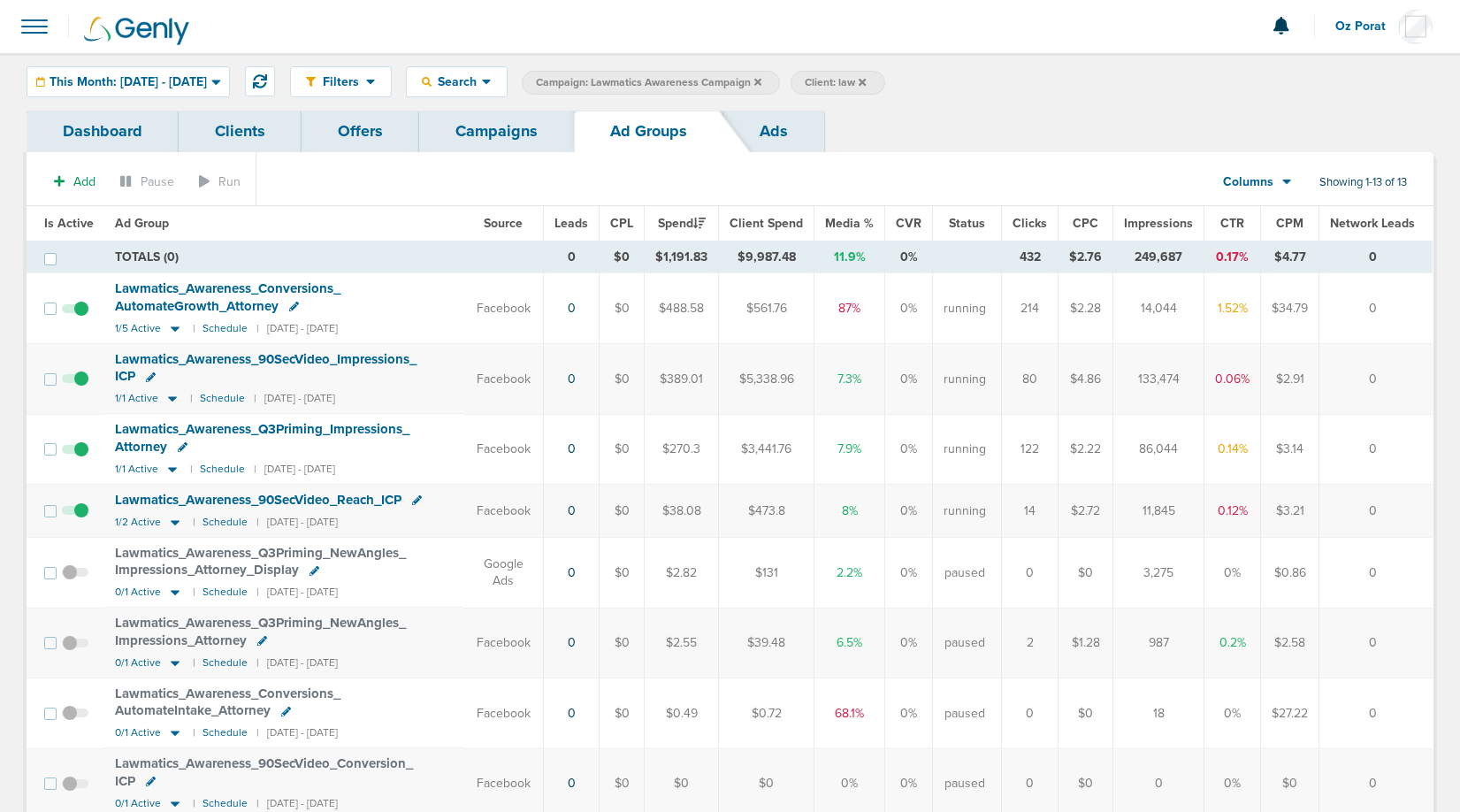
click at [762, 145] on link "Ads" at bounding box center [774, 131] width 101 height 41
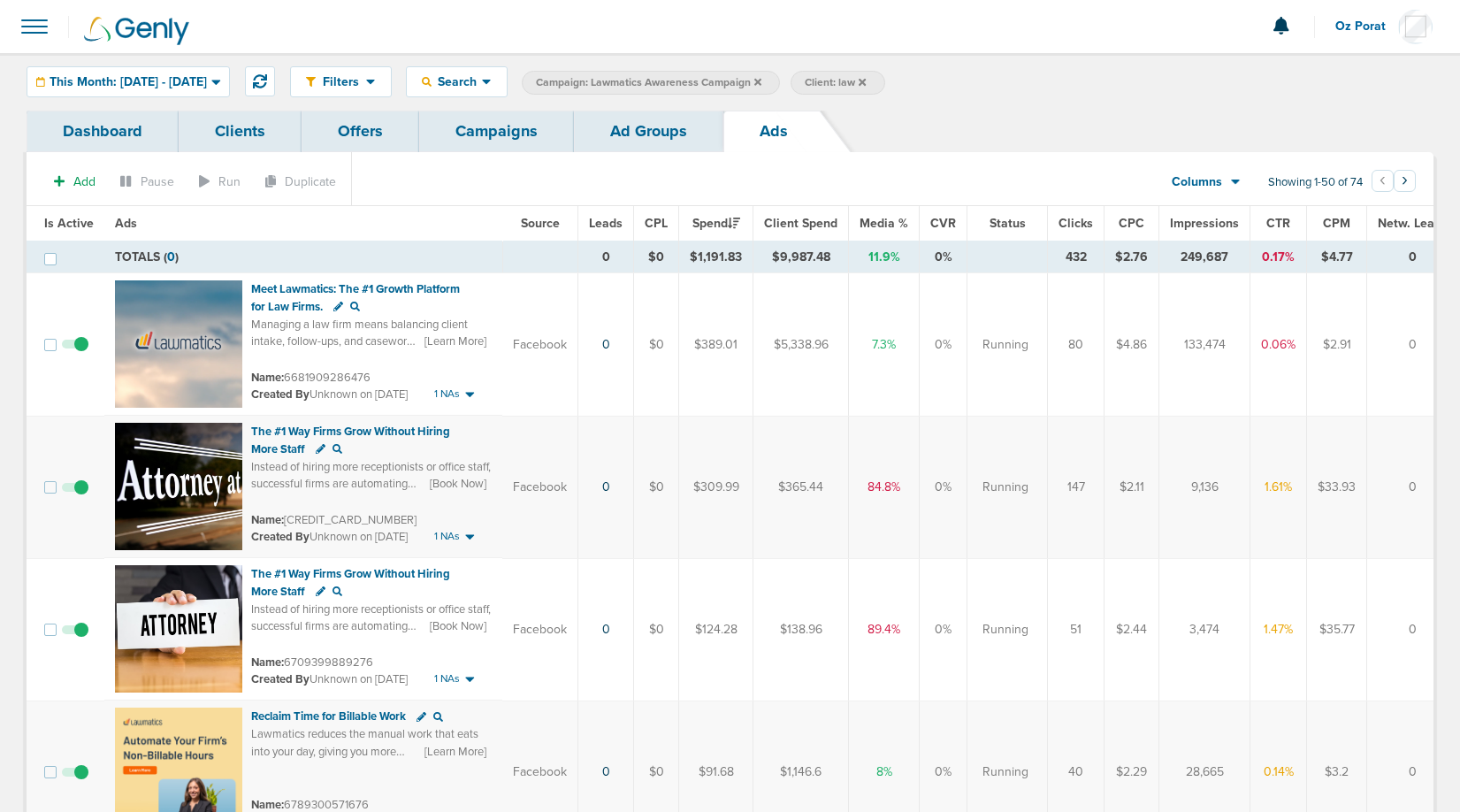
click at [346, 373] on small "Name: 6681909286476" at bounding box center [310, 377] width 119 height 14
copy small "6681909286476"
click at [507, 94] on div "Search" at bounding box center [457, 82] width 100 height 29
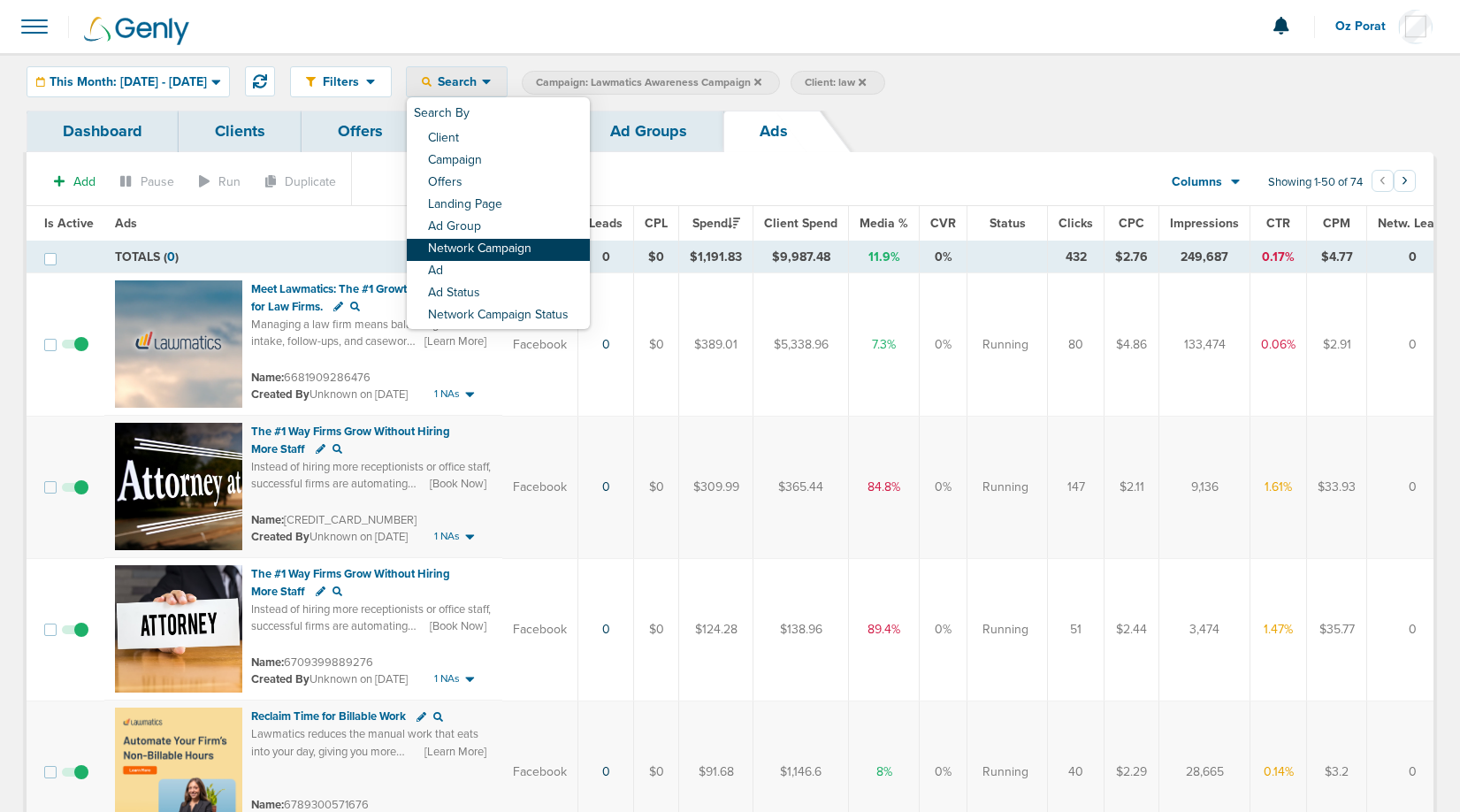
click at [539, 249] on link "Network Campaign" at bounding box center [498, 249] width 183 height 22
select select "netCmpName"
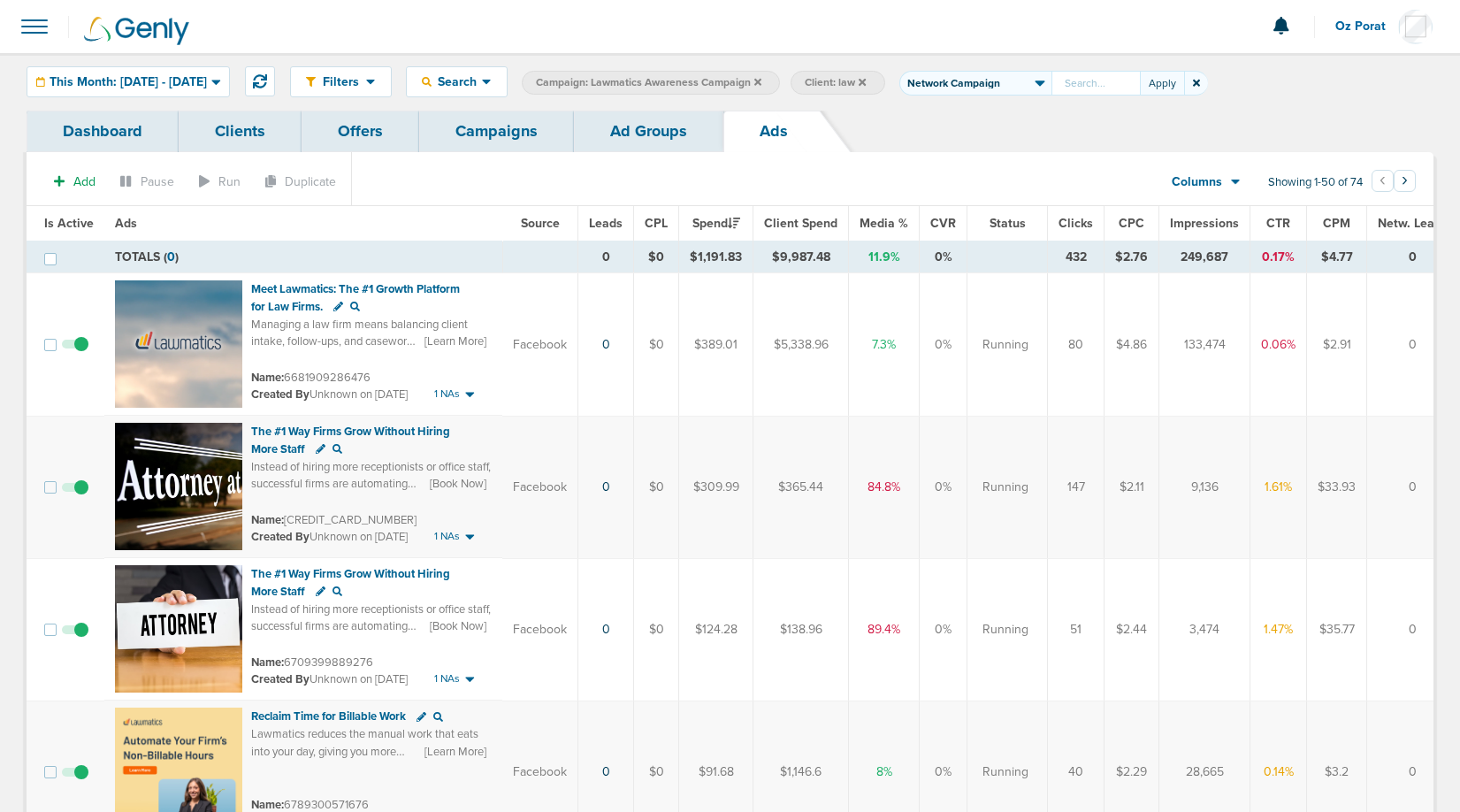
click at [1128, 86] on input "text" at bounding box center [1096, 84] width 88 height 25
click at [1140, 85] on input "6681909286476" at bounding box center [1096, 84] width 88 height 25
type input "6681909286476"
click at [1184, 85] on button "Apply" at bounding box center [1162, 84] width 44 height 25
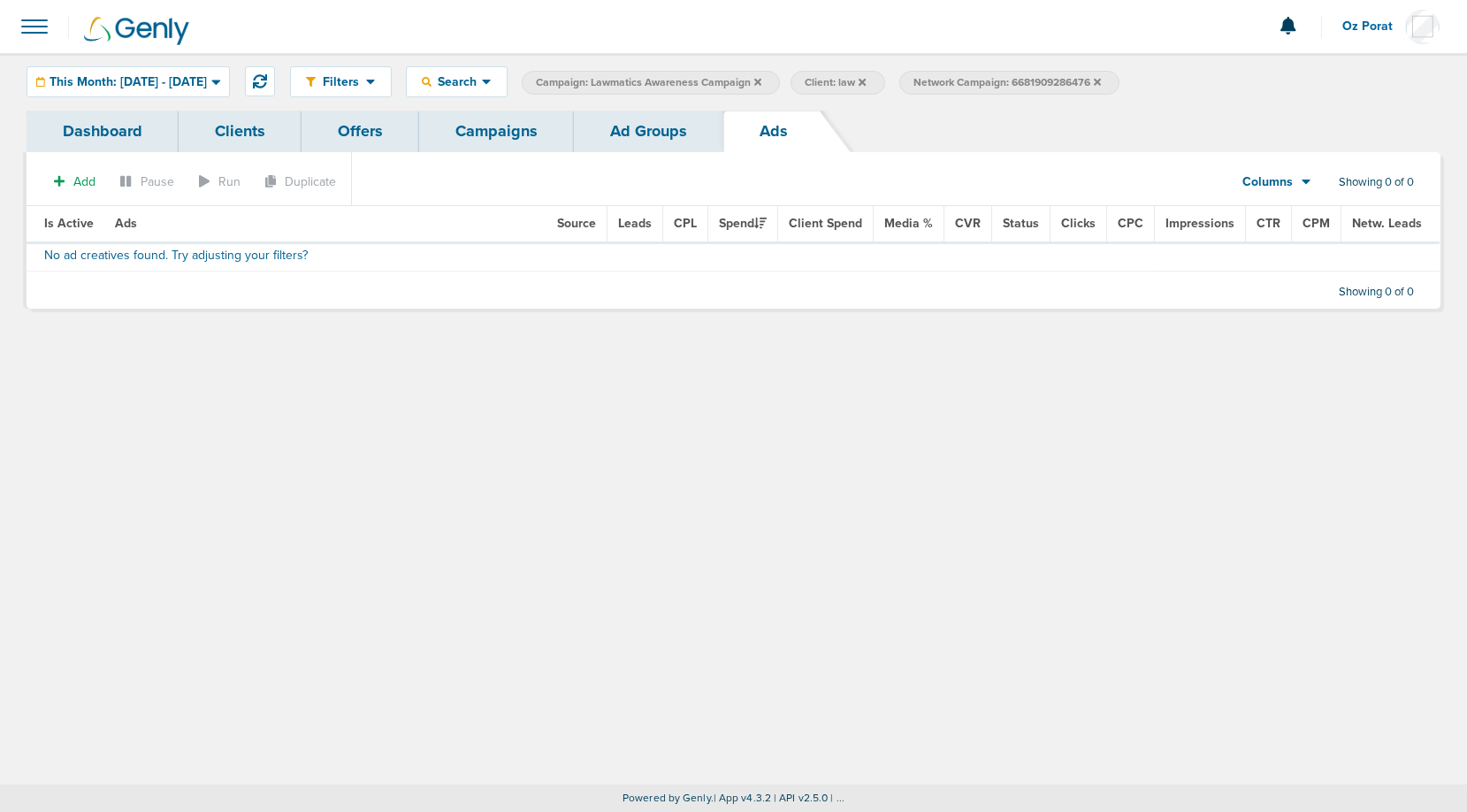
click at [1049, 84] on span "Network Campaign: 6681909286476" at bounding box center [1007, 83] width 187 height 15
click at [1049, 84] on select "Client Campaign Offers Landing Page Ad Group Network Campaign Ad Ad Status Netw…" at bounding box center [976, 84] width 152 height 25
select select "adCreativeName"
click at [946, 71] on select "Client Campaign Offers Landing Page Ad Group Network Campaign Ad Ad Status Netw…" at bounding box center [976, 84] width 152 height 25
click at [1184, 84] on button "Apply" at bounding box center [1162, 84] width 44 height 25
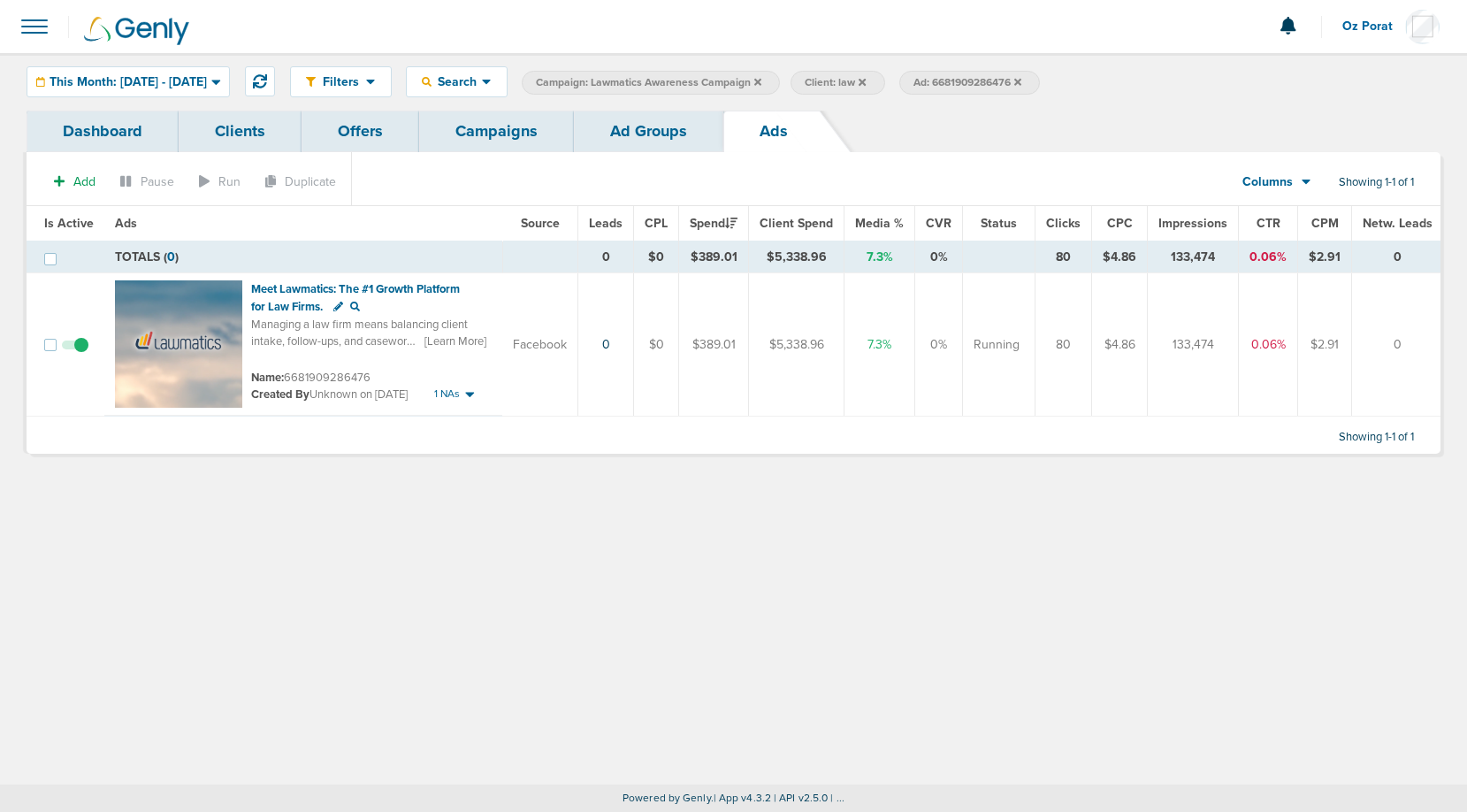
click at [645, 130] on link "Ad Groups" at bounding box center [648, 131] width 149 height 41
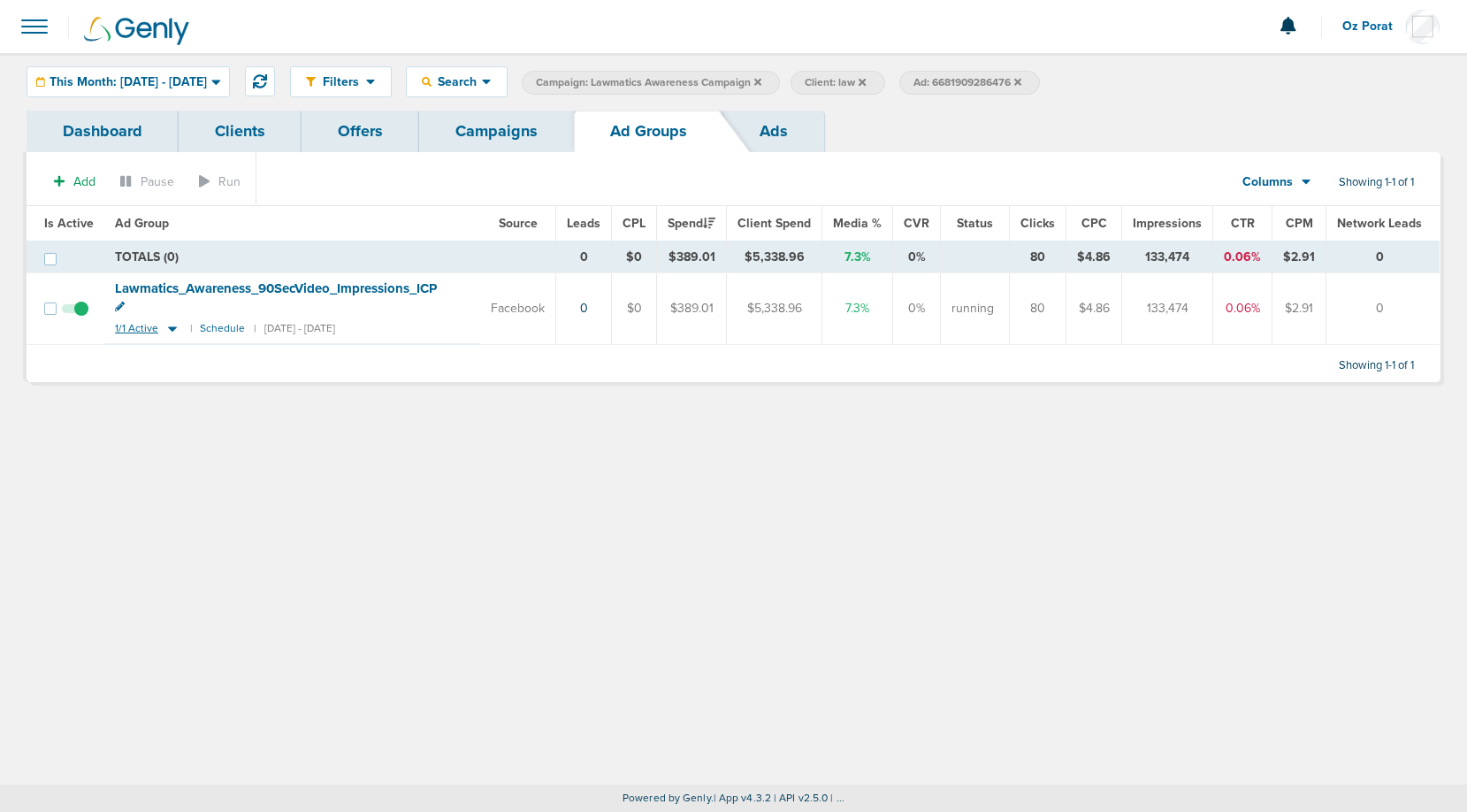
click at [134, 322] on span "1/1 Active" at bounding box center [137, 329] width 43 height 13
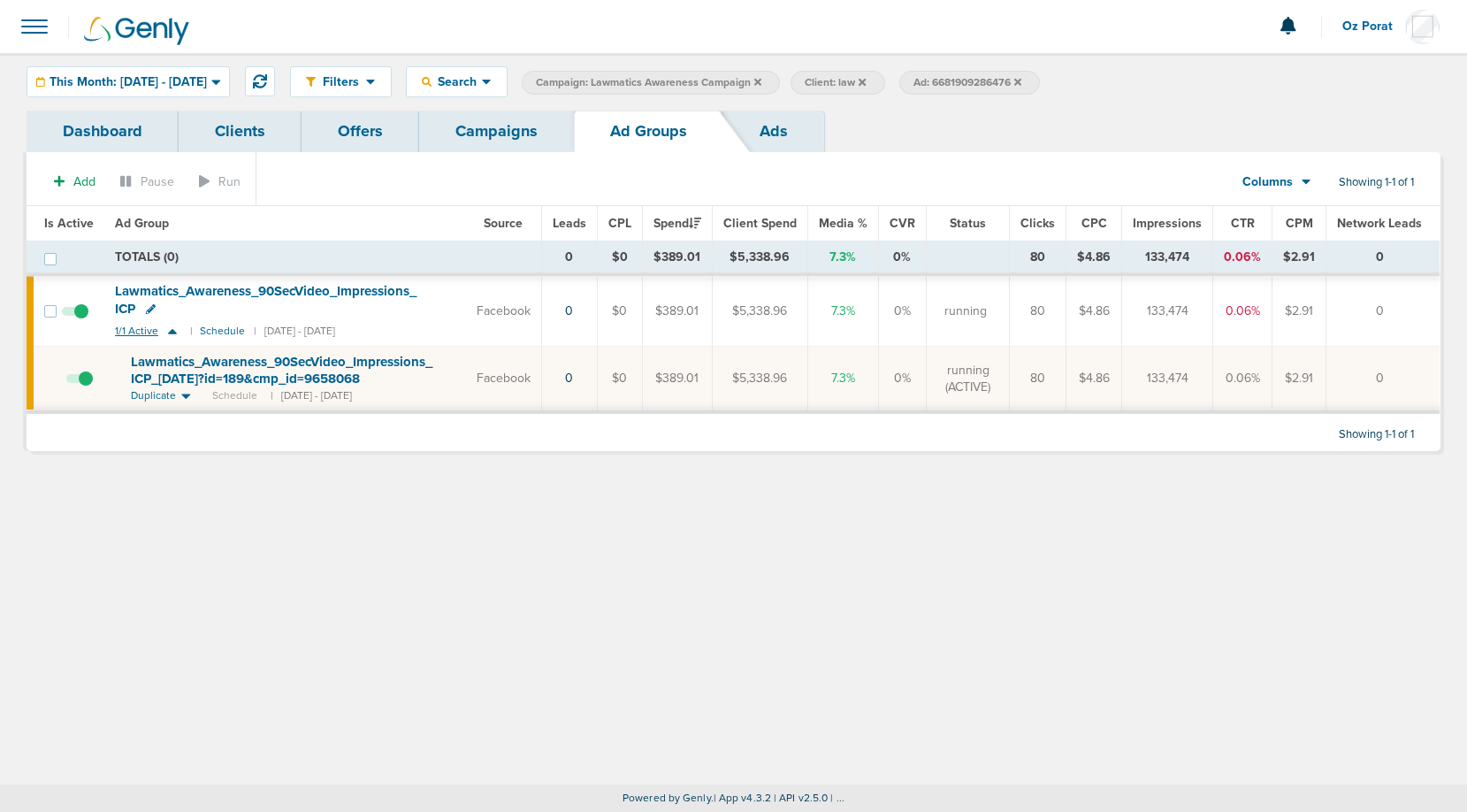
click at [128, 329] on span "1/1 Active" at bounding box center [137, 332] width 43 height 13
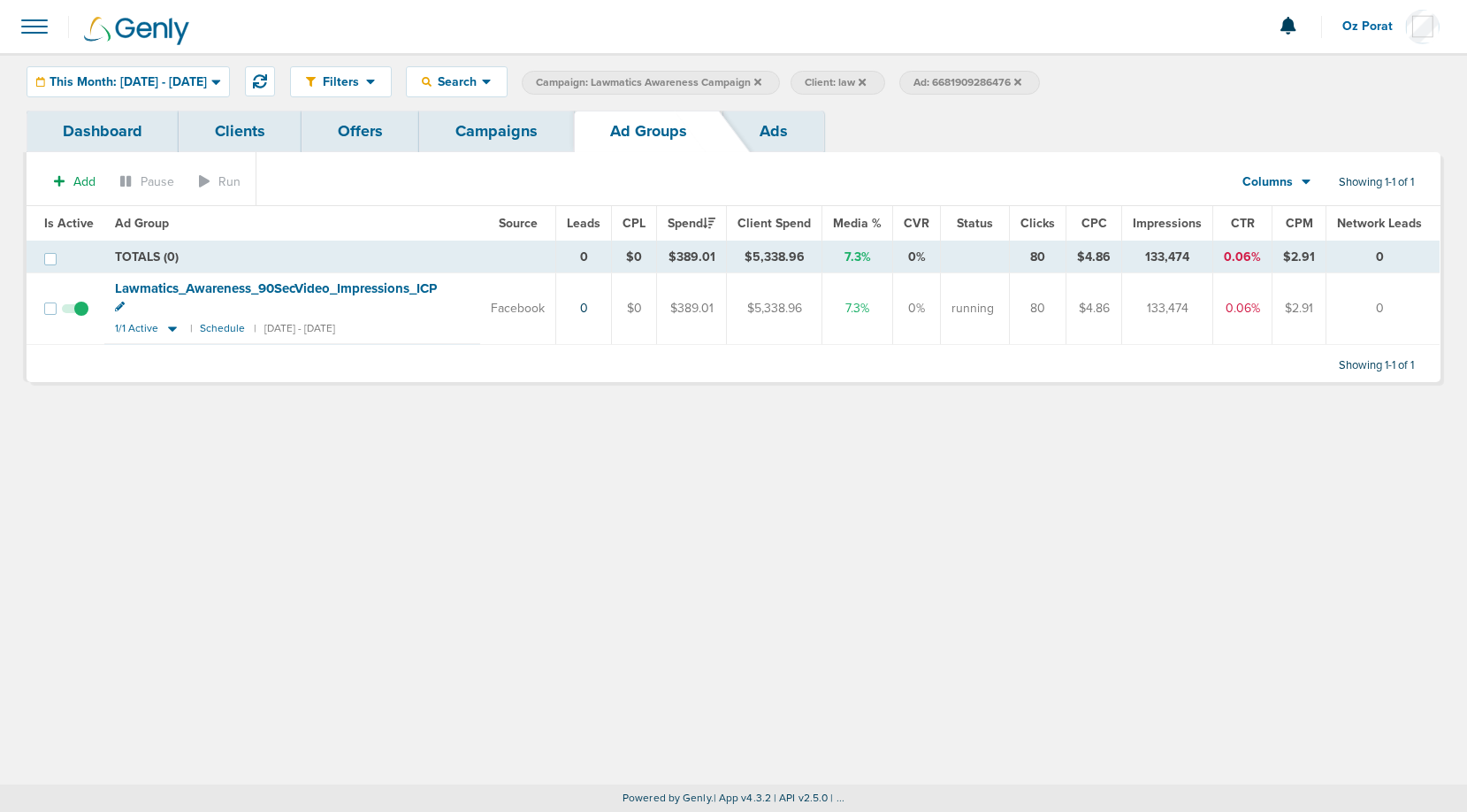
click at [494, 138] on link "Campaigns" at bounding box center [496, 131] width 155 height 41
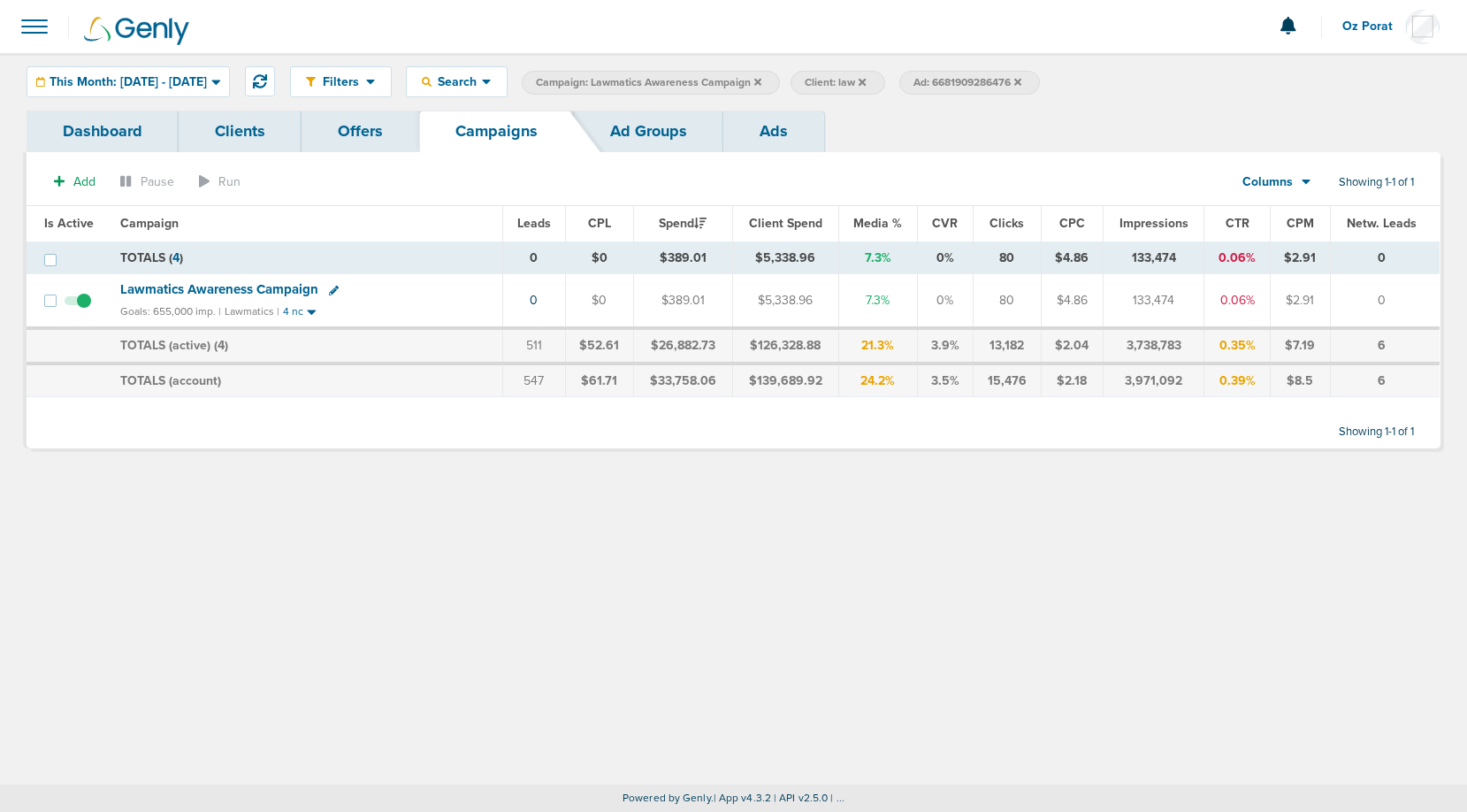
click at [662, 140] on link "Ad Groups" at bounding box center [648, 131] width 149 height 41
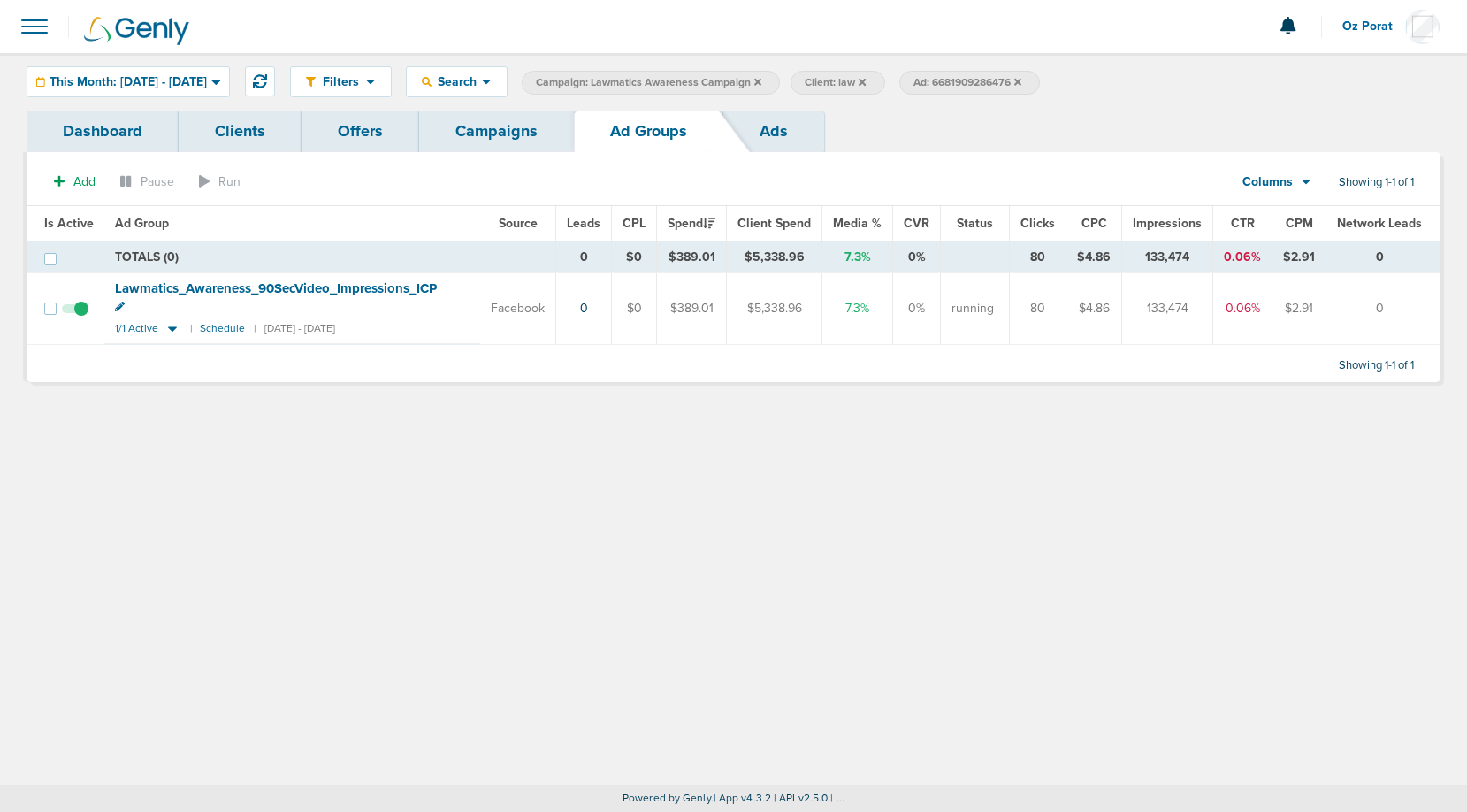
click at [114, 127] on link "Dashboard" at bounding box center [103, 131] width 152 height 41
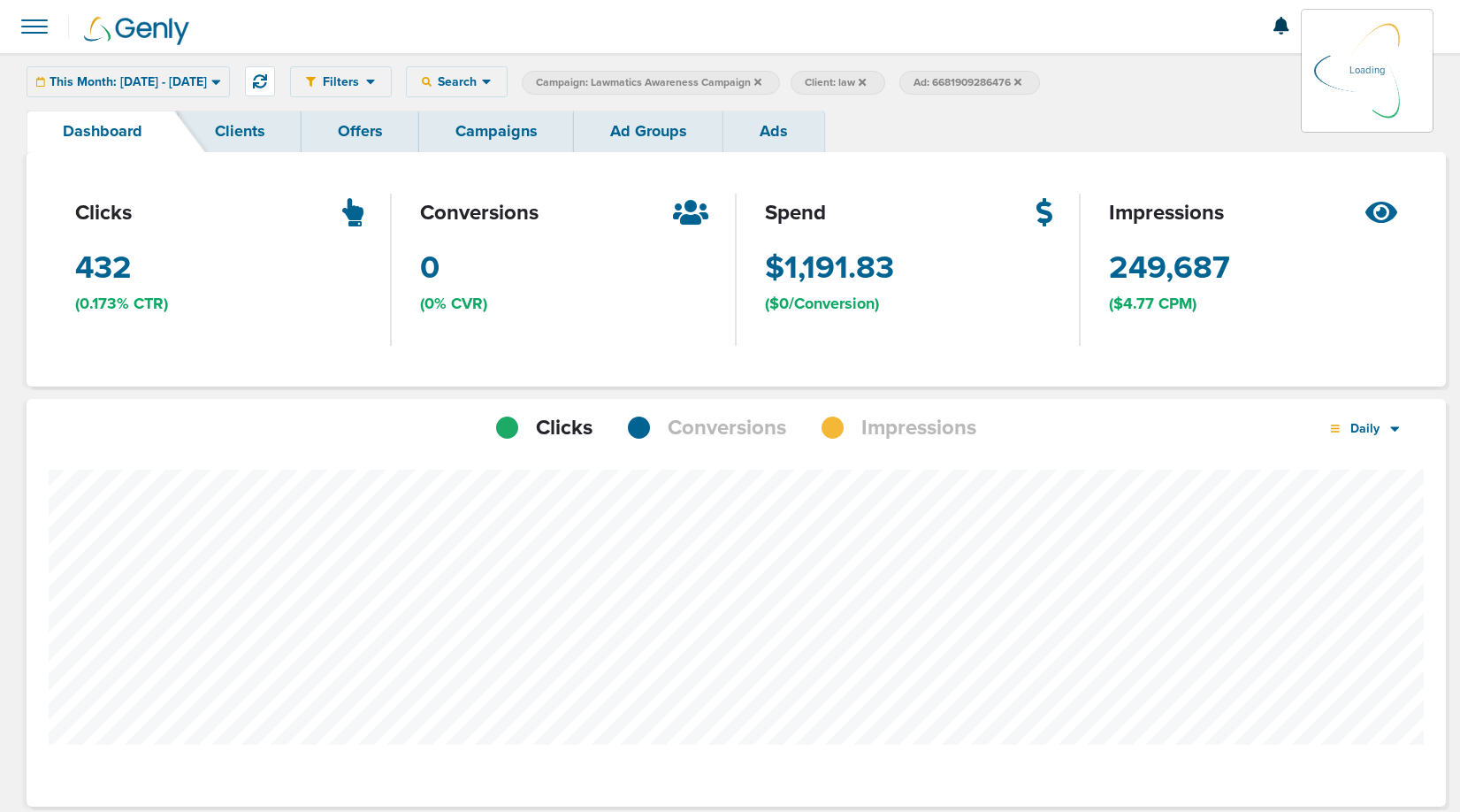
scroll to position [1247, 1407]
click at [1022, 85] on icon at bounding box center [1017, 81] width 7 height 7
click at [914, 425] on span "Impressions" at bounding box center [919, 428] width 115 height 30
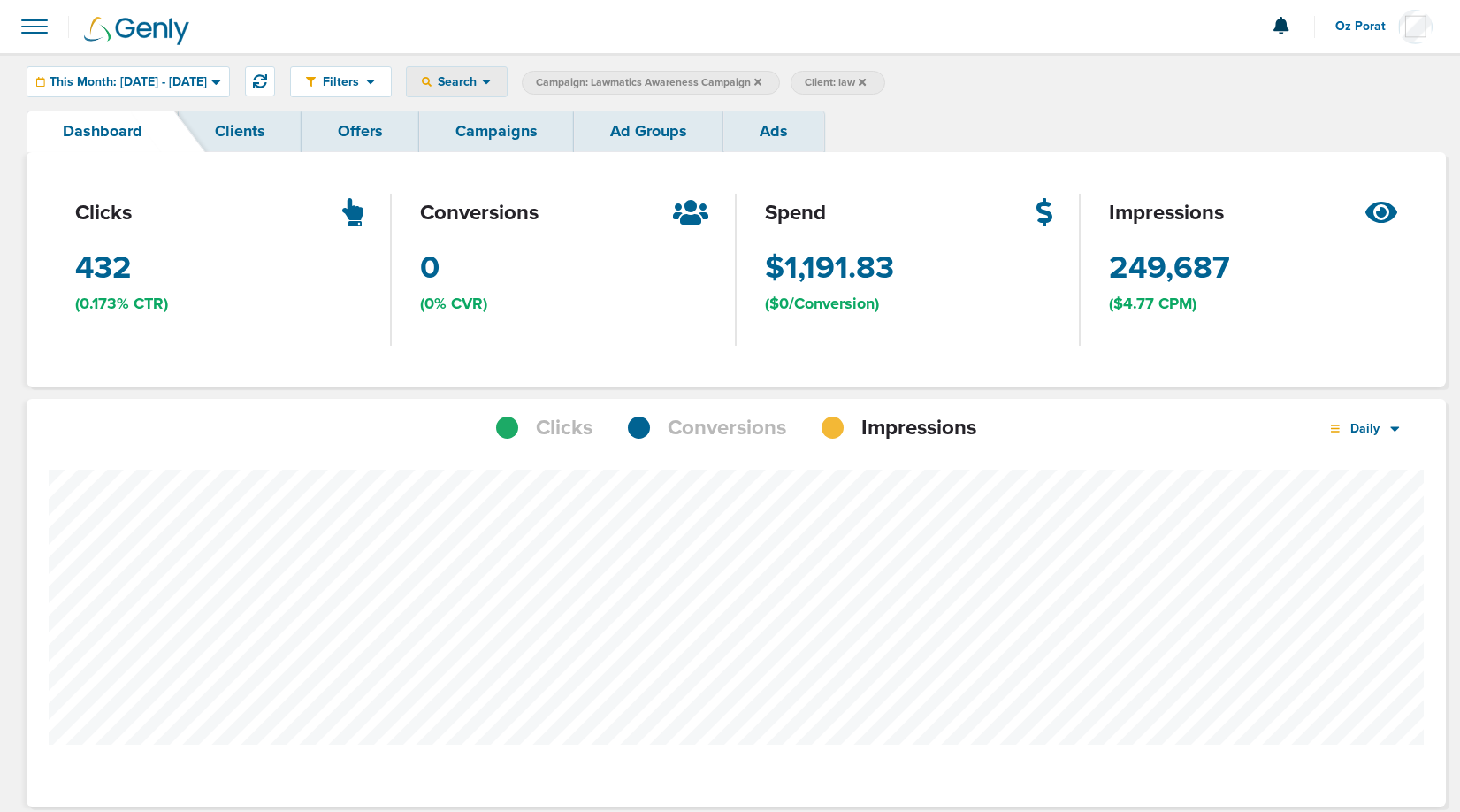
click at [491, 86] on icon at bounding box center [486, 82] width 10 height 15
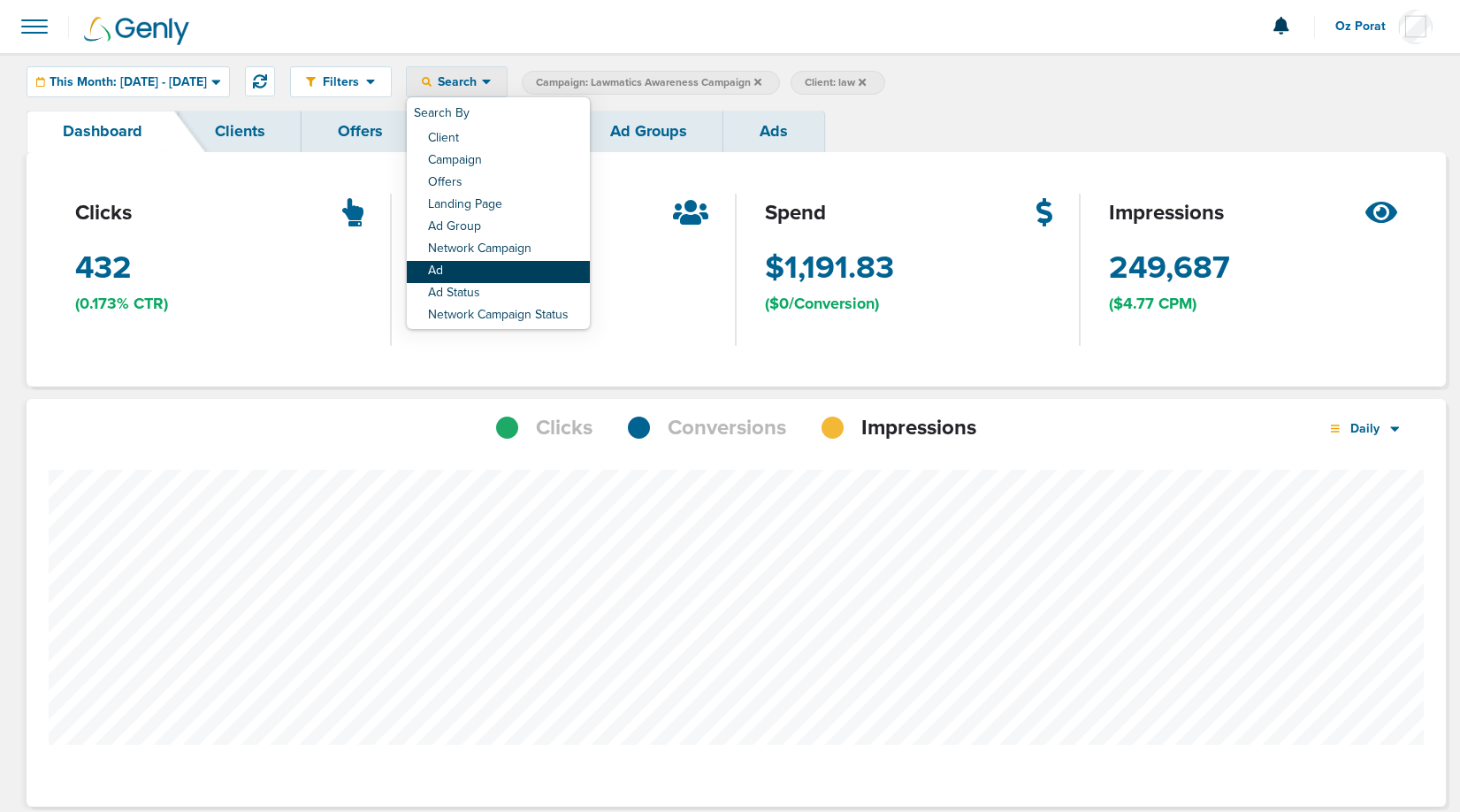
click at [503, 273] on link "Ad" at bounding box center [498, 271] width 183 height 22
select select "adCreativeName"
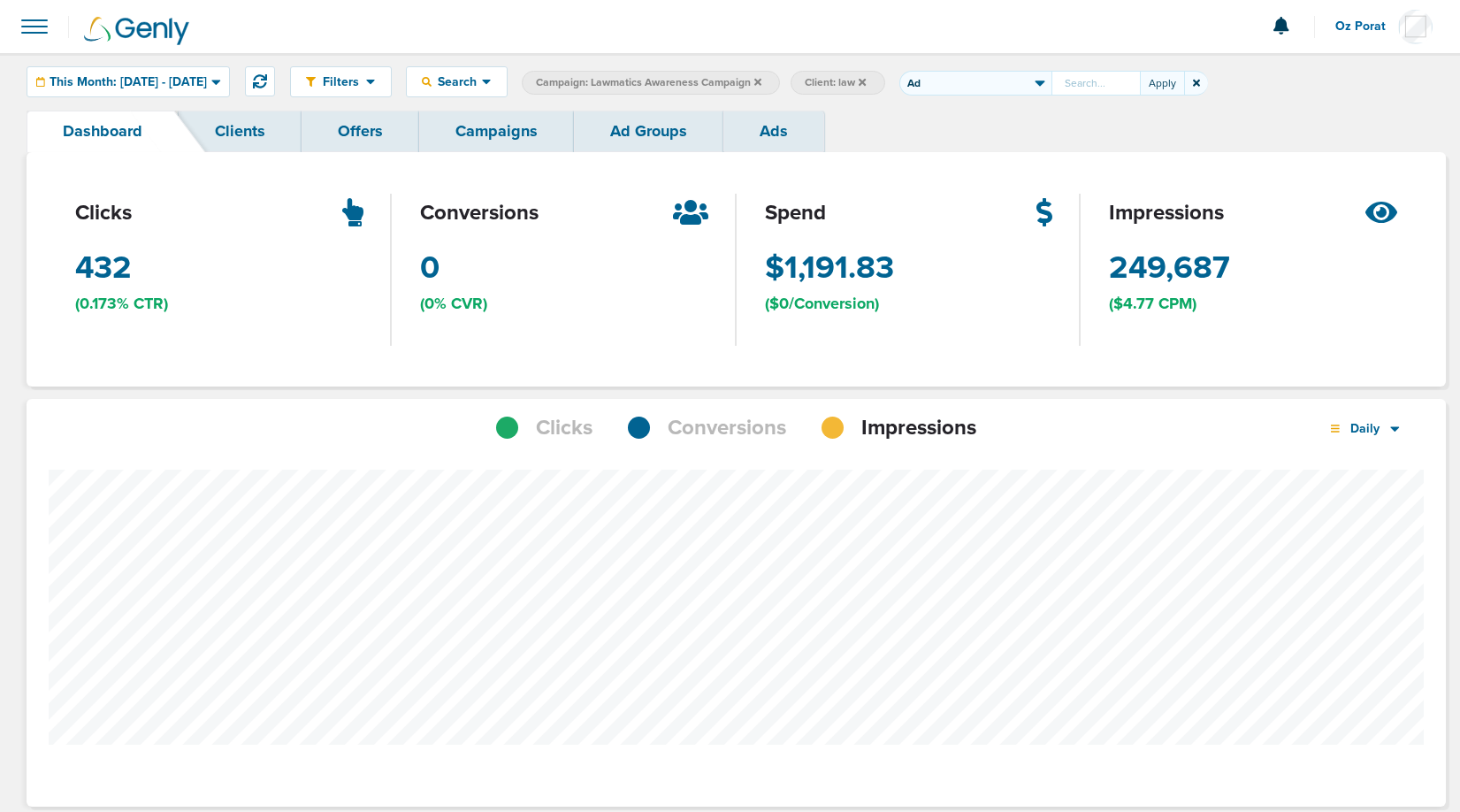
click at [1140, 81] on input "text" at bounding box center [1096, 84] width 88 height 25
type input "6681909286476"
click at [1184, 83] on button "Apply" at bounding box center [1162, 84] width 44 height 25
click at [1022, 77] on icon at bounding box center [1017, 82] width 7 height 11
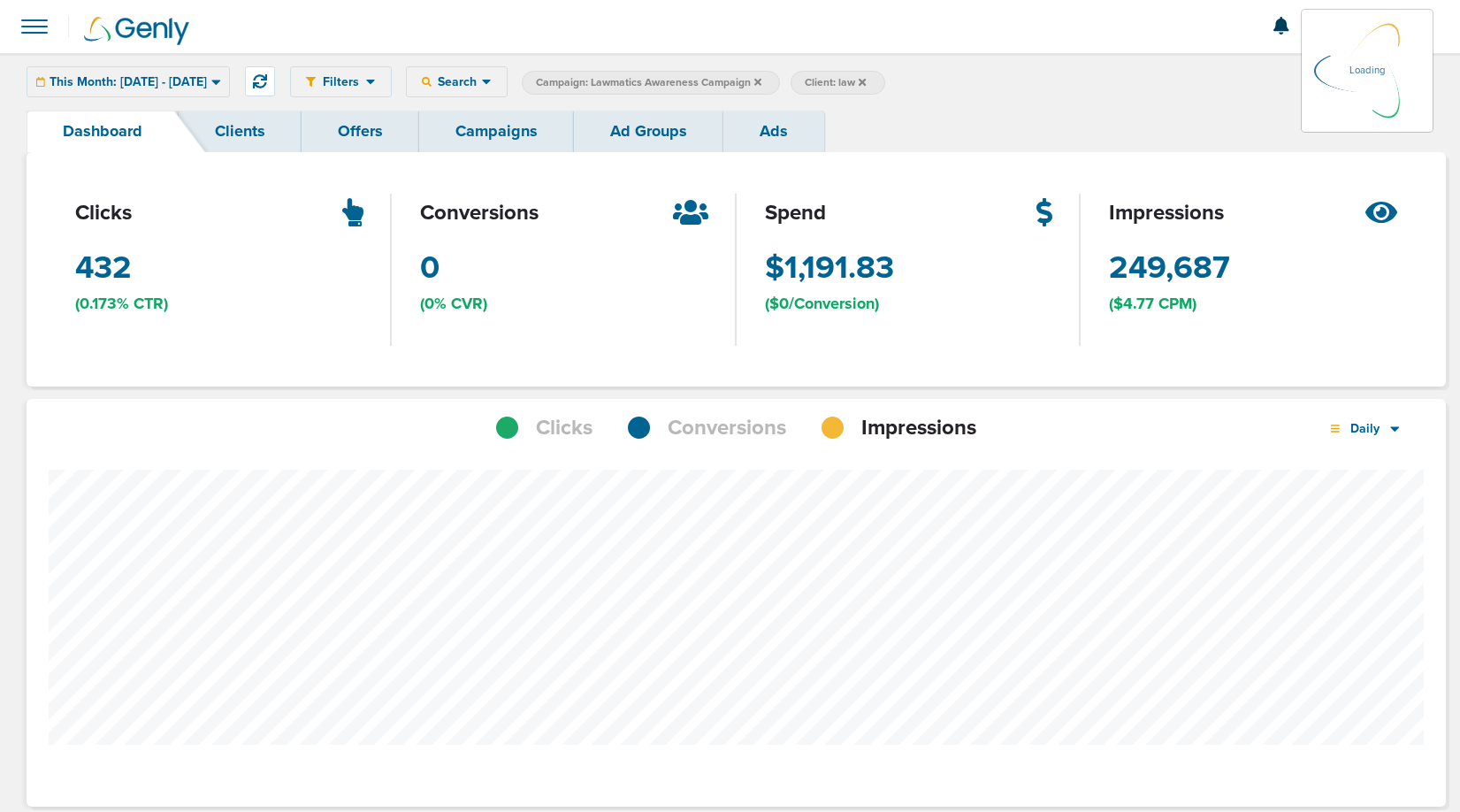
scroll to position [1248, 1407]
click at [505, 122] on link "Campaigns" at bounding box center [496, 131] width 155 height 41
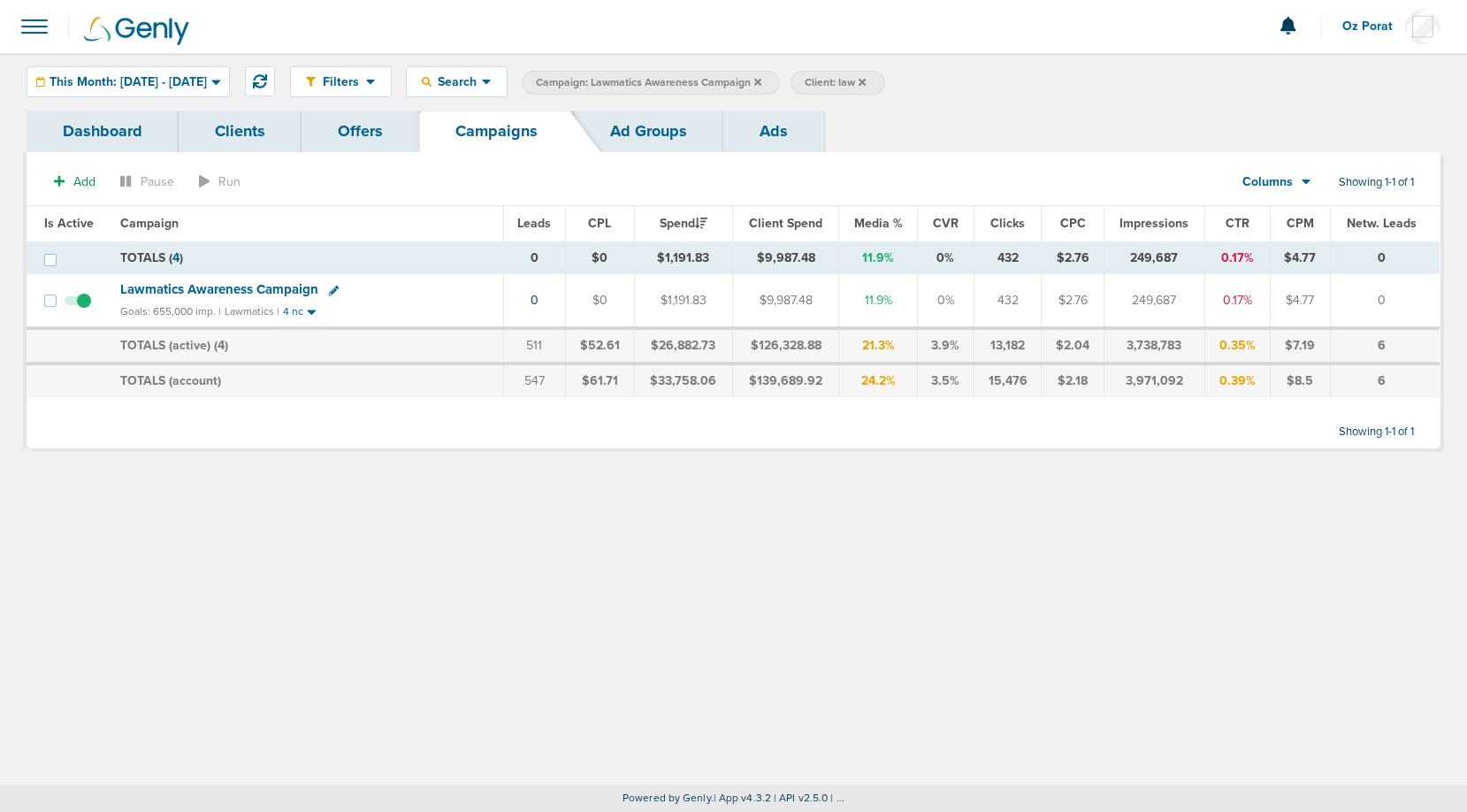
click at [761, 79] on icon at bounding box center [758, 81] width 7 height 7
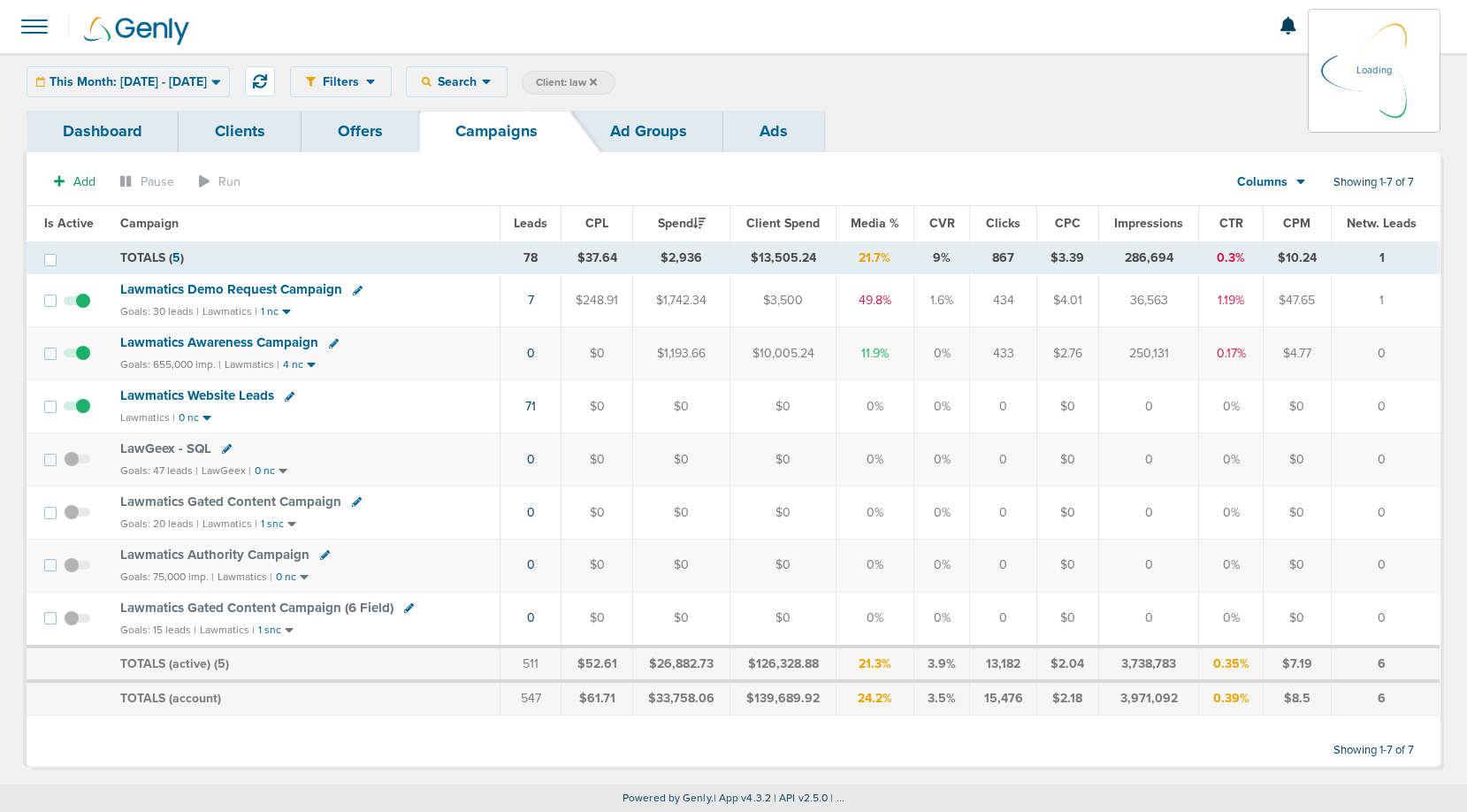
click at [94, 129] on link "Dashboard" at bounding box center [103, 131] width 152 height 41
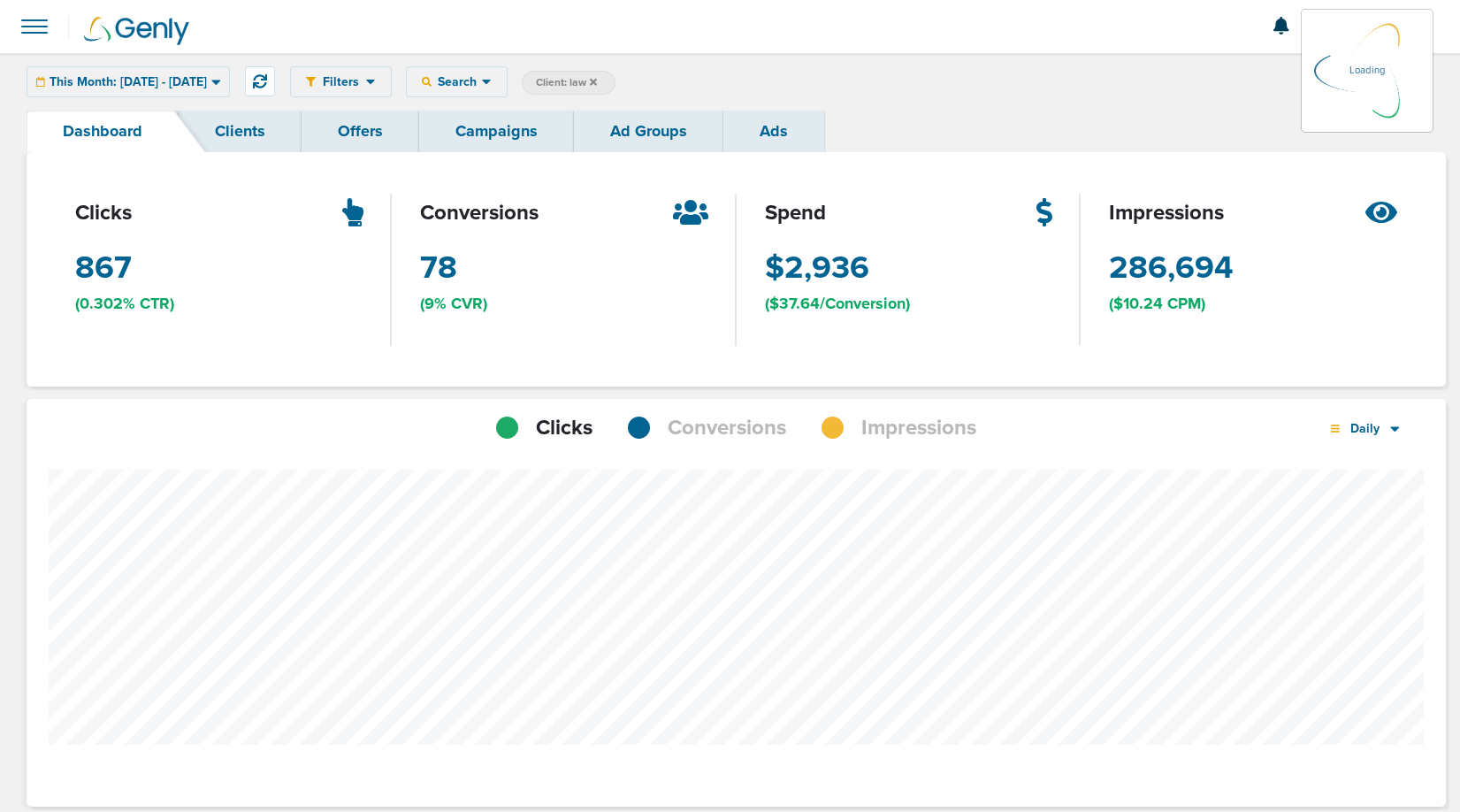
scroll to position [1376, 1407]
click at [763, 426] on span "Conversions" at bounding box center [727, 428] width 118 height 30
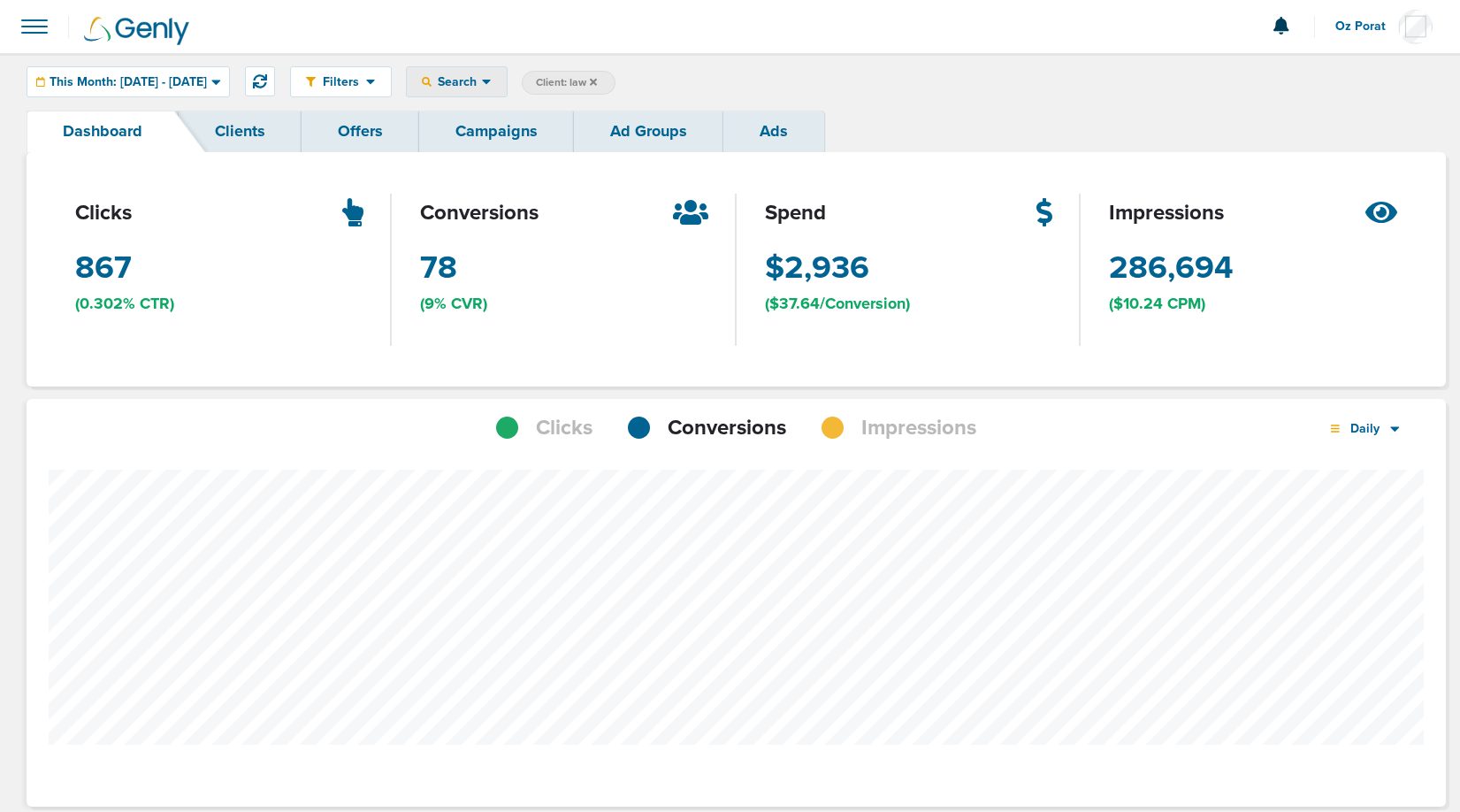
click at [491, 86] on icon at bounding box center [486, 82] width 10 height 15
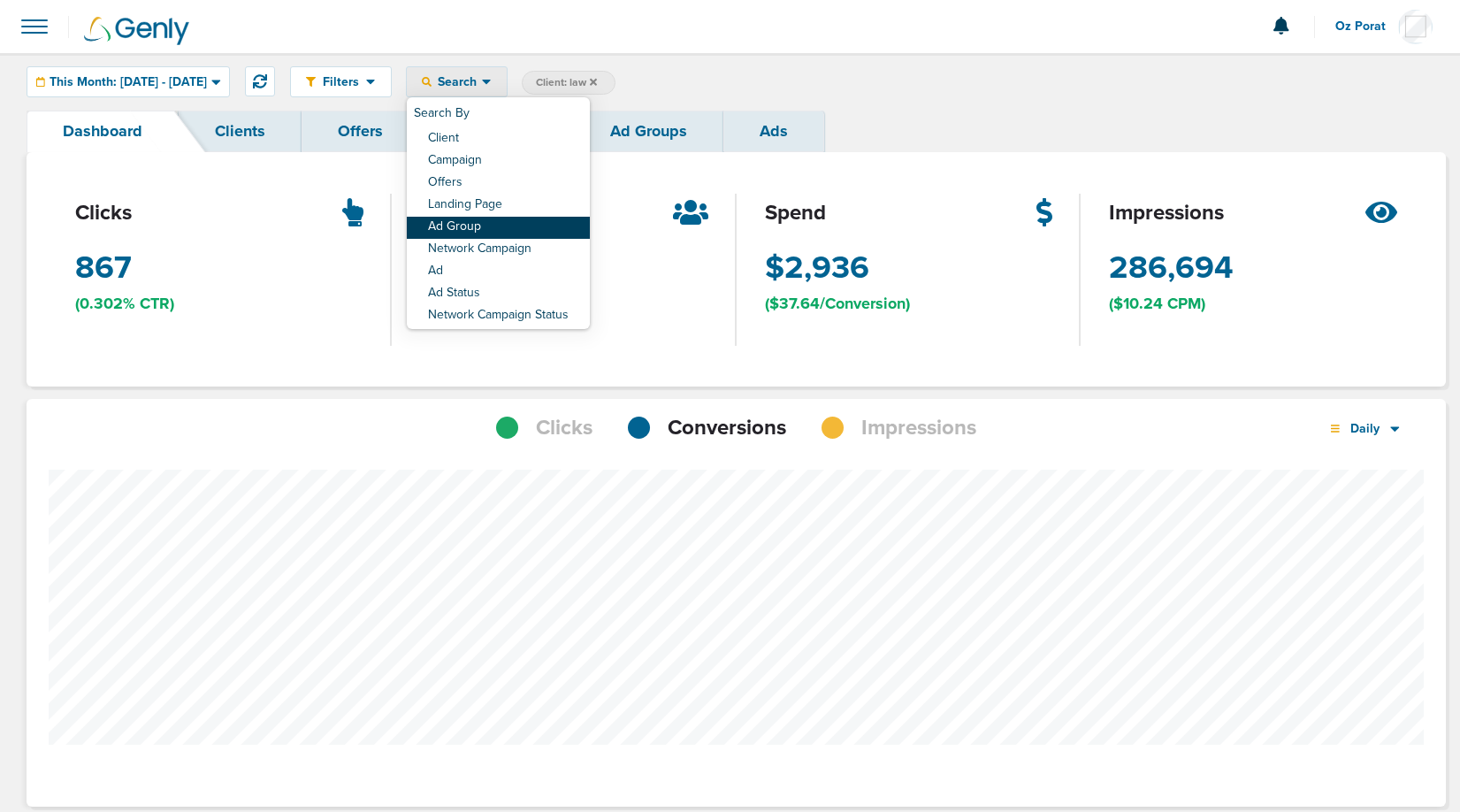
click at [525, 222] on link "Ad Group" at bounding box center [498, 227] width 183 height 22
select select "adGroupName"
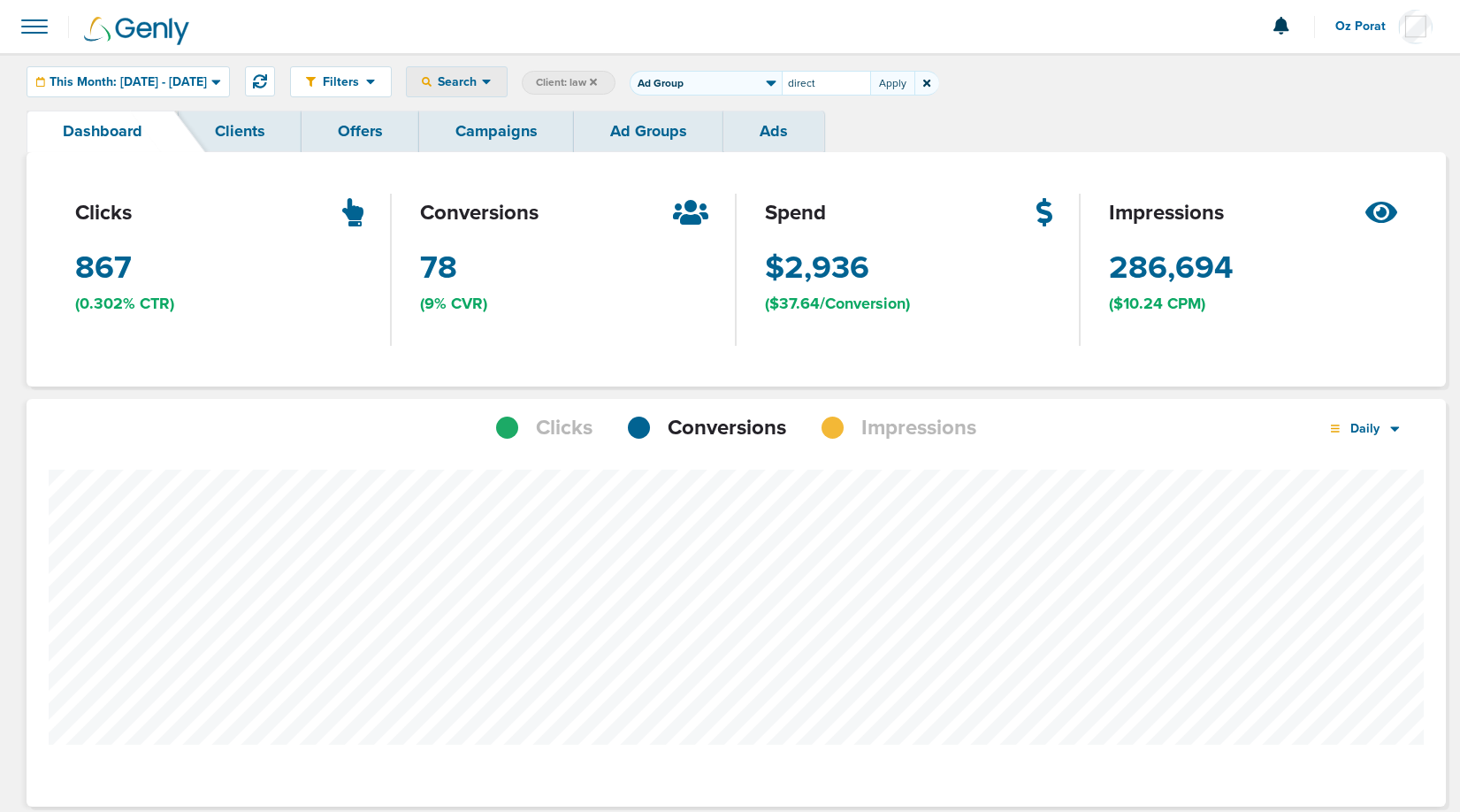
type input "direct"
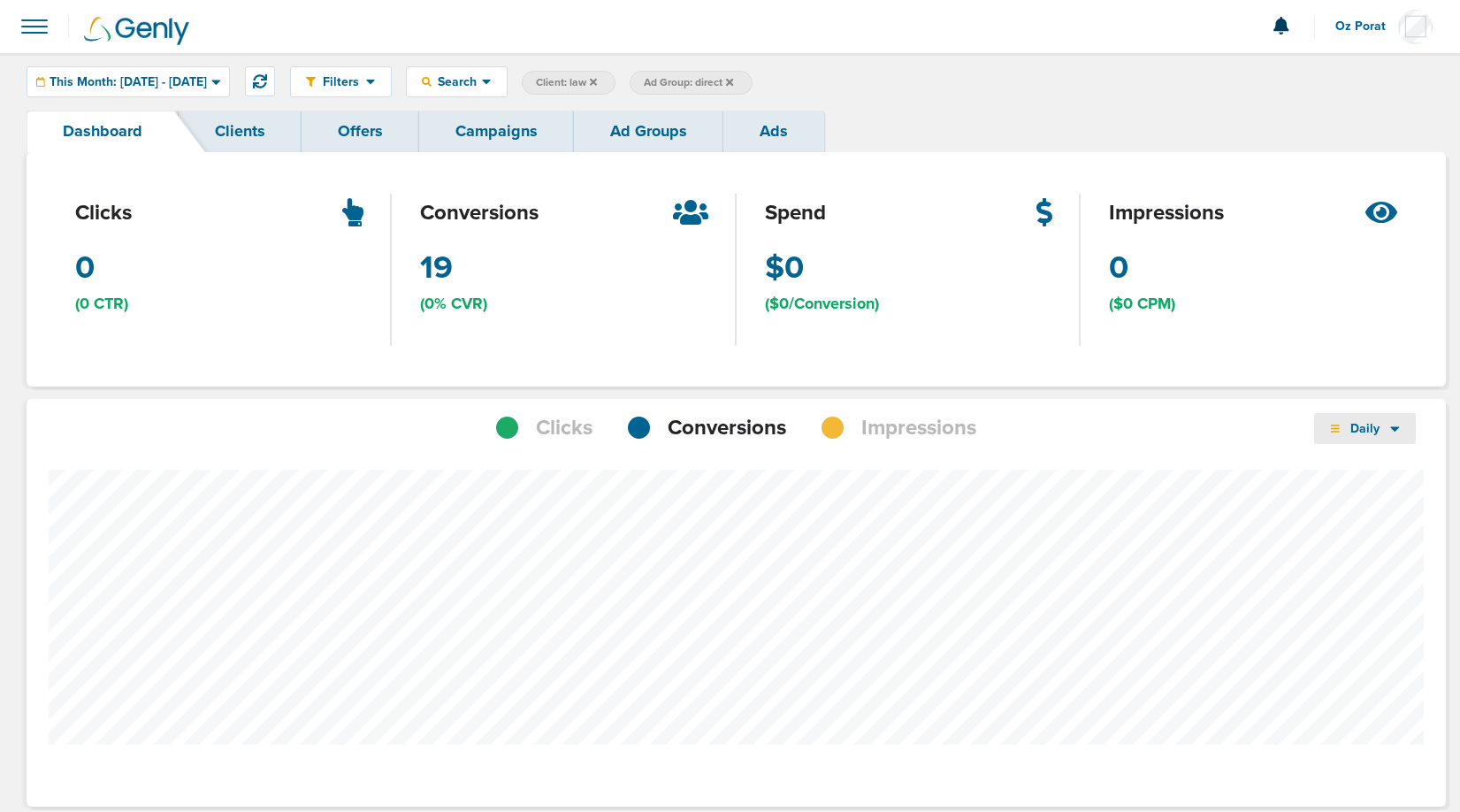
click at [1388, 426] on span "Daily" at bounding box center [1365, 429] width 51 height 15
click at [1364, 475] on link "Weekly" at bounding box center [1402, 478] width 177 height 22
click at [124, 77] on span "This Month: [DATE] - [DATE]" at bounding box center [129, 82] width 158 height 12
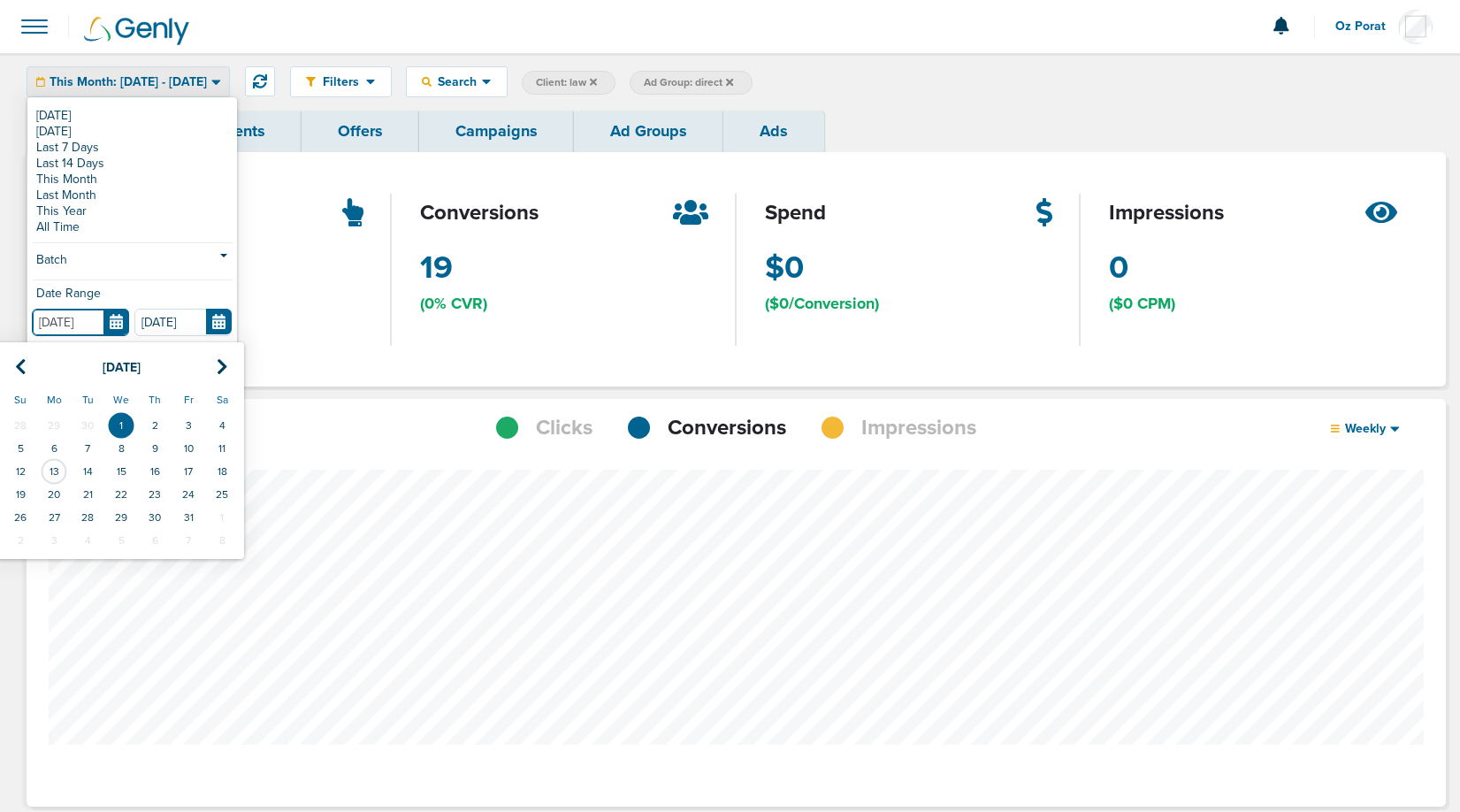
click at [116, 315] on input "[DATE]" at bounding box center [80, 322] width 97 height 28
click at [27, 361] on th at bounding box center [20, 367] width 34 height 37
click at [53, 425] on td "1" at bounding box center [54, 426] width 34 height 23
type input "[DATE]"
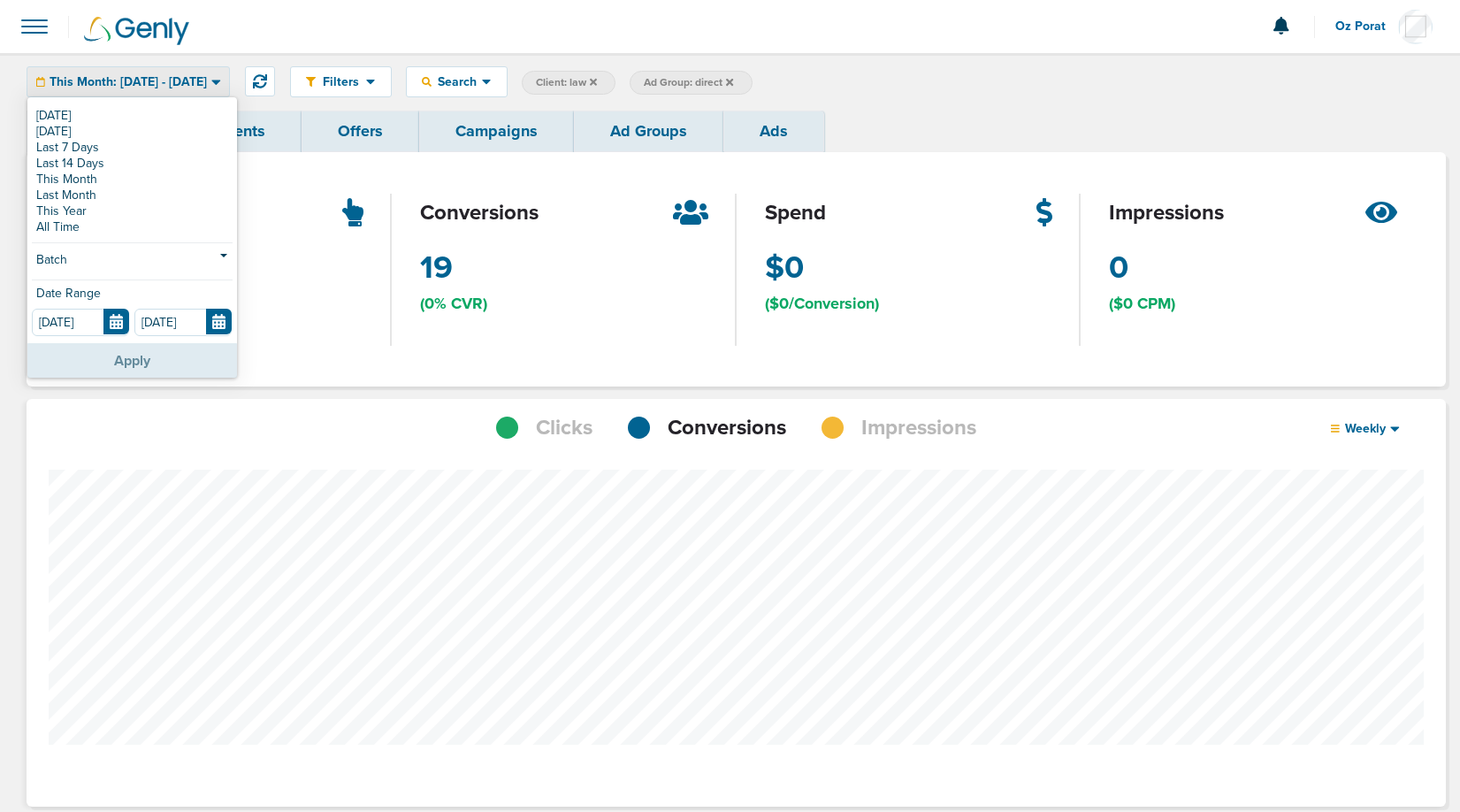
click at [101, 361] on button "Apply" at bounding box center [133, 360] width 210 height 35
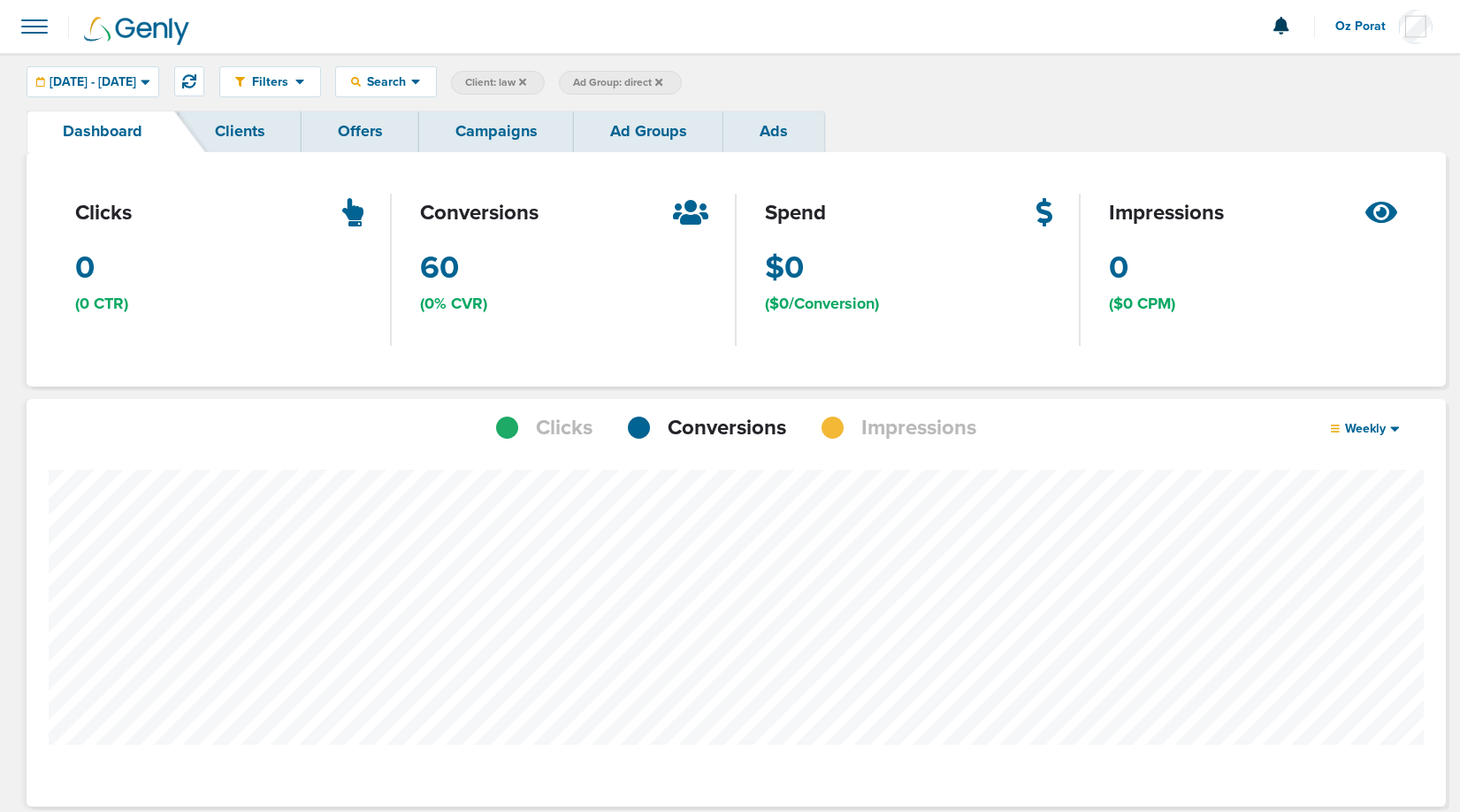
click at [662, 86] on span "Ad Group: direct" at bounding box center [617, 83] width 89 height 15
select select "adGroupName"
click at [800, 80] on input "direct" at bounding box center [755, 84] width 88 height 25
type input "search"
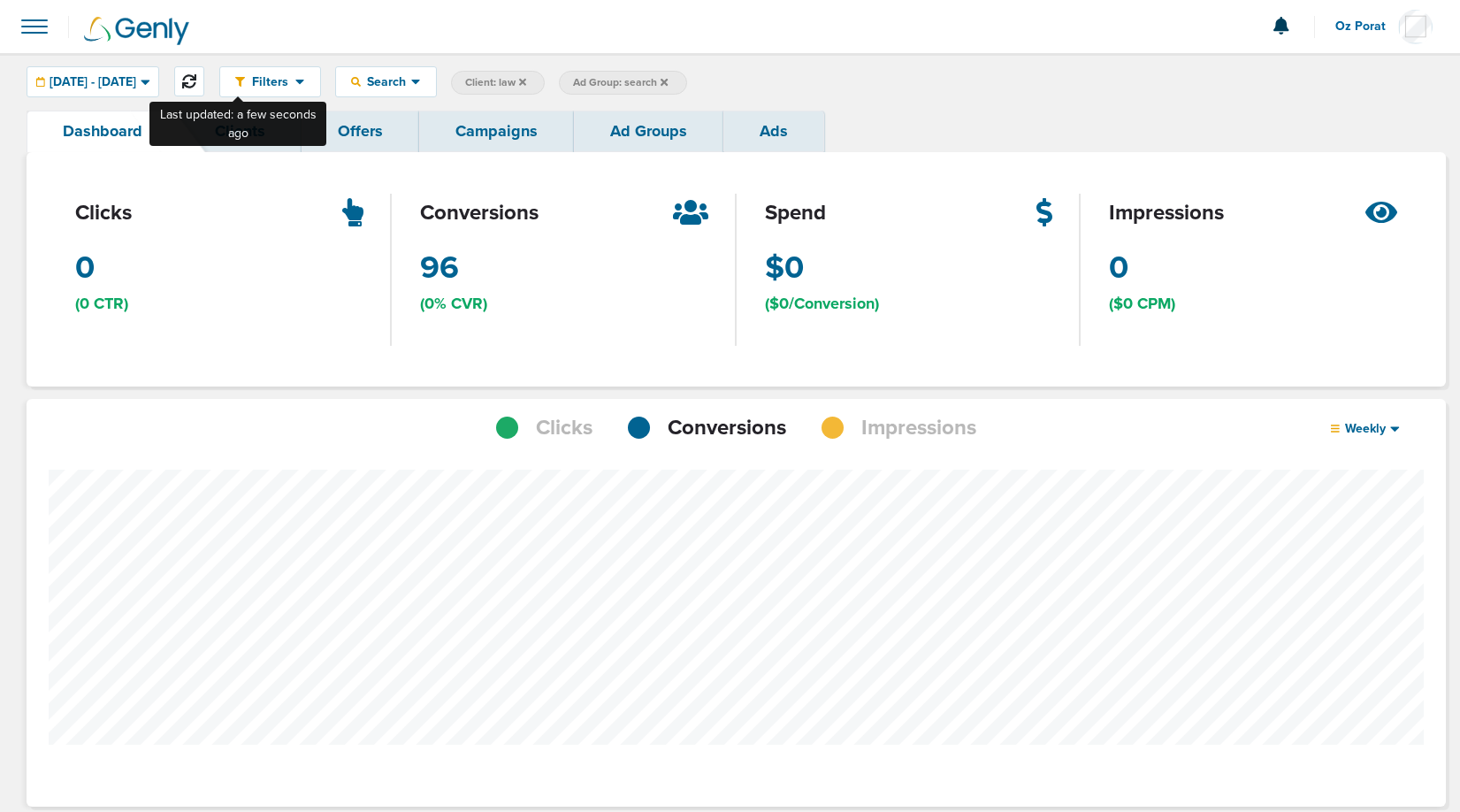
click at [196, 80] on icon at bounding box center [189, 81] width 14 height 14
click at [483, 141] on link "Campaigns" at bounding box center [496, 131] width 155 height 41
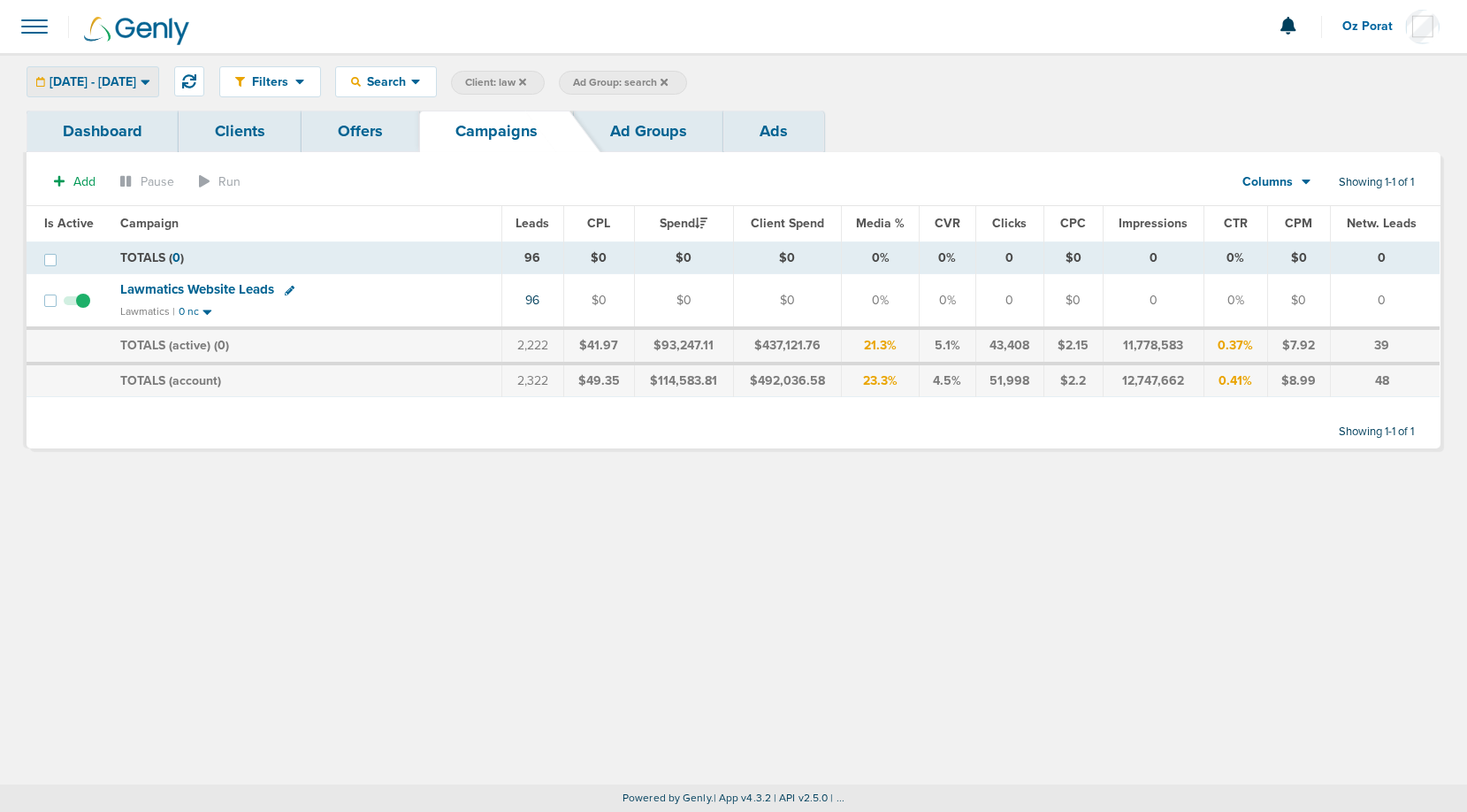
click at [137, 88] on span "[DATE] - [DATE]" at bounding box center [93, 82] width 87 height 12
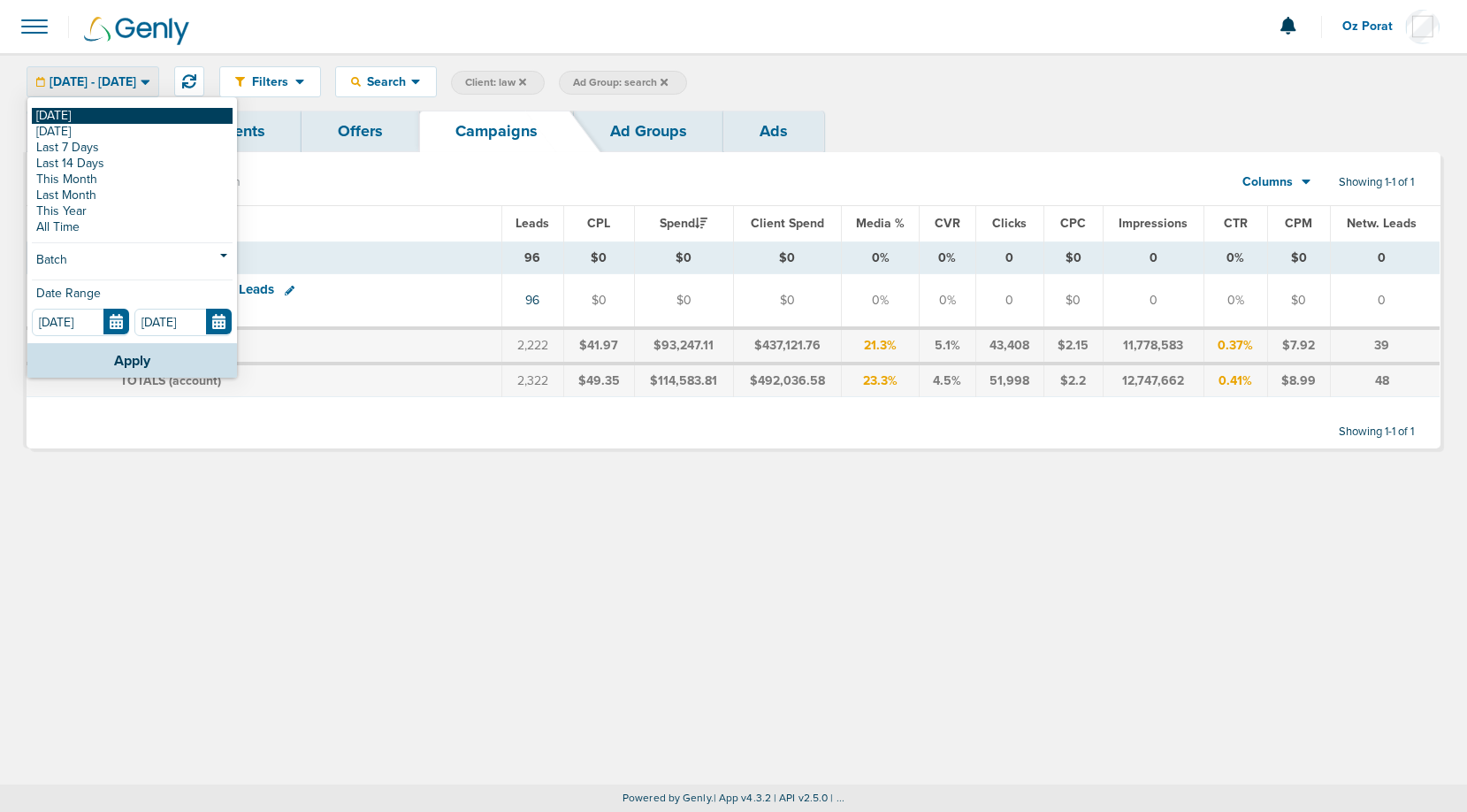
click at [110, 116] on link "[DATE]" at bounding box center [132, 115] width 201 height 16
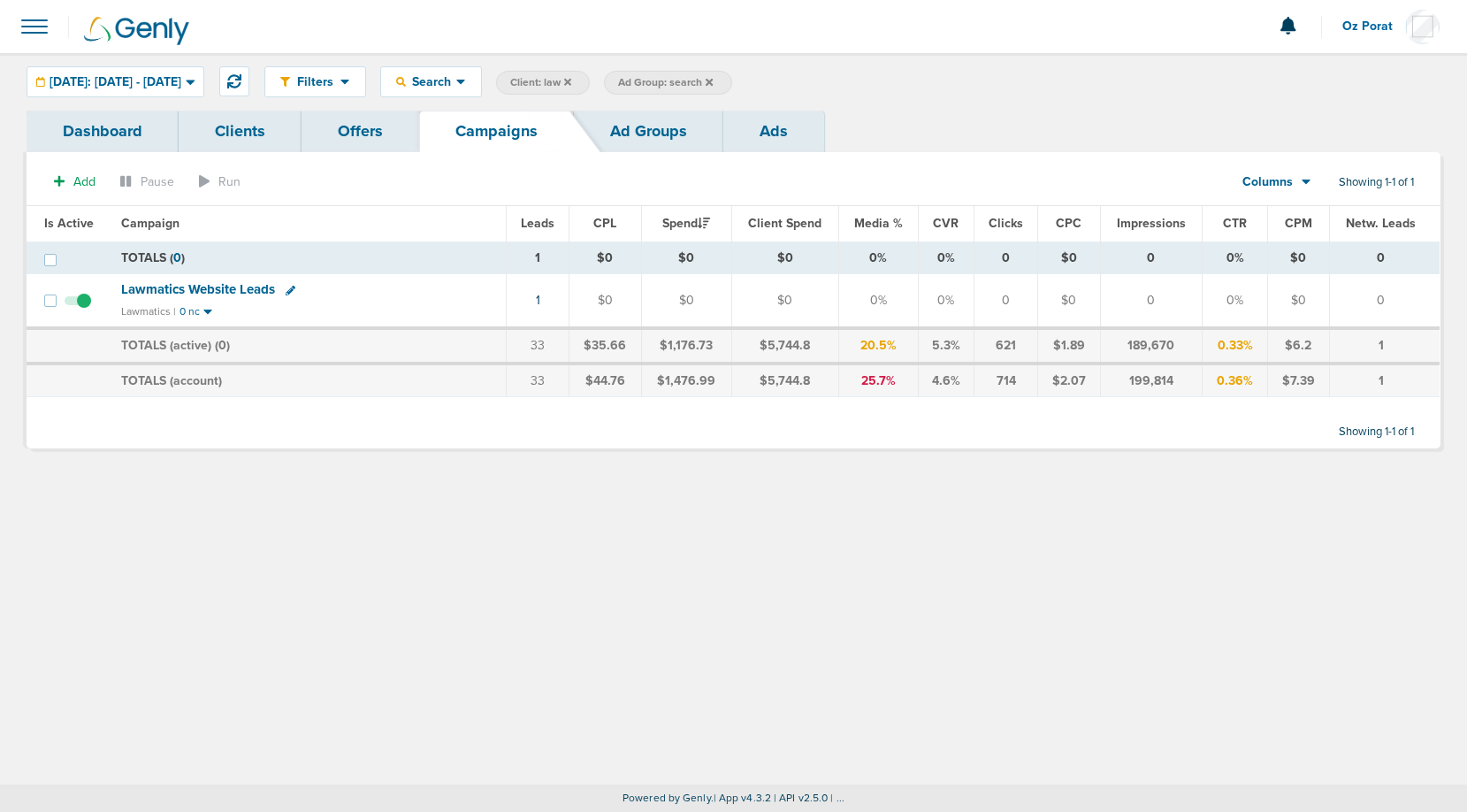
click at [200, 70] on div "[DATE]: [DATE] - [DATE]" at bounding box center [115, 82] width 176 height 29
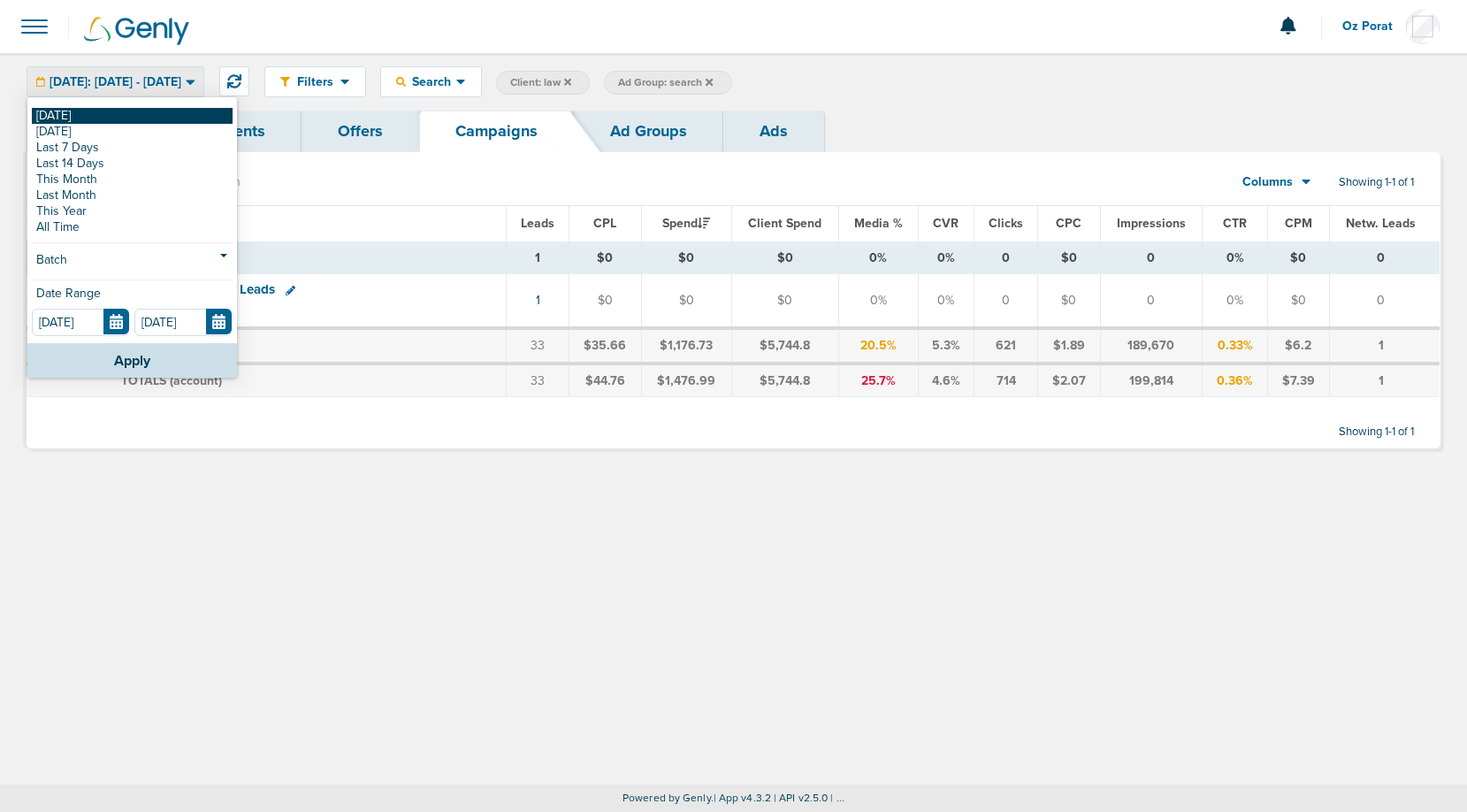
click at [103, 121] on link "[DATE]" at bounding box center [132, 115] width 201 height 16
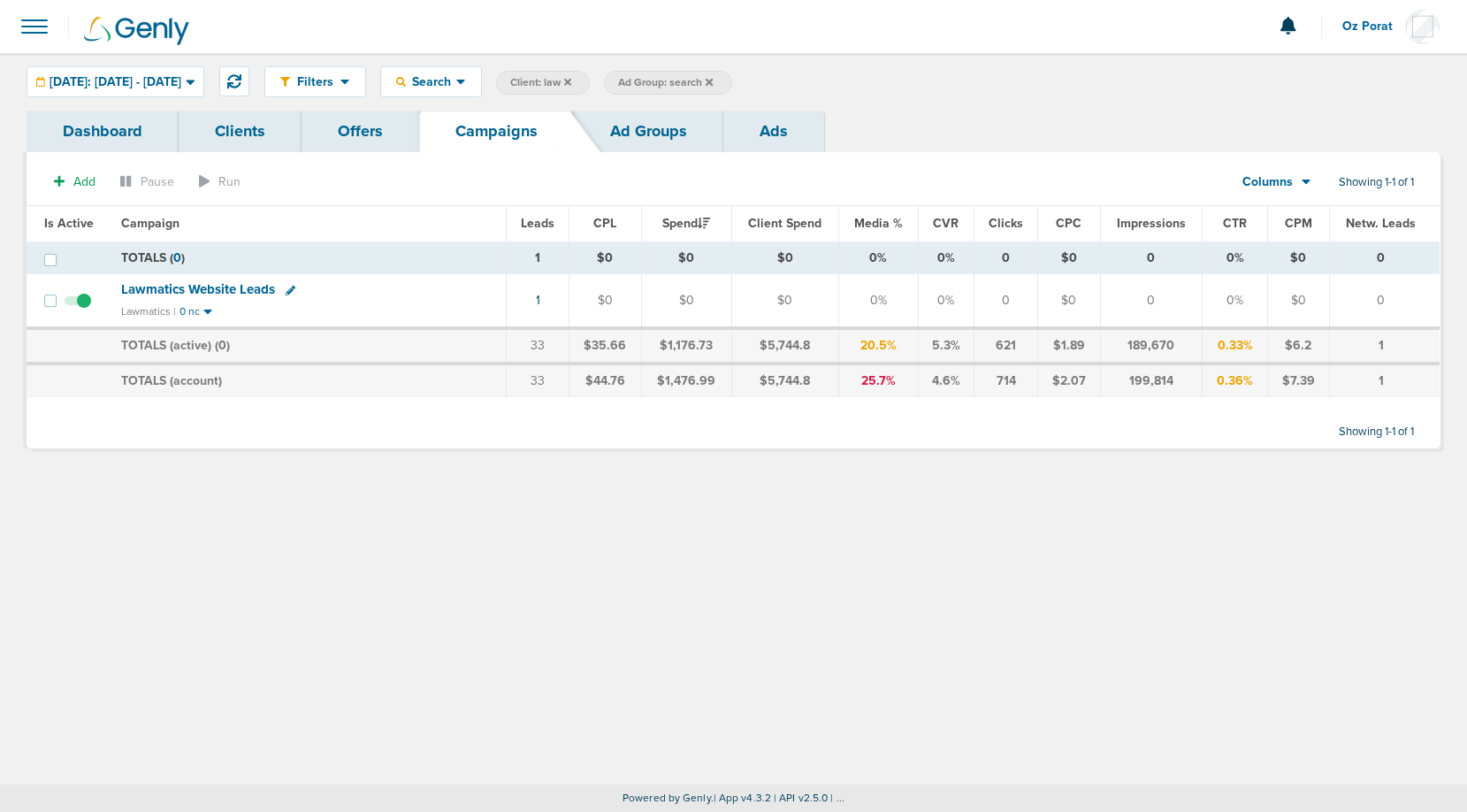
click at [712, 80] on icon at bounding box center [709, 81] width 7 height 7
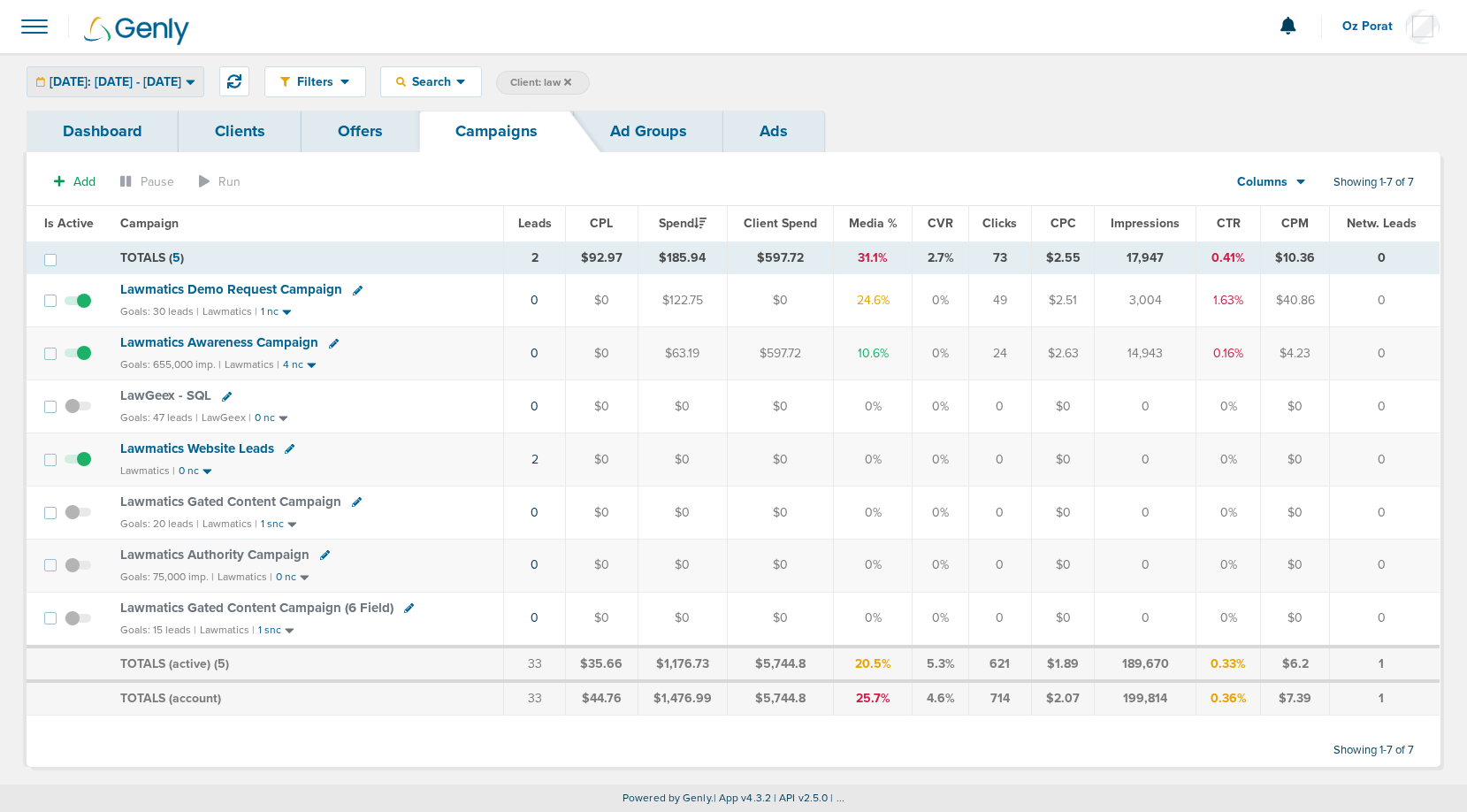
click at [145, 82] on span "[DATE]: [DATE] - [DATE]" at bounding box center [115, 82] width 132 height 12
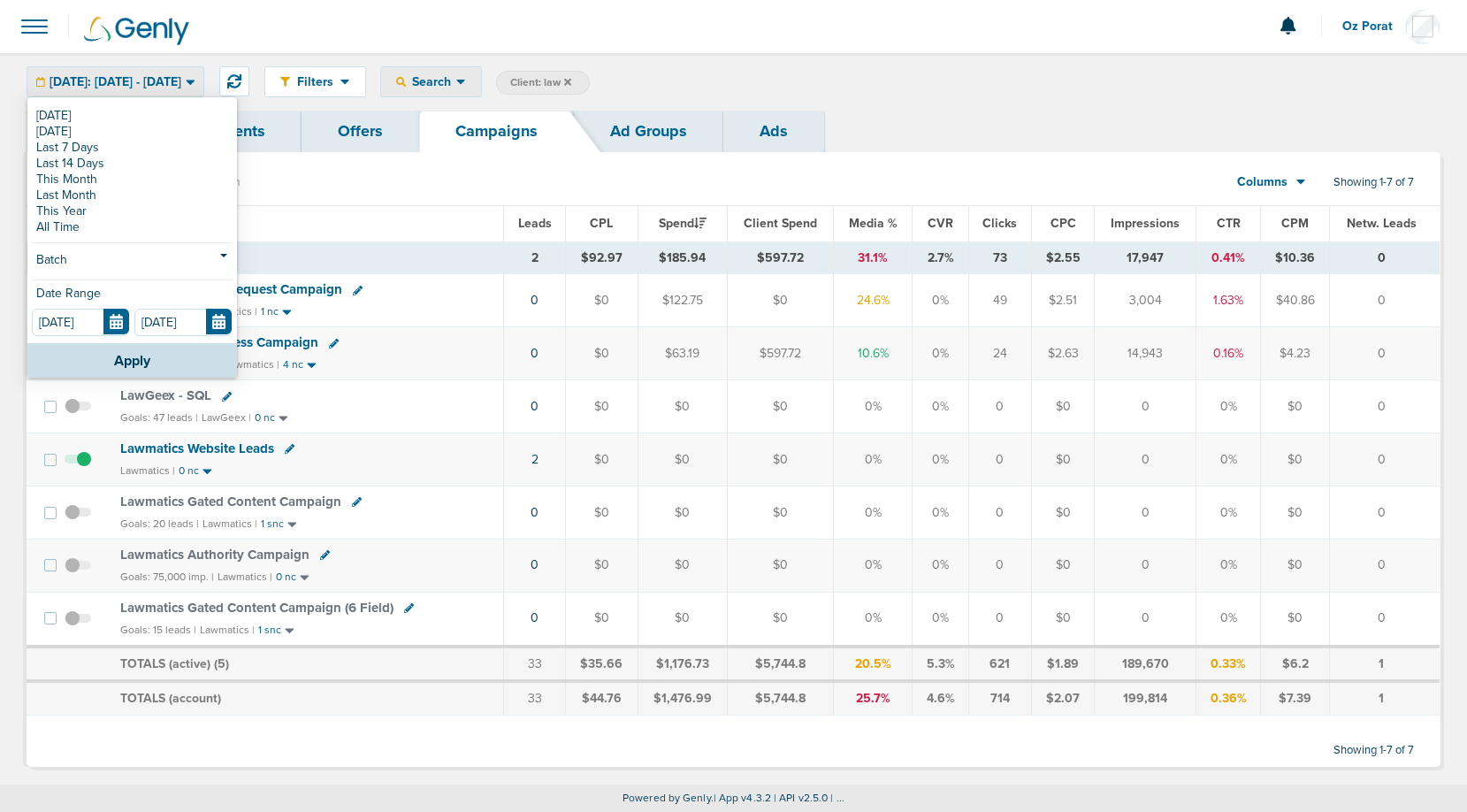
click at [481, 72] on div "Search" at bounding box center [431, 82] width 100 height 29
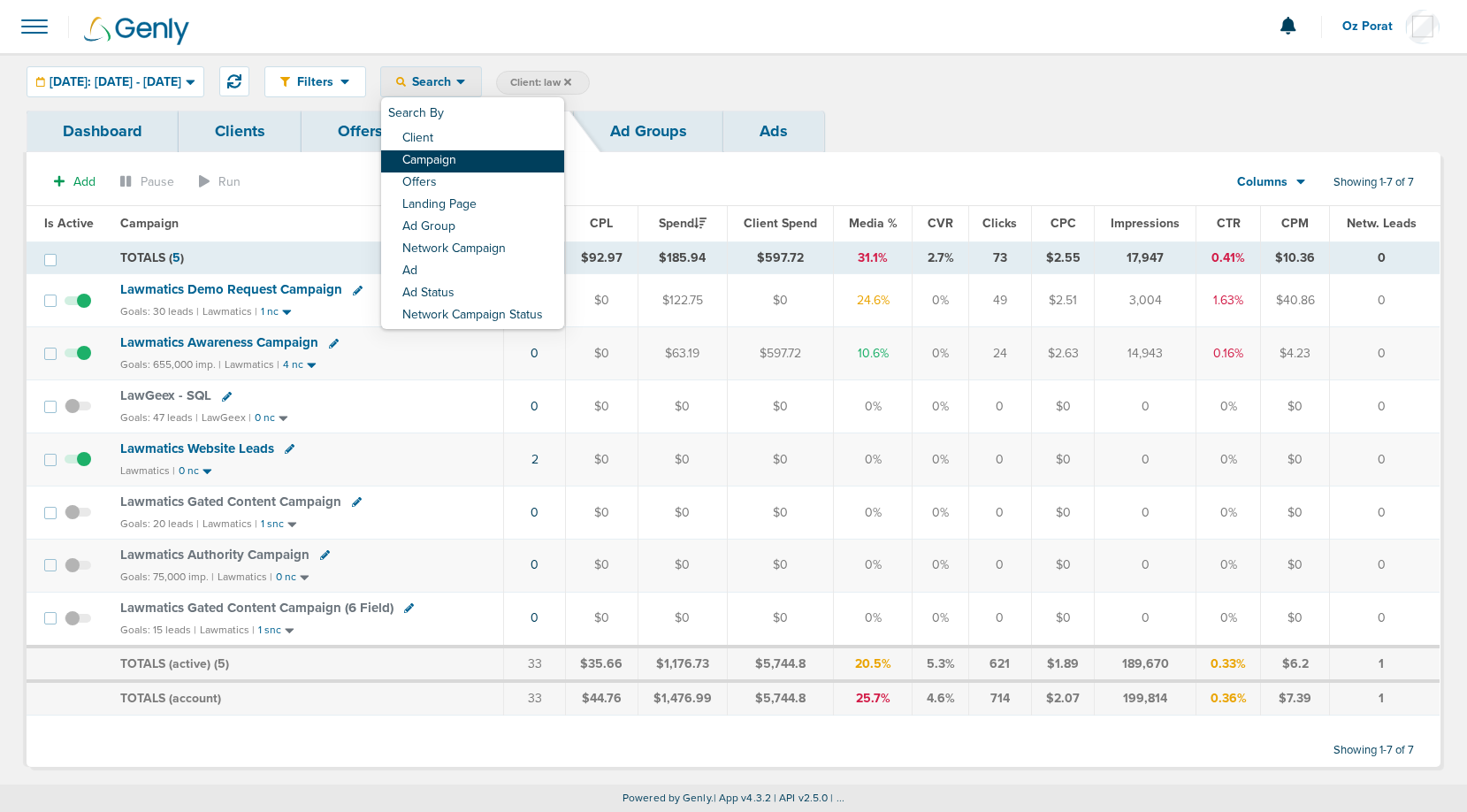
click at [486, 160] on link "Campaign" at bounding box center [472, 160] width 183 height 22
select select "cmpName"
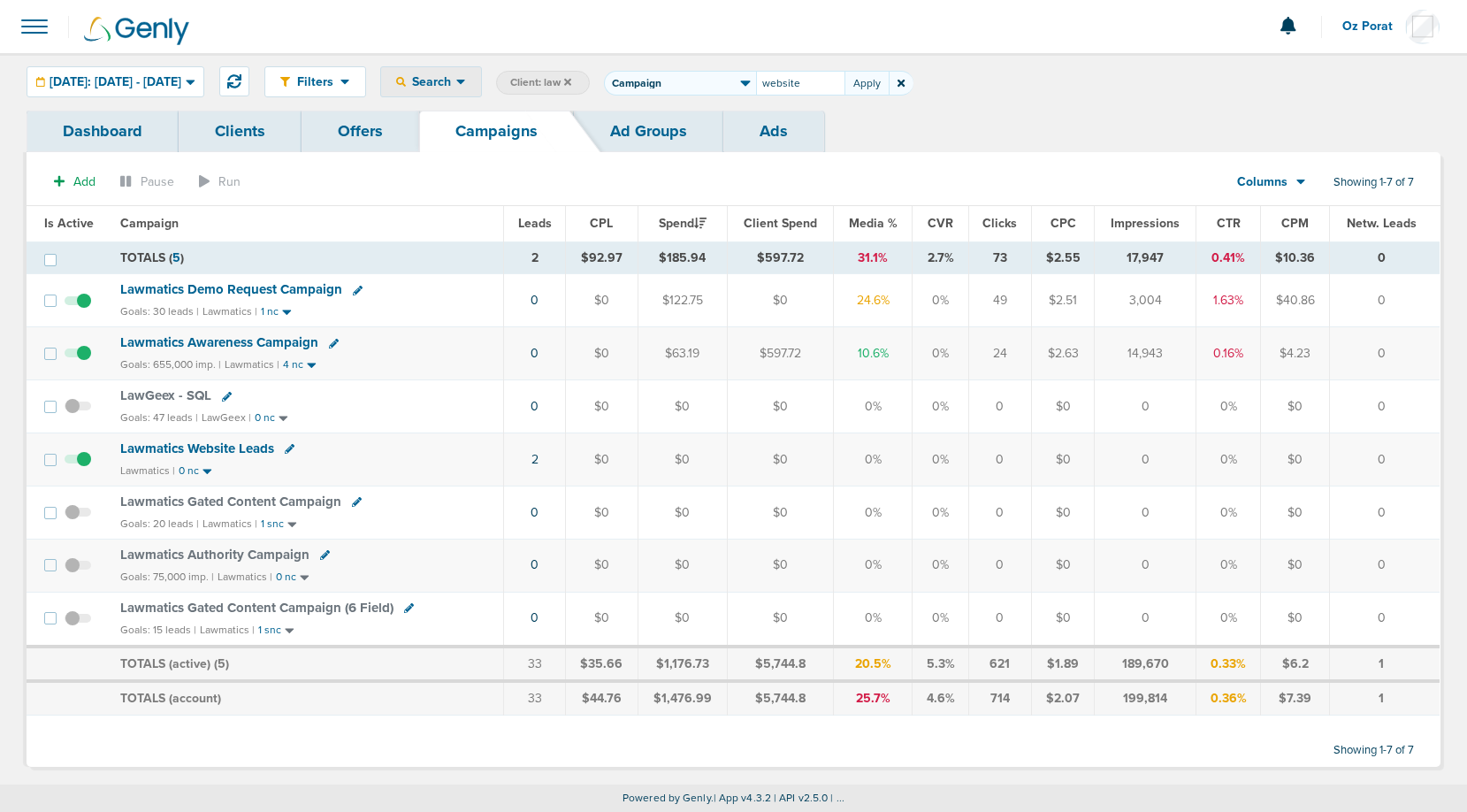
type input "website"
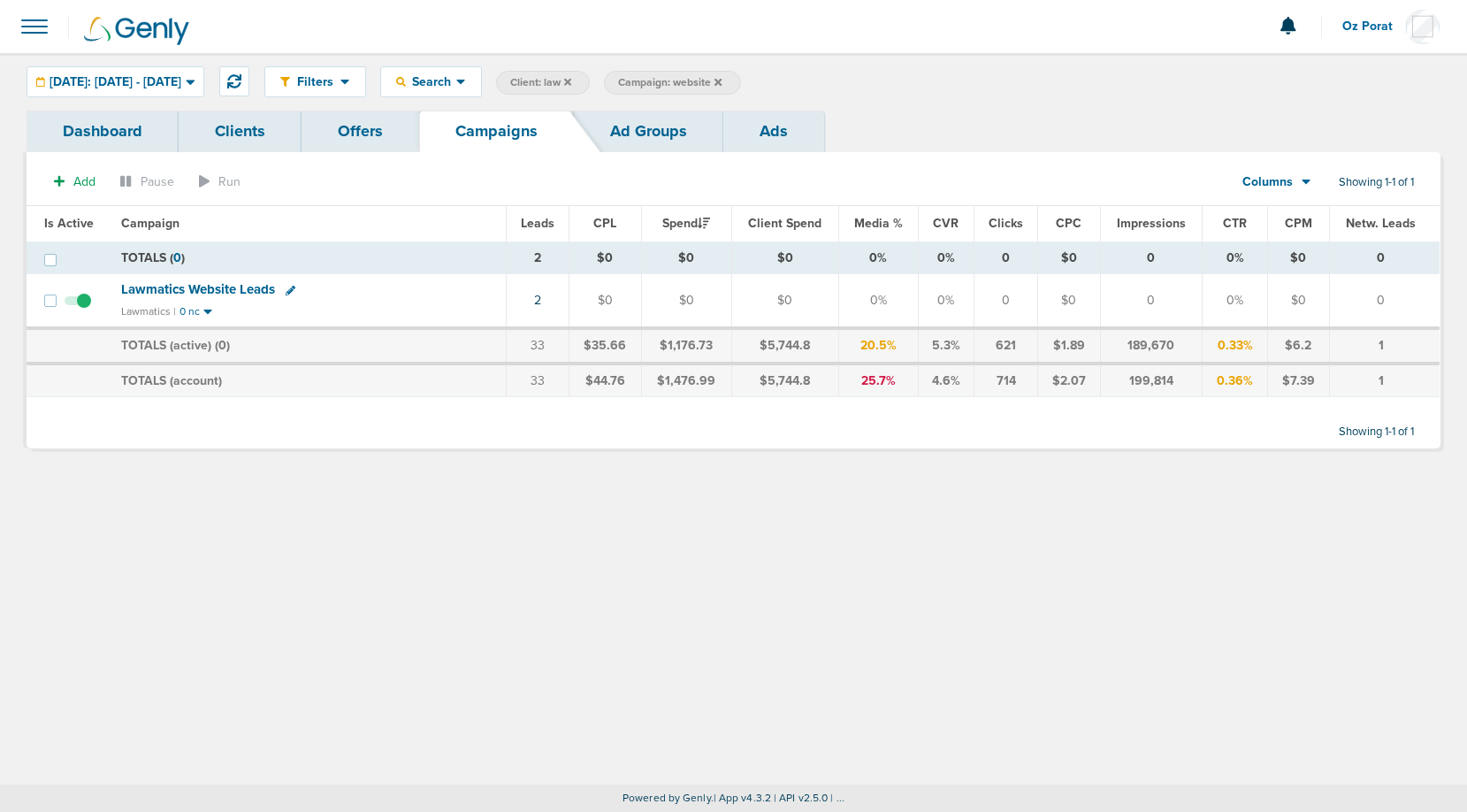
click at [79, 135] on link "Dashboard" at bounding box center [103, 131] width 152 height 41
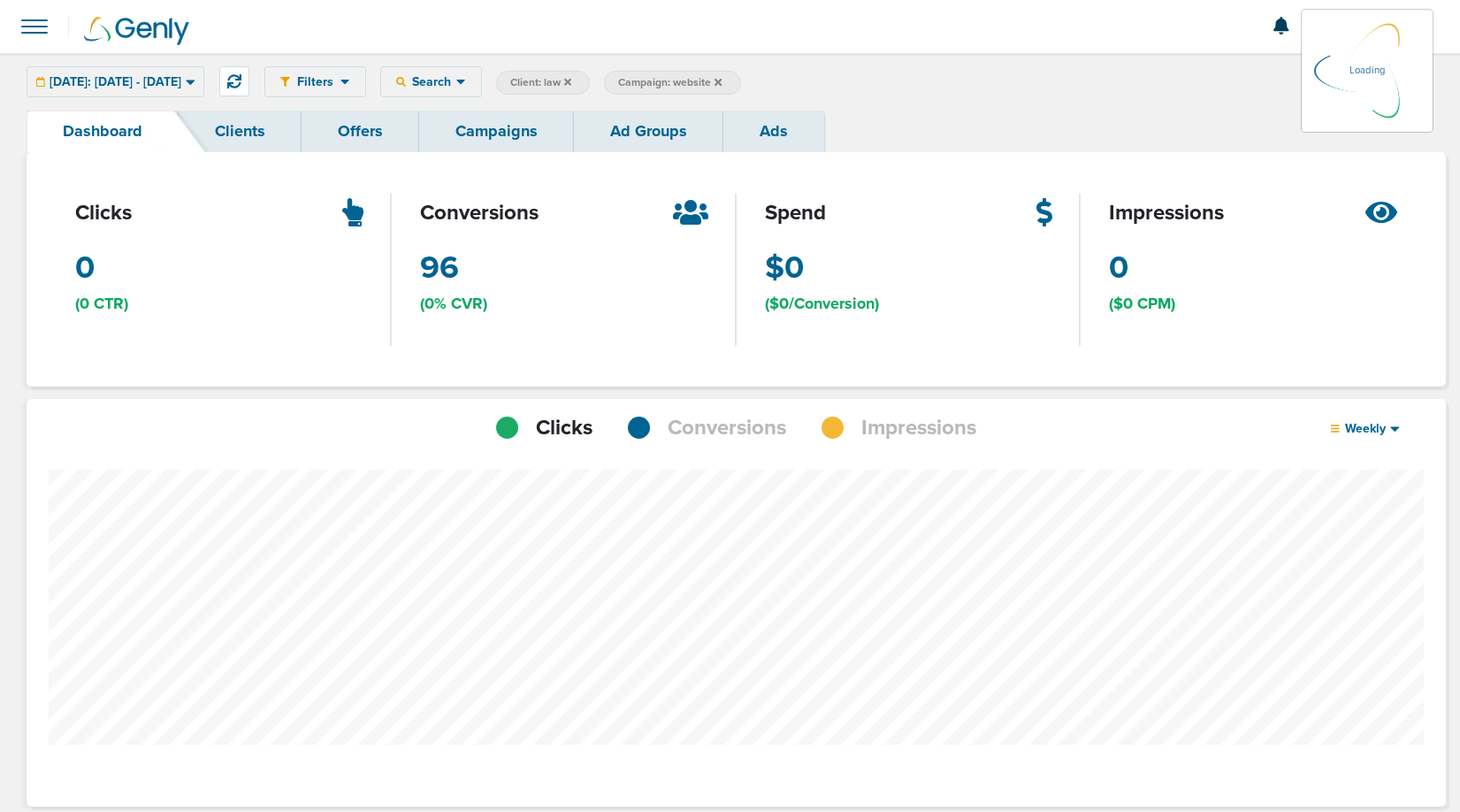
scroll to position [1282, 1407]
click at [783, 422] on span "Conversions" at bounding box center [727, 428] width 118 height 30
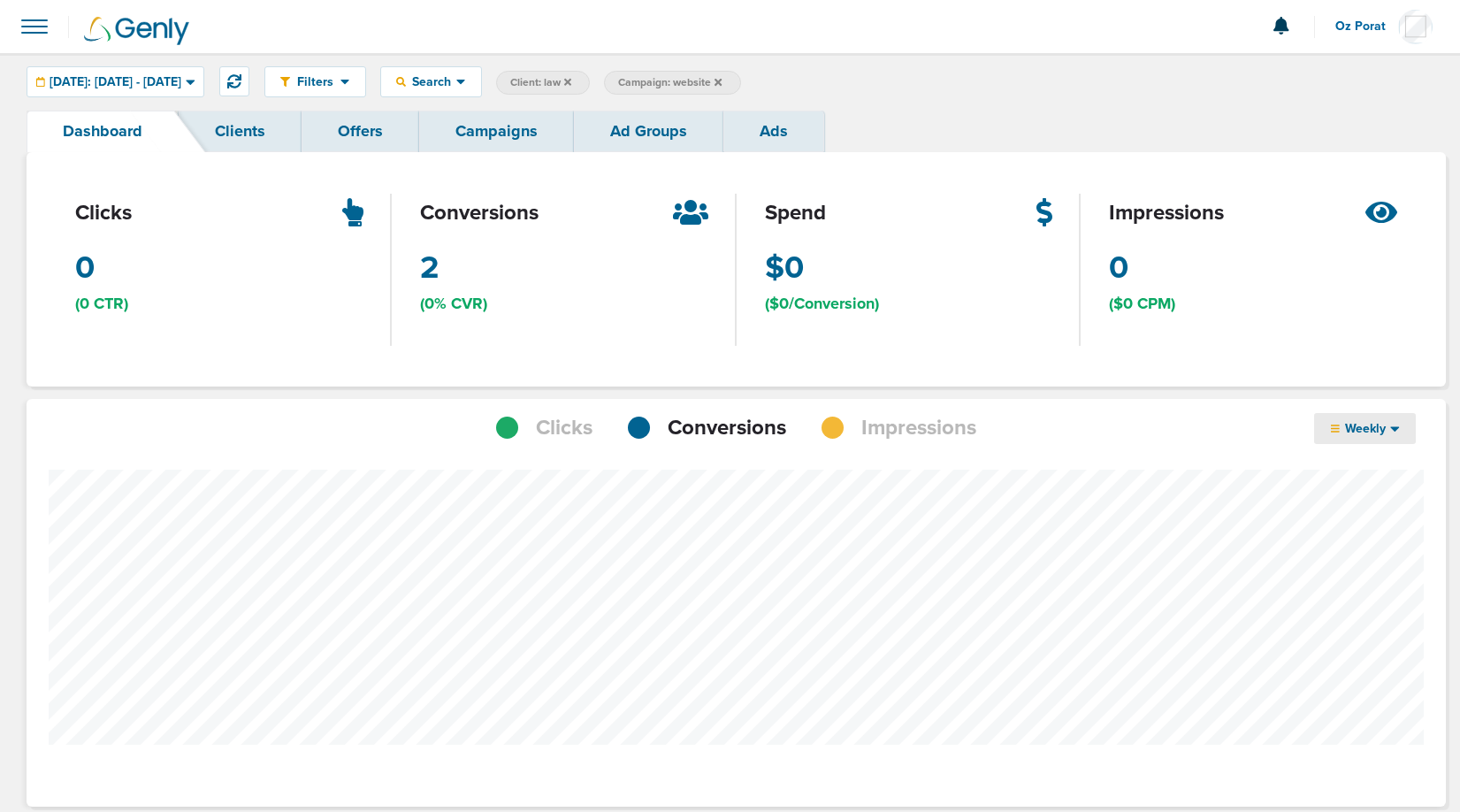
click at [1408, 422] on div "Weekly" at bounding box center [1365, 429] width 102 height 31
click at [1371, 450] on link "Daily" at bounding box center [1402, 455] width 177 height 22
click at [123, 72] on div "[DATE]: [DATE] - [DATE]" at bounding box center [115, 82] width 176 height 29
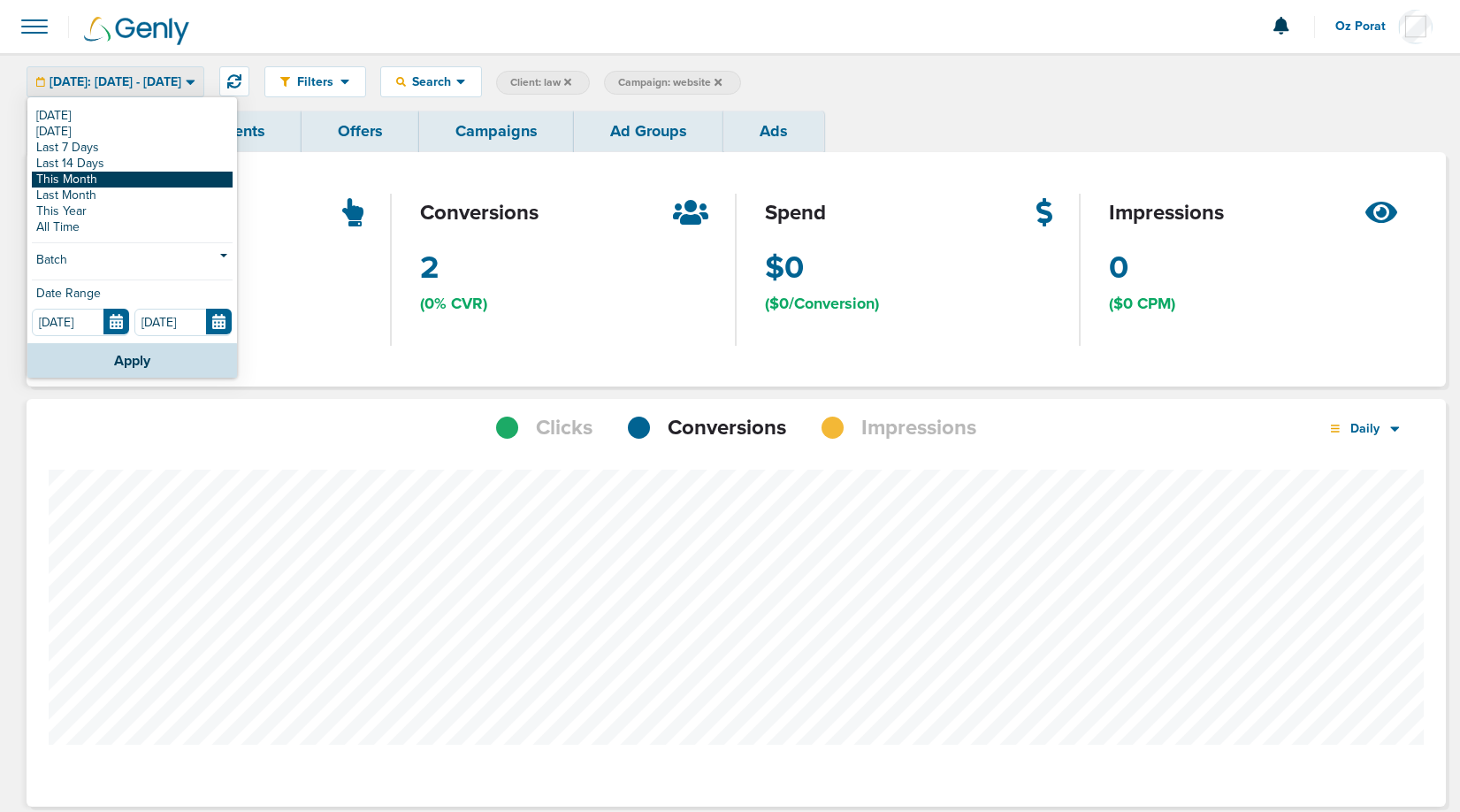
click at [96, 179] on link "This Month" at bounding box center [132, 179] width 201 height 16
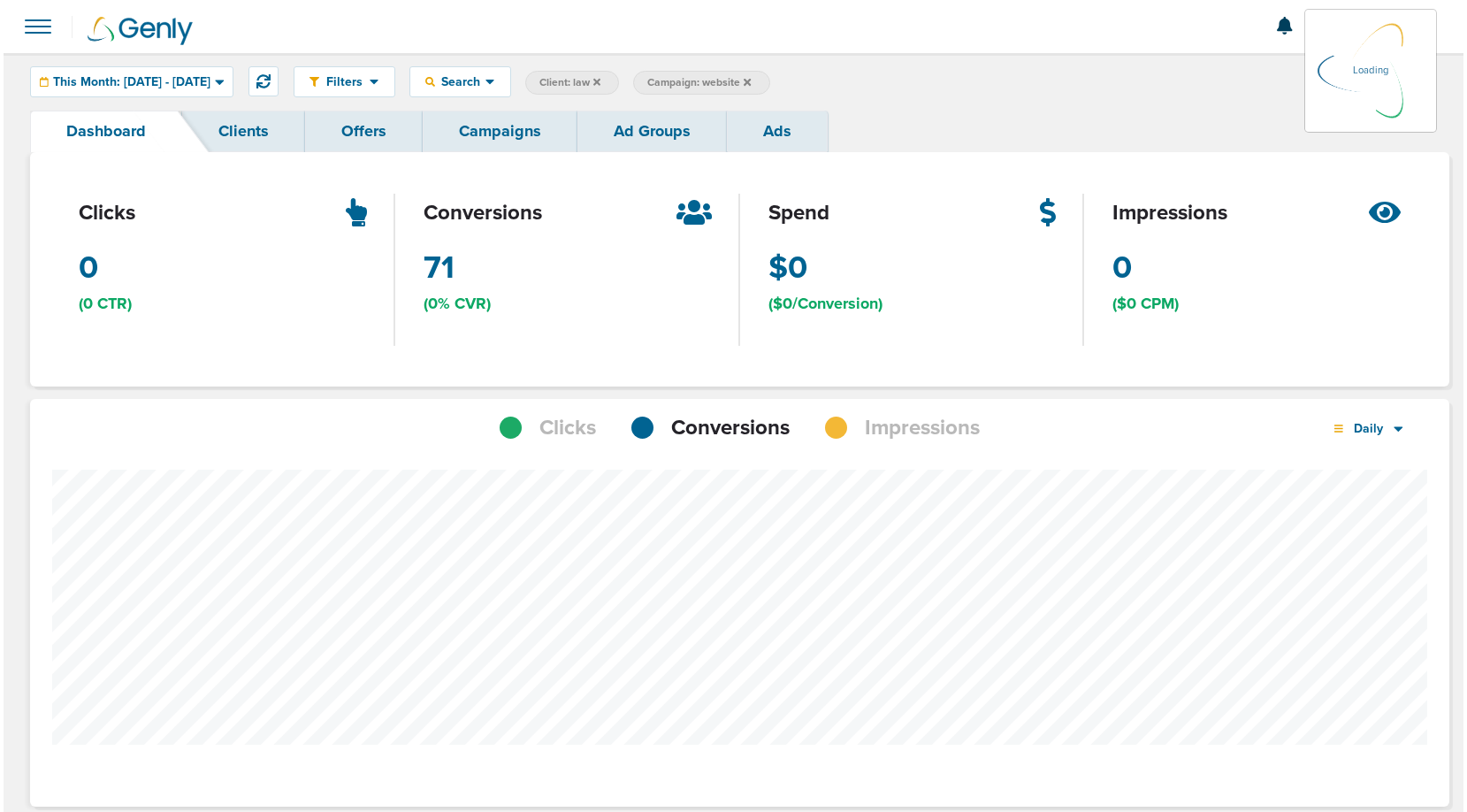
scroll to position [1376, 1407]
click at [483, 126] on link "Campaigns" at bounding box center [496, 131] width 155 height 41
